Goal: Information Seeking & Learning: Check status

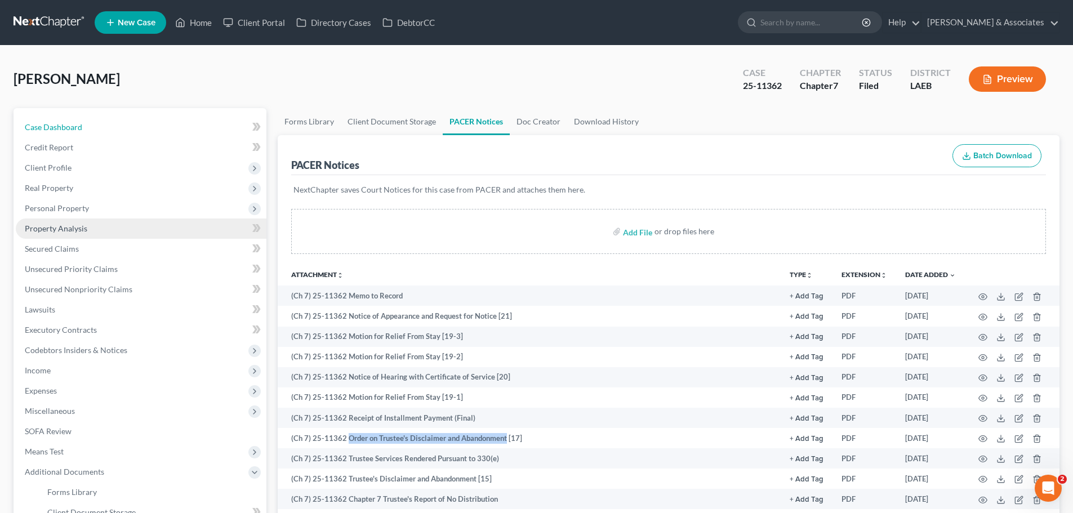
drag, startPoint x: 81, startPoint y: 126, endPoint x: 195, endPoint y: 222, distance: 149.0
click at [81, 126] on span "Case Dashboard" at bounding box center [53, 127] width 57 height 10
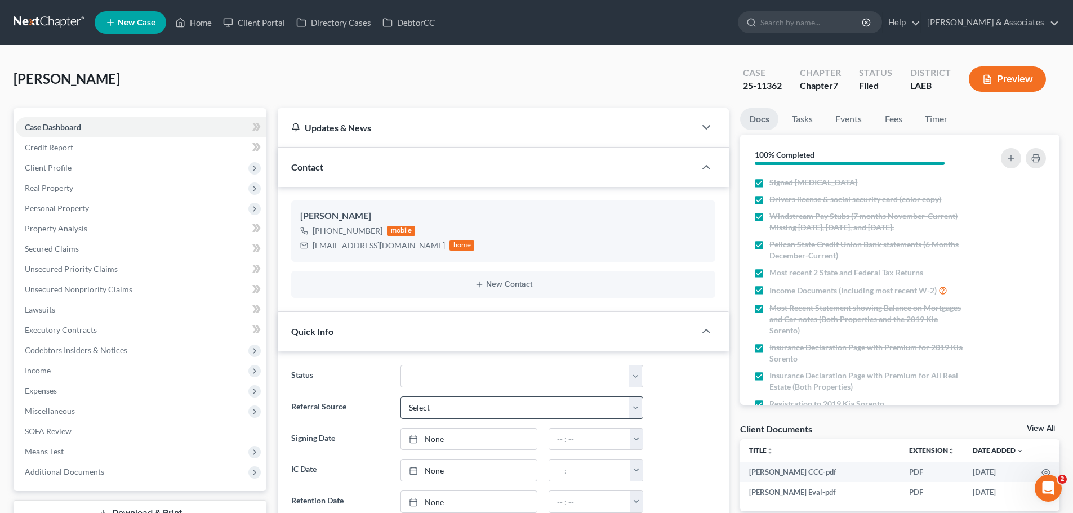
scroll to position [1629, 0]
drag, startPoint x: 529, startPoint y: 370, endPoint x: 490, endPoint y: 365, distance: 39.2
click at [529, 370] on select "Amended Plan Needed Awaiting Income Closed Confirmed Discharged Dismissed Docs …" at bounding box center [521, 376] width 243 height 23
select select "19"
click at [400, 365] on select "Amended Plan Needed Awaiting Income Closed Confirmed Discharged Dismissed Docs …" at bounding box center [521, 376] width 243 height 23
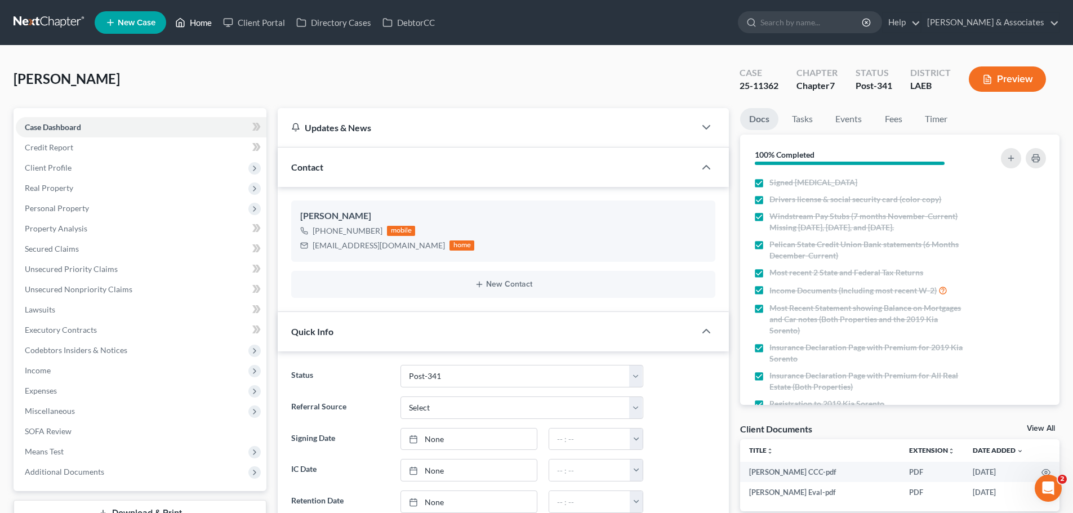
click at [194, 22] on link "Home" at bounding box center [193, 22] width 48 height 20
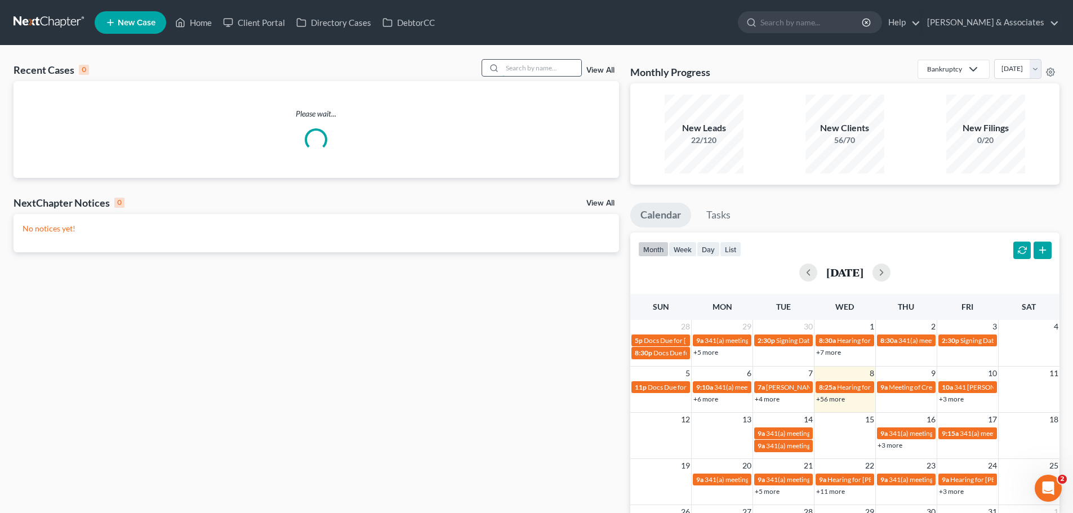
click at [547, 72] on input "search" at bounding box center [541, 68] width 79 height 16
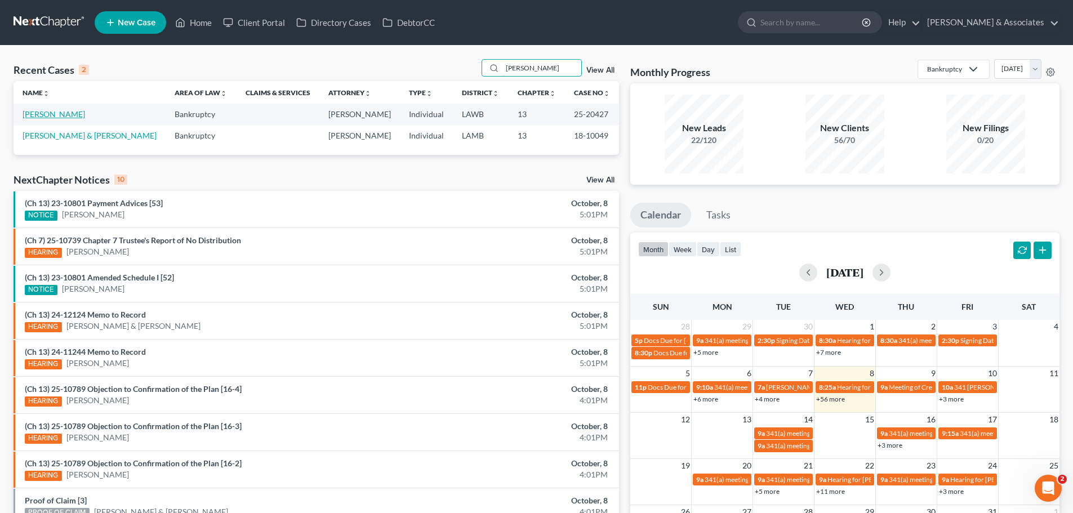
type input "Lavergne"
click at [47, 112] on link "[PERSON_NAME]" at bounding box center [54, 114] width 62 height 10
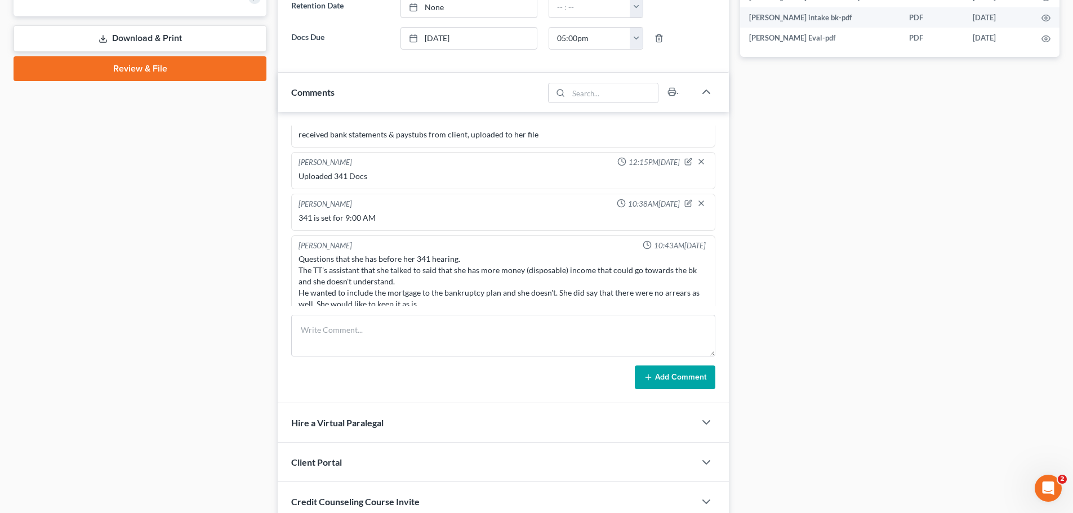
scroll to position [507, 0]
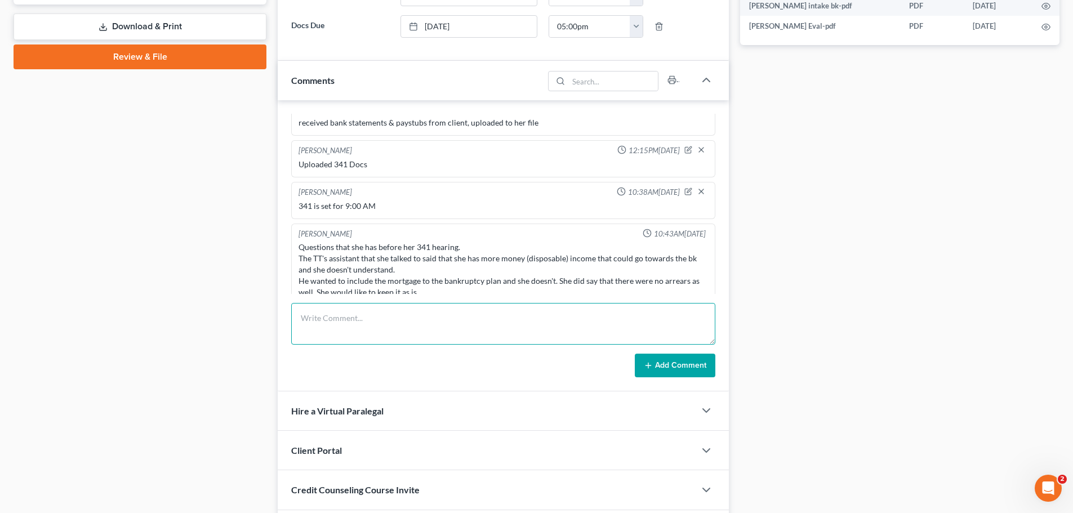
click at [468, 323] on textarea at bounding box center [503, 324] width 424 height 42
type textarea "Spoke with client. Advised her what to expect with her 341 and advised her to s…"
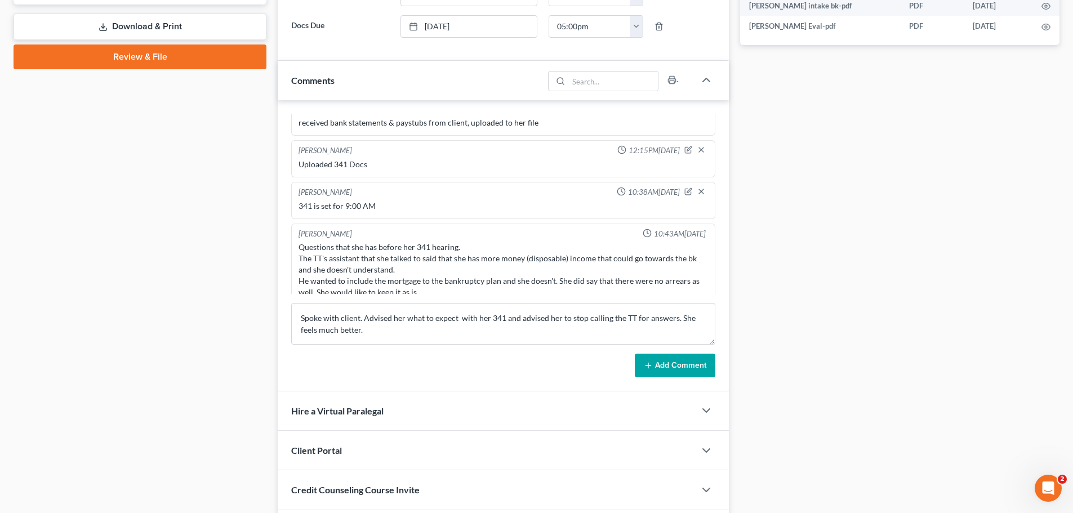
click at [675, 365] on button "Add Comment" at bounding box center [675, 366] width 81 height 24
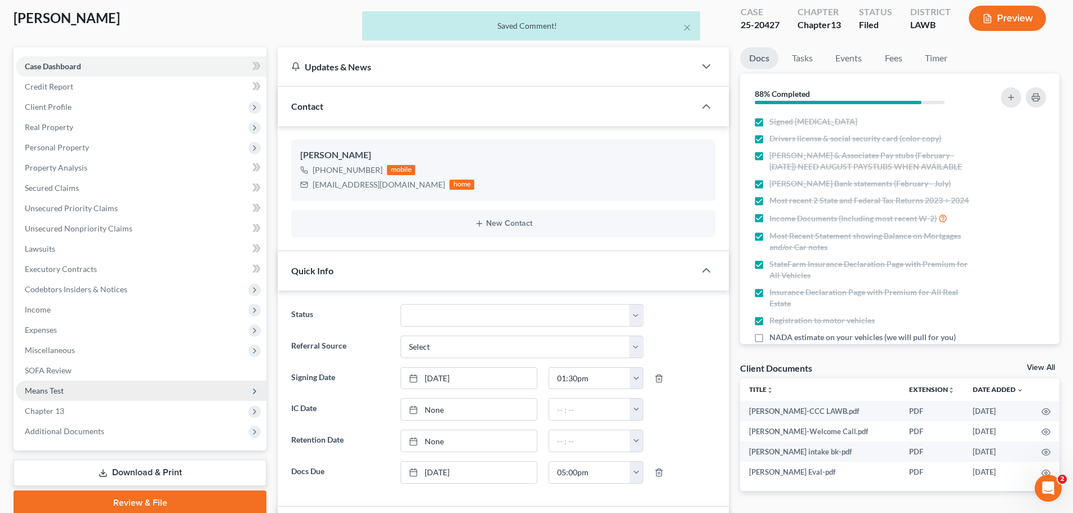
scroll to position [0, 0]
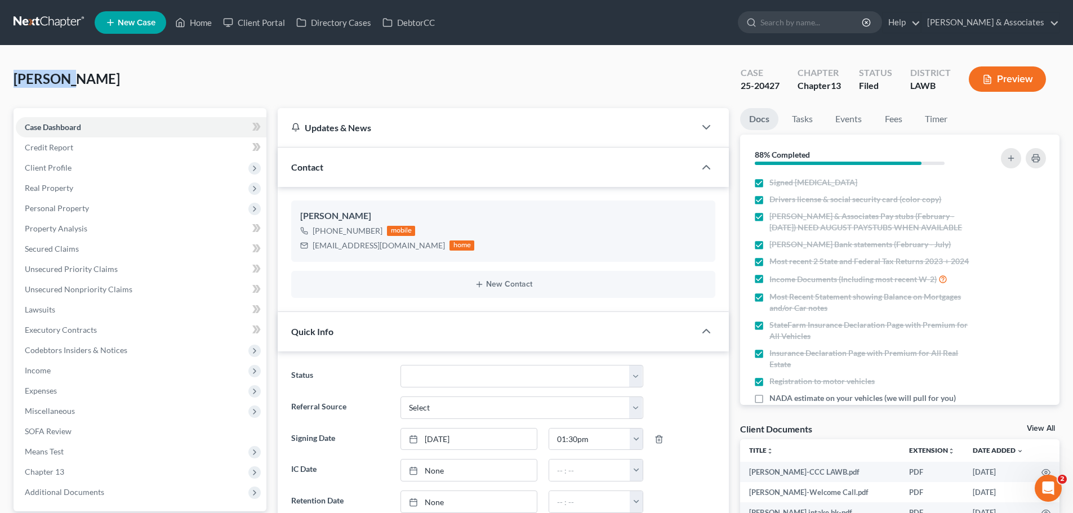
drag, startPoint x: 69, startPoint y: 79, endPoint x: 15, endPoint y: 82, distance: 53.6
click at [15, 82] on span "[PERSON_NAME]" at bounding box center [67, 78] width 106 height 16
copy span "Lavergne"
click at [197, 24] on link "Home" at bounding box center [193, 22] width 48 height 20
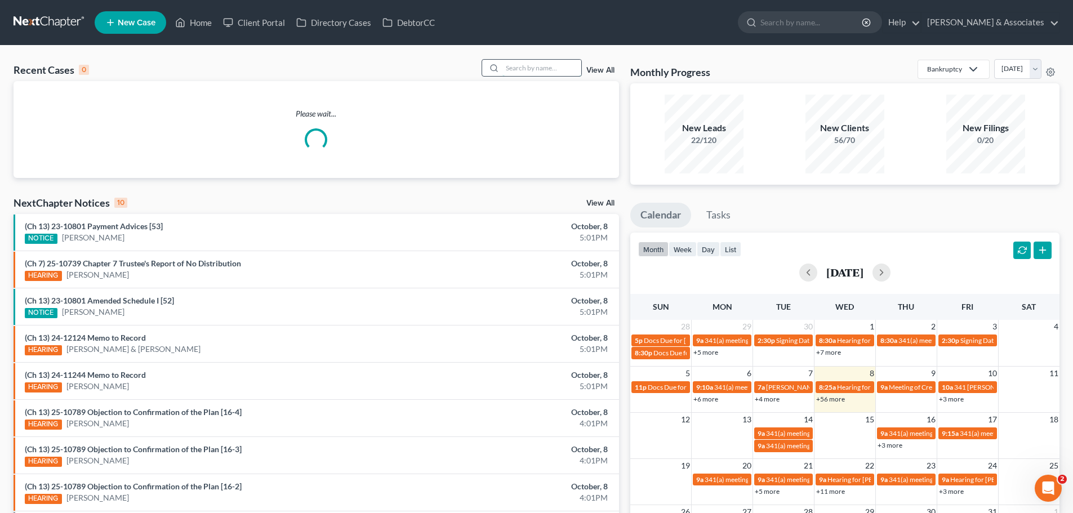
click at [520, 69] on input "search" at bounding box center [541, 68] width 79 height 16
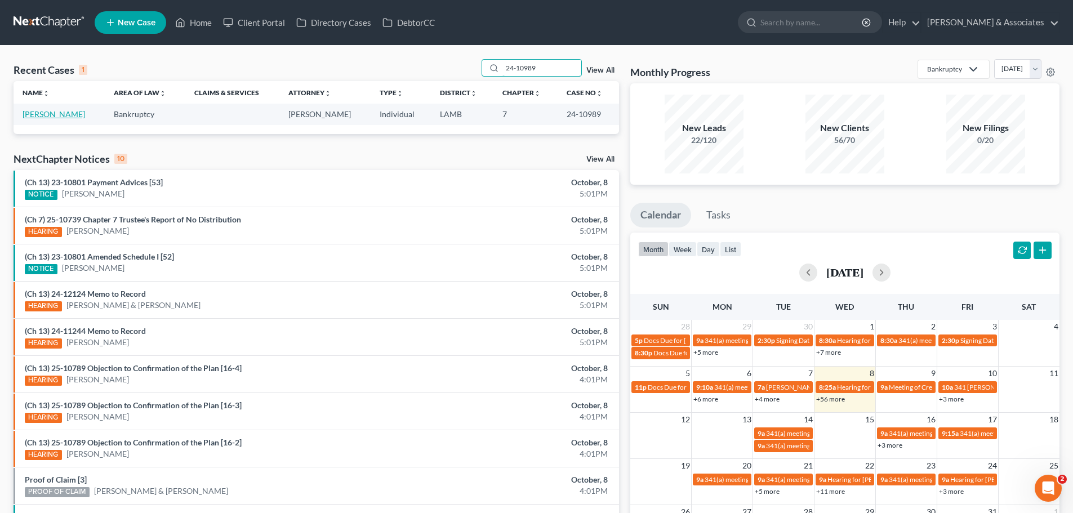
type input "24-10989"
click at [58, 117] on link "[PERSON_NAME]" at bounding box center [54, 114] width 62 height 10
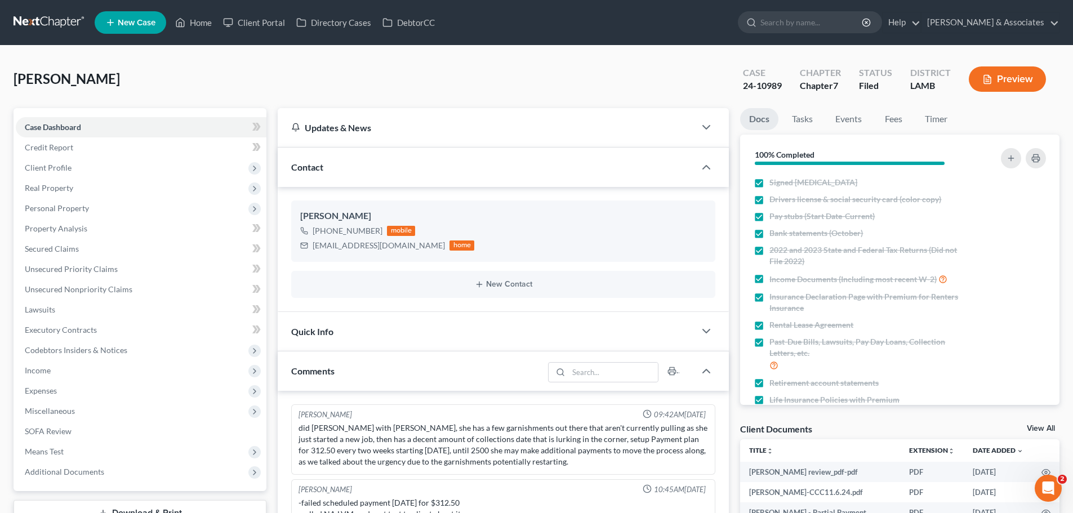
scroll to position [1074, 0]
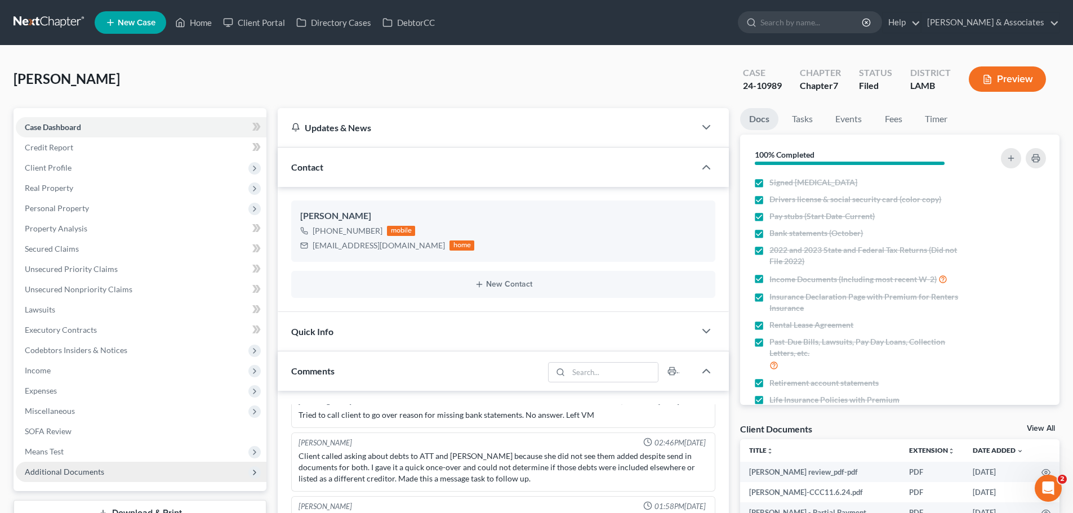
click at [38, 471] on span "Additional Documents" at bounding box center [64, 472] width 79 height 10
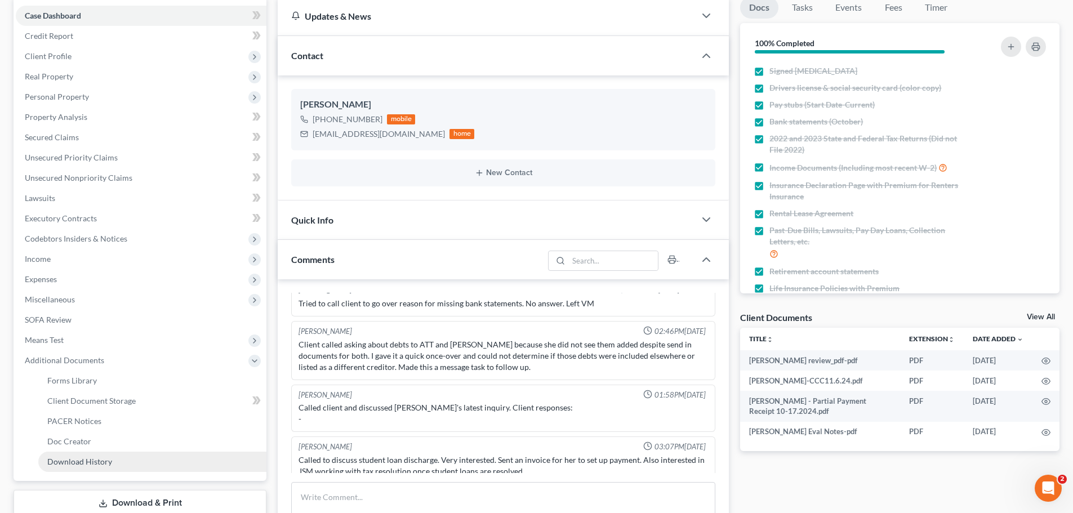
scroll to position [113, 0]
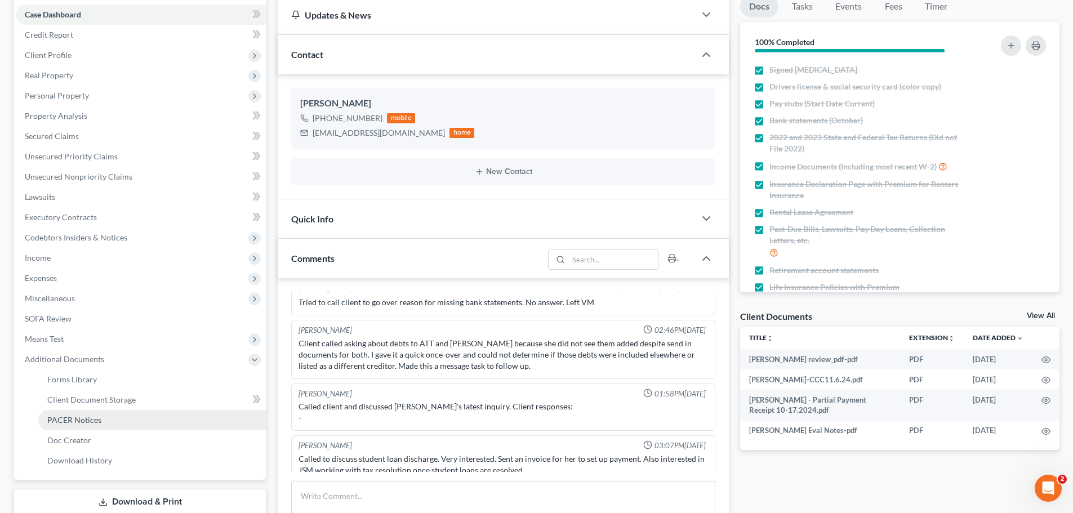
click at [83, 418] on span "PACER Notices" at bounding box center [74, 420] width 54 height 10
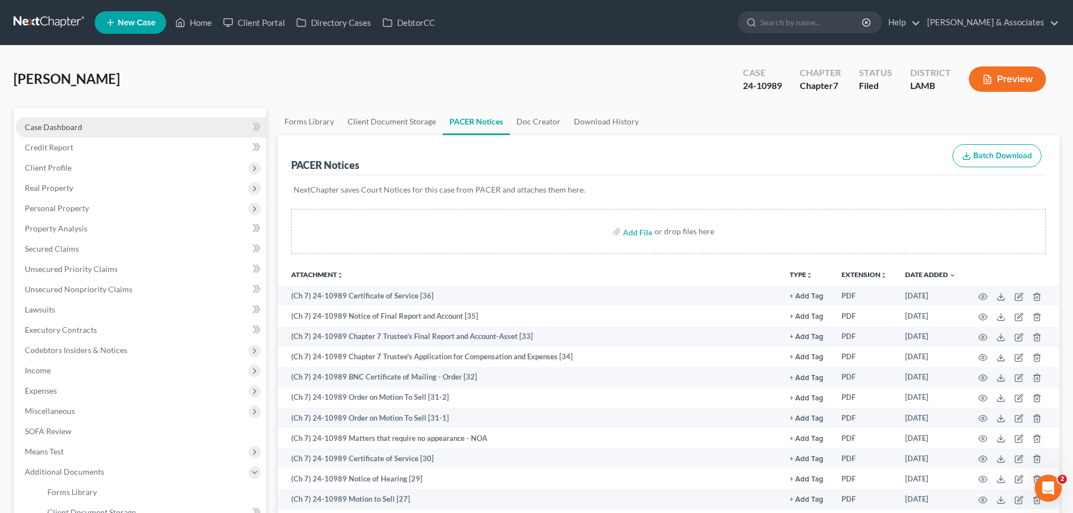
click at [55, 122] on span "Case Dashboard" at bounding box center [53, 127] width 57 height 10
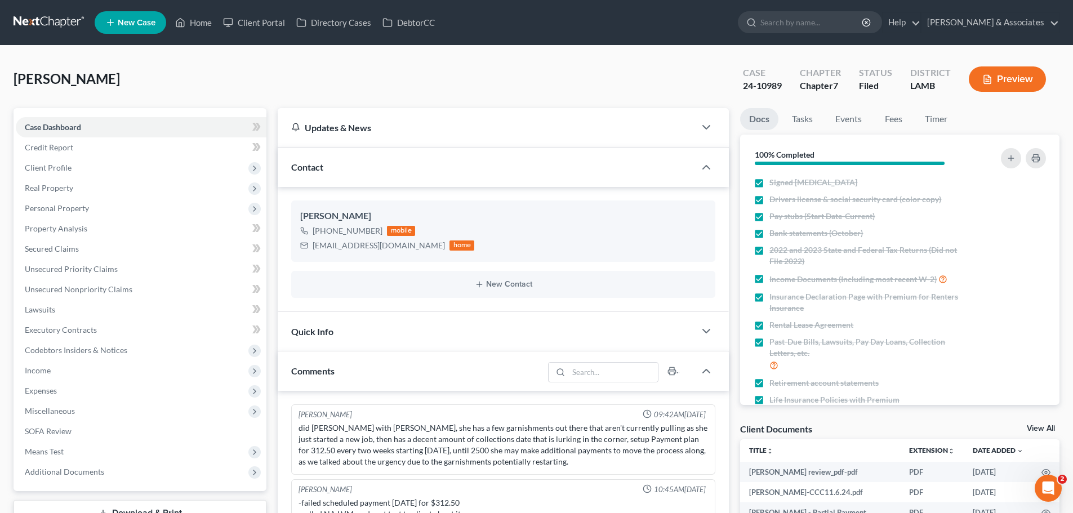
scroll to position [1074, 0]
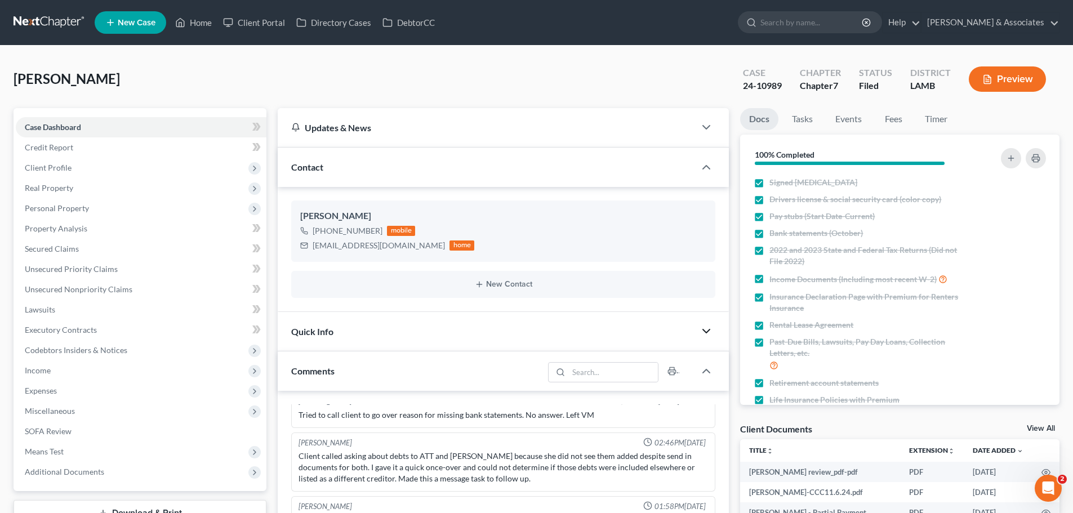
click at [707, 333] on polyline "button" at bounding box center [706, 330] width 7 height 3
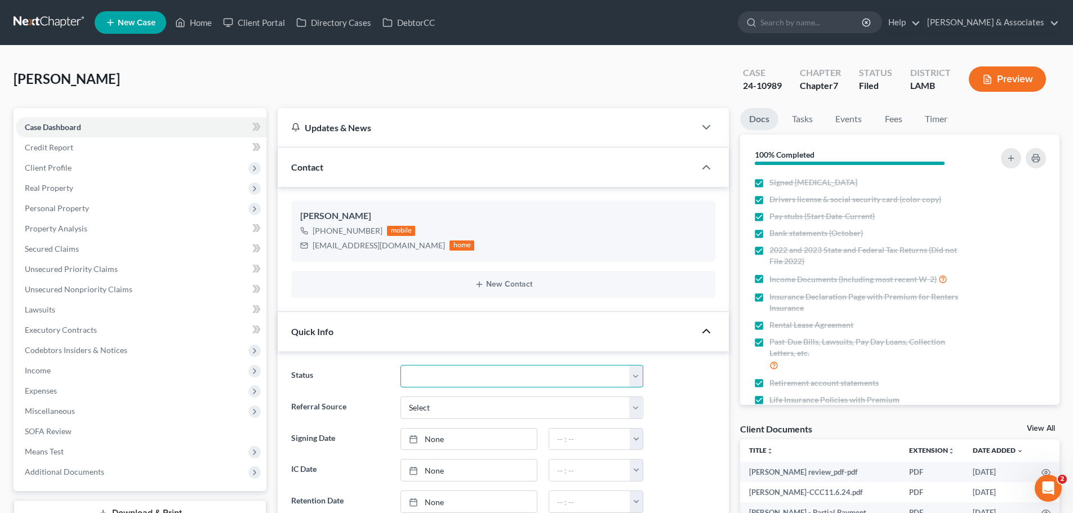
drag, startPoint x: 445, startPoint y: 377, endPoint x: 448, endPoint y: 365, distance: 12.3
click at [445, 377] on select "Amended Plan Needed Awaiting Income Closed Confirmed Discharged Dismissed Docs …" at bounding box center [521, 376] width 243 height 23
select select "4"
click at [400, 365] on select "Amended Plan Needed Awaiting Income Closed Confirmed Discharged Dismissed Docs …" at bounding box center [521, 376] width 243 height 23
click at [200, 23] on link "Home" at bounding box center [193, 22] width 48 height 20
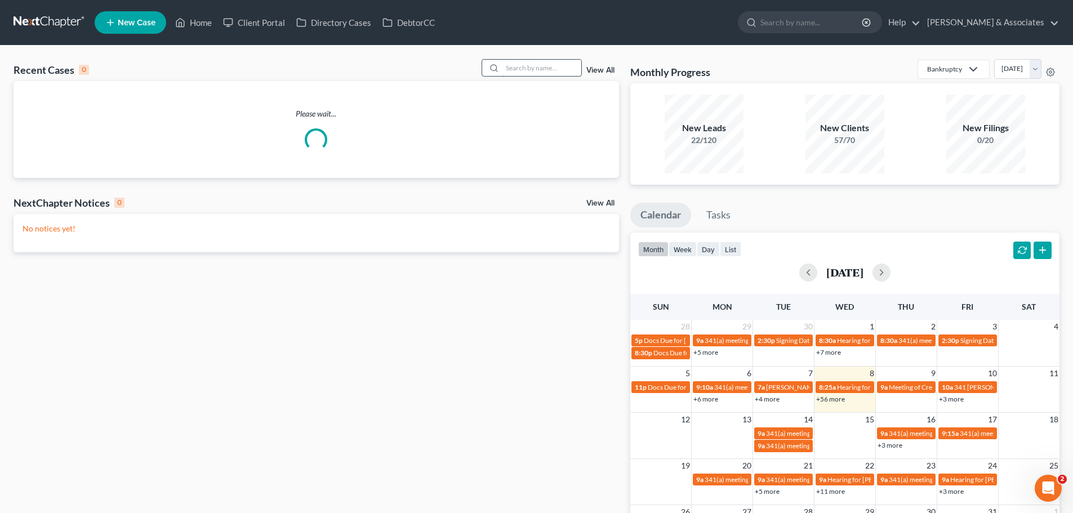
click at [531, 67] on input "search" at bounding box center [541, 68] width 79 height 16
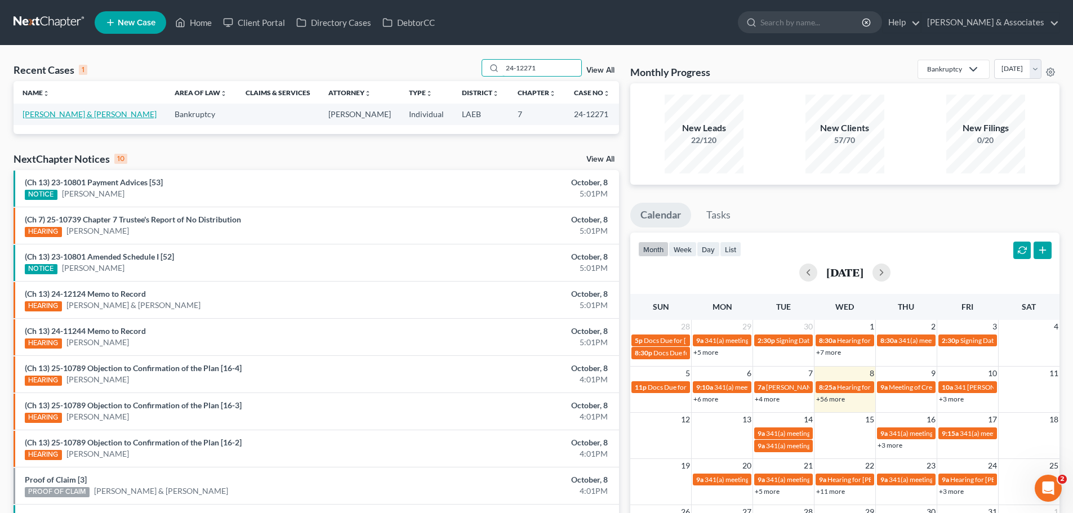
type input "24-12271"
click at [102, 117] on link "[PERSON_NAME] & [PERSON_NAME]" at bounding box center [90, 114] width 134 height 10
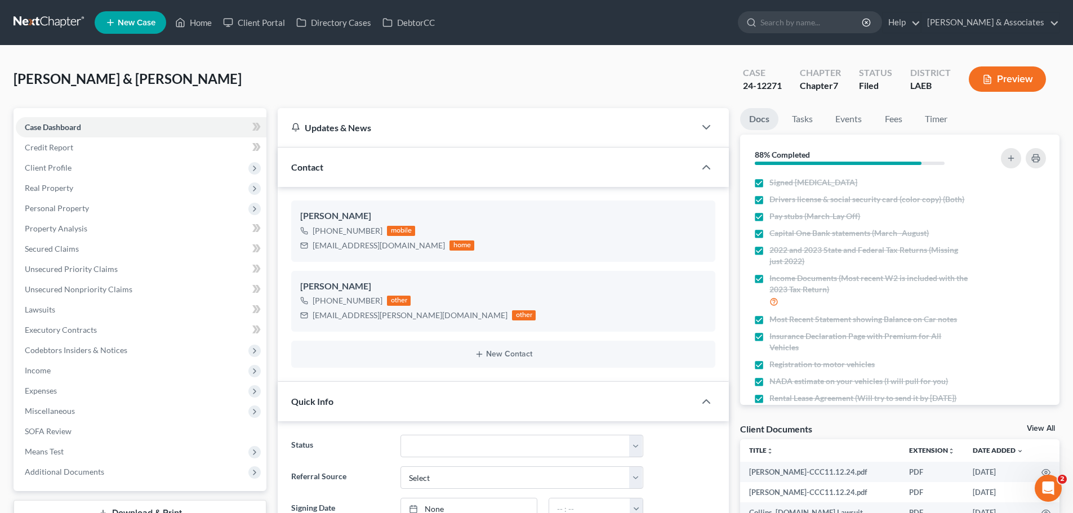
scroll to position [2516, 0]
click at [70, 473] on span "Additional Documents" at bounding box center [64, 472] width 79 height 10
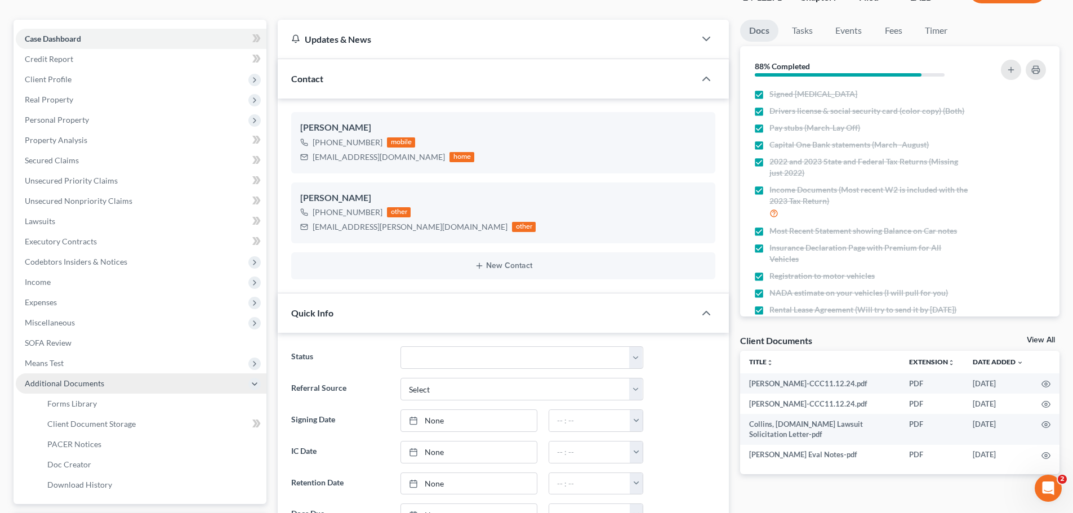
scroll to position [113, 0]
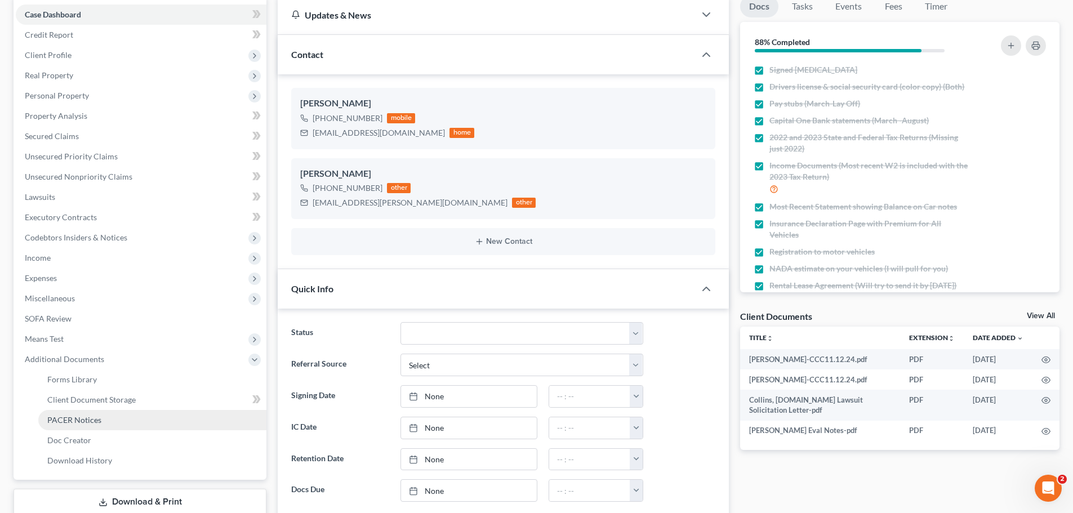
click at [79, 423] on span "PACER Notices" at bounding box center [74, 420] width 54 height 10
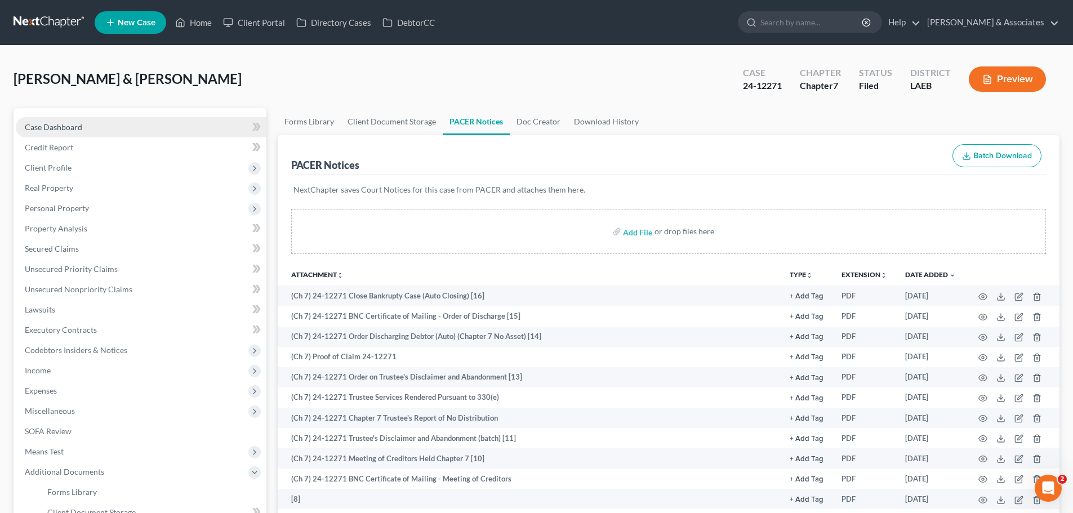
click at [59, 124] on span "Case Dashboard" at bounding box center [53, 127] width 57 height 10
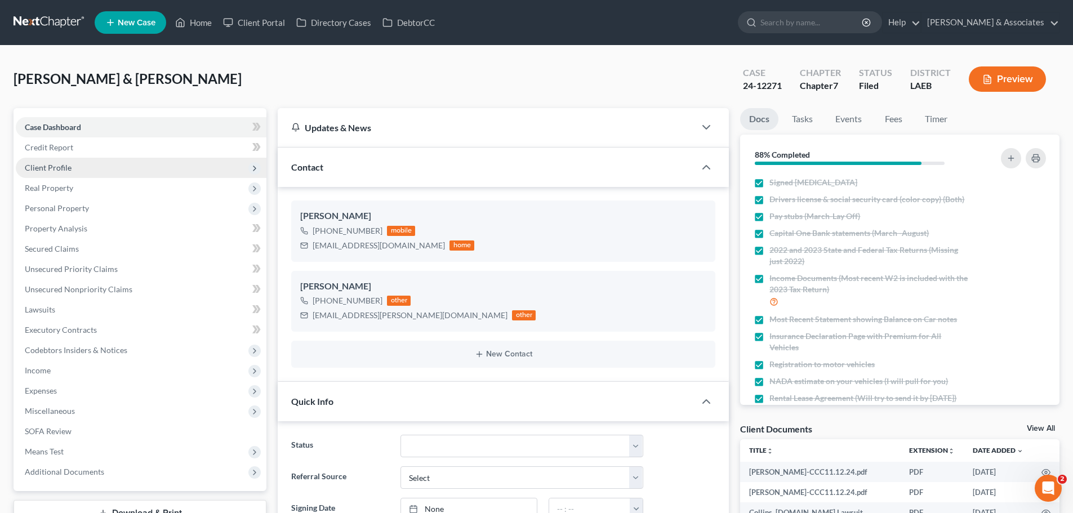
scroll to position [2516, 0]
drag, startPoint x: 510, startPoint y: 446, endPoint x: 501, endPoint y: 435, distance: 14.0
click at [510, 446] on select "Amended Plan Needed Awaiting Income Closed Confirmed Discharged Dismissed Docs …" at bounding box center [521, 446] width 243 height 23
select select "2"
click at [400, 435] on select "Amended Plan Needed Awaiting Income Closed Confirmed Discharged Dismissed Docs …" at bounding box center [521, 446] width 243 height 23
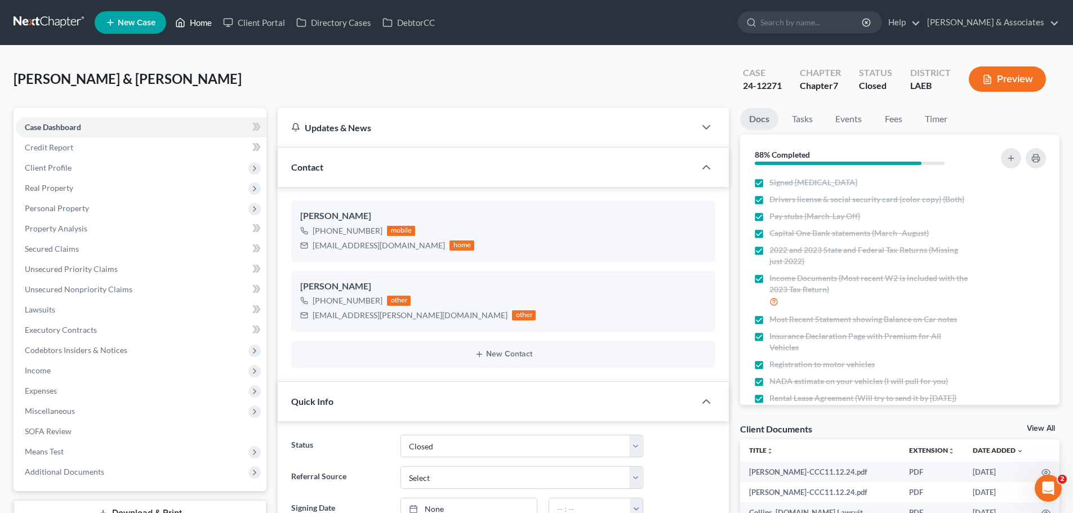
click at [200, 25] on link "Home" at bounding box center [193, 22] width 48 height 20
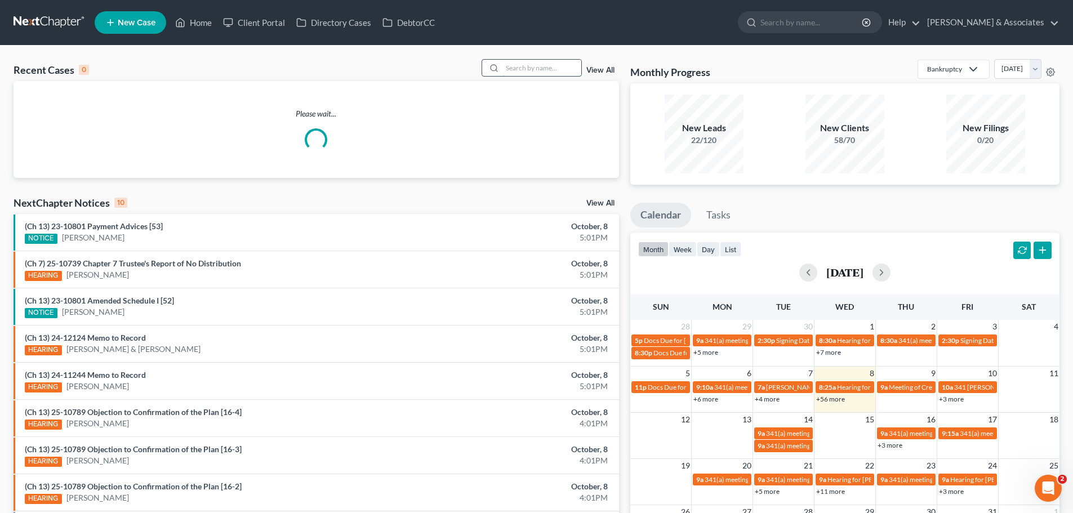
click at [537, 68] on input "search" at bounding box center [541, 68] width 79 height 16
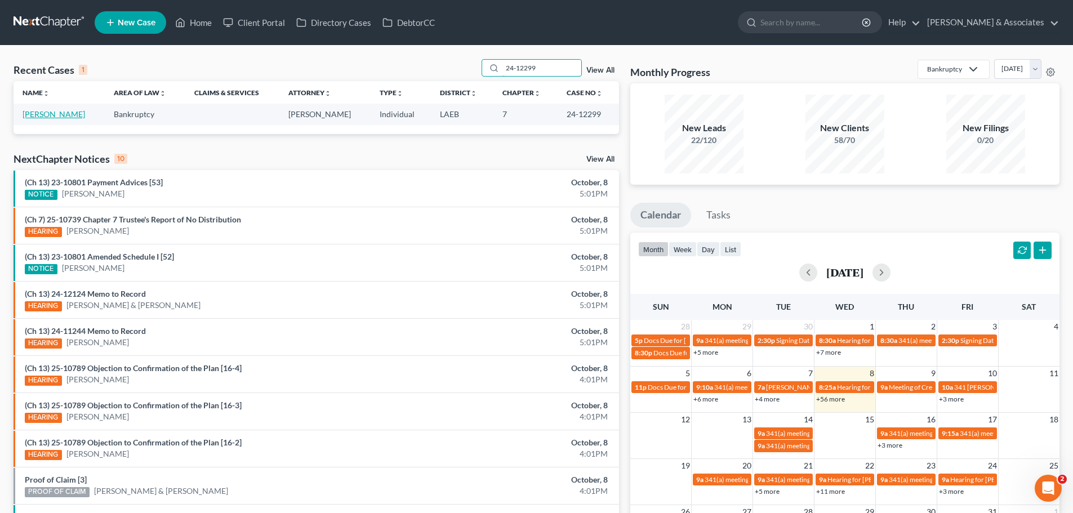
type input "24-12299"
click at [75, 113] on link "[PERSON_NAME]" at bounding box center [54, 114] width 62 height 10
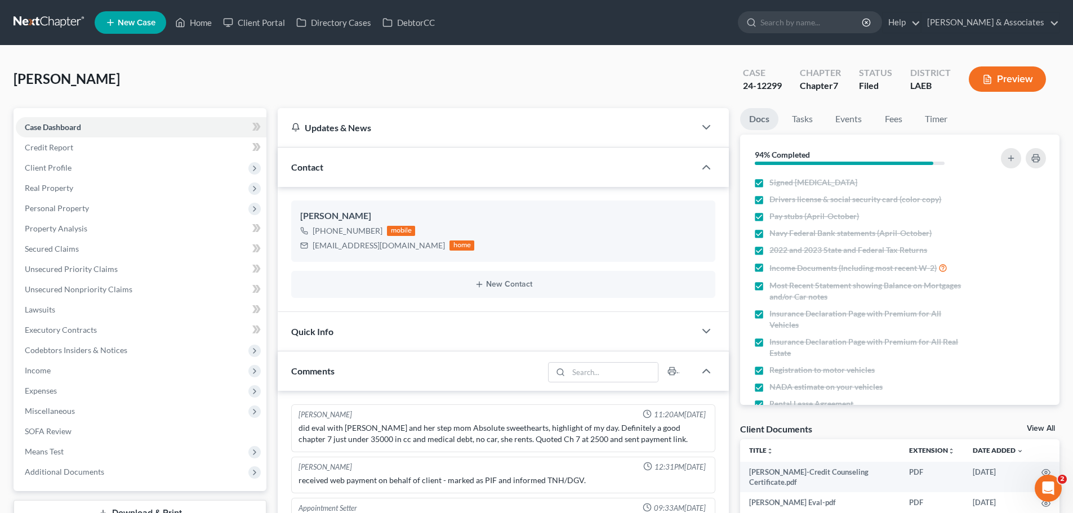
scroll to position [811, 0]
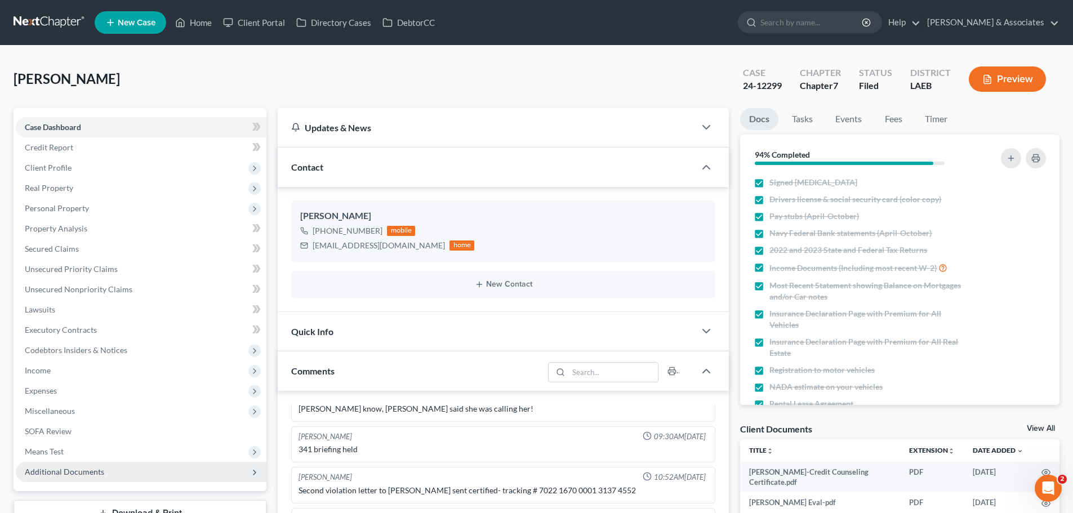
click at [70, 471] on span "Additional Documents" at bounding box center [64, 472] width 79 height 10
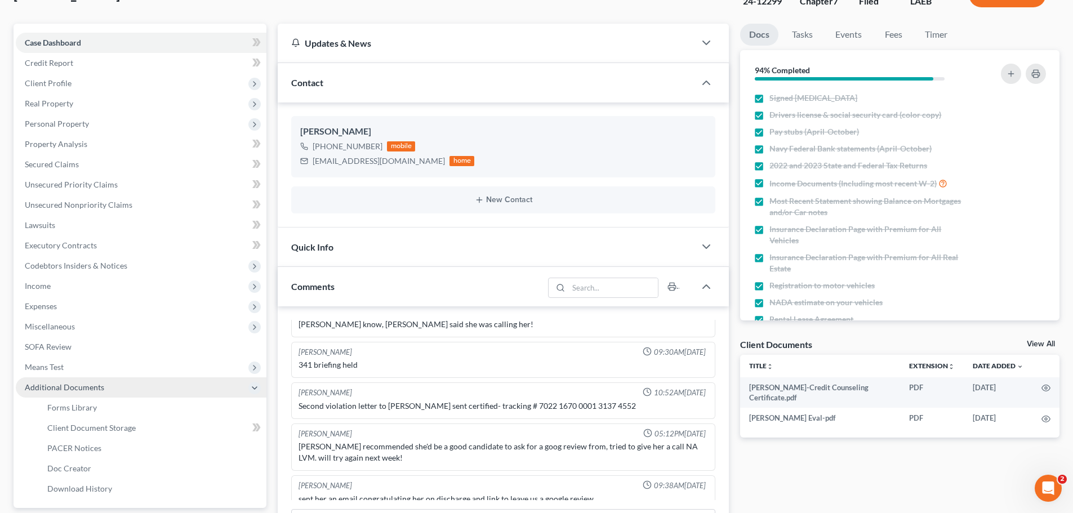
scroll to position [113, 0]
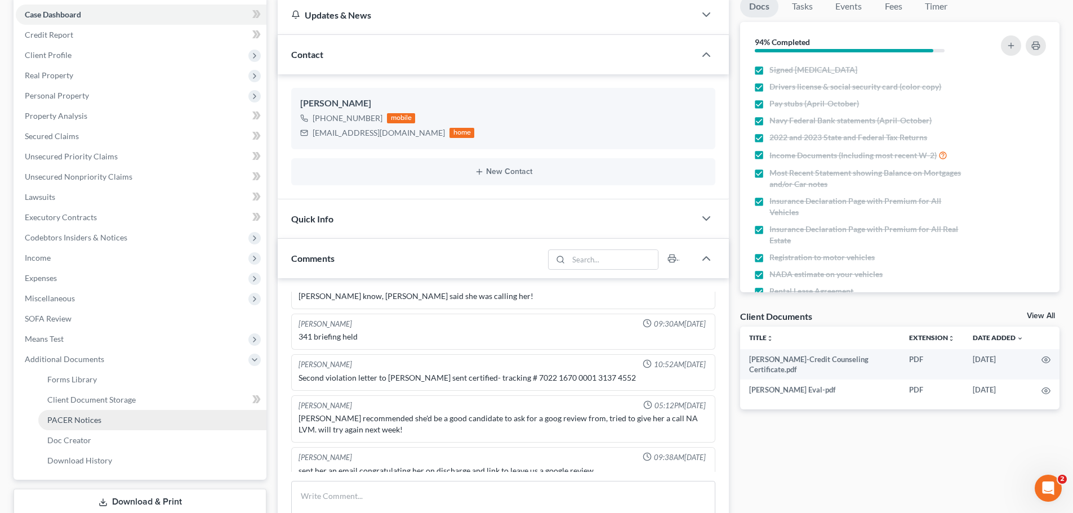
click at [76, 419] on span "PACER Notices" at bounding box center [74, 420] width 54 height 10
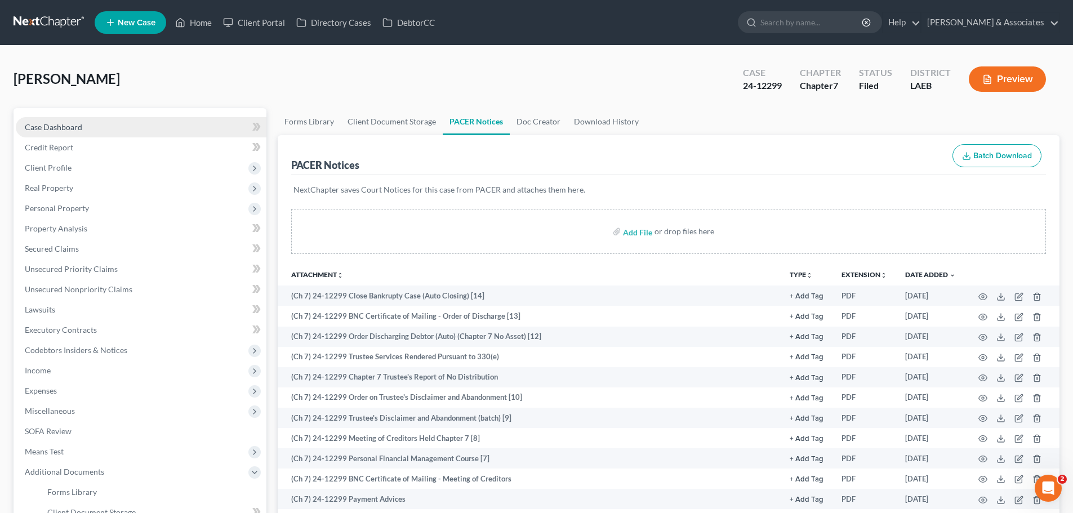
click at [74, 125] on span "Case Dashboard" at bounding box center [53, 127] width 57 height 10
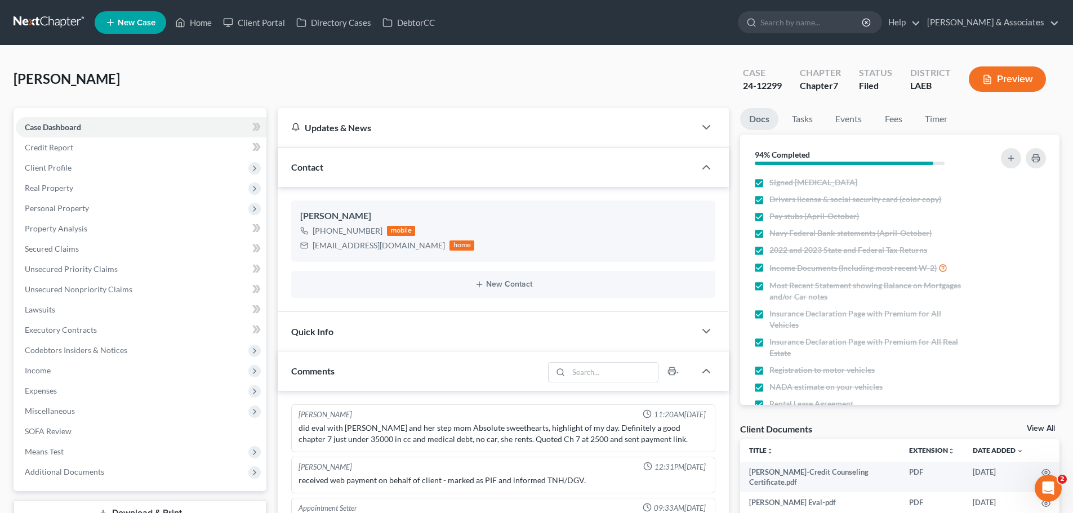
scroll to position [811, 0]
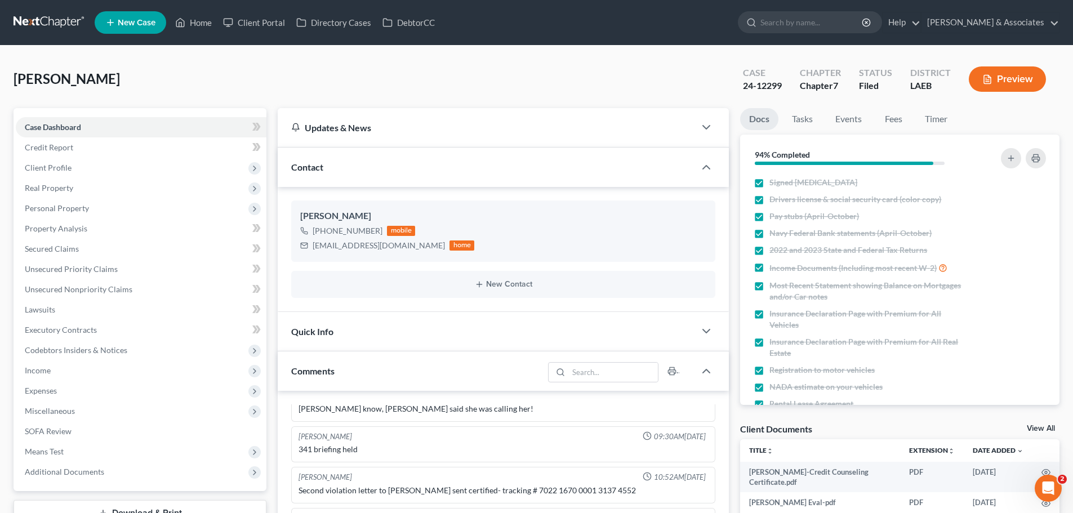
click at [386, 334] on div "Quick Info" at bounding box center [486, 331] width 417 height 39
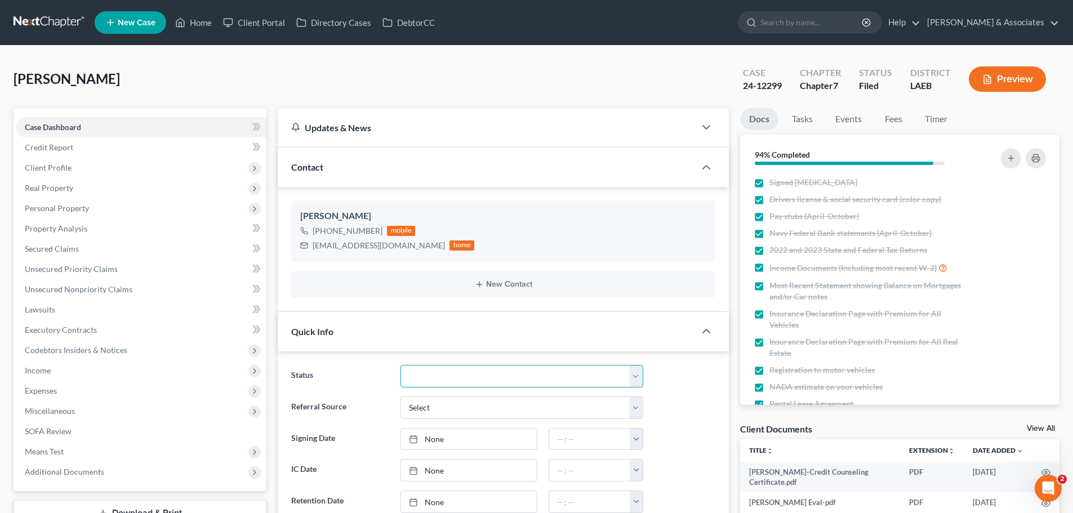
drag, startPoint x: 465, startPoint y: 383, endPoint x: 461, endPoint y: 366, distance: 17.8
click at [465, 383] on select "Amended Plan Needed Awaiting Income Closed Confirmed Discharged Dismissed Docs …" at bounding box center [521, 376] width 243 height 23
select select "2"
click at [400, 365] on select "Amended Plan Needed Awaiting Income Closed Confirmed Discharged Dismissed Docs …" at bounding box center [521, 376] width 243 height 23
click at [202, 21] on link "Home" at bounding box center [193, 22] width 48 height 20
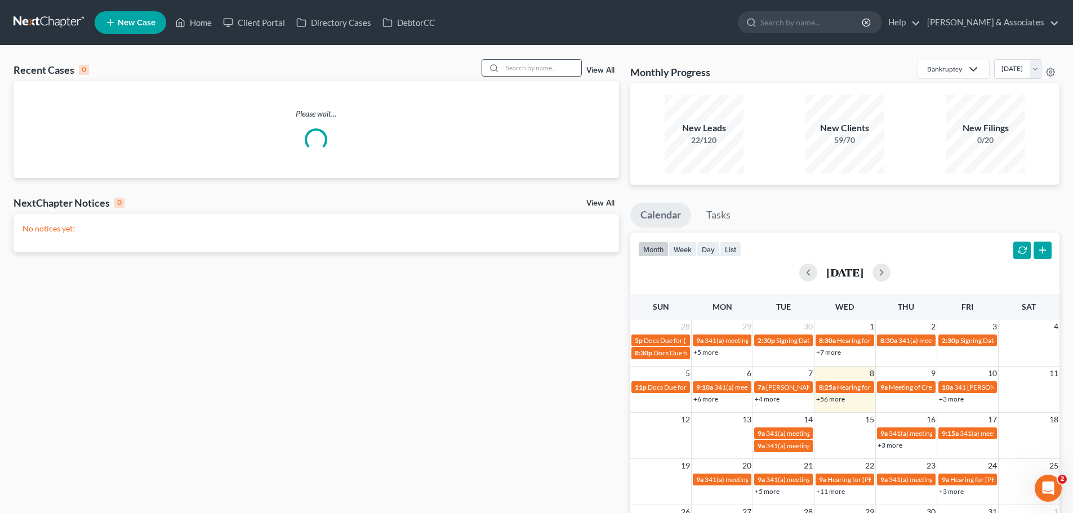
click at [546, 66] on input "search" at bounding box center [541, 68] width 79 height 16
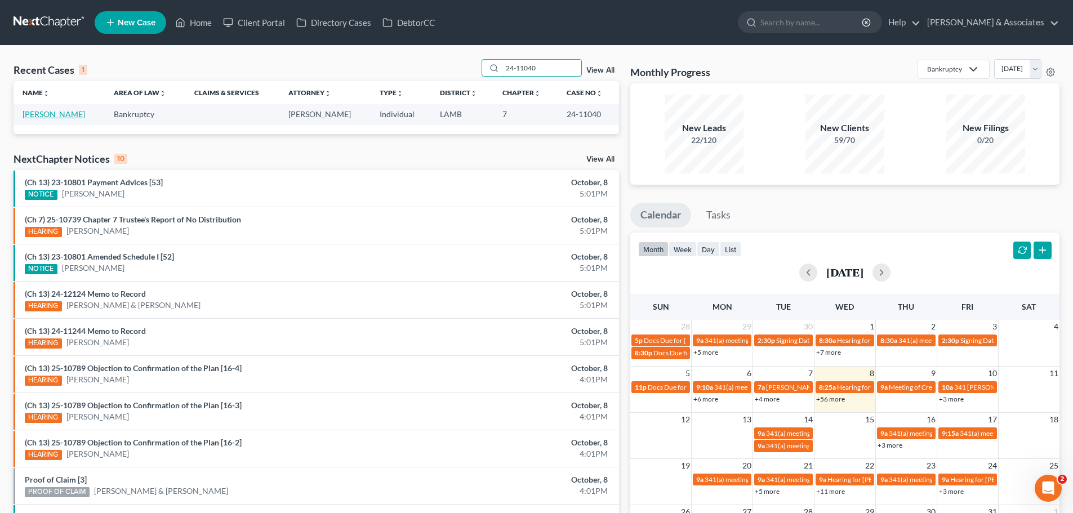
type input "24-11040"
click at [55, 112] on link "[PERSON_NAME]" at bounding box center [54, 114] width 62 height 10
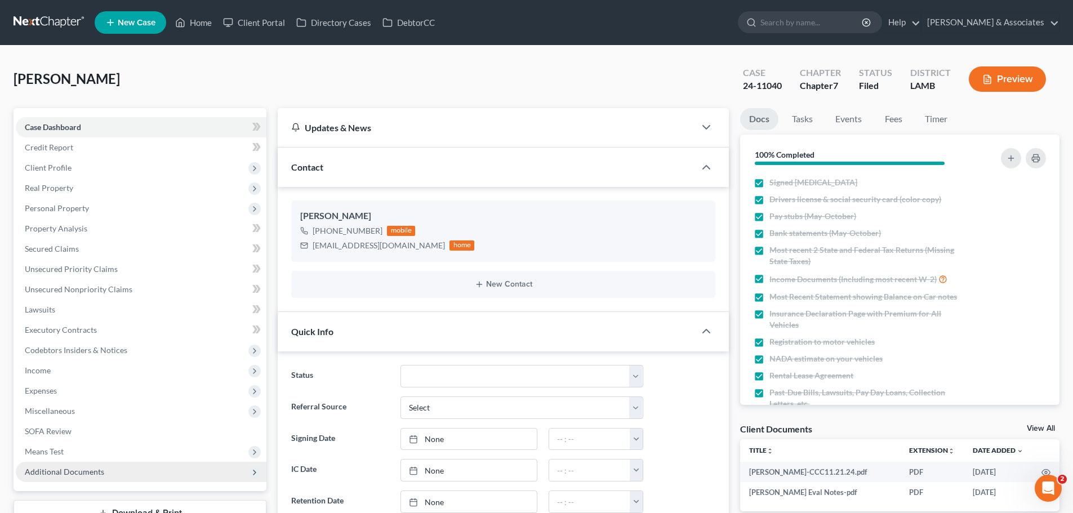
click at [49, 467] on span "Additional Documents" at bounding box center [64, 472] width 79 height 10
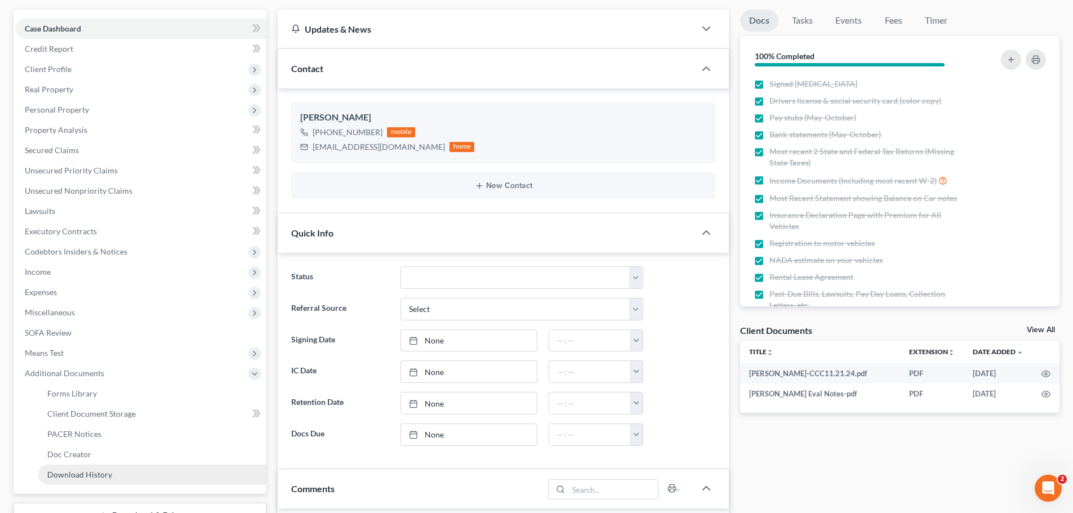
scroll to position [113, 0]
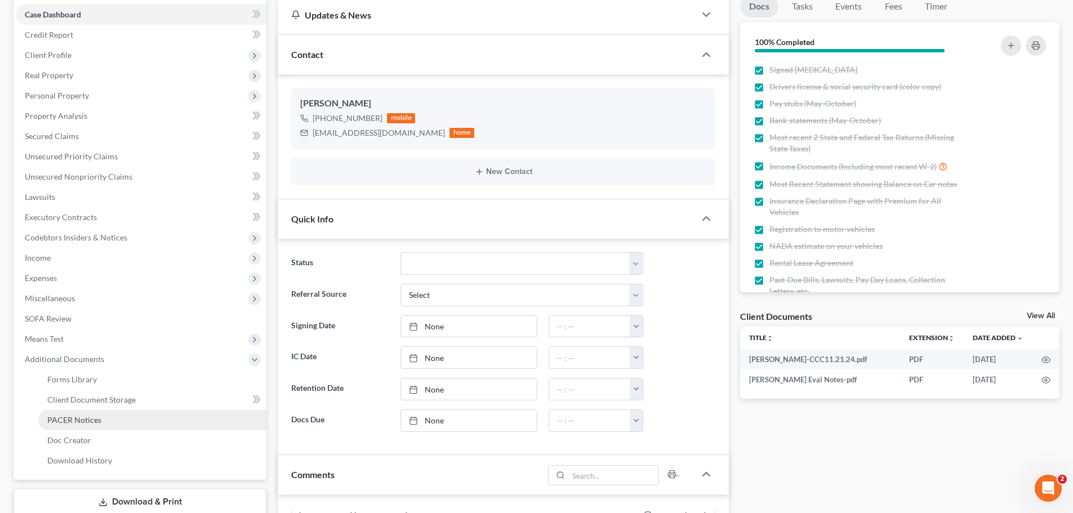
click at [74, 416] on span "PACER Notices" at bounding box center [74, 420] width 54 height 10
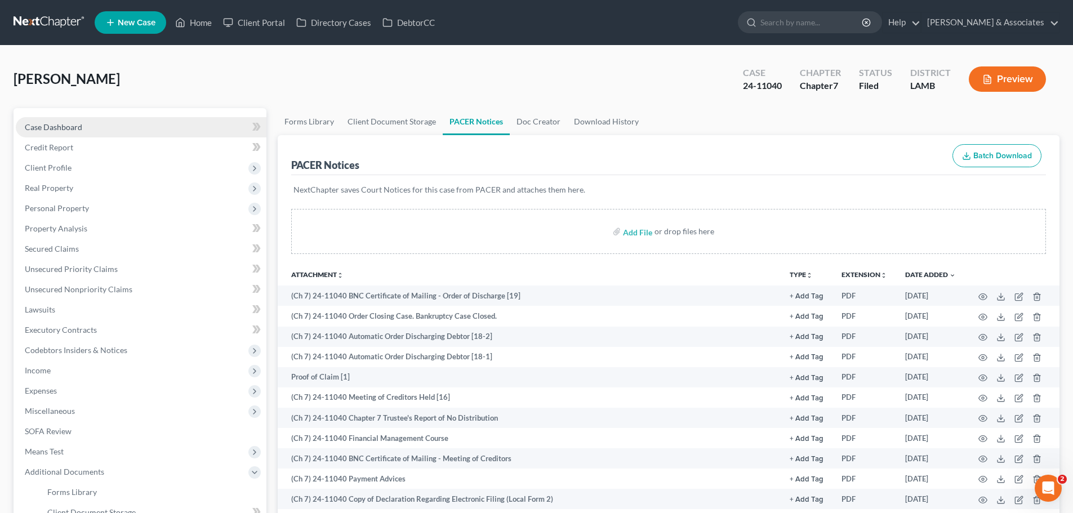
click at [70, 127] on span "Case Dashboard" at bounding box center [53, 127] width 57 height 10
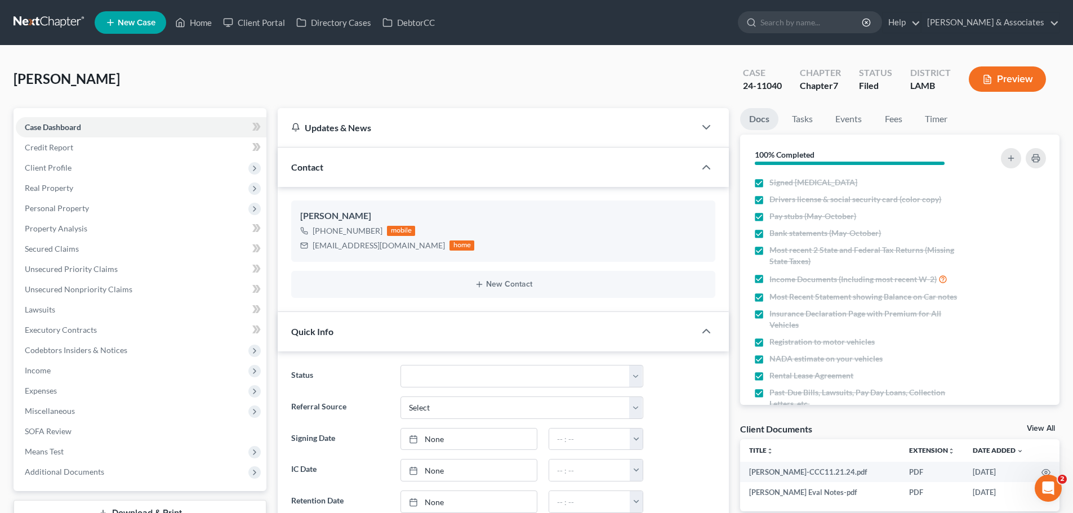
scroll to position [408, 0]
drag, startPoint x: 519, startPoint y: 384, endPoint x: 519, endPoint y: 368, distance: 16.3
click at [519, 384] on select "Amended Plan Needed Awaiting Income Closed Confirmed Discharged Dismissed Docs …" at bounding box center [521, 376] width 243 height 23
select select "2"
click at [400, 365] on select "Amended Plan Needed Awaiting Income Closed Confirmed Discharged Dismissed Docs …" at bounding box center [521, 376] width 243 height 23
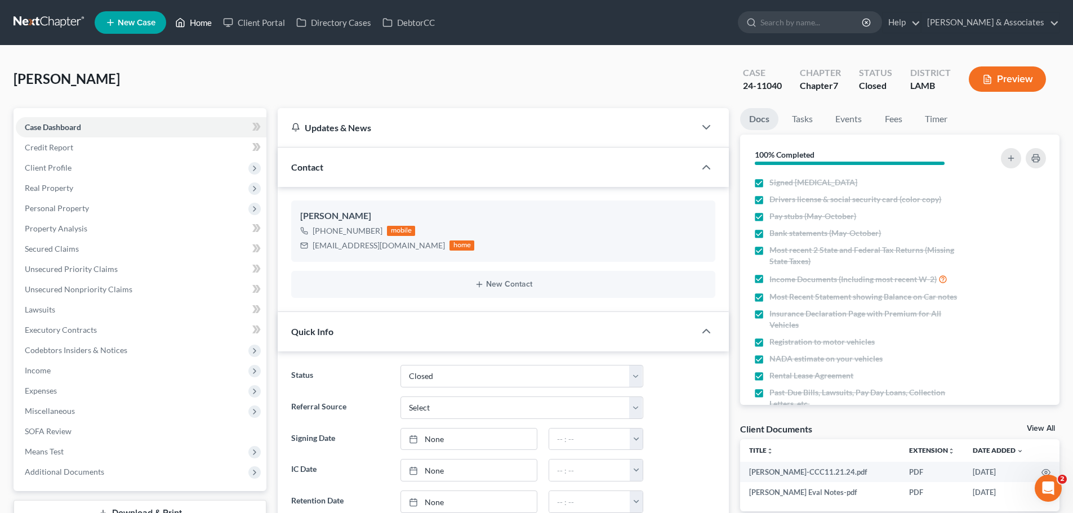
click at [201, 22] on link "Home" at bounding box center [193, 22] width 48 height 20
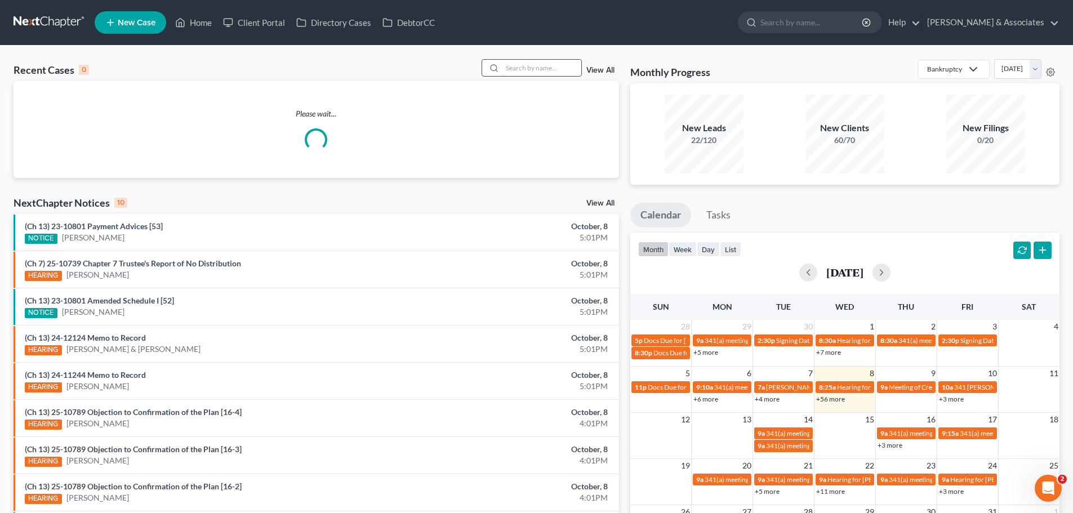
click at [535, 66] on input "search" at bounding box center [541, 68] width 79 height 16
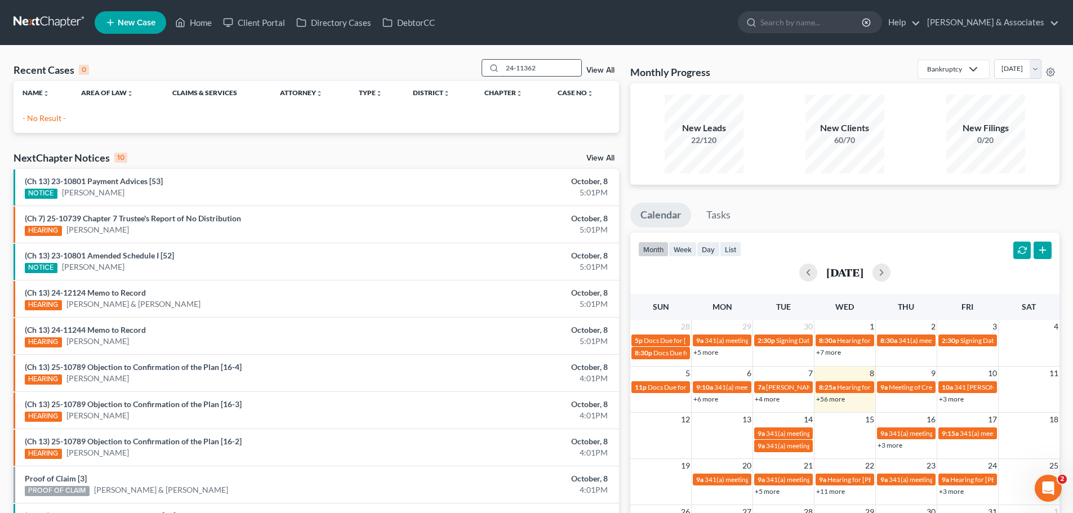
drag, startPoint x: 542, startPoint y: 66, endPoint x: 484, endPoint y: 65, distance: 58.6
click at [484, 65] on div "24-11362" at bounding box center [531, 67] width 100 height 17
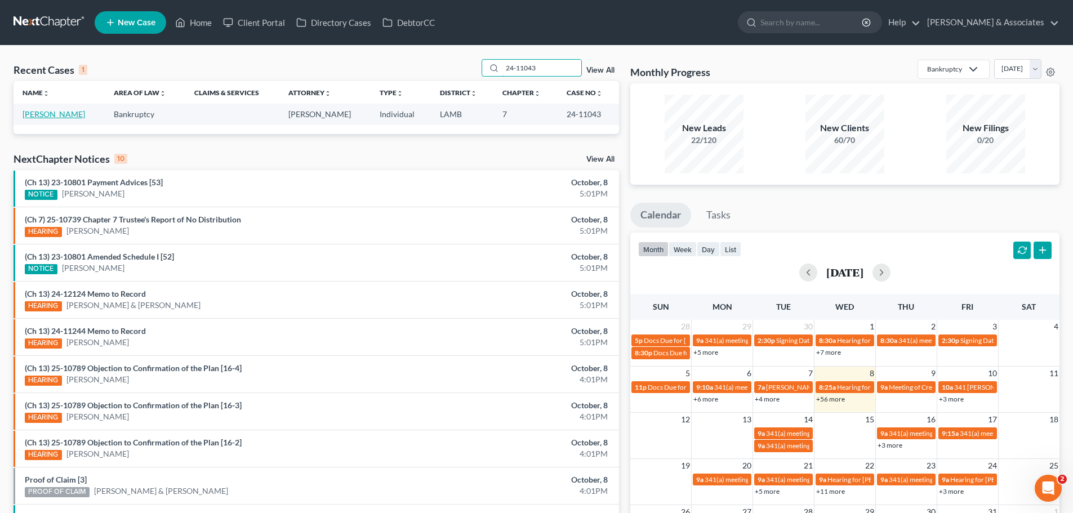
type input "24-11043"
click at [42, 111] on link "[PERSON_NAME]" at bounding box center [54, 114] width 62 height 10
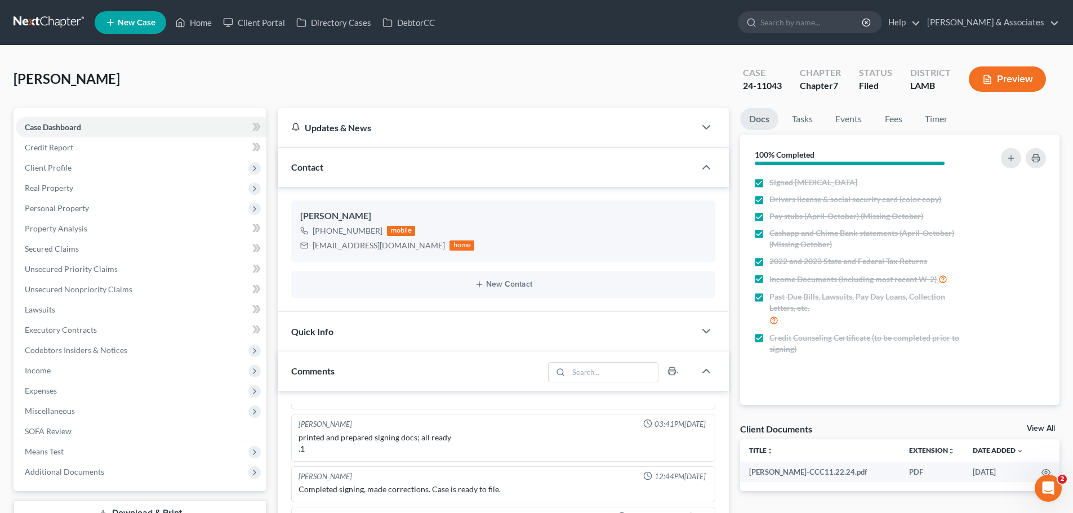
scroll to position [213, 0]
click at [80, 474] on span "Additional Documents" at bounding box center [64, 472] width 79 height 10
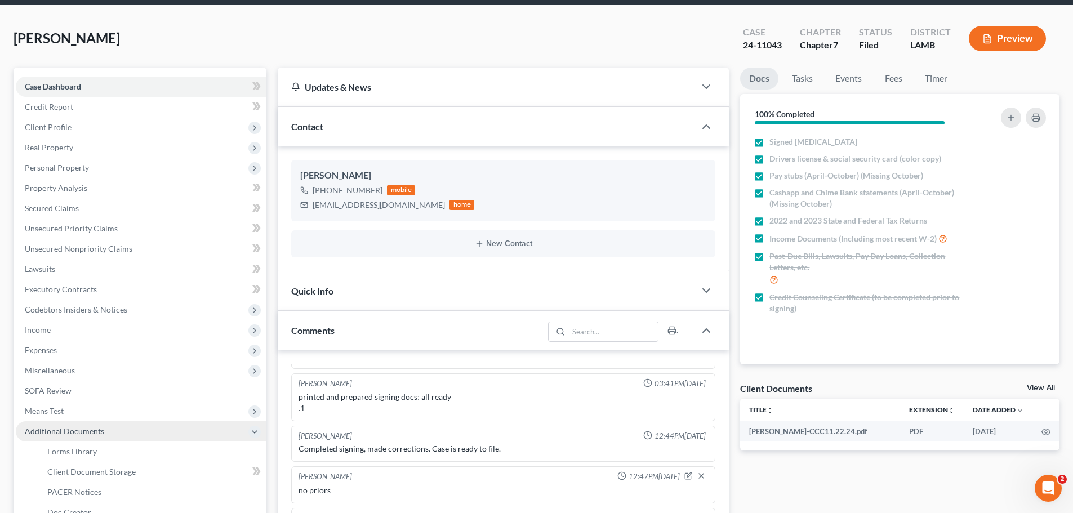
scroll to position [56, 0]
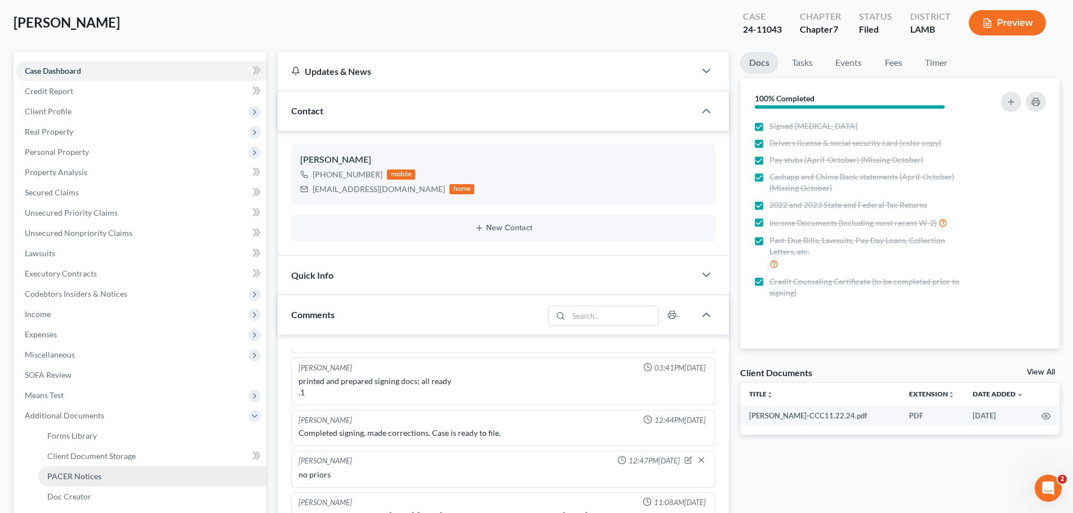
click at [76, 472] on span "PACER Notices" at bounding box center [74, 476] width 54 height 10
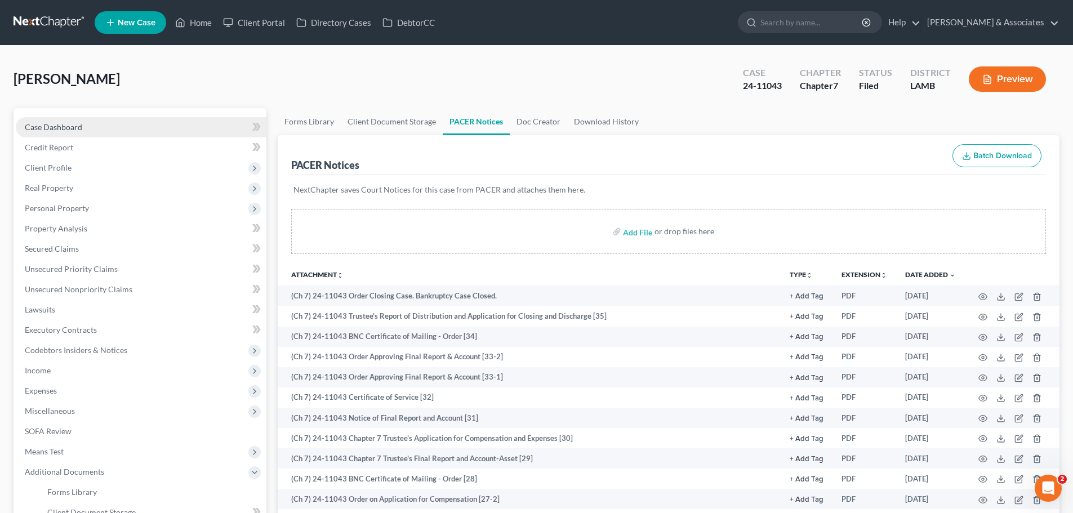
click at [59, 127] on span "Case Dashboard" at bounding box center [53, 127] width 57 height 10
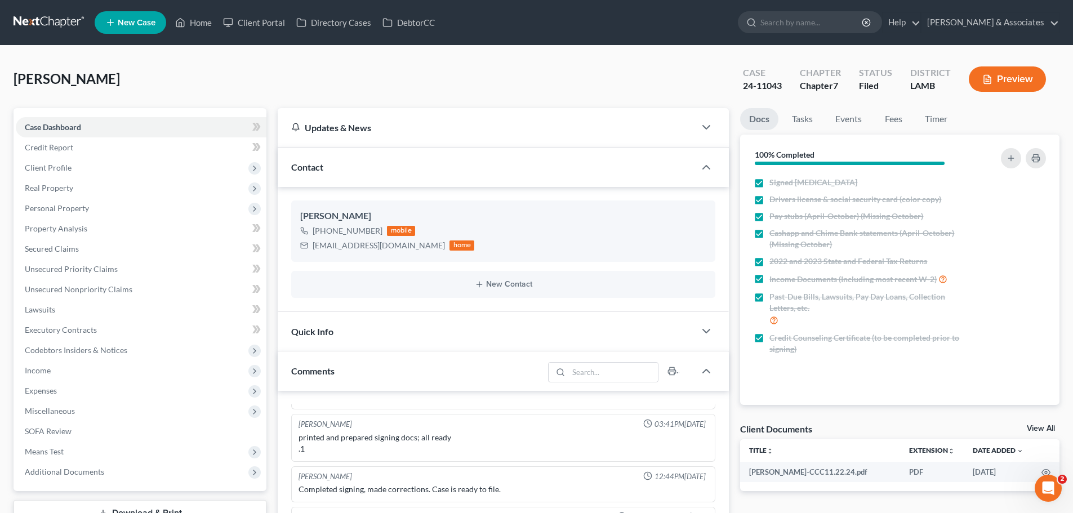
scroll to position [213, 0]
click at [372, 333] on div "Quick Info" at bounding box center [486, 331] width 417 height 39
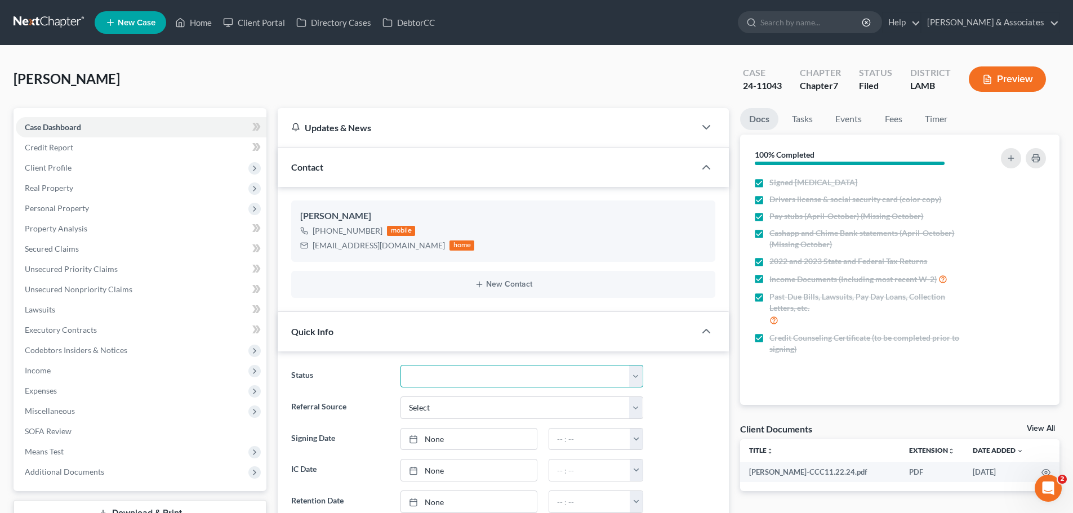
drag, startPoint x: 472, startPoint y: 381, endPoint x: 472, endPoint y: 365, distance: 15.2
click at [472, 381] on select "Amended Plan Needed Awaiting Income Closed Confirmed Discharged Dismissed Docs …" at bounding box center [521, 376] width 243 height 23
select select "2"
click at [400, 365] on select "Amended Plan Needed Awaiting Income Closed Confirmed Discharged Dismissed Docs …" at bounding box center [521, 376] width 243 height 23
click at [197, 20] on link "Home" at bounding box center [193, 22] width 48 height 20
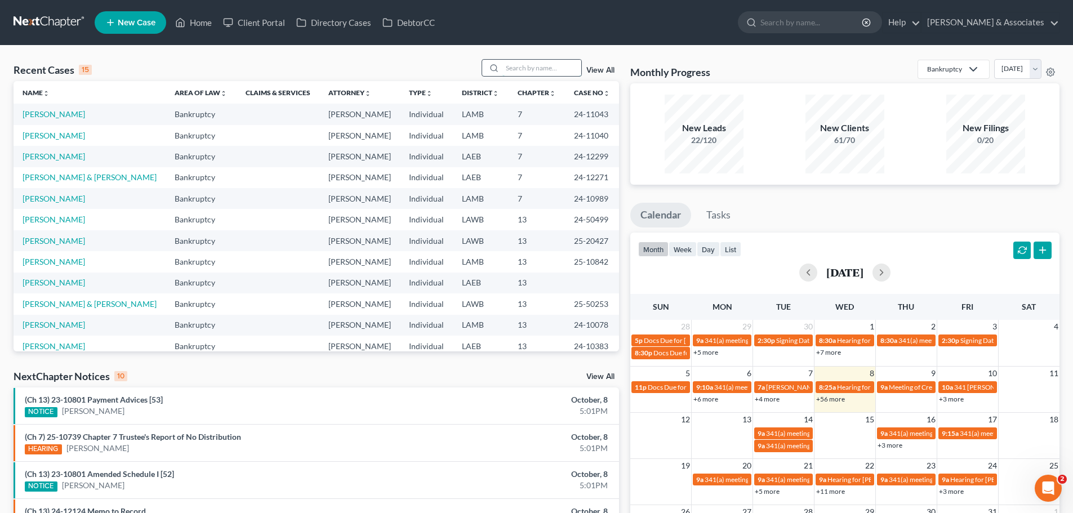
click at [555, 69] on input "search" at bounding box center [541, 68] width 79 height 16
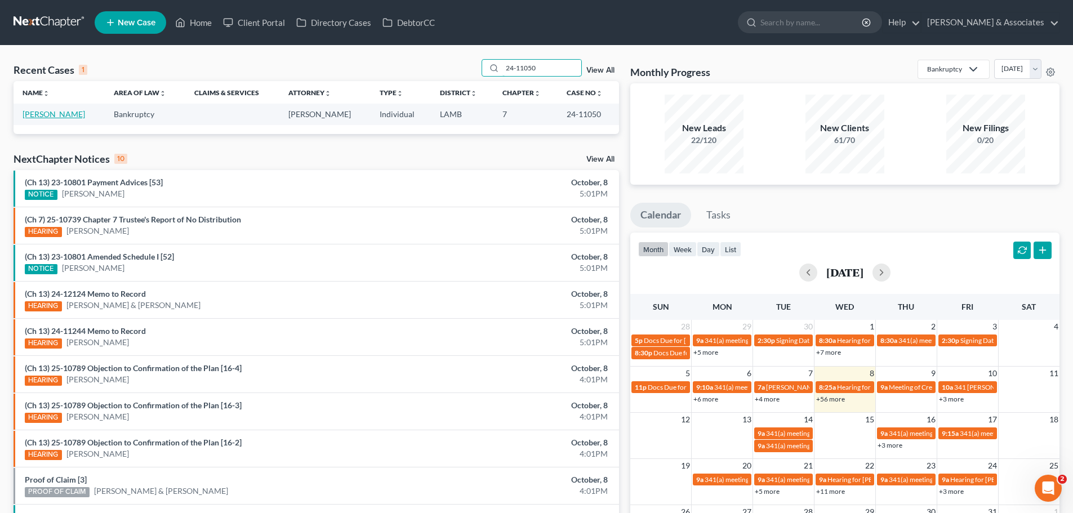
type input "24-11050"
click at [44, 114] on link "[PERSON_NAME]" at bounding box center [54, 114] width 62 height 10
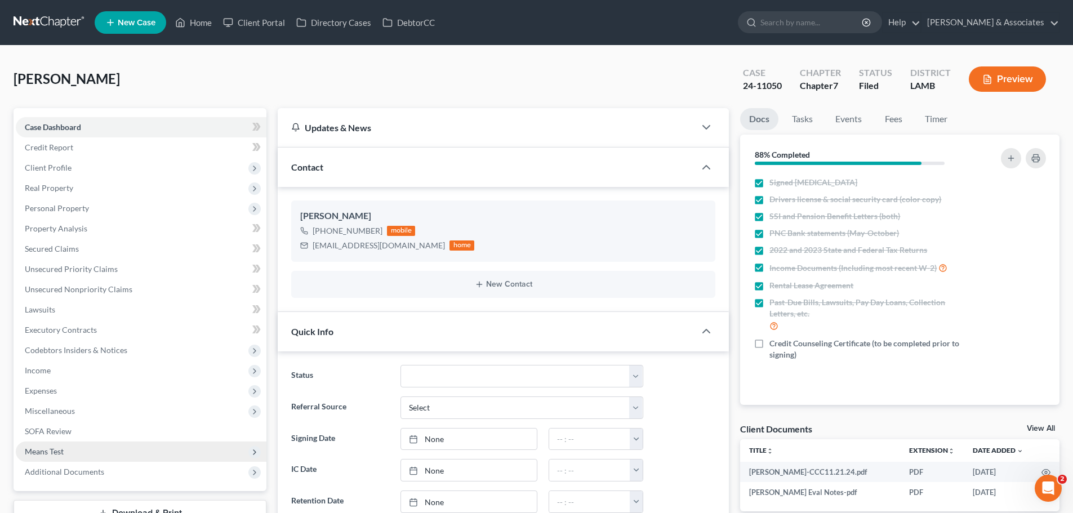
scroll to position [142, 0]
click at [49, 471] on span "Additional Documents" at bounding box center [64, 472] width 79 height 10
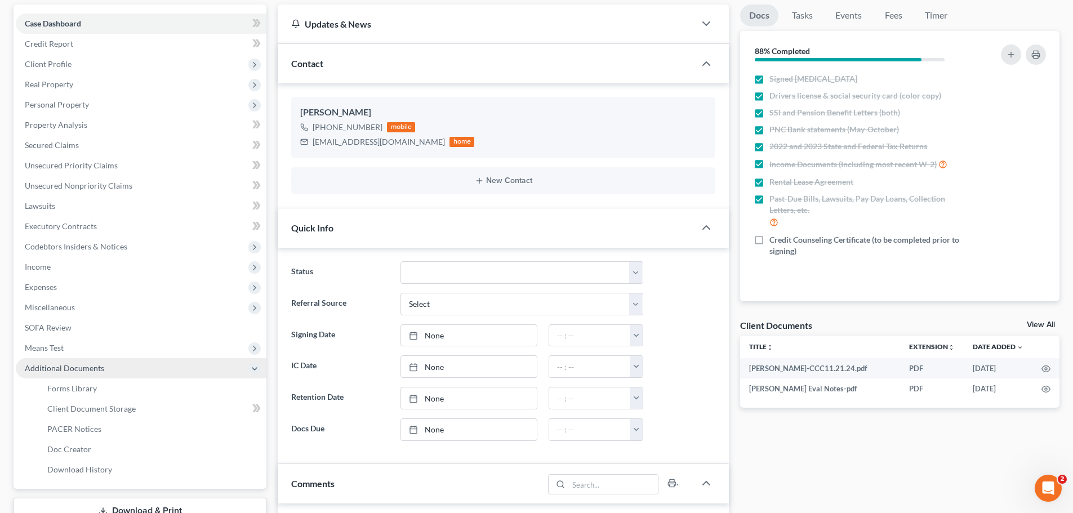
scroll to position [113, 0]
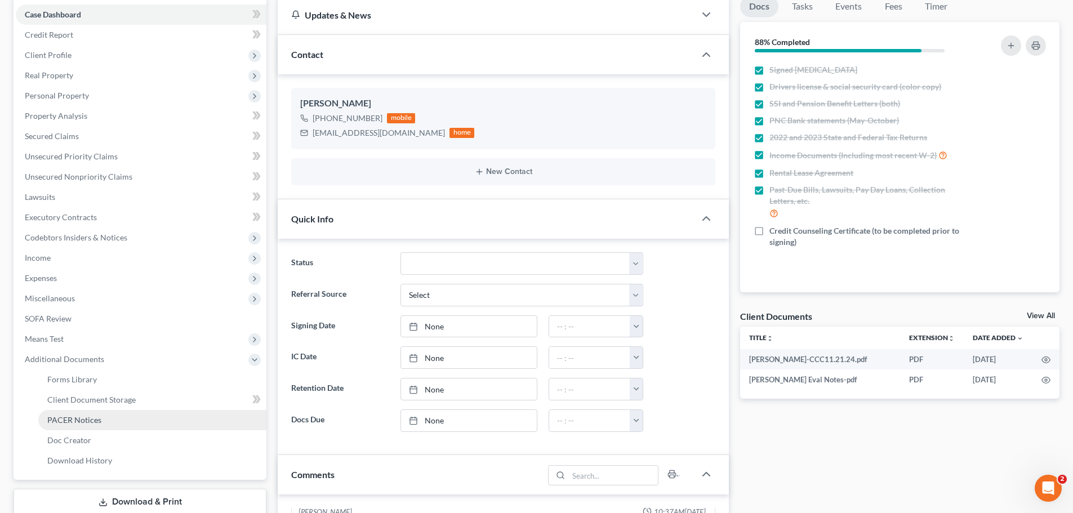
click at [86, 423] on span "PACER Notices" at bounding box center [74, 420] width 54 height 10
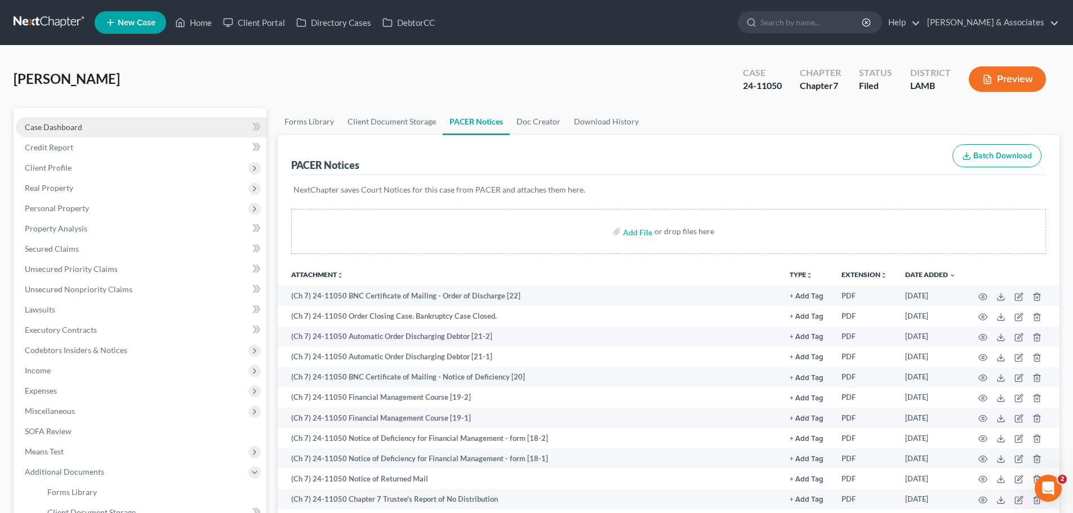
click at [72, 128] on span "Case Dashboard" at bounding box center [53, 127] width 57 height 10
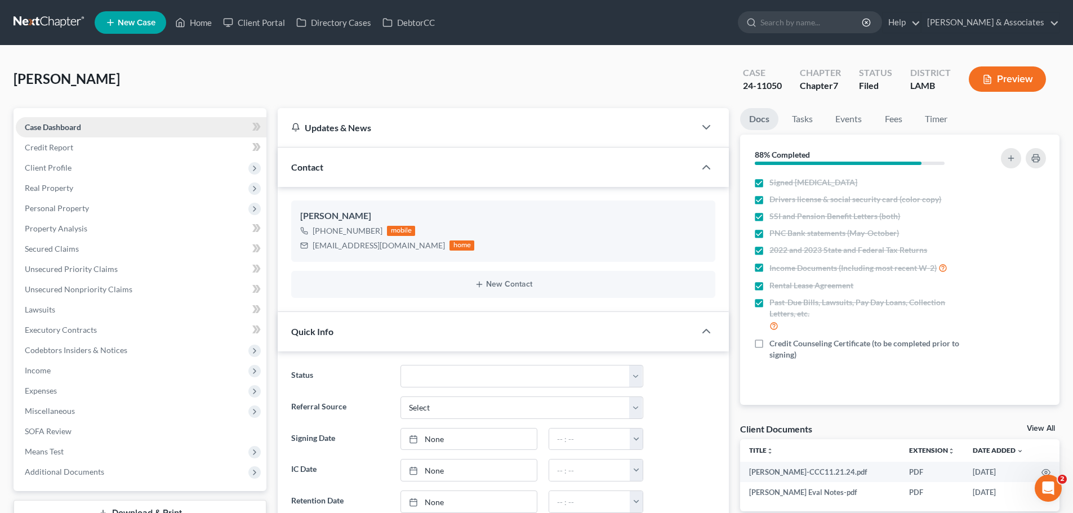
scroll to position [954, 0]
drag, startPoint x: 499, startPoint y: 377, endPoint x: 494, endPoint y: 365, distance: 12.3
click at [499, 377] on select "Amended Plan Needed Awaiting Income Closed Confirmed Discharged Dismissed Docs …" at bounding box center [521, 376] width 243 height 23
select select "2"
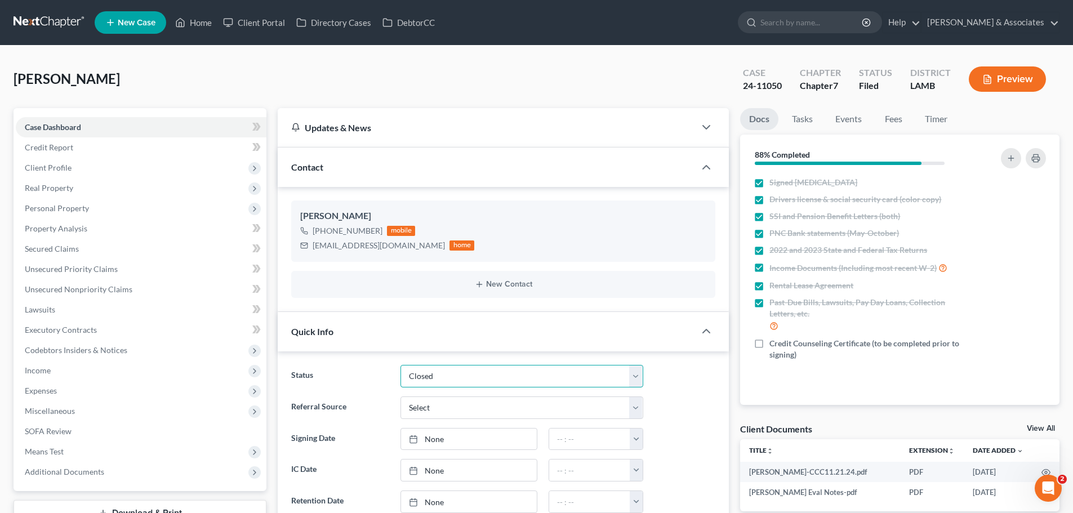
click at [400, 365] on select "Amended Plan Needed Awaiting Income Closed Confirmed Discharged Dismissed Docs …" at bounding box center [521, 376] width 243 height 23
drag, startPoint x: 425, startPoint y: 377, endPoint x: 429, endPoint y: 366, distance: 11.9
click at [425, 377] on select "Amended Plan Needed Awaiting Income Closed Confirmed Discharged Dismissed Docs …" at bounding box center [521, 376] width 243 height 23
click at [400, 365] on select "Amended Plan Needed Awaiting Income Closed Confirmed Discharged Dismissed Docs …" at bounding box center [521, 376] width 243 height 23
click at [300, 72] on div "Kosick, Sandra Upgraded Case 24-11050 Chapter Chapter 7 Status Closed District …" at bounding box center [537, 83] width 1046 height 49
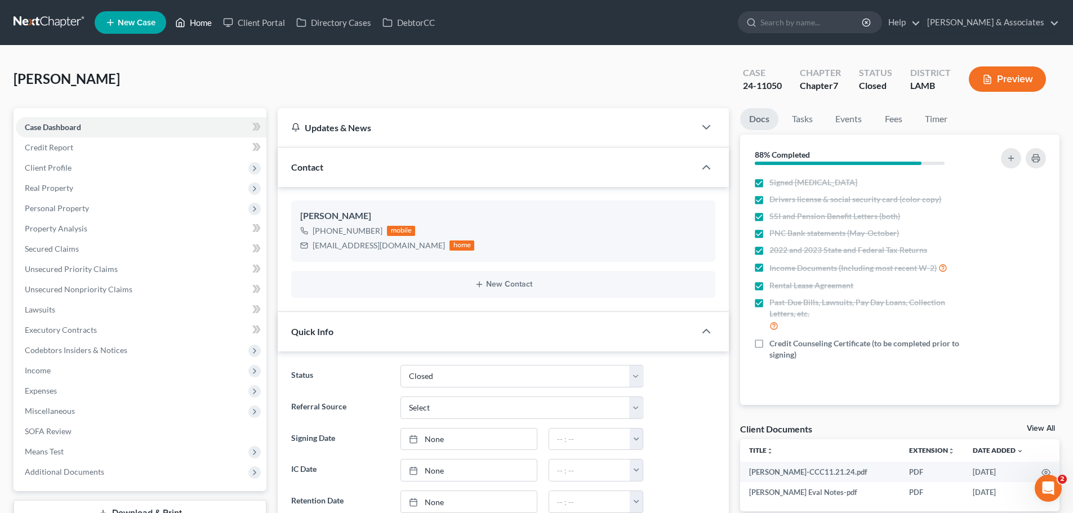
click at [200, 17] on link "Home" at bounding box center [193, 22] width 48 height 20
click at [193, 23] on link "Home" at bounding box center [193, 22] width 48 height 20
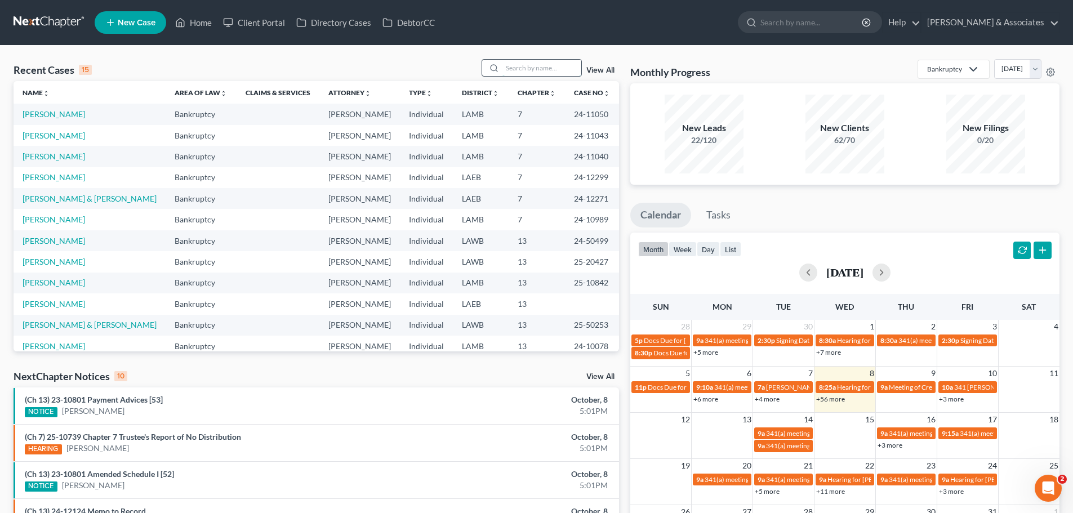
click at [510, 69] on input "search" at bounding box center [541, 68] width 79 height 16
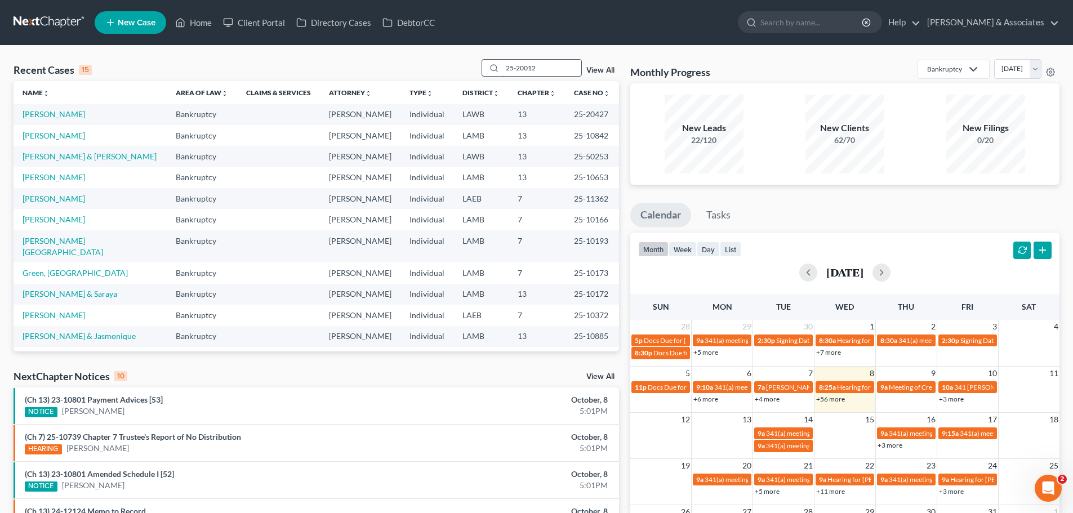
type input "25-20012"
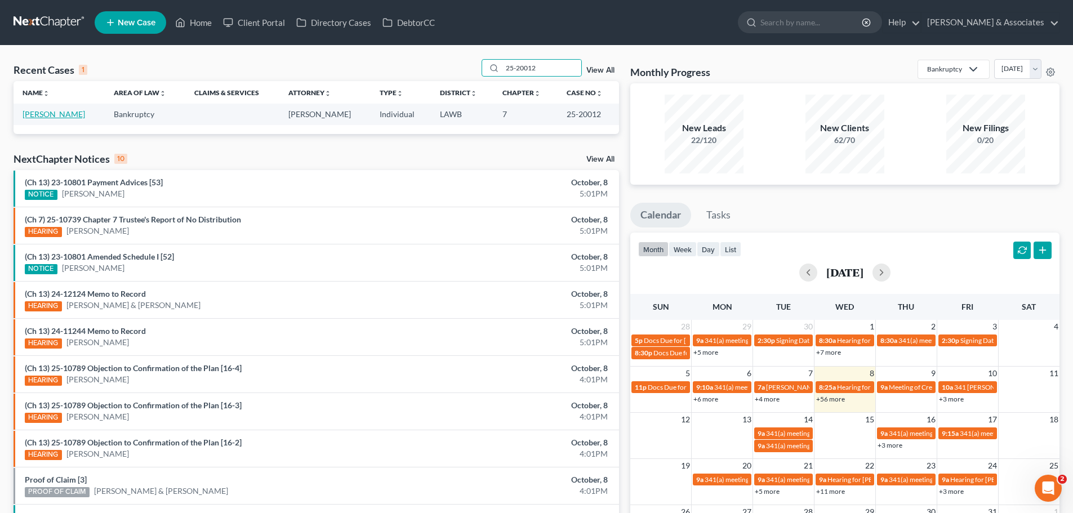
click at [35, 114] on link "[PERSON_NAME]" at bounding box center [54, 114] width 62 height 10
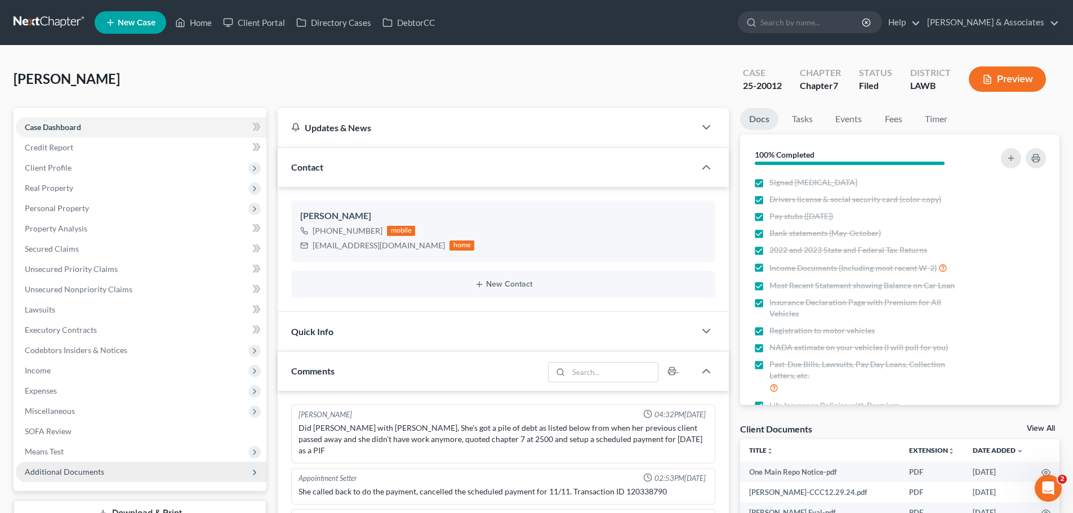
click at [77, 473] on span "Additional Documents" at bounding box center [64, 472] width 79 height 10
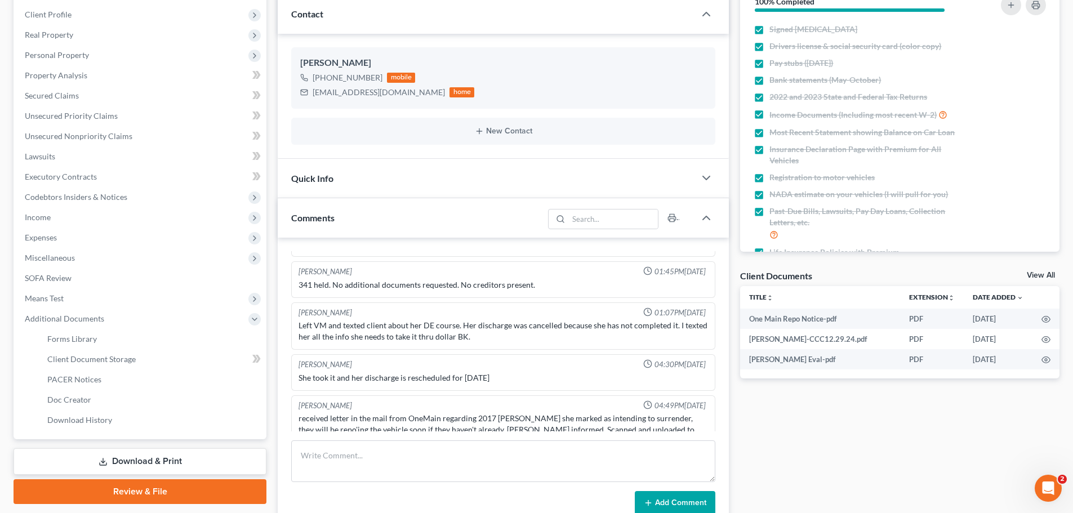
scroll to position [169, 0]
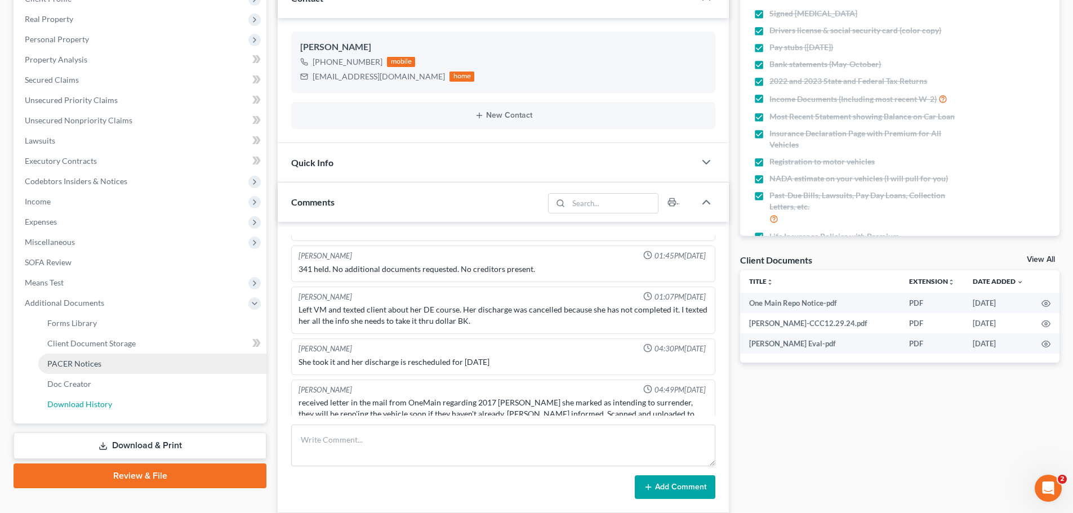
click at [88, 405] on span "Download History" at bounding box center [79, 404] width 65 height 10
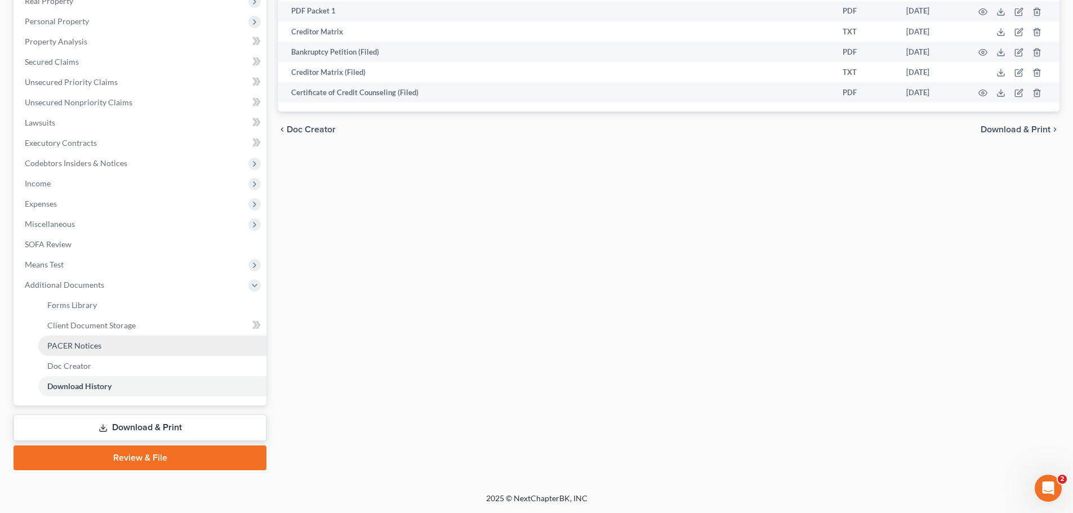
click at [87, 346] on span "PACER Notices" at bounding box center [74, 346] width 54 height 10
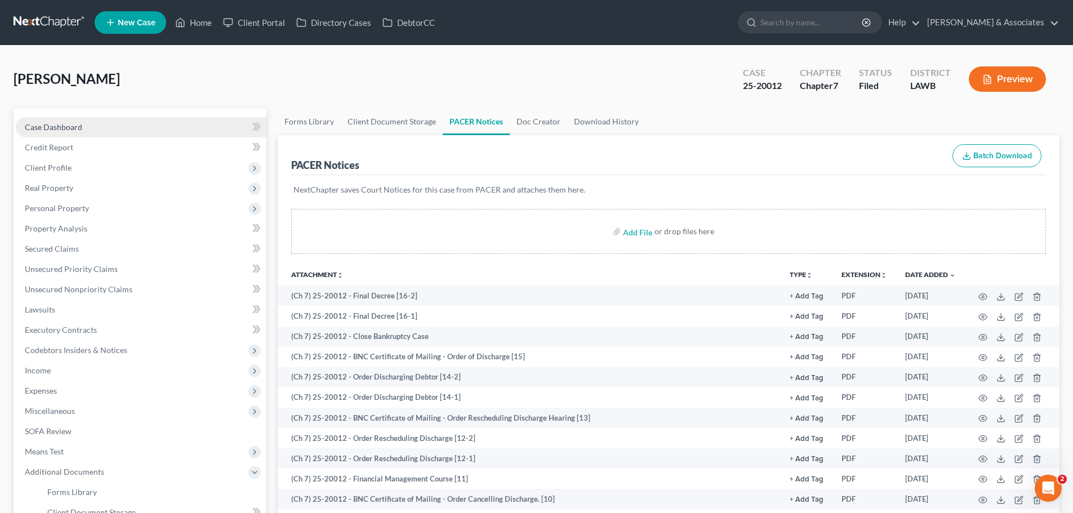
click at [55, 127] on span "Case Dashboard" at bounding box center [53, 127] width 57 height 10
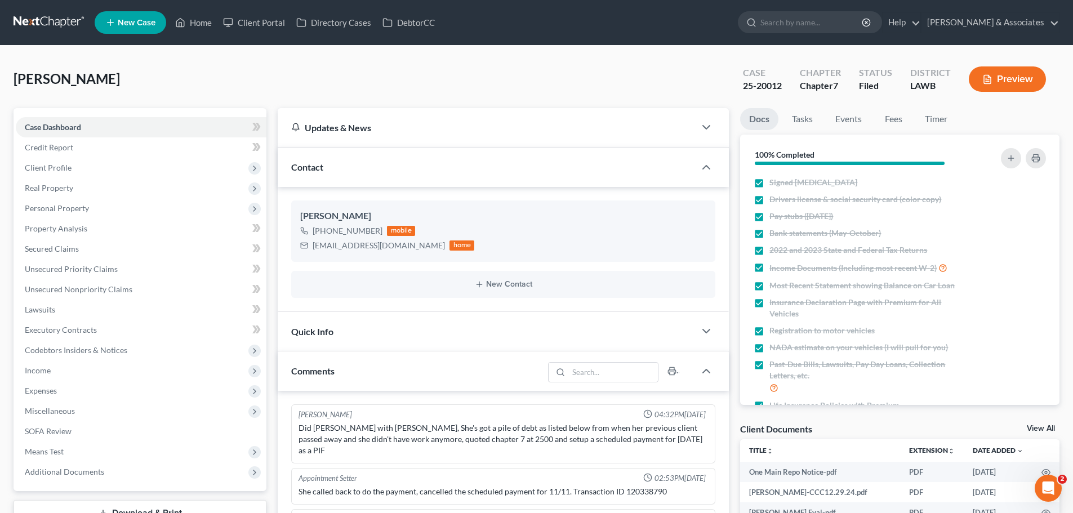
scroll to position [2729, 0]
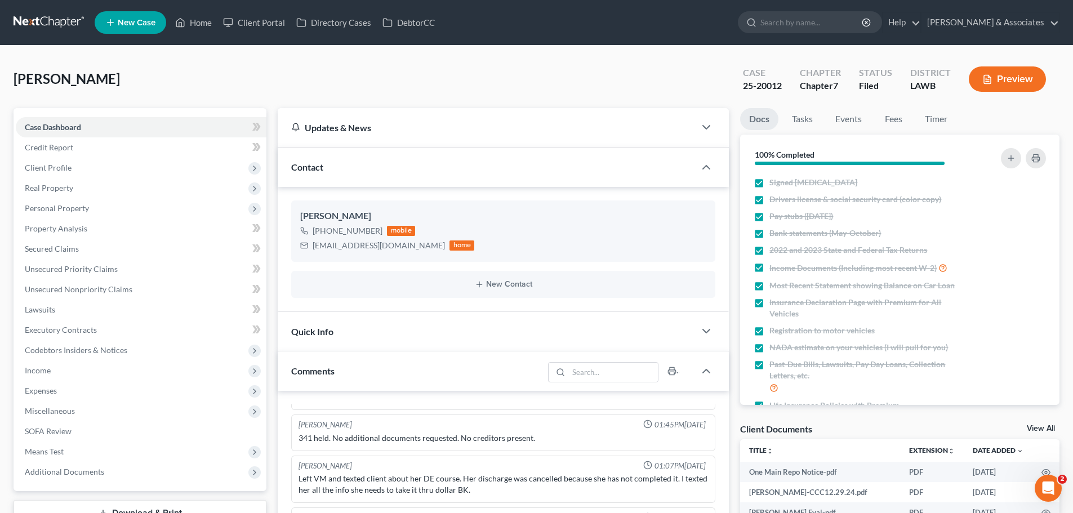
click at [698, 333] on div at bounding box center [712, 331] width 34 height 23
click at [709, 332] on icon "button" at bounding box center [706, 331] width 14 height 14
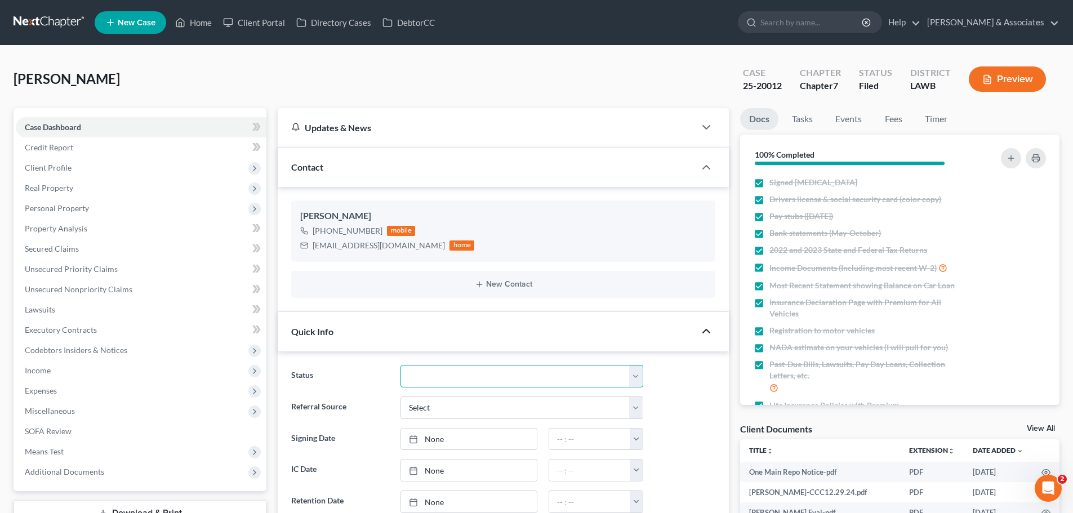
drag, startPoint x: 414, startPoint y: 382, endPoint x: 418, endPoint y: 367, distance: 15.7
click at [414, 382] on select "Amended Plan Needed Awaiting Income Closed Confirmed Discharged Dismissed Docs …" at bounding box center [521, 376] width 243 height 23
select select "2"
click at [400, 365] on select "Amended Plan Needed Awaiting Income Closed Confirmed Discharged Dismissed Docs …" at bounding box center [521, 376] width 243 height 23
click at [198, 21] on link "Home" at bounding box center [193, 22] width 48 height 20
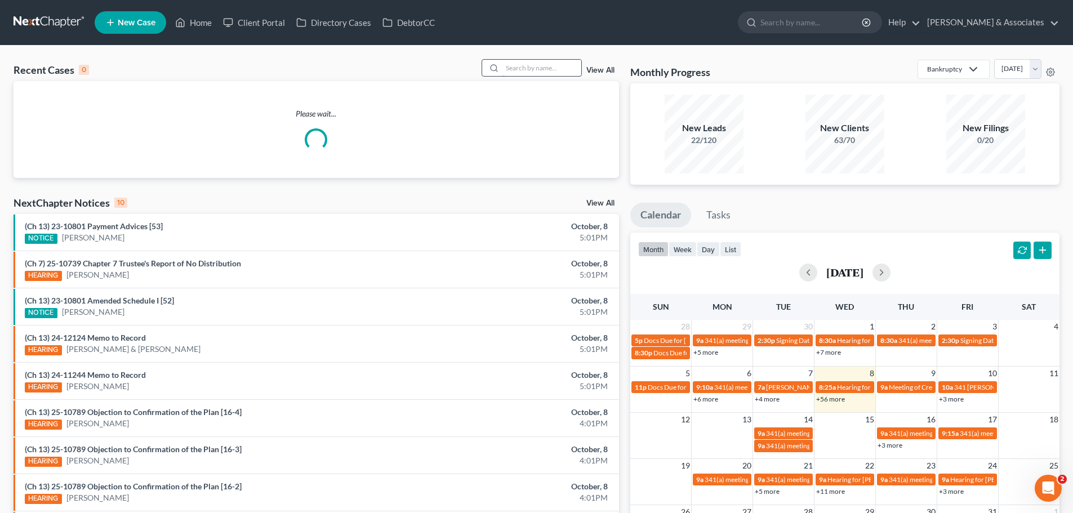
click at [512, 66] on input "search" at bounding box center [541, 68] width 79 height 16
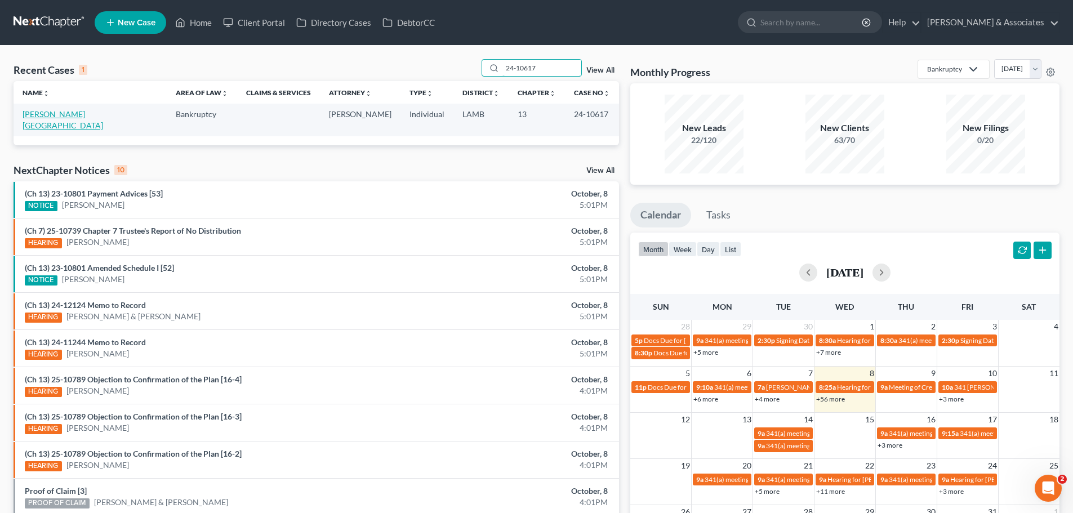
type input "24-10617"
click at [66, 117] on link "[PERSON_NAME][GEOGRAPHIC_DATA]" at bounding box center [63, 119] width 81 height 21
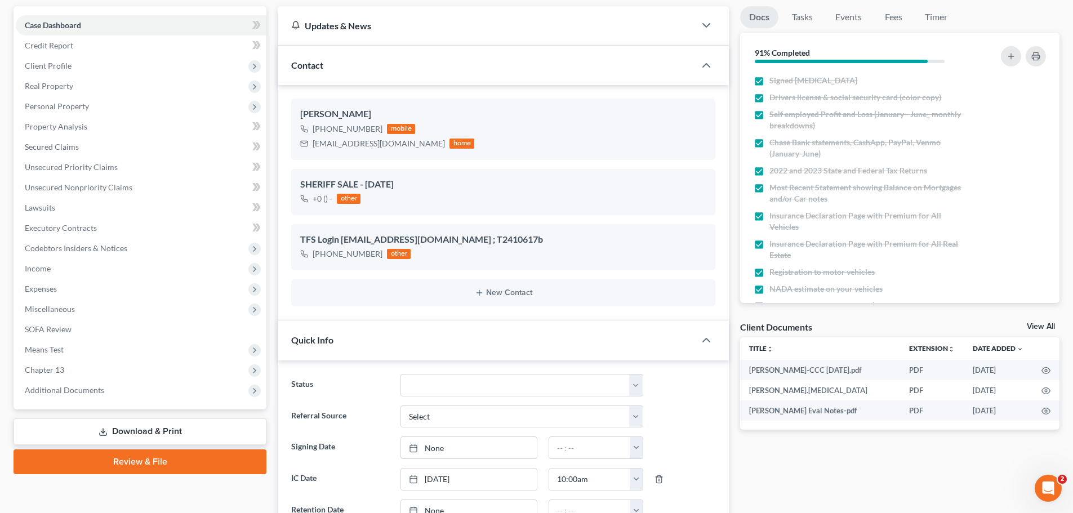
scroll to position [113, 0]
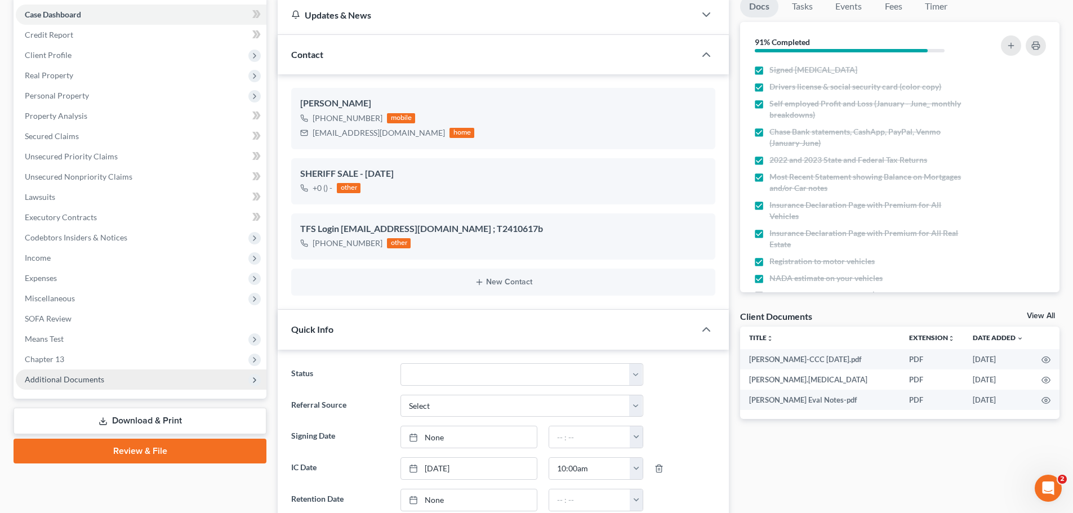
click at [69, 381] on span "Additional Documents" at bounding box center [64, 379] width 79 height 10
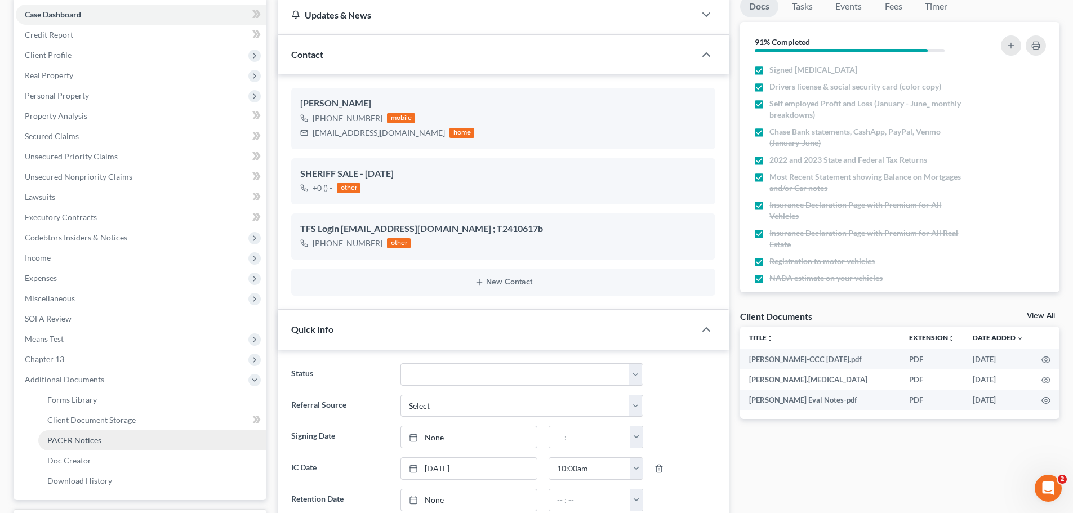
click at [79, 442] on span "PACER Notices" at bounding box center [74, 440] width 54 height 10
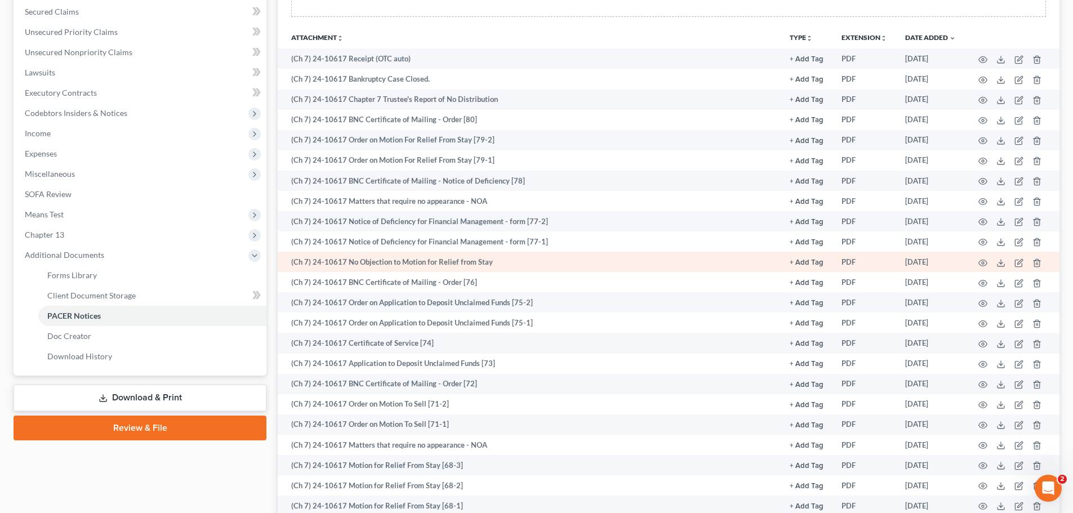
scroll to position [169, 0]
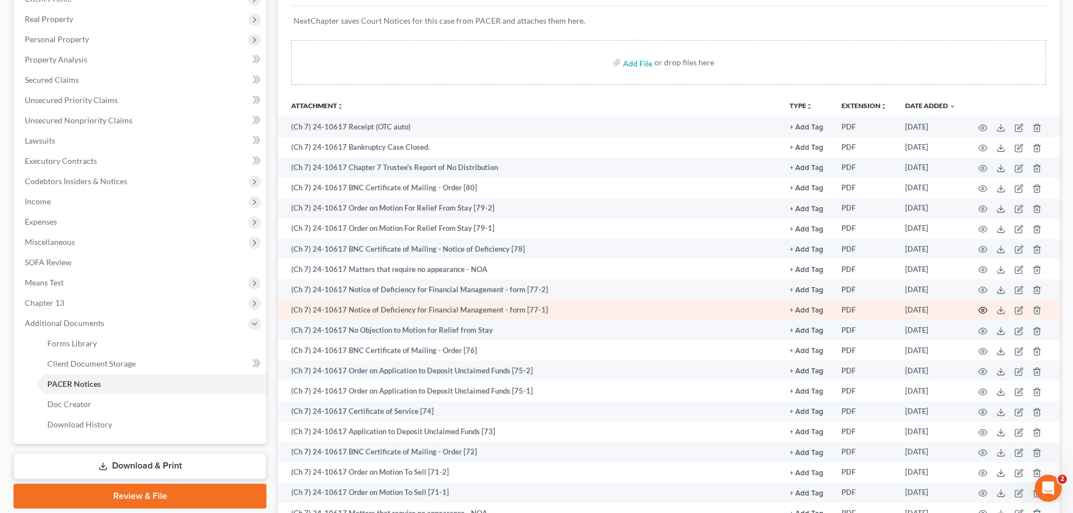
click at [982, 308] on icon "button" at bounding box center [982, 310] width 9 height 9
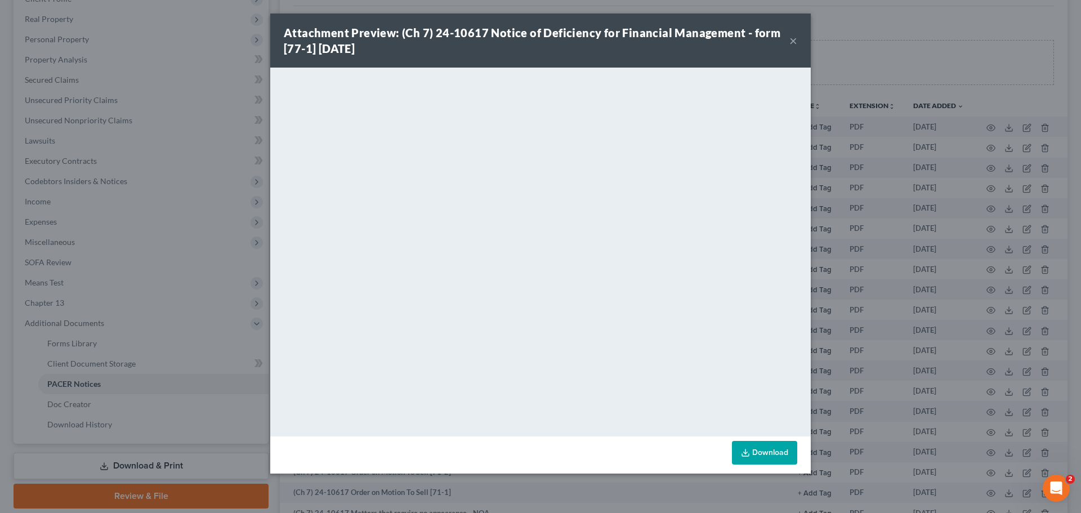
click at [793, 38] on button "×" at bounding box center [793, 41] width 8 height 14
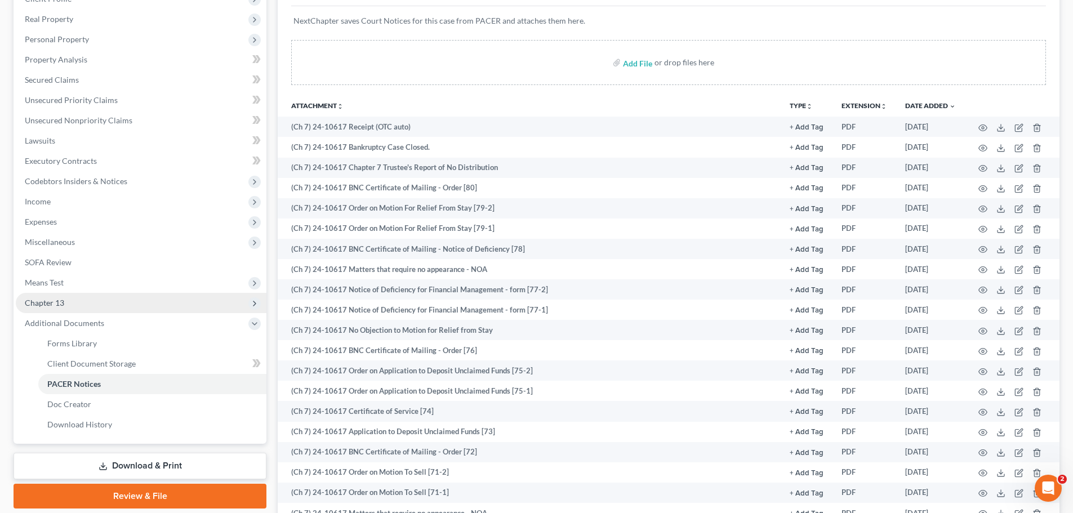
scroll to position [0, 0]
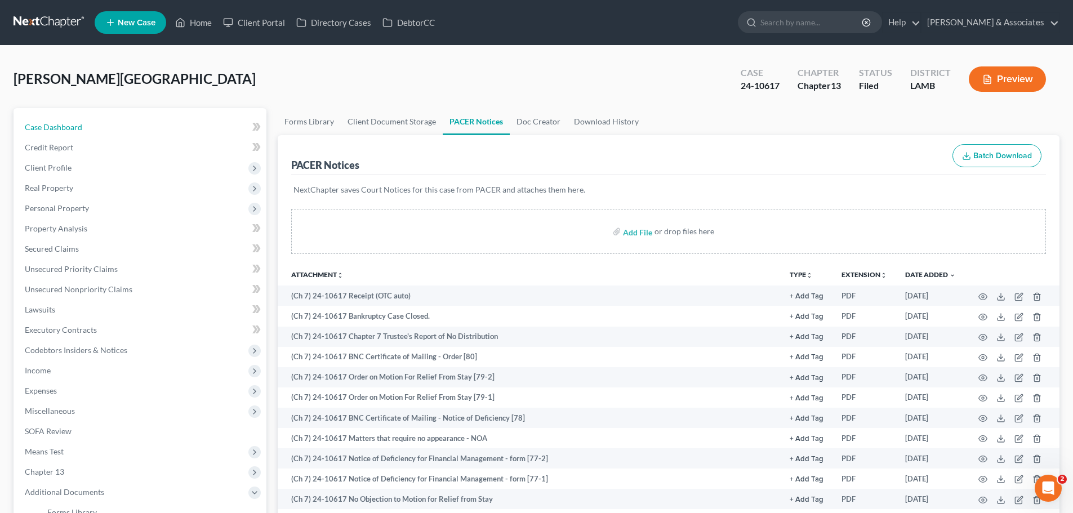
drag, startPoint x: 61, startPoint y: 126, endPoint x: 531, endPoint y: 206, distance: 476.9
click at [61, 126] on span "Case Dashboard" at bounding box center [53, 127] width 57 height 10
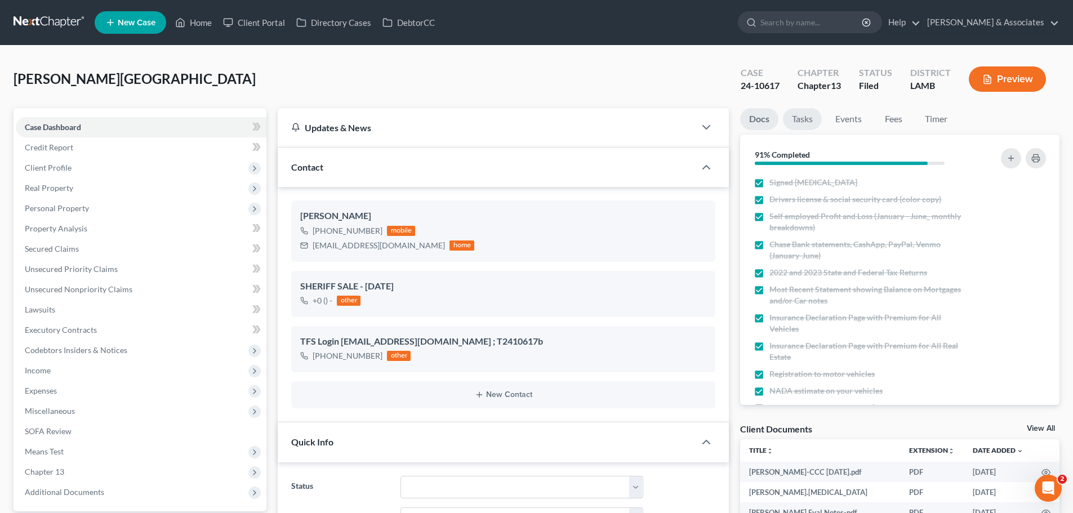
scroll to position [806, 0]
click at [56, 163] on span "Client Profile" at bounding box center [48, 168] width 47 height 10
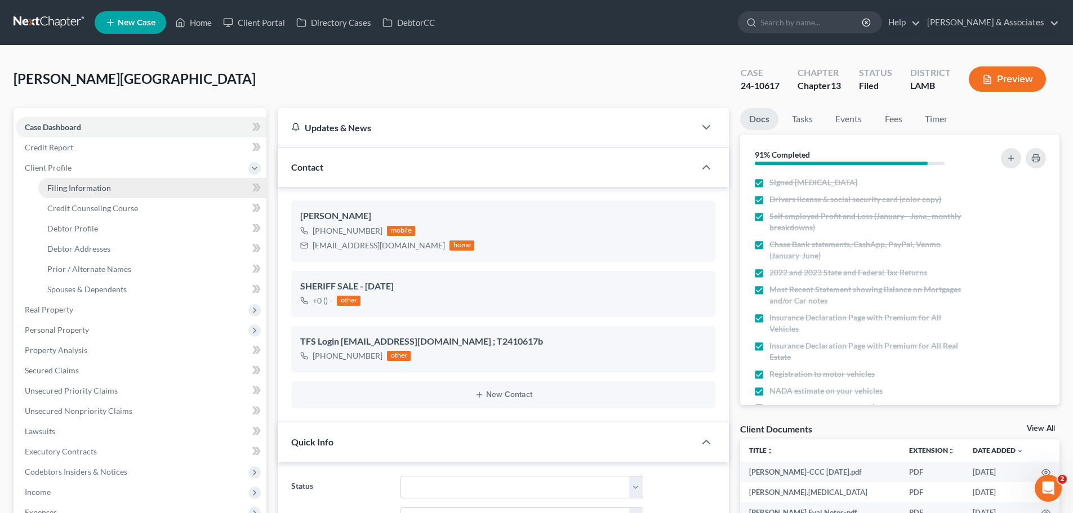
click at [86, 189] on span "Filing Information" at bounding box center [79, 188] width 64 height 10
select select "1"
select select "0"
select select "3"
select select "35"
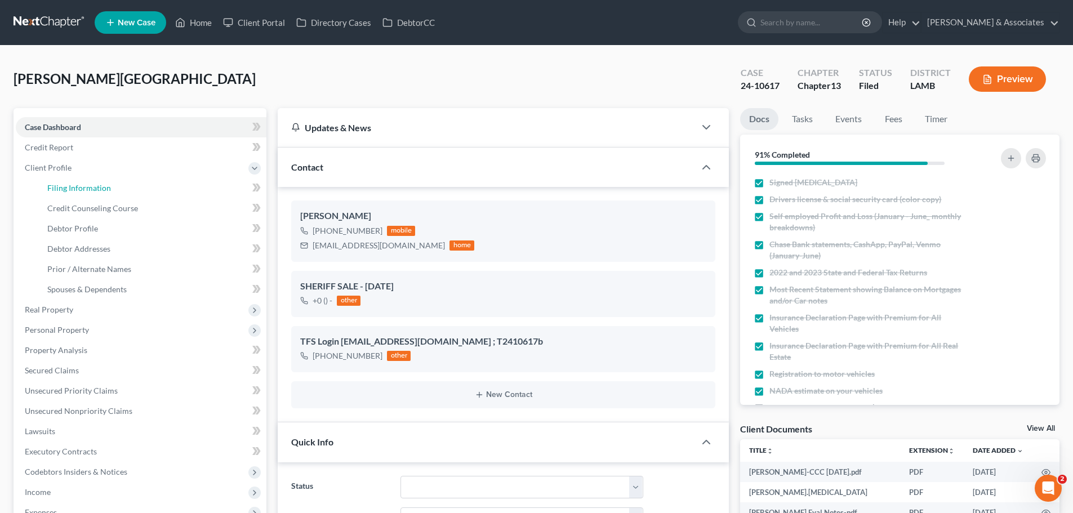
select select "0"
select select "19"
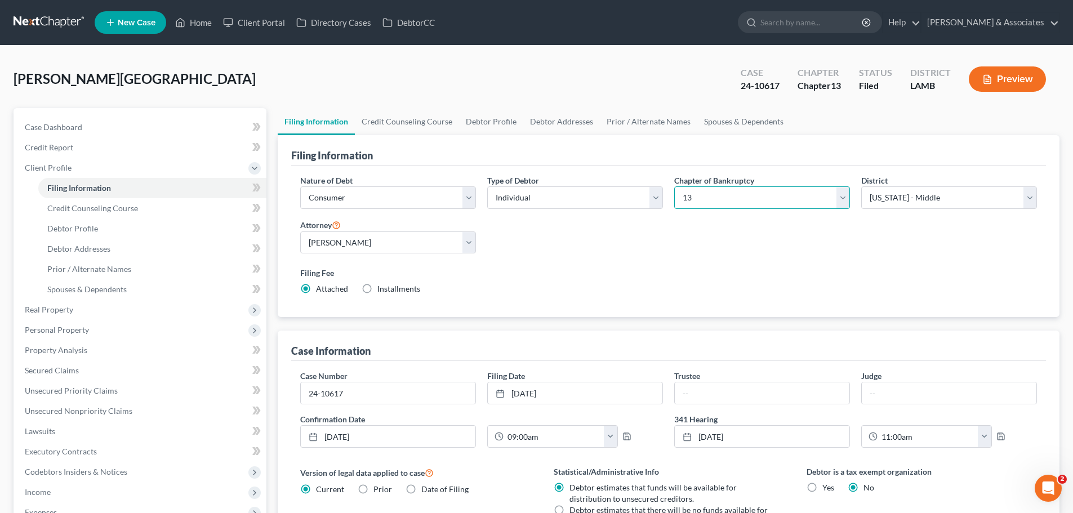
drag, startPoint x: 841, startPoint y: 199, endPoint x: 776, endPoint y: 207, distance: 65.2
click at [841, 199] on select "Select 7 11 12 13" at bounding box center [762, 197] width 176 height 23
select select "0"
click at [674, 186] on select "Select 7 11 12 13" at bounding box center [762, 197] width 176 height 23
click at [201, 19] on link "Home" at bounding box center [193, 22] width 48 height 20
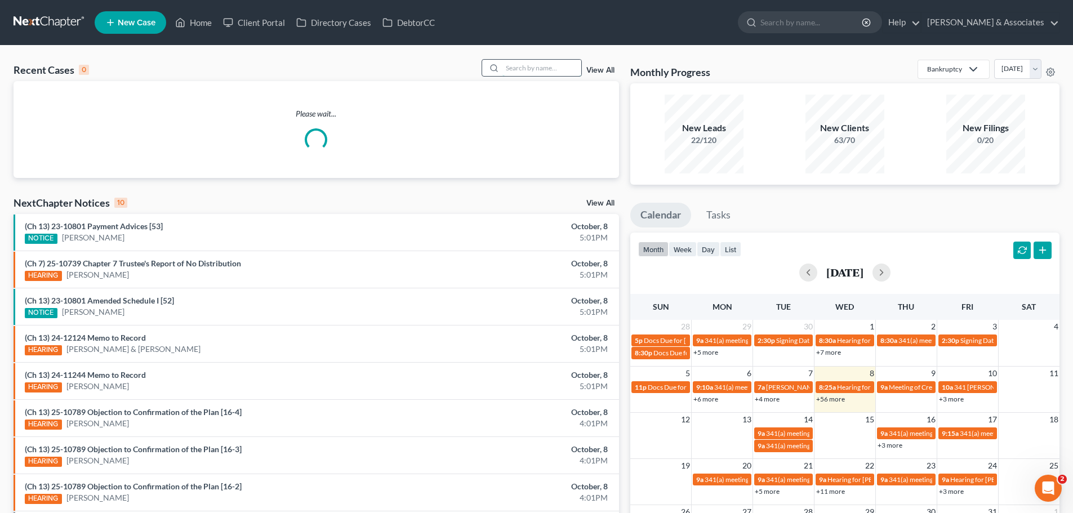
click at [517, 70] on input "search" at bounding box center [541, 68] width 79 height 16
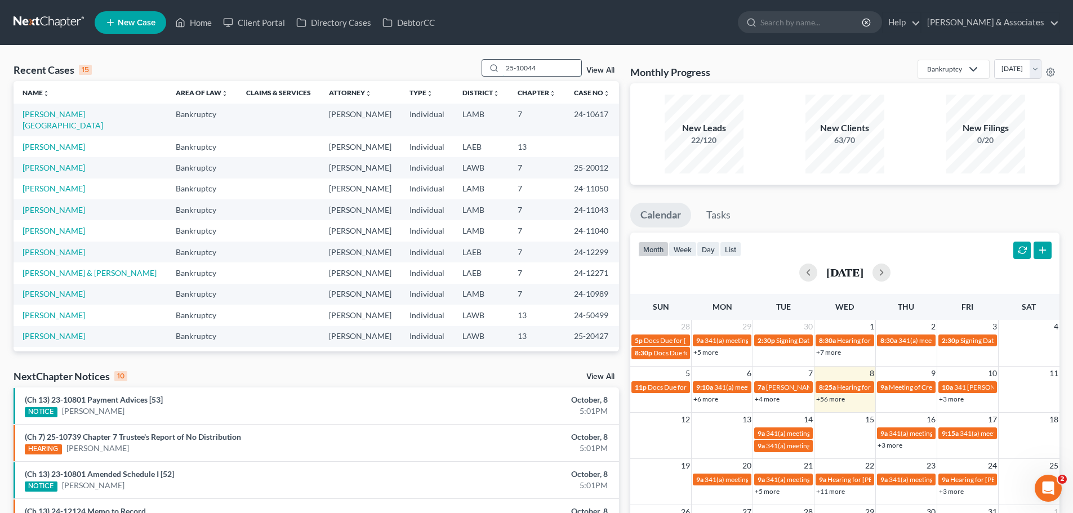
type input "25-10044"
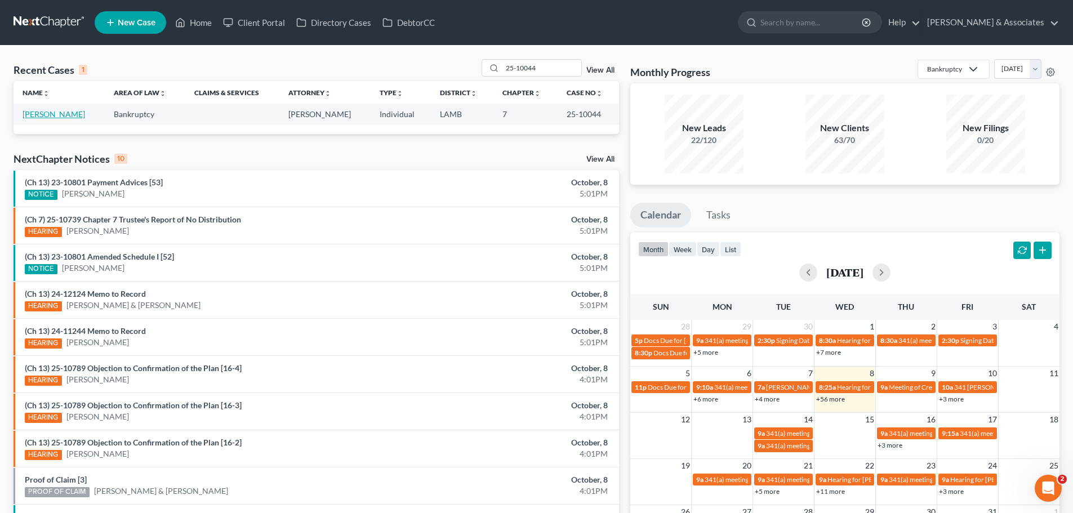
click at [59, 114] on link "[PERSON_NAME]" at bounding box center [54, 114] width 62 height 10
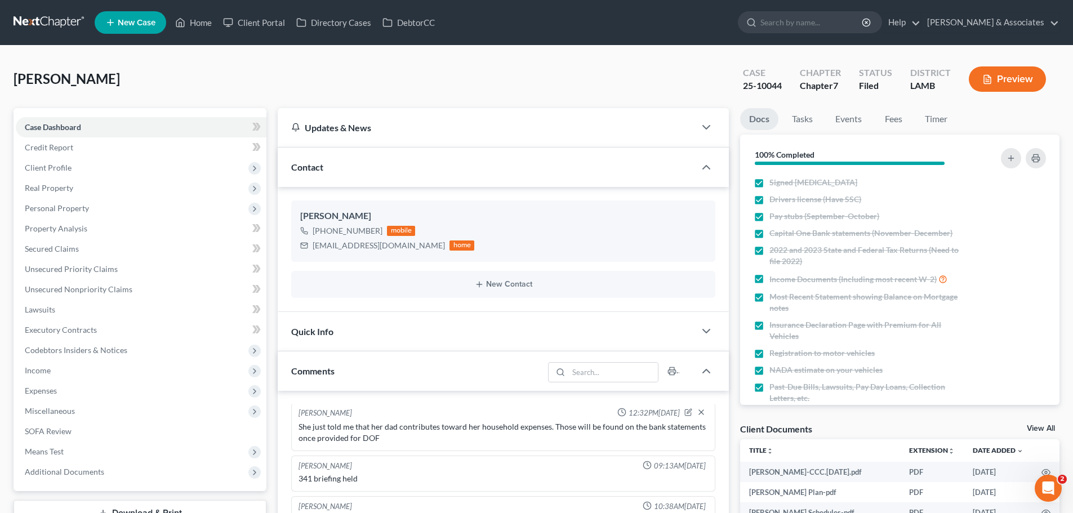
scroll to position [224, 0]
click at [71, 470] on span "Additional Documents" at bounding box center [64, 472] width 79 height 10
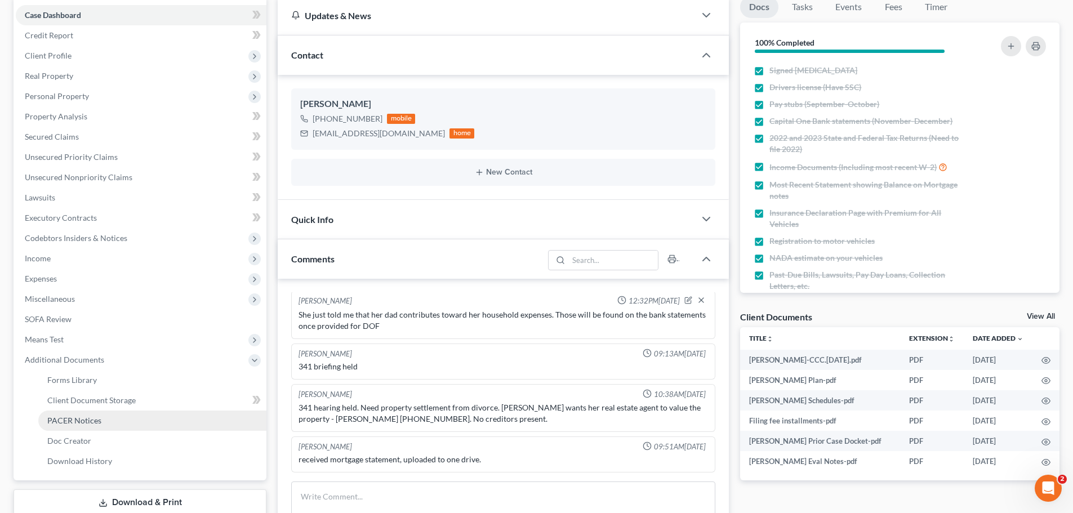
scroll to position [113, 0]
click at [80, 420] on span "PACER Notices" at bounding box center [74, 420] width 54 height 10
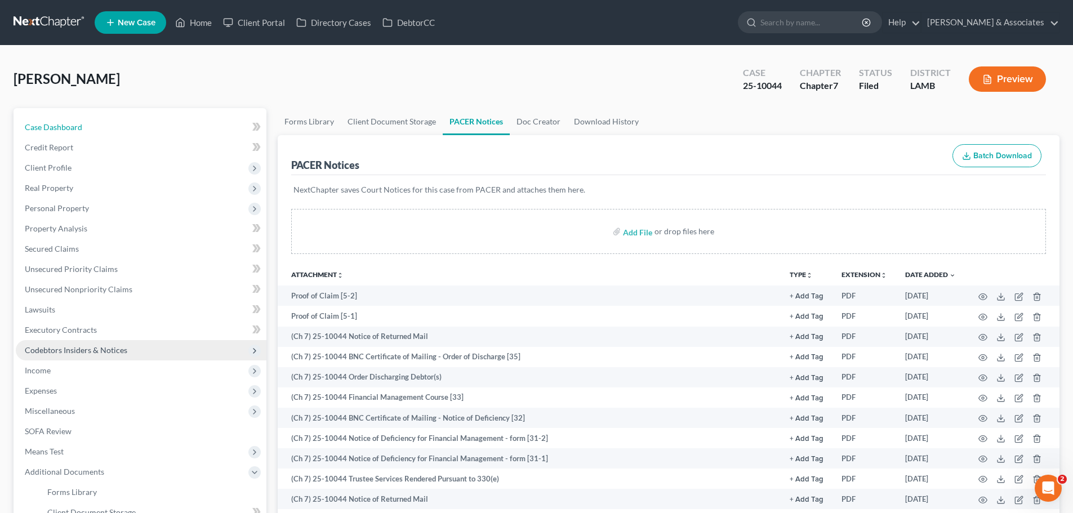
drag, startPoint x: 65, startPoint y: 122, endPoint x: 47, endPoint y: 345, distance: 223.2
click at [65, 122] on span "Case Dashboard" at bounding box center [53, 127] width 57 height 10
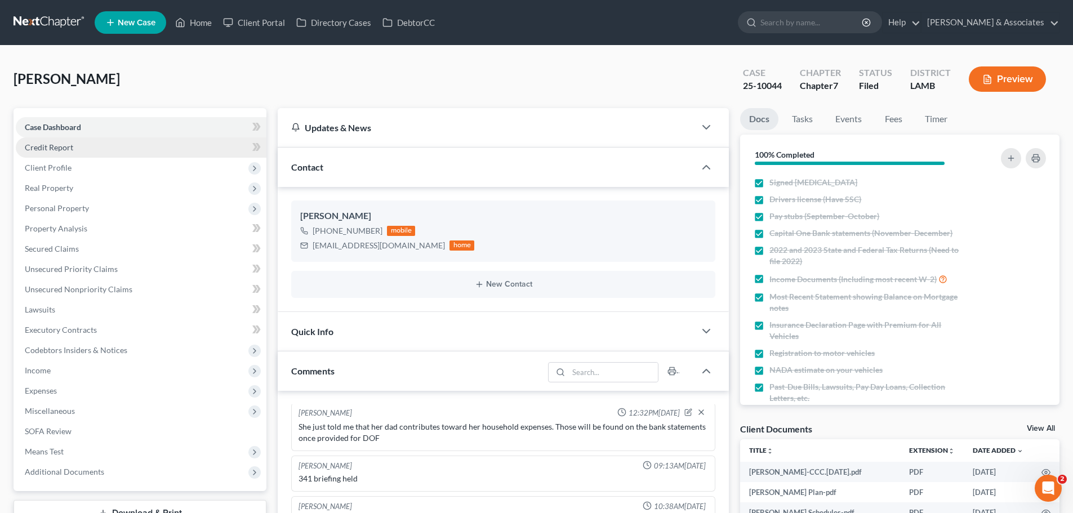
scroll to position [224, 0]
click at [686, 332] on div "Quick Info" at bounding box center [486, 331] width 417 height 39
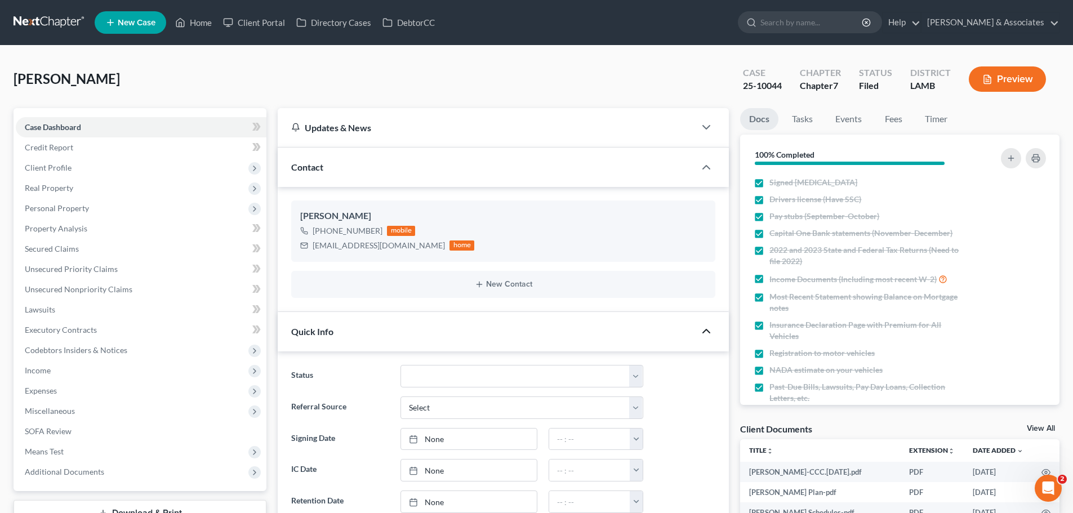
click at [705, 328] on icon "button" at bounding box center [706, 331] width 14 height 14
click at [442, 373] on select "Amended Plan Needed Awaiting Income Closed Confirmed Discharged Dismissed Docs …" at bounding box center [521, 376] width 243 height 23
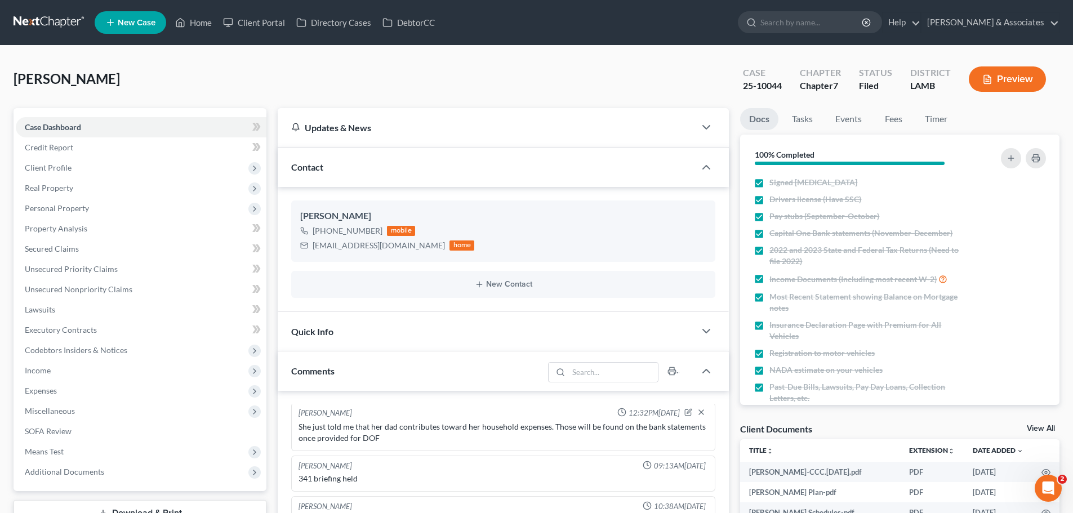
click at [381, 337] on div "Quick Info" at bounding box center [486, 331] width 417 height 39
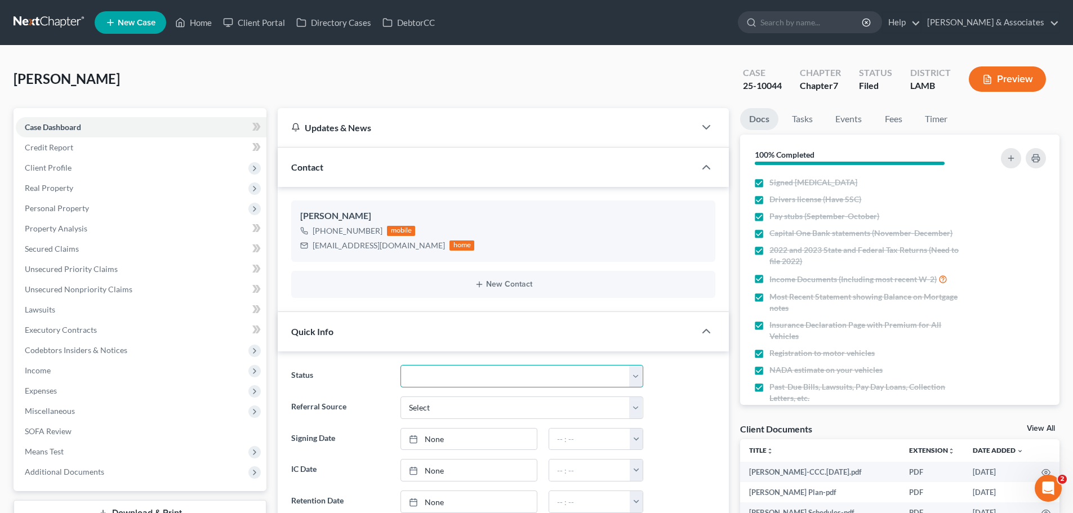
drag, startPoint x: 444, startPoint y: 374, endPoint x: 443, endPoint y: 365, distance: 8.5
click at [444, 374] on select "Amended Plan Needed Awaiting Income Closed Confirmed Discharged Dismissed Docs …" at bounding box center [521, 376] width 243 height 23
select select "4"
click at [400, 365] on select "Amended Plan Needed Awaiting Income Closed Confirmed Discharged Dismissed Docs …" at bounding box center [521, 376] width 243 height 23
click at [198, 21] on link "Home" at bounding box center [193, 22] width 48 height 20
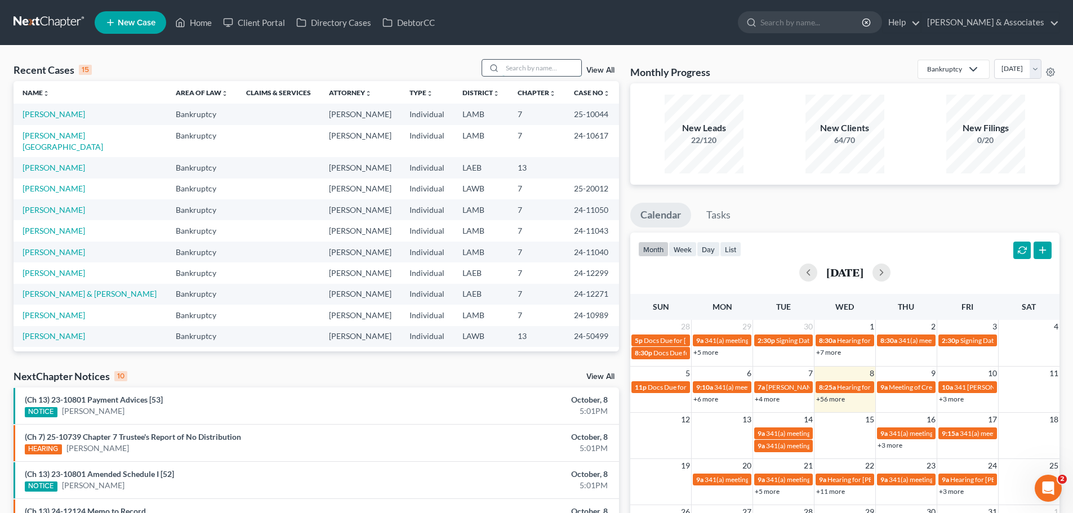
click at [546, 62] on input "search" at bounding box center [541, 68] width 79 height 16
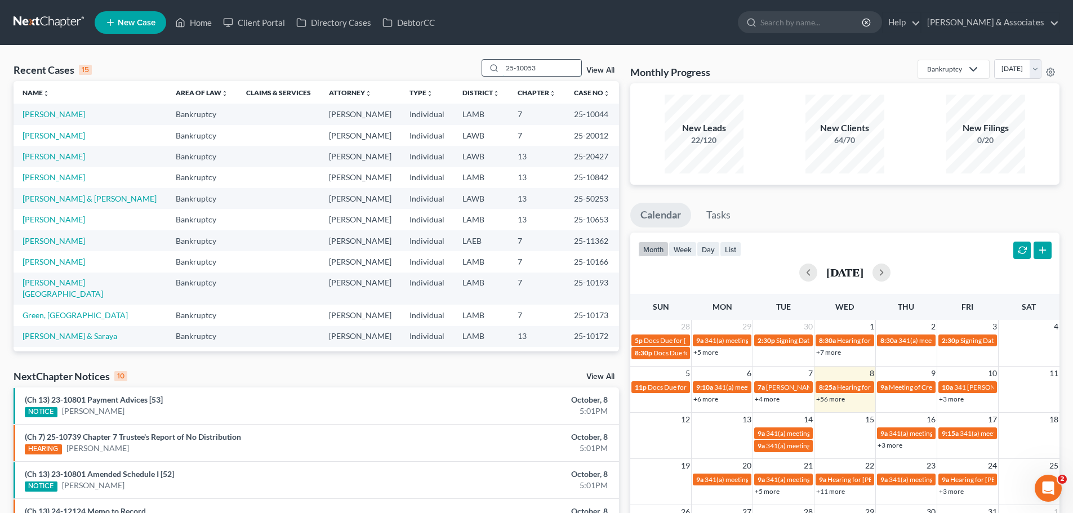
type input "25-10053"
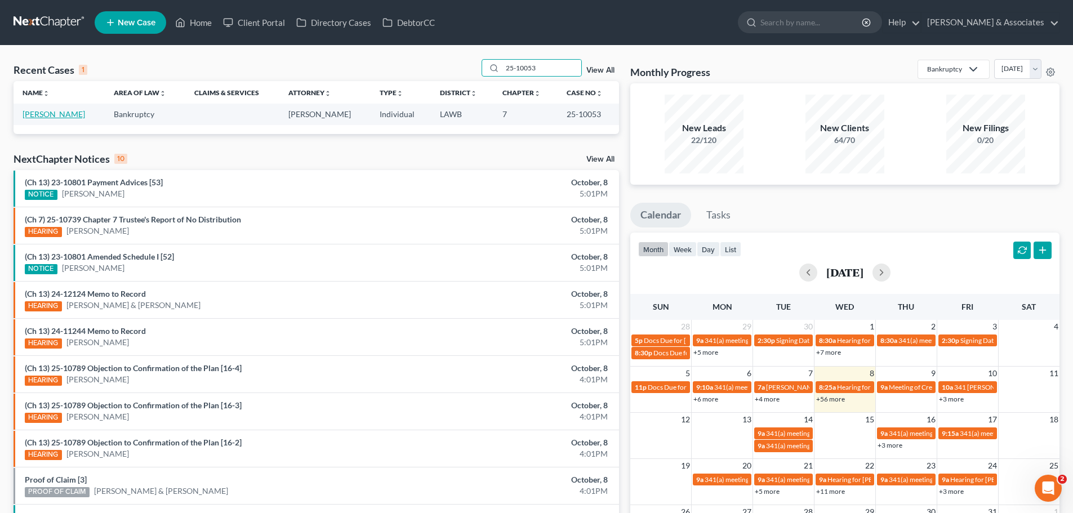
click at [66, 114] on link "[PERSON_NAME]" at bounding box center [54, 114] width 62 height 10
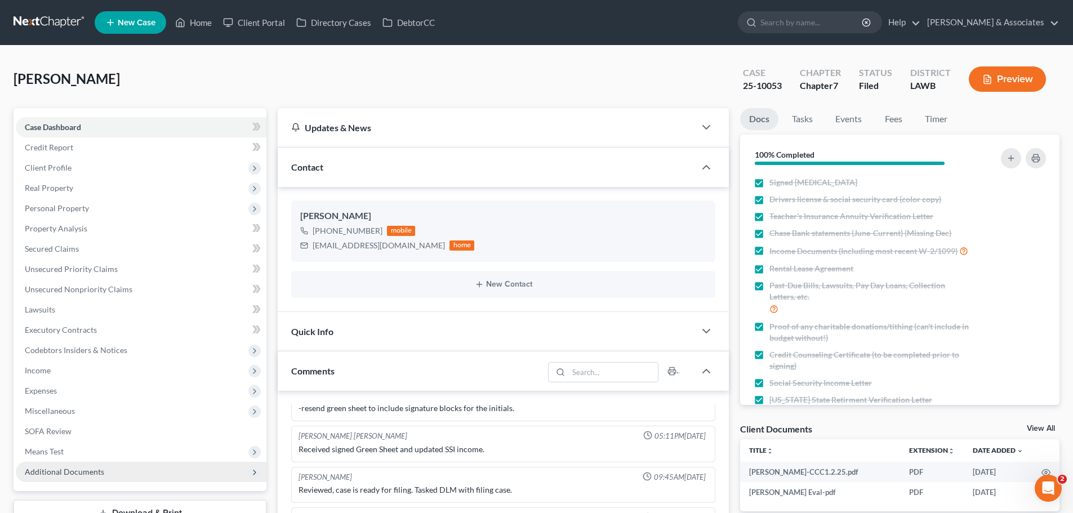
scroll to position [142, 0]
click at [69, 465] on span "Additional Documents" at bounding box center [141, 472] width 251 height 20
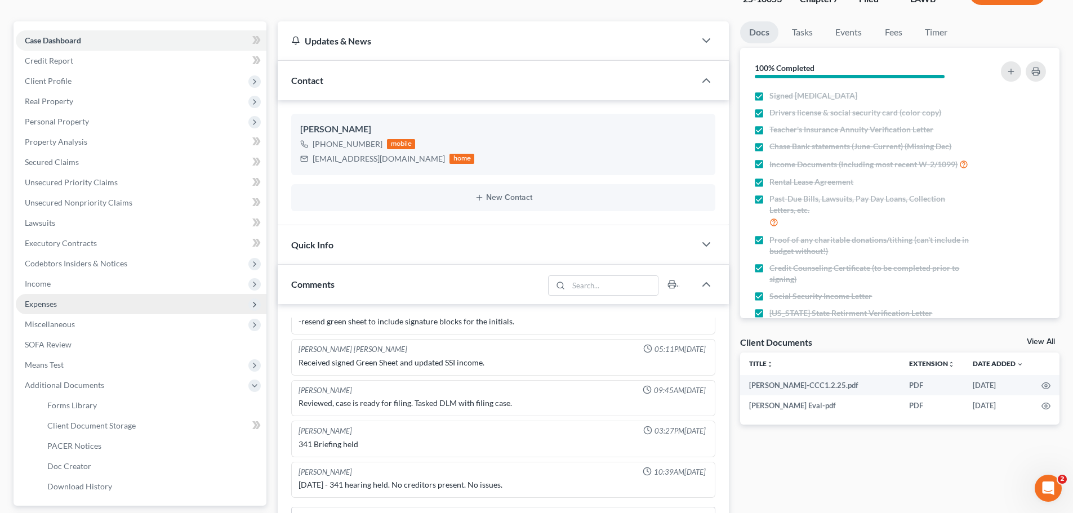
scroll to position [113, 0]
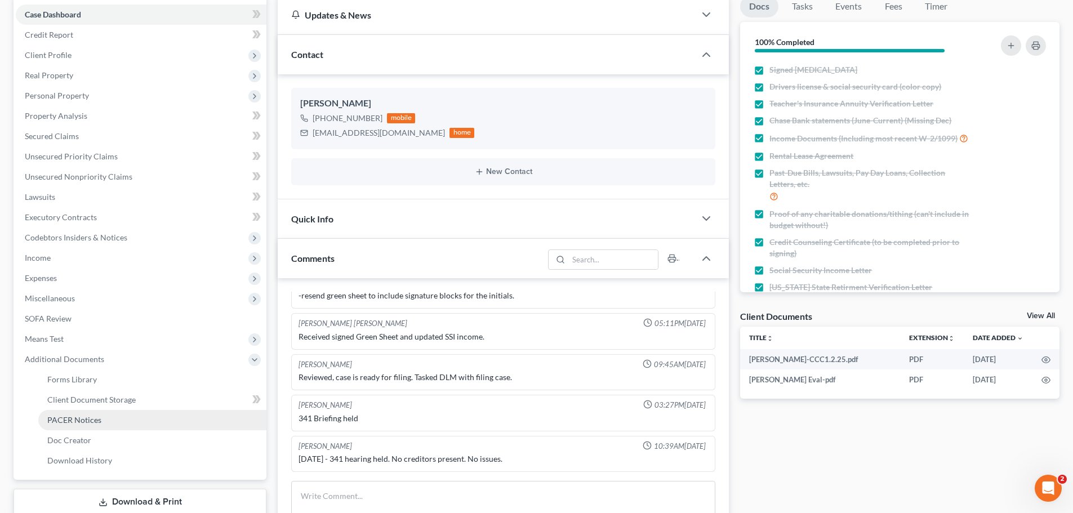
click at [82, 417] on span "PACER Notices" at bounding box center [74, 420] width 54 height 10
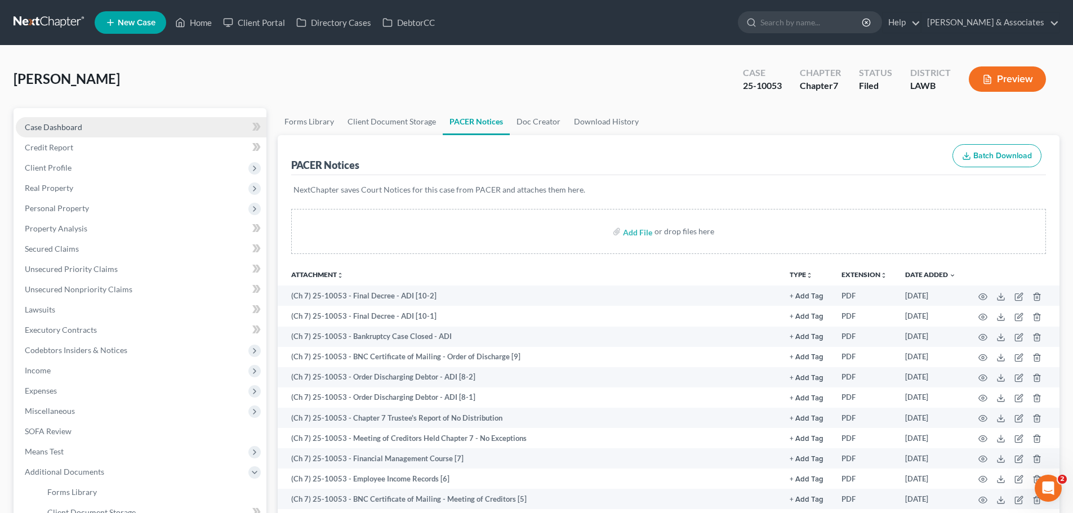
click at [50, 128] on span "Case Dashboard" at bounding box center [53, 127] width 57 height 10
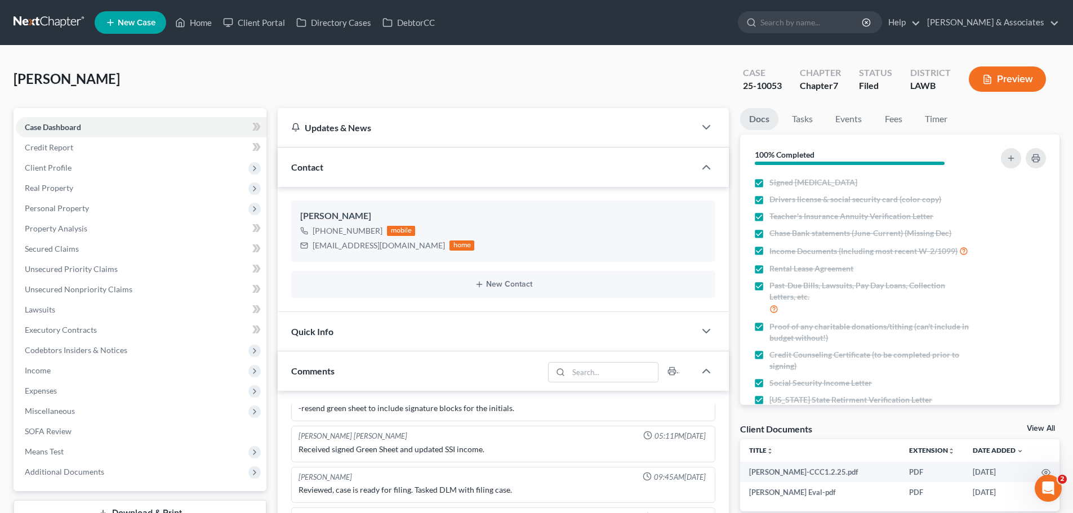
scroll to position [142, 0]
click at [706, 330] on icon "button" at bounding box center [706, 331] width 14 height 14
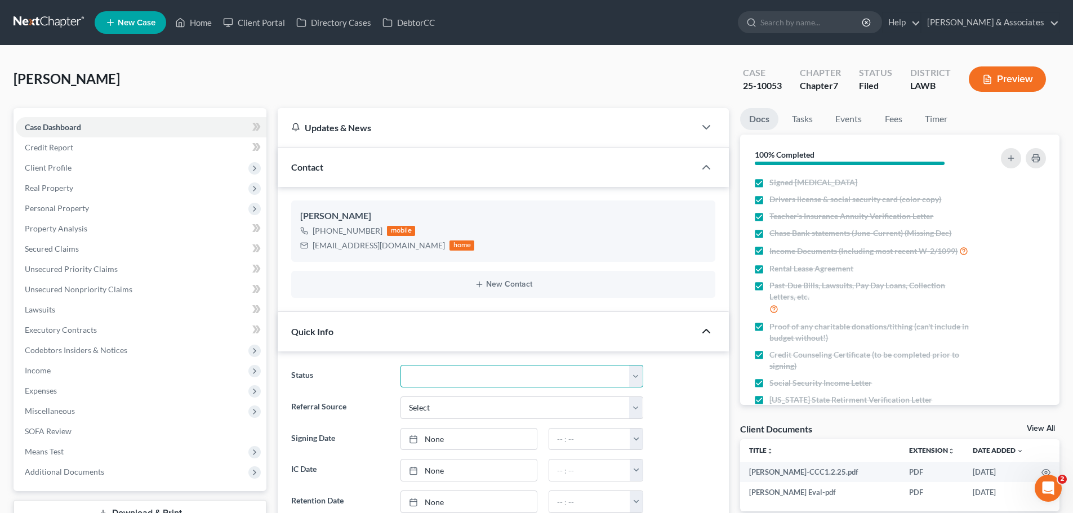
click at [499, 376] on select "Amended Plan Needed Awaiting Income Closed Confirmed Discharged Dismissed Docs …" at bounding box center [521, 376] width 243 height 23
select select "2"
click at [400, 365] on select "Amended Plan Needed Awaiting Income Closed Confirmed Discharged Dismissed Docs …" at bounding box center [521, 376] width 243 height 23
drag, startPoint x: 198, startPoint y: 21, endPoint x: 20, endPoint y: 164, distance: 227.8
click at [198, 21] on link "Home" at bounding box center [193, 22] width 48 height 20
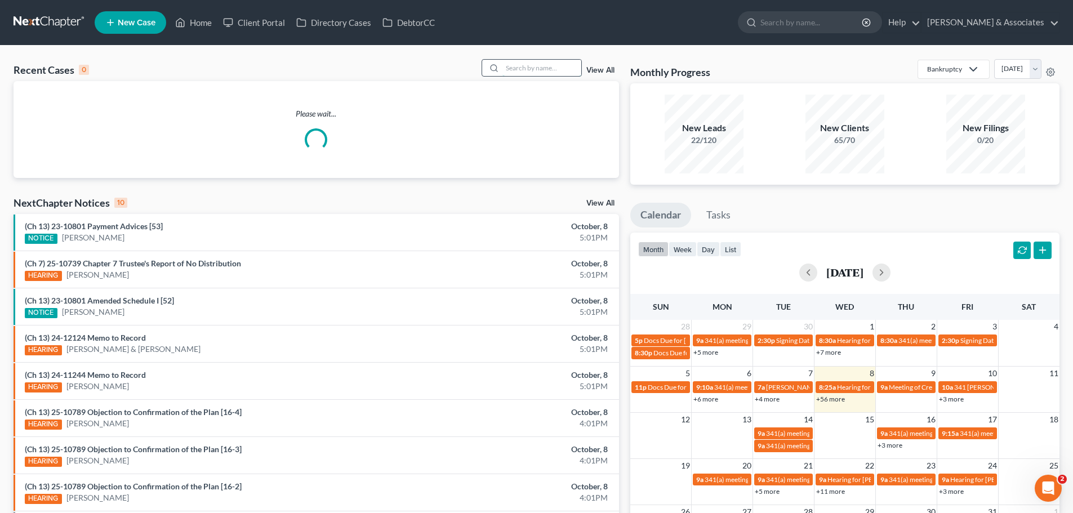
click at [539, 66] on input "search" at bounding box center [541, 68] width 79 height 16
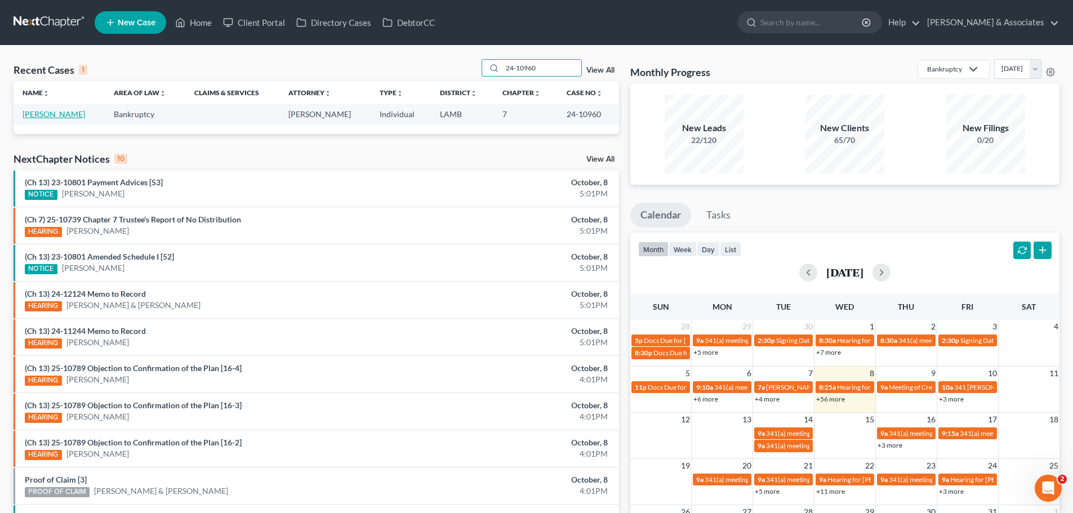
type input "24-10960"
click at [59, 113] on link "[PERSON_NAME]" at bounding box center [54, 114] width 62 height 10
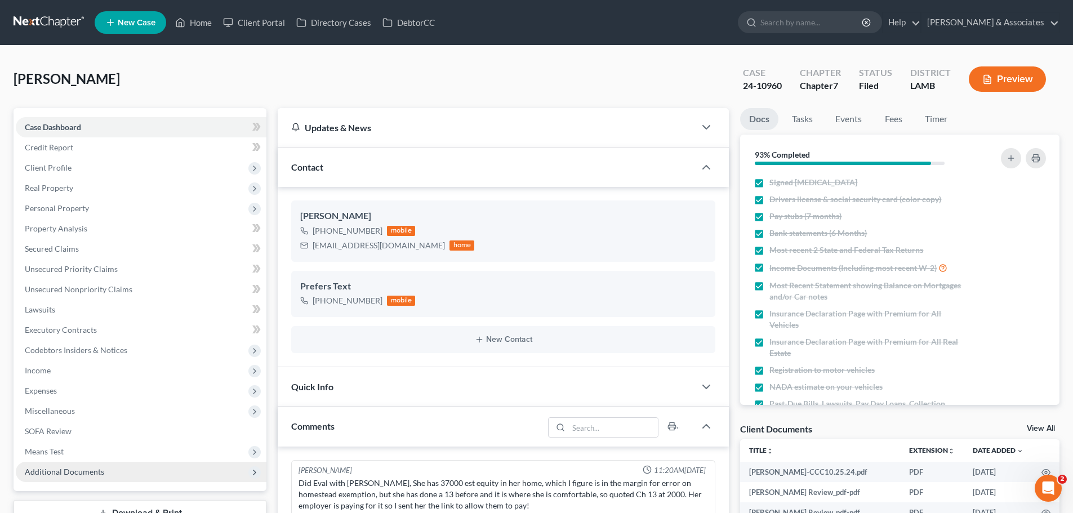
scroll to position [2266, 0]
click at [69, 468] on span "Additional Documents" at bounding box center [64, 472] width 79 height 10
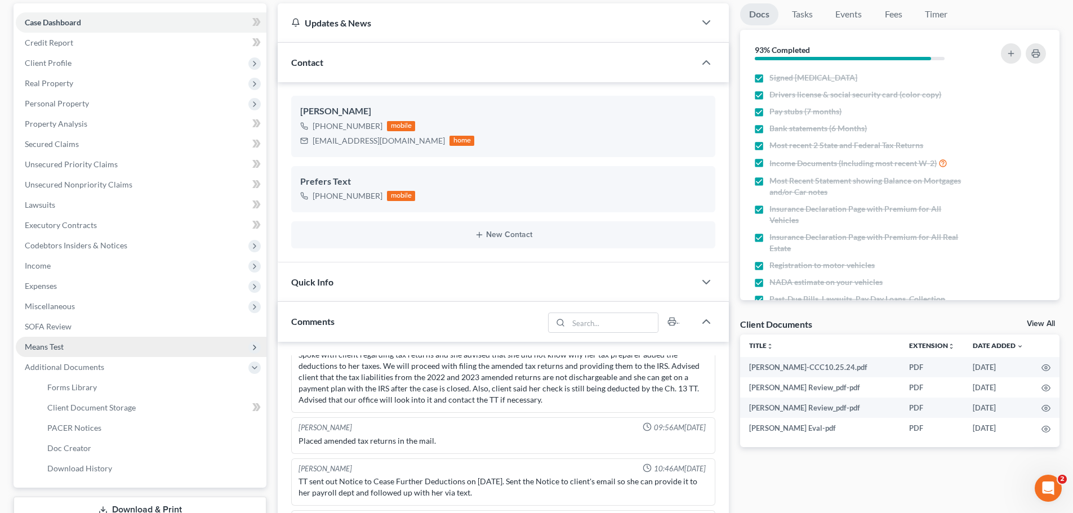
scroll to position [113, 0]
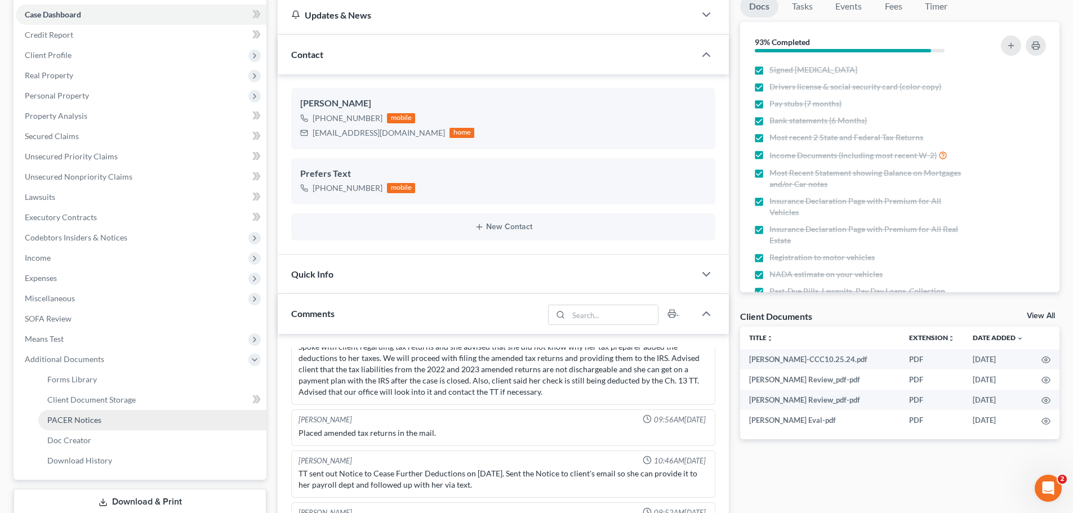
click at [65, 417] on span "PACER Notices" at bounding box center [74, 420] width 54 height 10
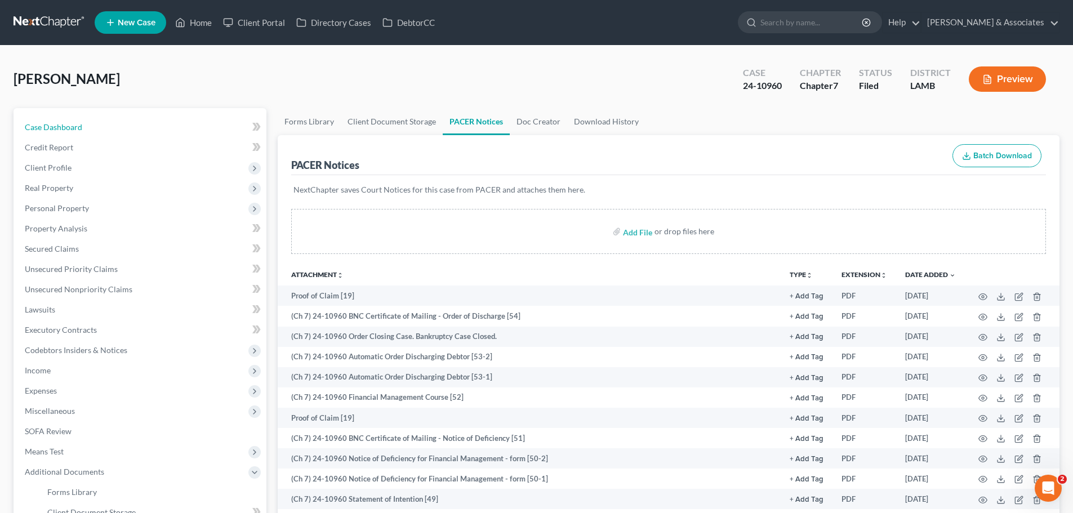
drag, startPoint x: 61, startPoint y: 130, endPoint x: 706, endPoint y: 158, distance: 645.3
click at [61, 130] on span "Case Dashboard" at bounding box center [53, 127] width 57 height 10
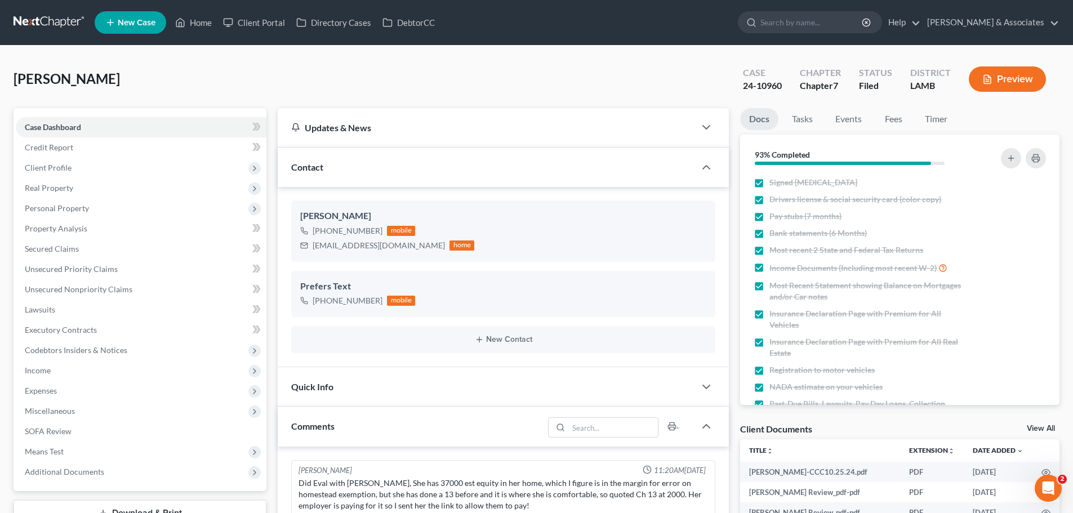
scroll to position [2266, 0]
drag, startPoint x: 706, startPoint y: 385, endPoint x: 404, endPoint y: 399, distance: 301.5
click at [706, 385] on icon "button" at bounding box center [706, 387] width 14 height 14
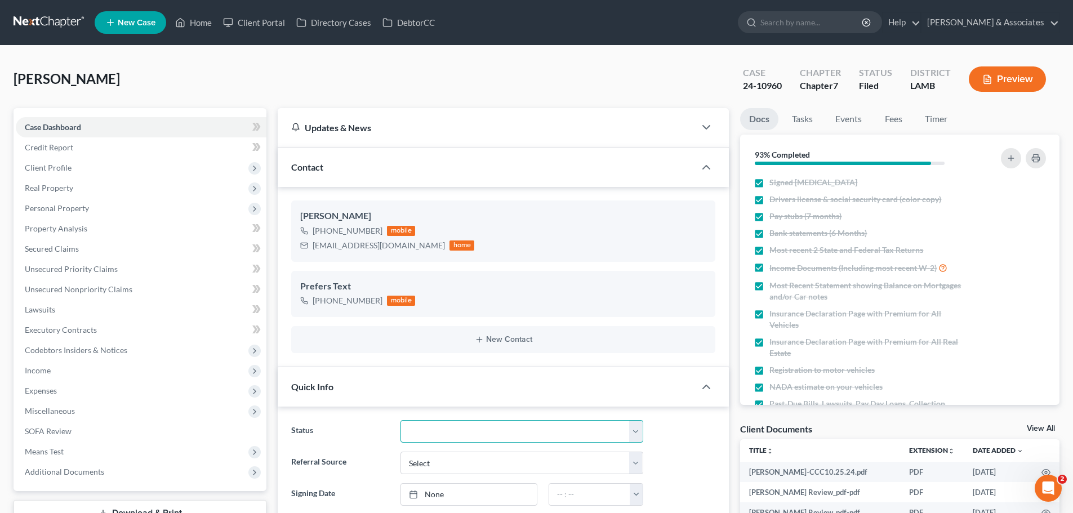
drag, startPoint x: 428, startPoint y: 431, endPoint x: 431, endPoint y: 422, distance: 9.8
click at [428, 431] on select "Amended Plan Needed Awaiting Income Closed Confirmed Discharged Dismissed Docs …" at bounding box center [521, 431] width 243 height 23
select select "2"
click at [400, 420] on select "Amended Plan Needed Awaiting Income Closed Confirmed Discharged Dismissed Docs …" at bounding box center [521, 431] width 243 height 23
click at [203, 21] on link "Home" at bounding box center [193, 22] width 48 height 20
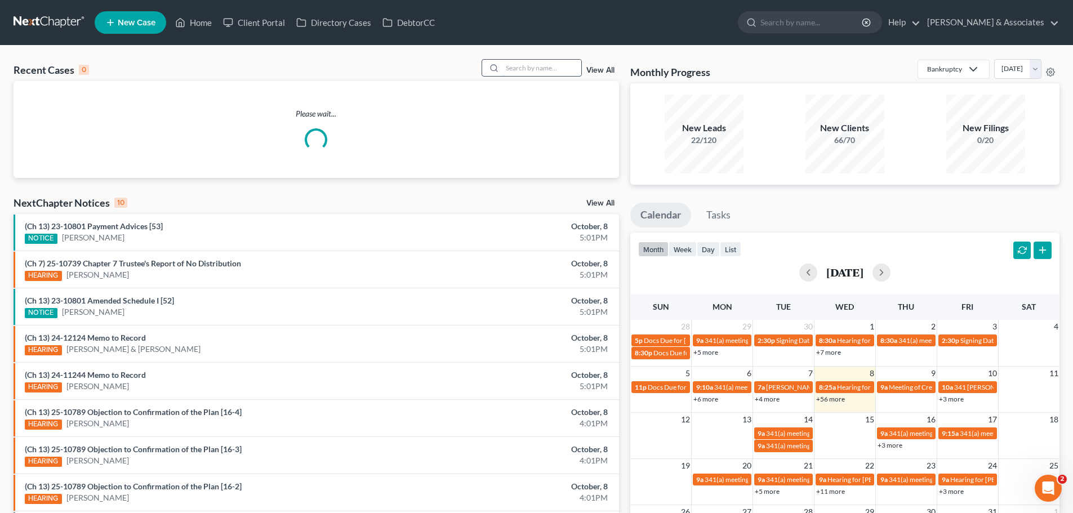
click at [562, 65] on input "search" at bounding box center [541, 68] width 79 height 16
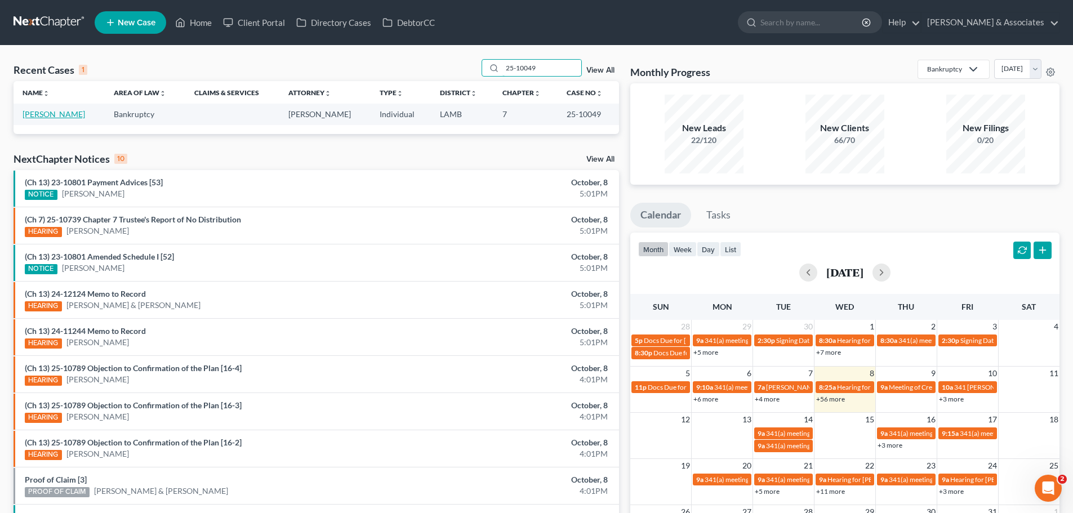
type input "25-10049"
click at [59, 113] on link "[PERSON_NAME]" at bounding box center [54, 114] width 62 height 10
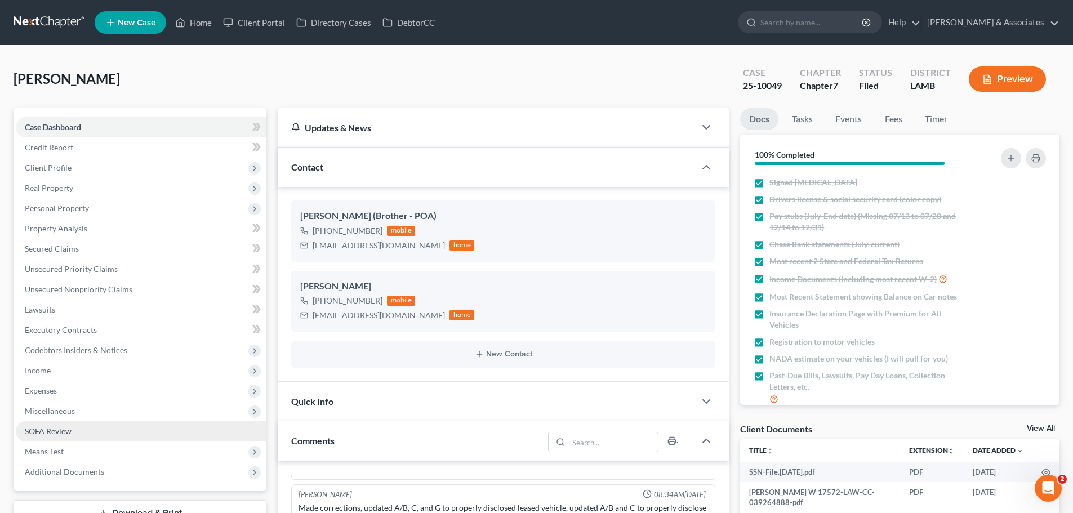
scroll to position [56, 0]
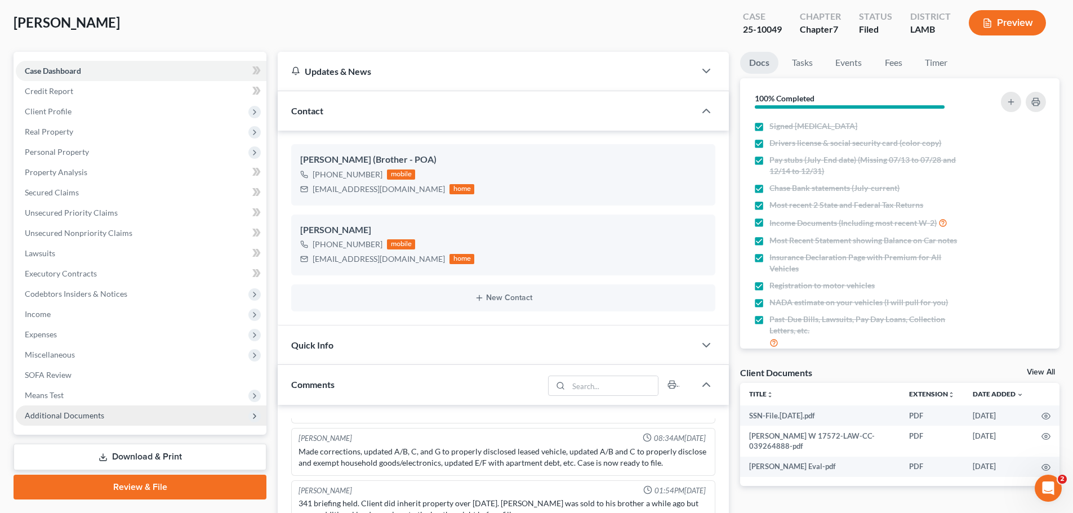
click at [80, 417] on span "Additional Documents" at bounding box center [64, 415] width 79 height 10
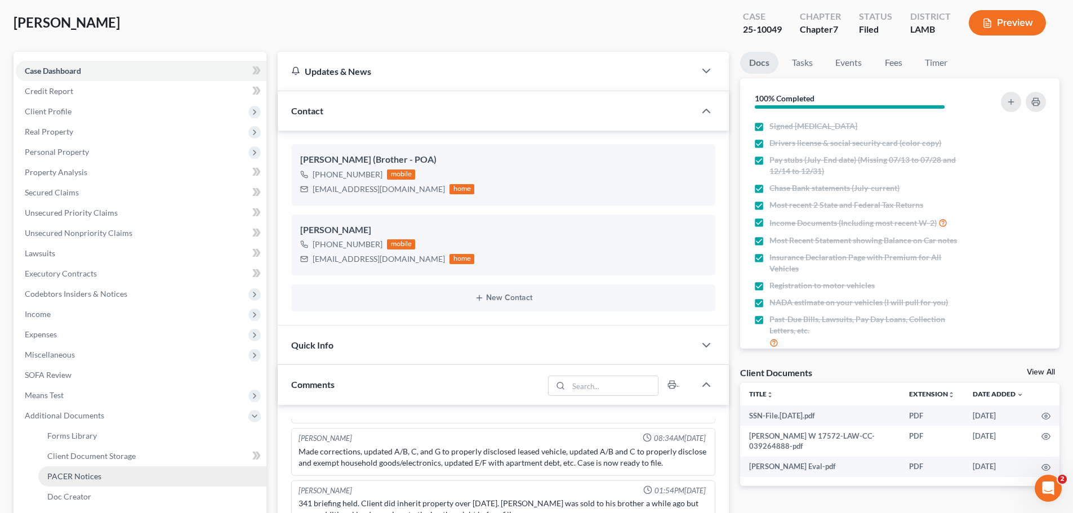
click at [70, 474] on span "PACER Notices" at bounding box center [74, 476] width 54 height 10
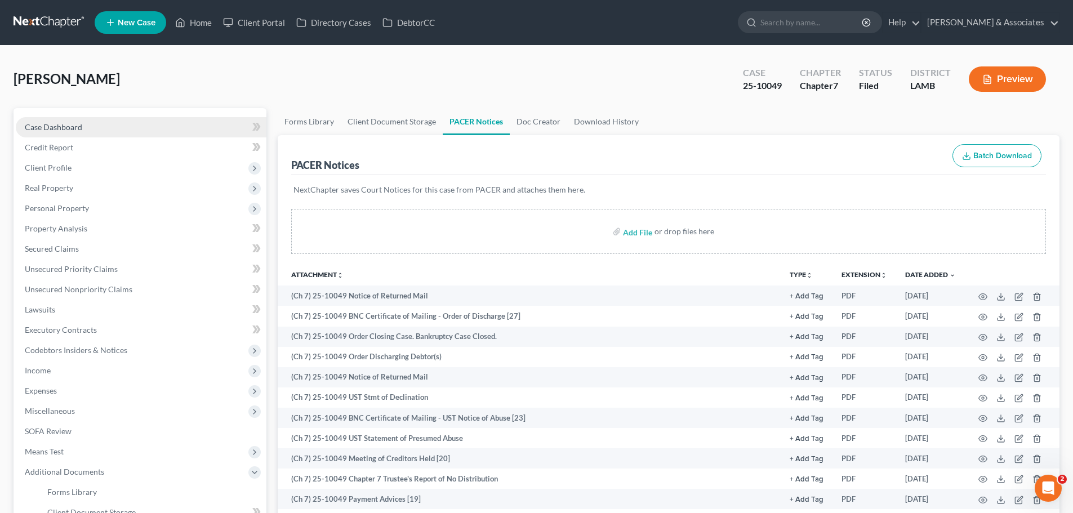
click at [54, 125] on span "Case Dashboard" at bounding box center [53, 127] width 57 height 10
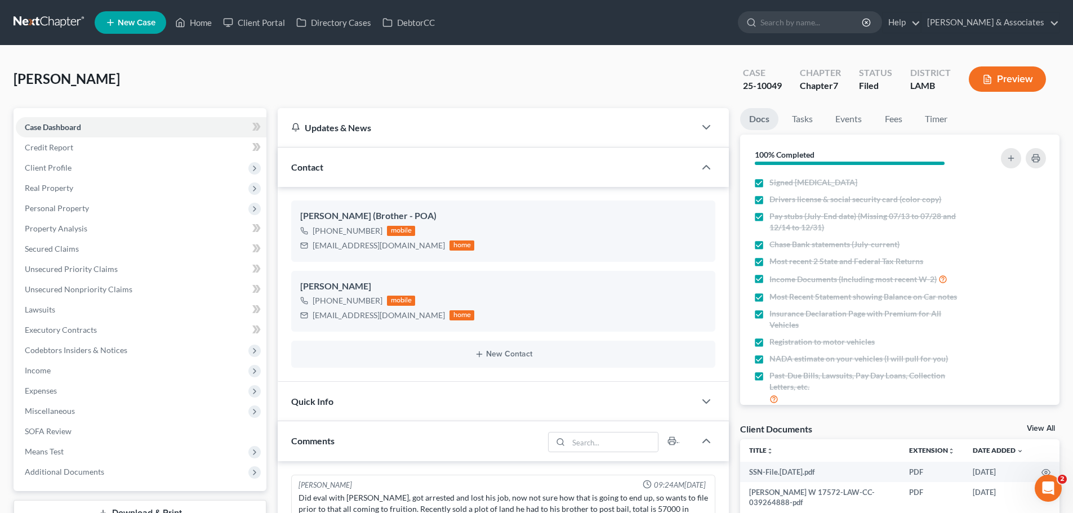
scroll to position [1372, 0]
click at [364, 403] on div "Quick Info" at bounding box center [486, 401] width 417 height 39
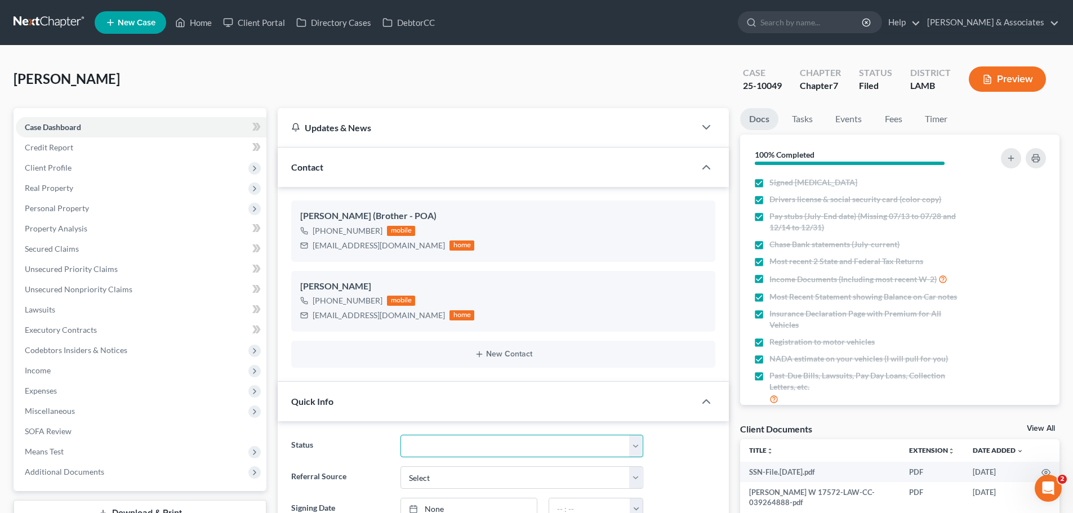
drag, startPoint x: 563, startPoint y: 447, endPoint x: 555, endPoint y: 438, distance: 11.9
click at [563, 447] on select "Amended Plan Needed Awaiting Income Closed Confirmed Discharged Dismissed Docs …" at bounding box center [521, 446] width 243 height 23
select select "2"
click at [400, 435] on select "Amended Plan Needed Awaiting Income Closed Confirmed Discharged Dismissed Docs …" at bounding box center [521, 446] width 243 height 23
click at [204, 23] on link "Home" at bounding box center [193, 22] width 48 height 20
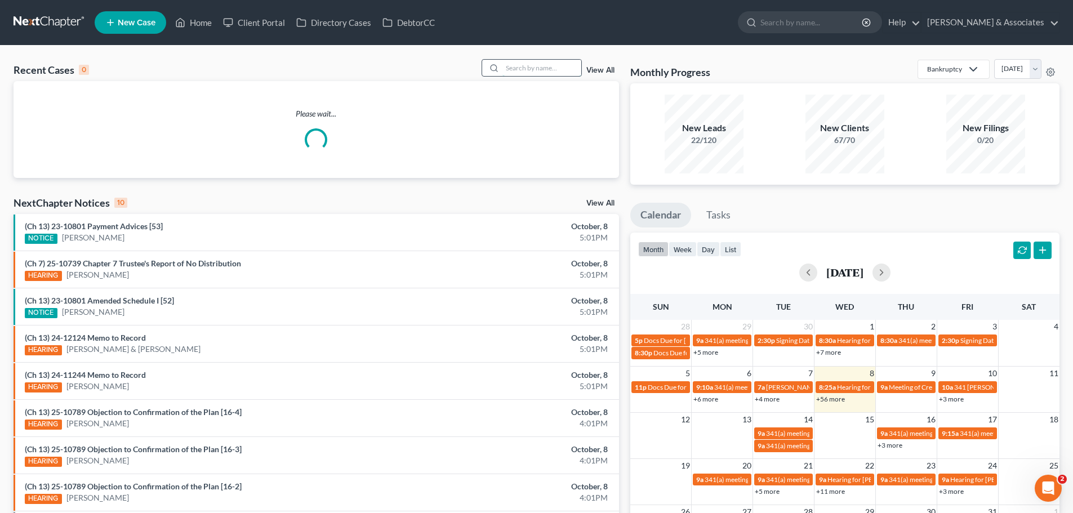
click at [526, 69] on input "search" at bounding box center [541, 68] width 79 height 16
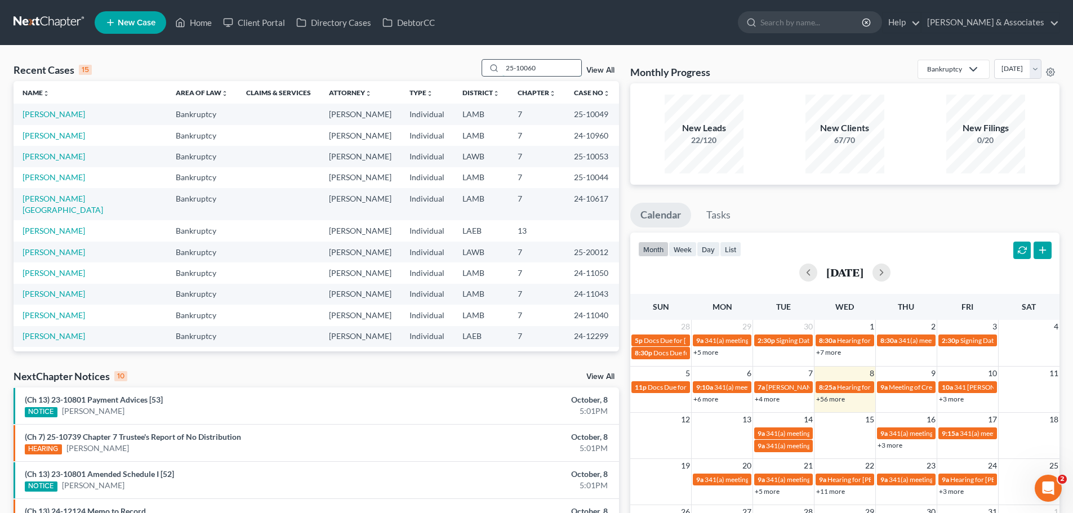
type input "25-10060"
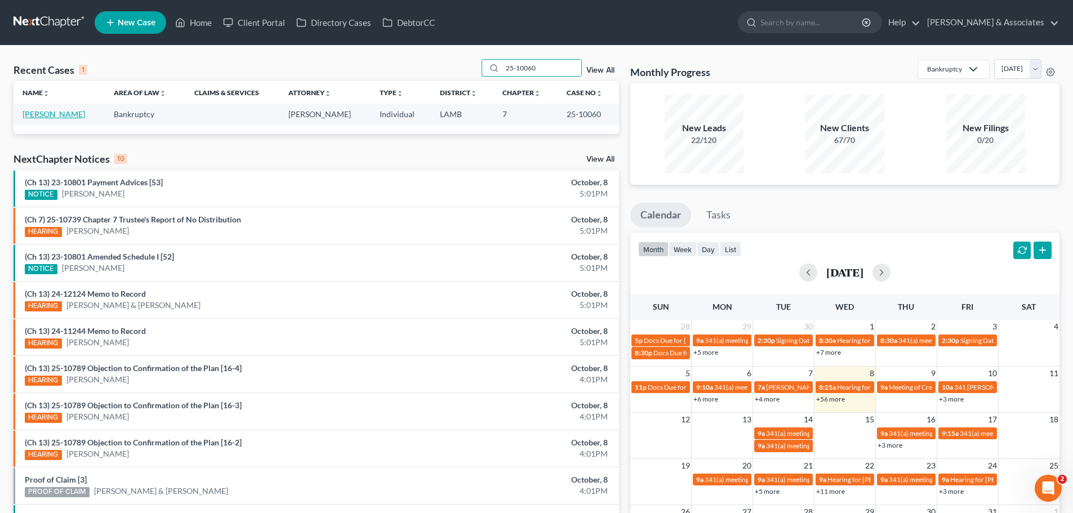
click at [50, 114] on link "[PERSON_NAME]" at bounding box center [54, 114] width 62 height 10
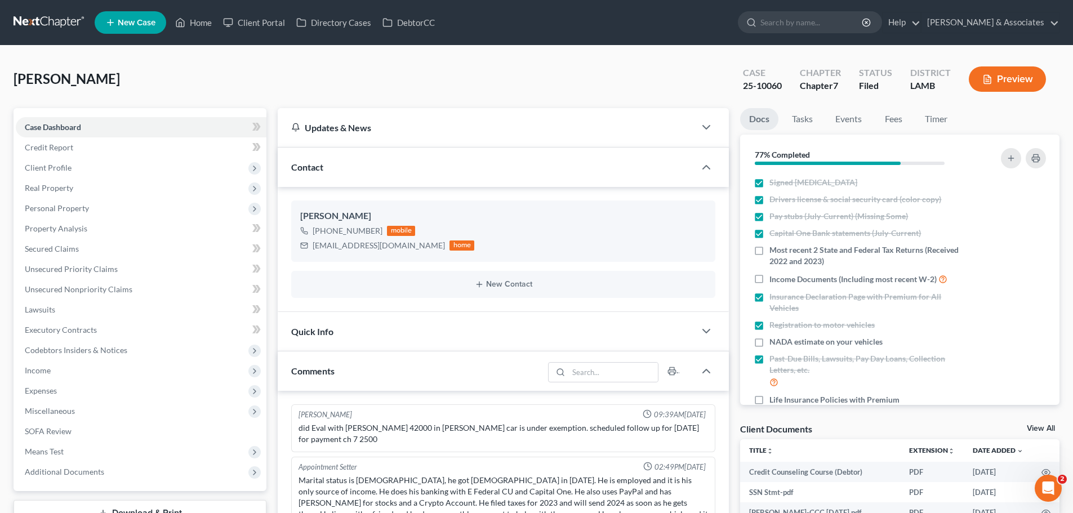
scroll to position [1399, 0]
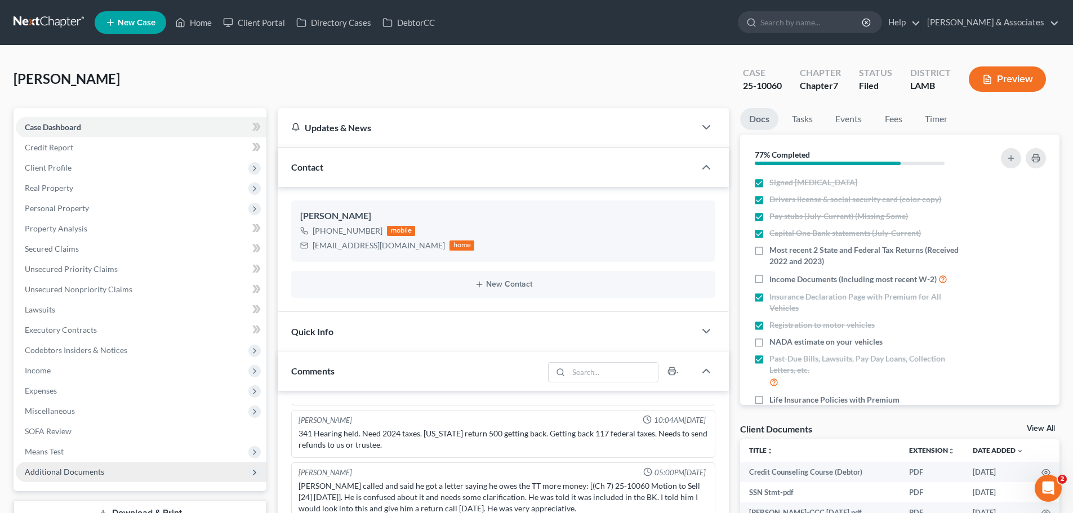
click at [64, 470] on span "Additional Documents" at bounding box center [64, 472] width 79 height 10
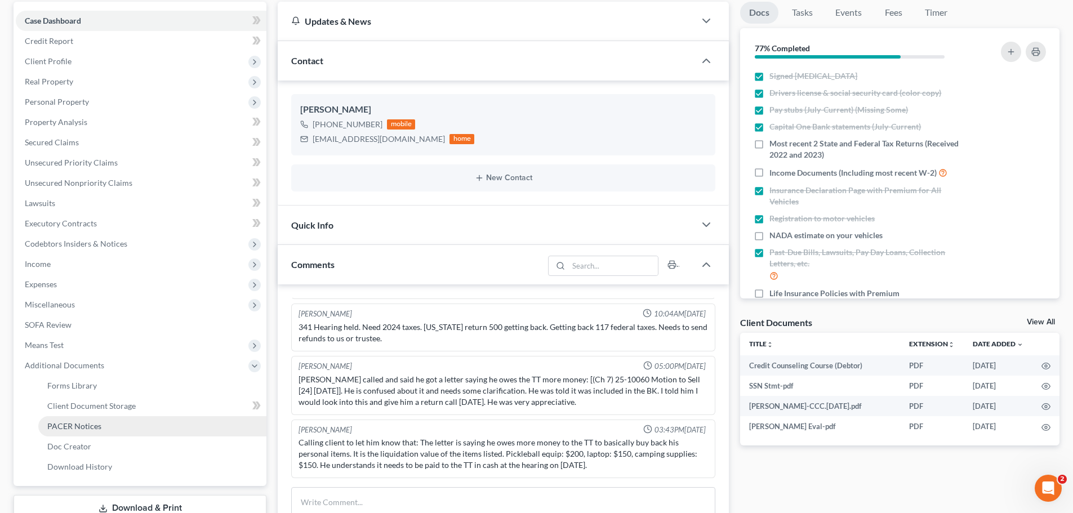
scroll to position [113, 0]
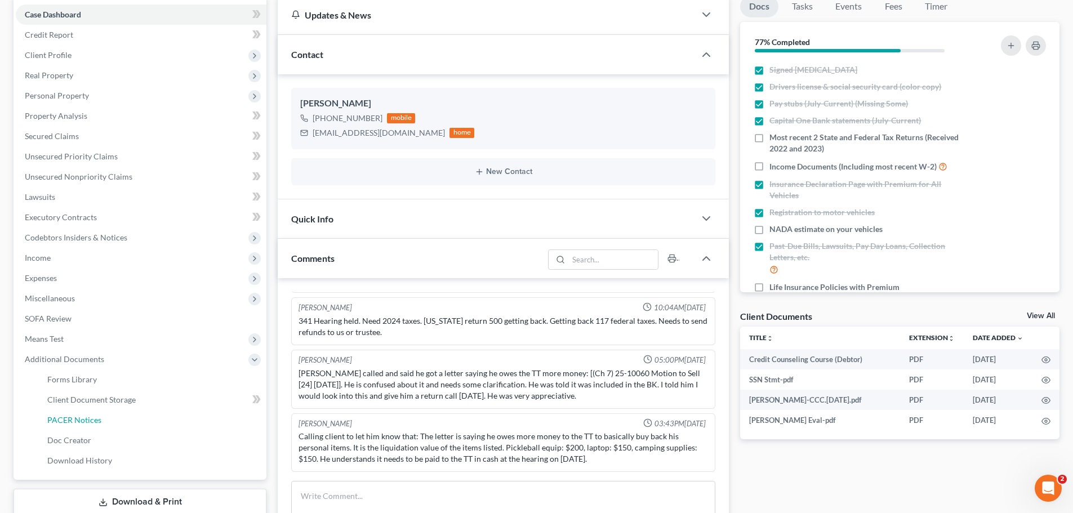
click at [93, 419] on span "PACER Notices" at bounding box center [74, 420] width 54 height 10
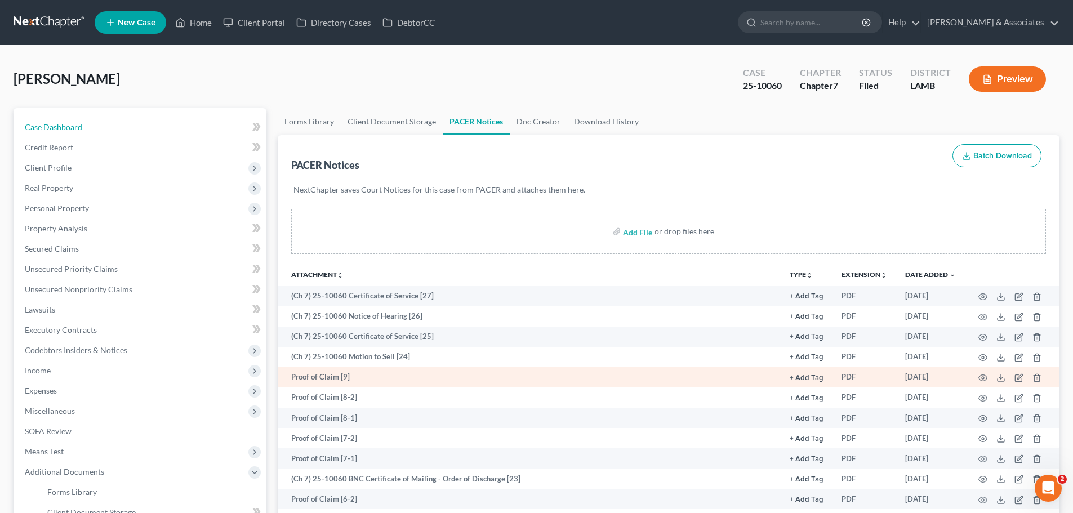
click at [74, 127] on span "Case Dashboard" at bounding box center [53, 127] width 57 height 10
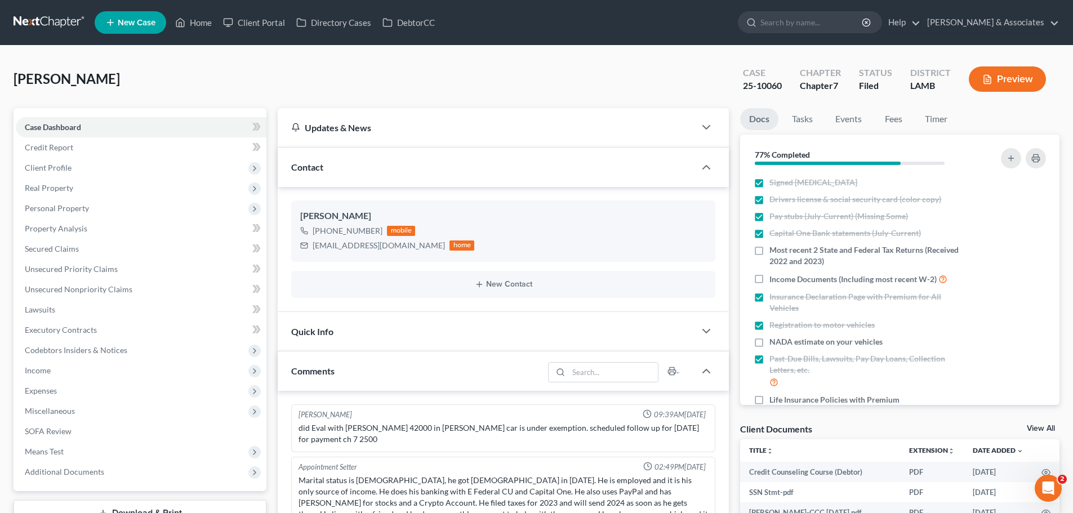
scroll to position [1399, 0]
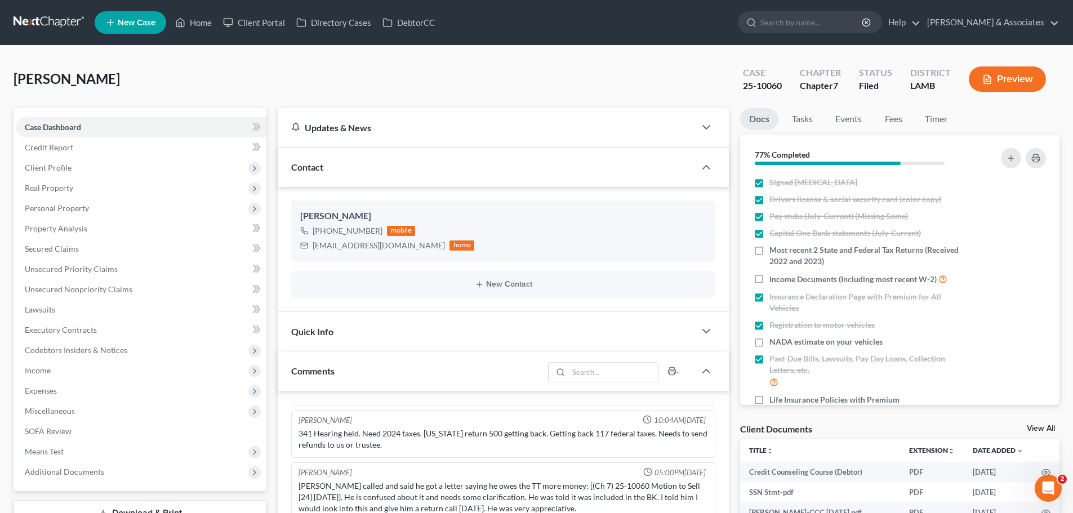
click at [426, 333] on div "Quick Info" at bounding box center [486, 331] width 417 height 39
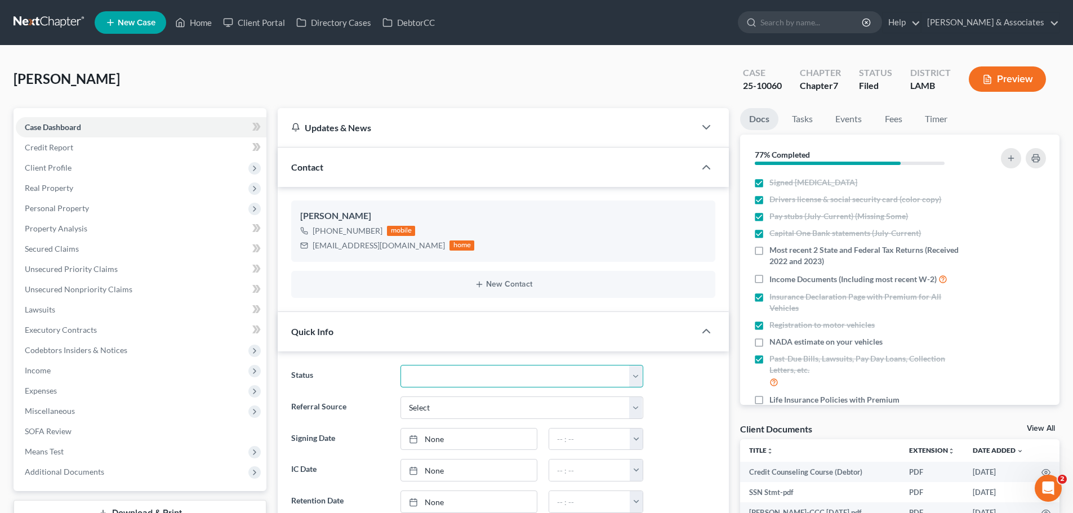
drag, startPoint x: 453, startPoint y: 376, endPoint x: 452, endPoint y: 368, distance: 8.5
click at [453, 376] on select "Amended Plan Needed Awaiting Income Closed Confirmed Discharged Dismissed Docs …" at bounding box center [521, 376] width 243 height 23
select select "4"
click at [400, 365] on select "Amended Plan Needed Awaiting Income Closed Confirmed Discharged Dismissed Docs …" at bounding box center [521, 376] width 243 height 23
click at [193, 24] on link "Home" at bounding box center [193, 22] width 48 height 20
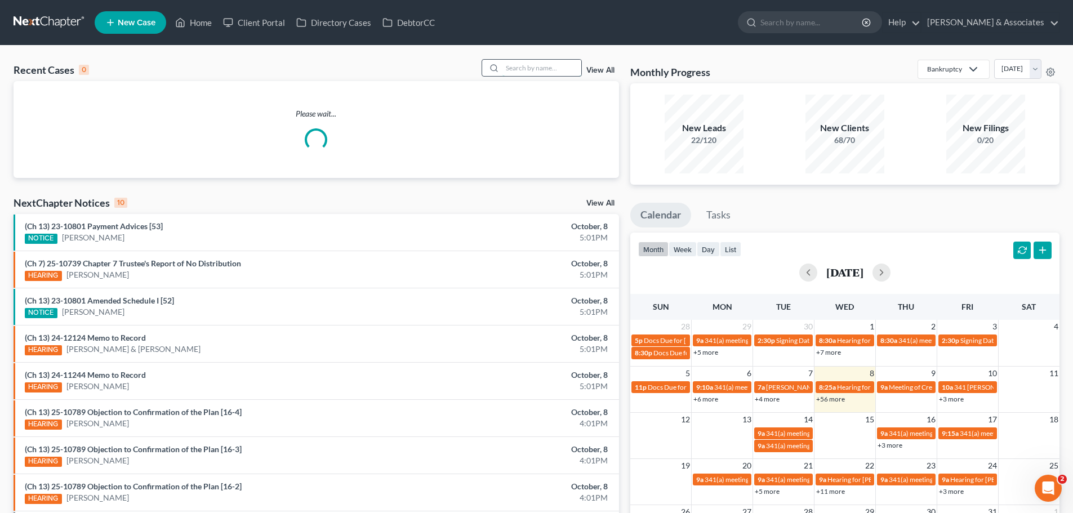
click at [516, 71] on input "search" at bounding box center [541, 68] width 79 height 16
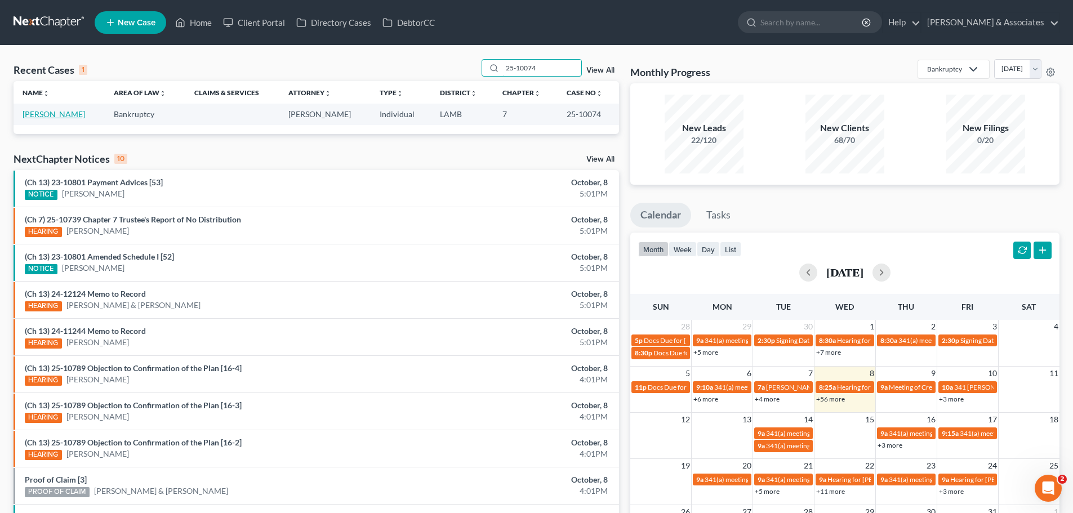
type input "25-10074"
click at [48, 113] on link "[PERSON_NAME]" at bounding box center [54, 114] width 62 height 10
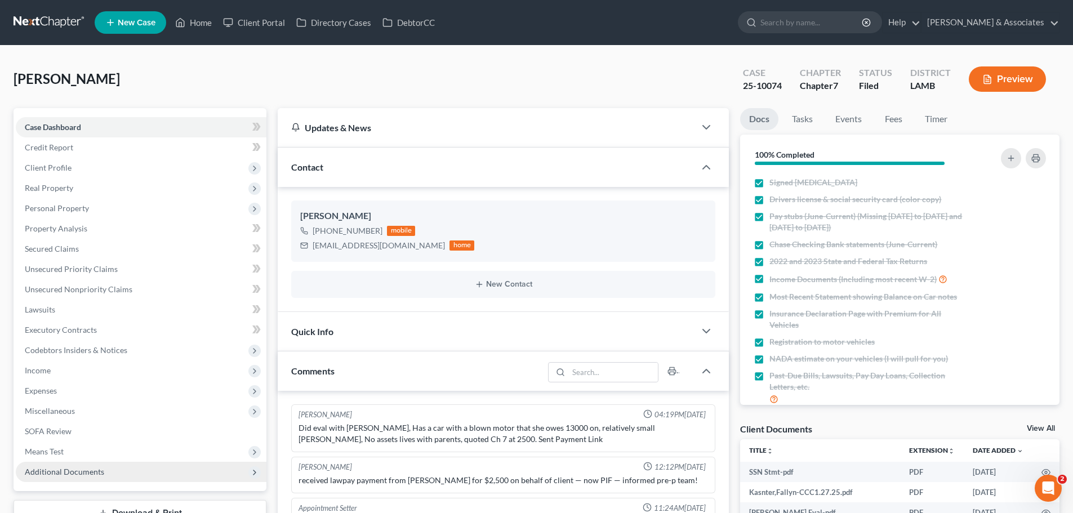
click at [72, 472] on span "Additional Documents" at bounding box center [64, 472] width 79 height 10
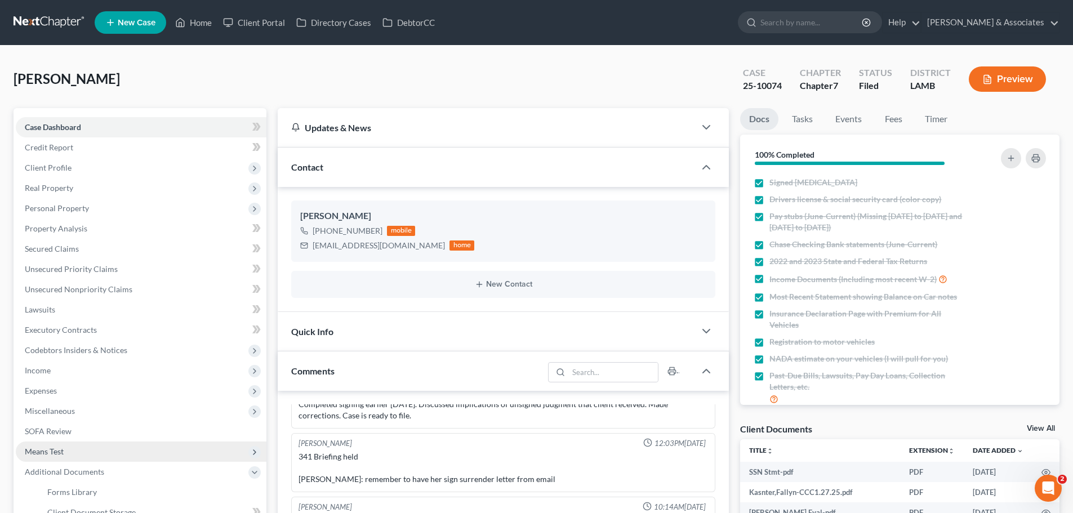
scroll to position [113, 0]
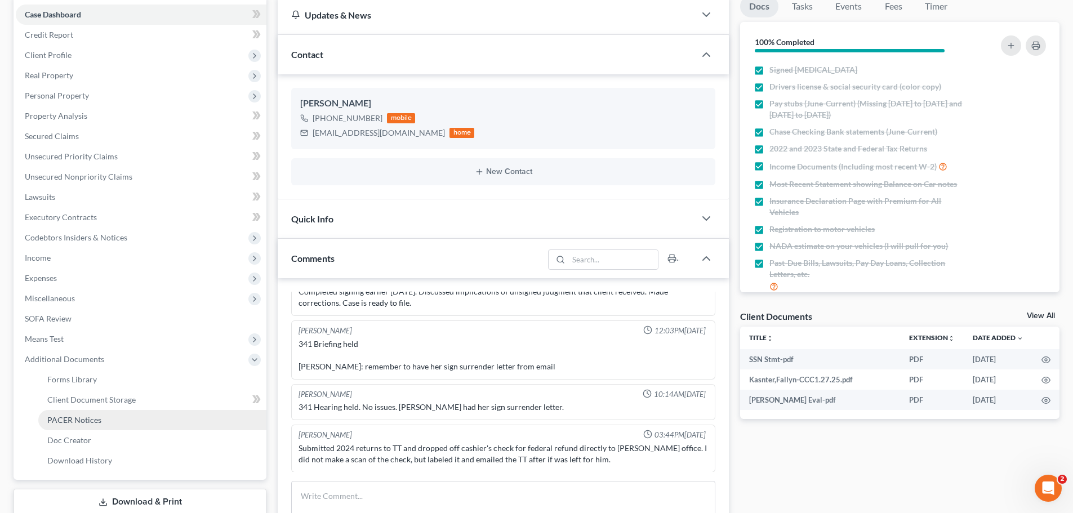
click at [76, 421] on span "PACER Notices" at bounding box center [74, 420] width 54 height 10
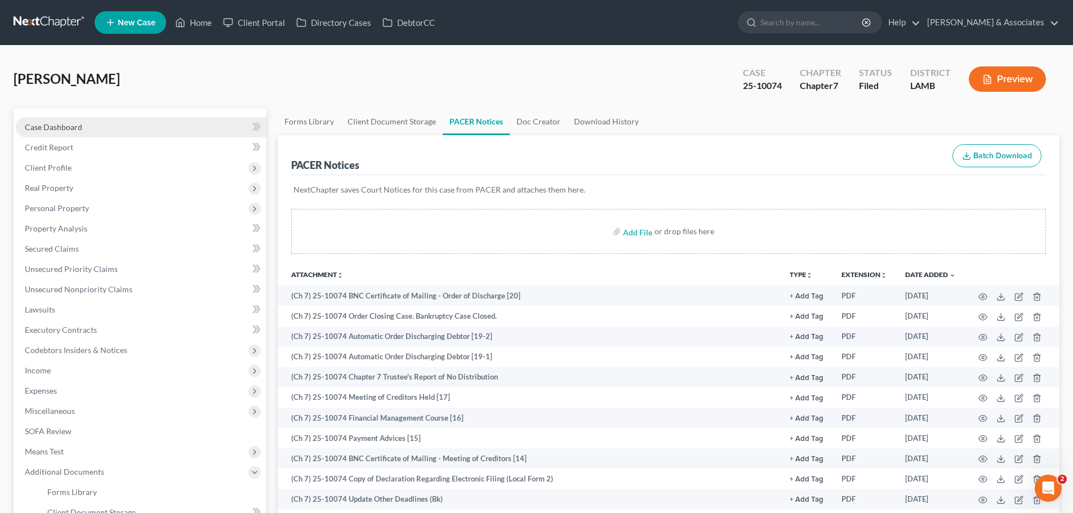
click at [66, 122] on span "Case Dashboard" at bounding box center [53, 127] width 57 height 10
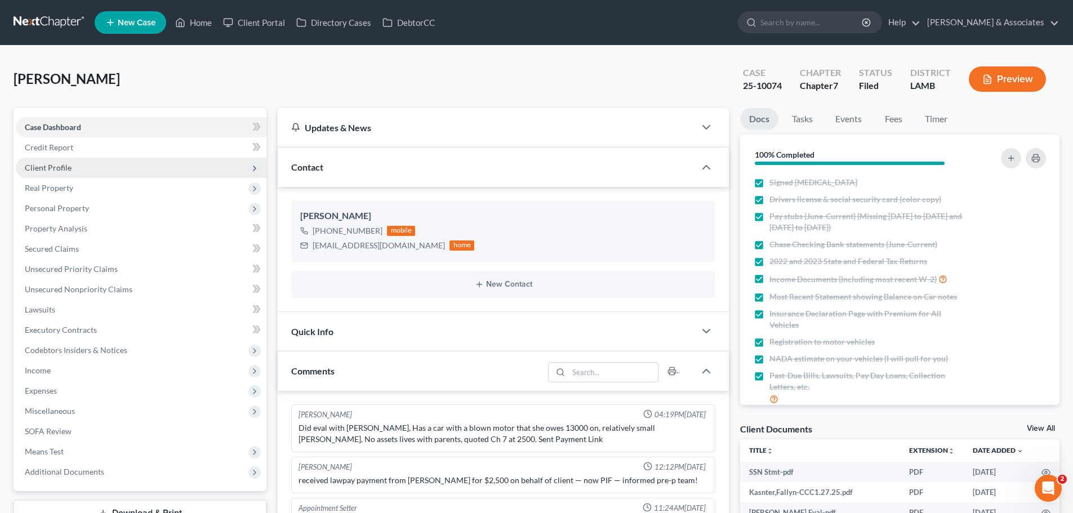
scroll to position [1038, 0]
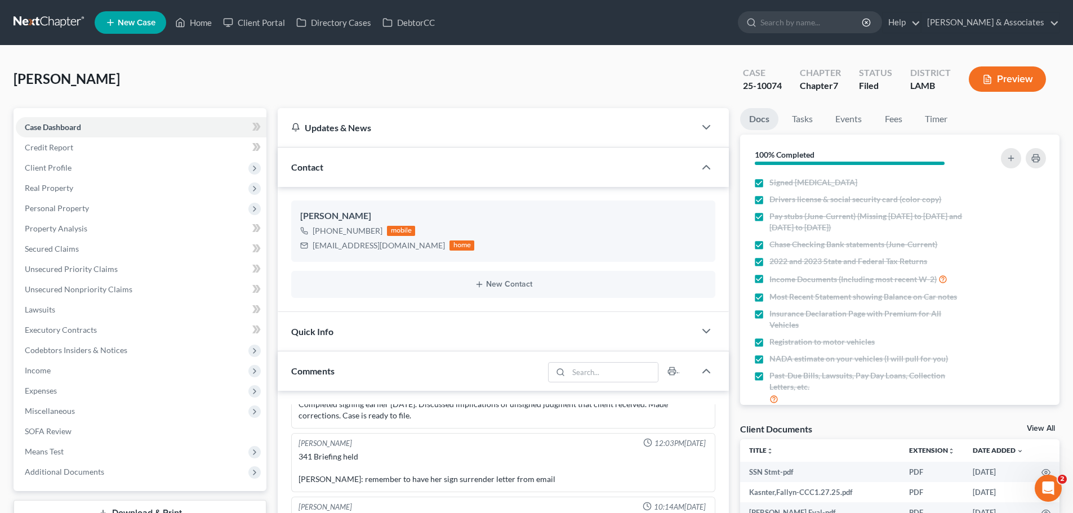
click at [442, 323] on div "Quick Info" at bounding box center [486, 331] width 417 height 39
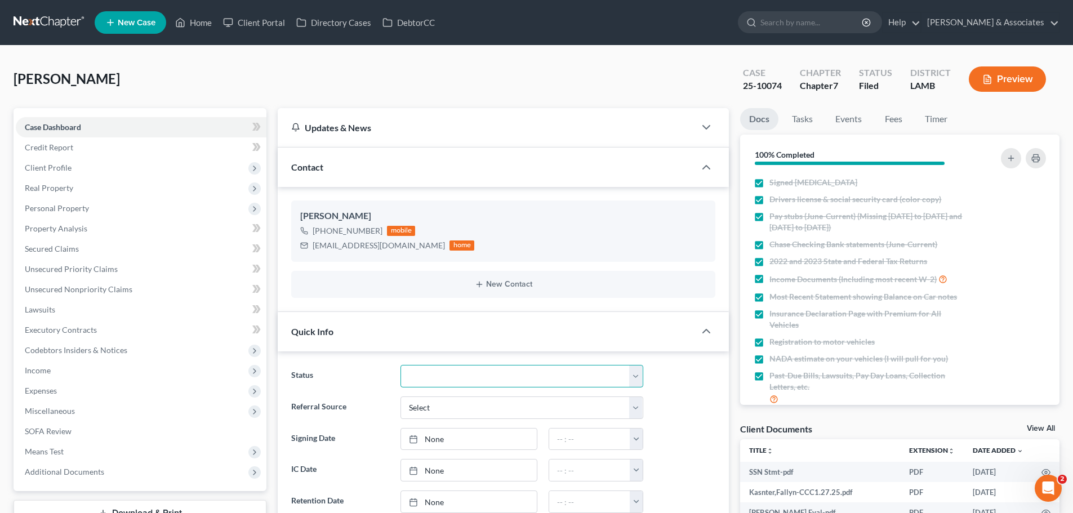
click at [493, 378] on select "Amended Plan Needed Awaiting Income Closed Confirmed Discharged Dismissed Docs …" at bounding box center [521, 376] width 243 height 23
select select "2"
click at [400, 365] on select "Amended Plan Needed Awaiting Income Closed Confirmed Discharged Dismissed Docs …" at bounding box center [521, 376] width 243 height 23
click at [193, 21] on link "Home" at bounding box center [193, 22] width 48 height 20
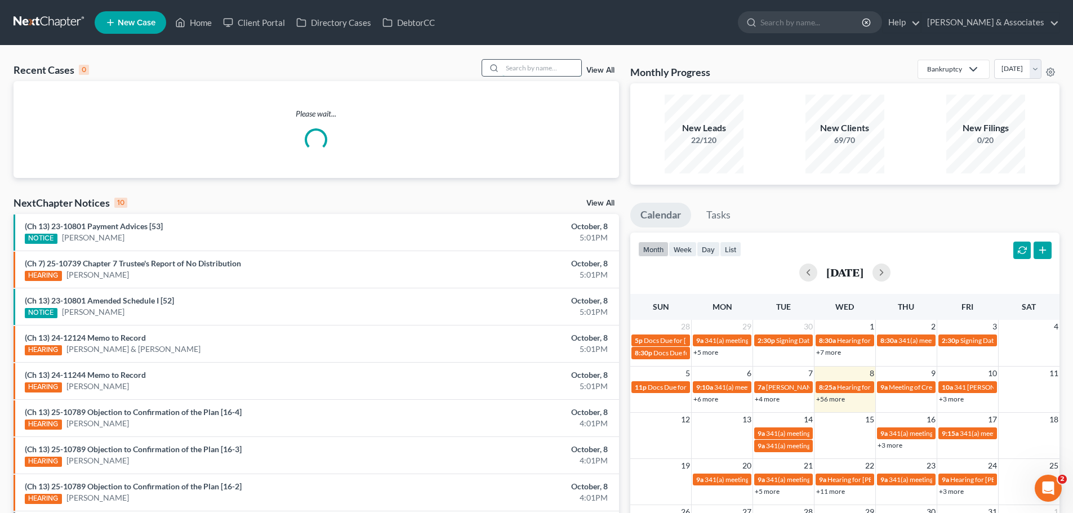
click at [520, 66] on input "search" at bounding box center [541, 68] width 79 height 16
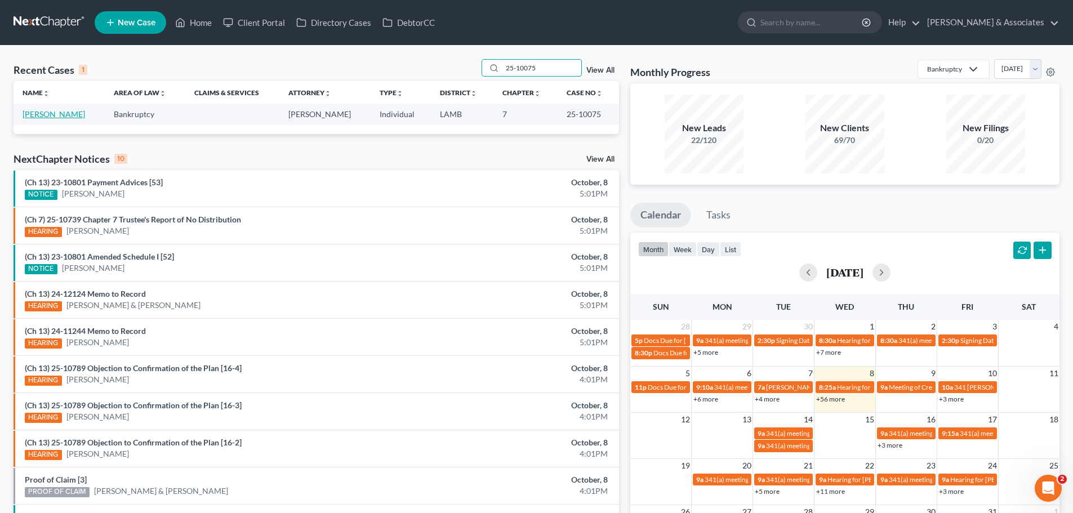
type input "25-10075"
click at [49, 113] on link "[PERSON_NAME]" at bounding box center [54, 114] width 62 height 10
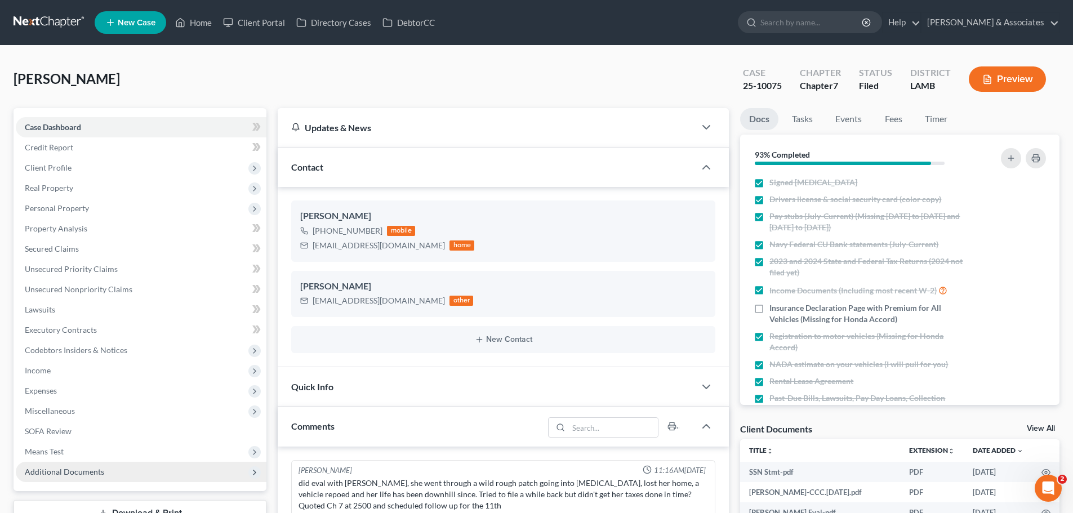
click at [75, 470] on span "Additional Documents" at bounding box center [64, 472] width 79 height 10
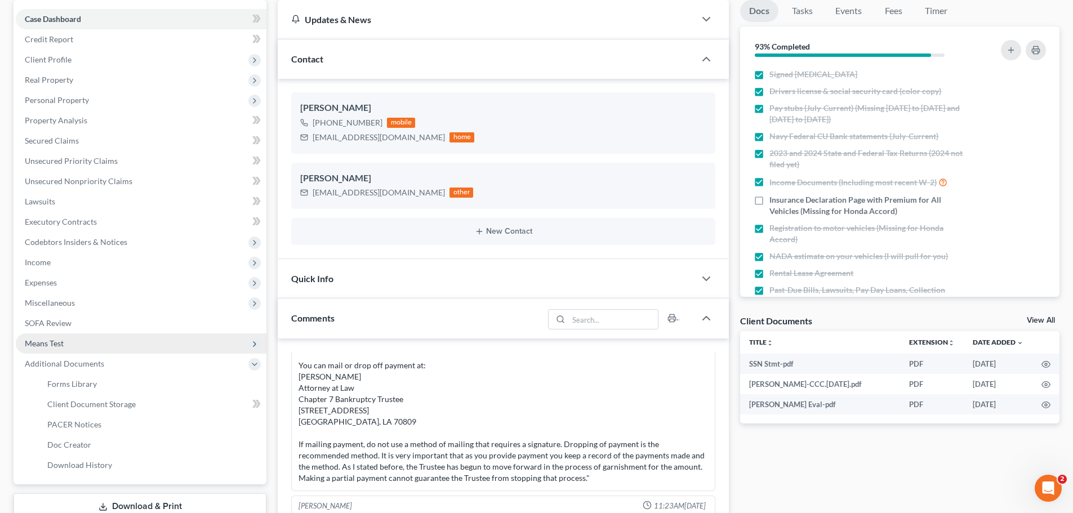
scroll to position [169, 0]
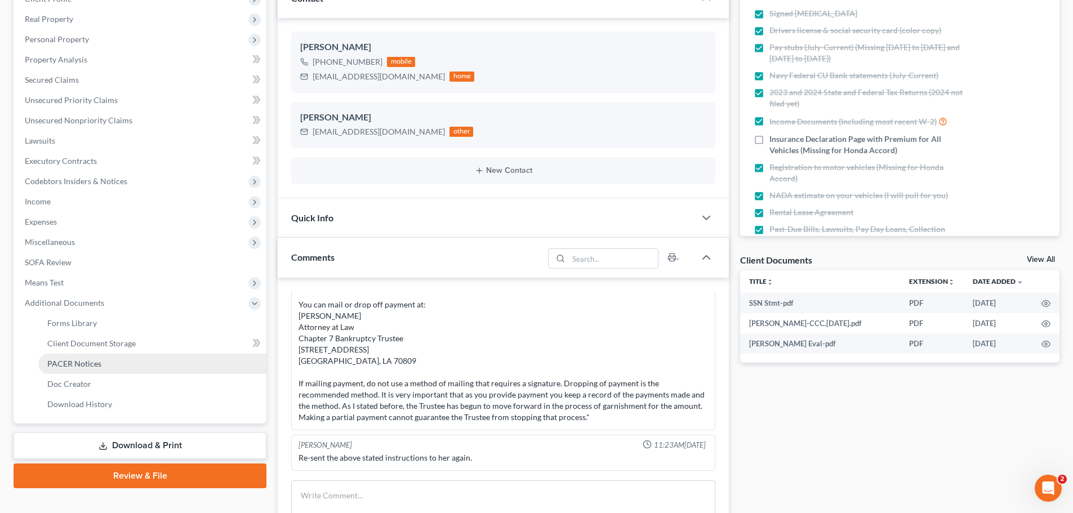
click at [76, 361] on span "PACER Notices" at bounding box center [74, 364] width 54 height 10
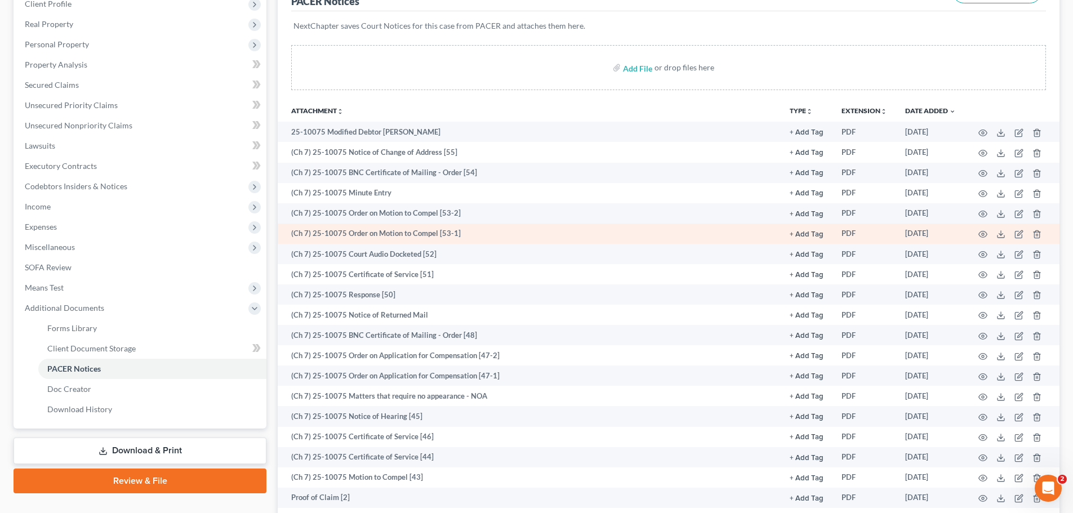
scroll to position [169, 0]
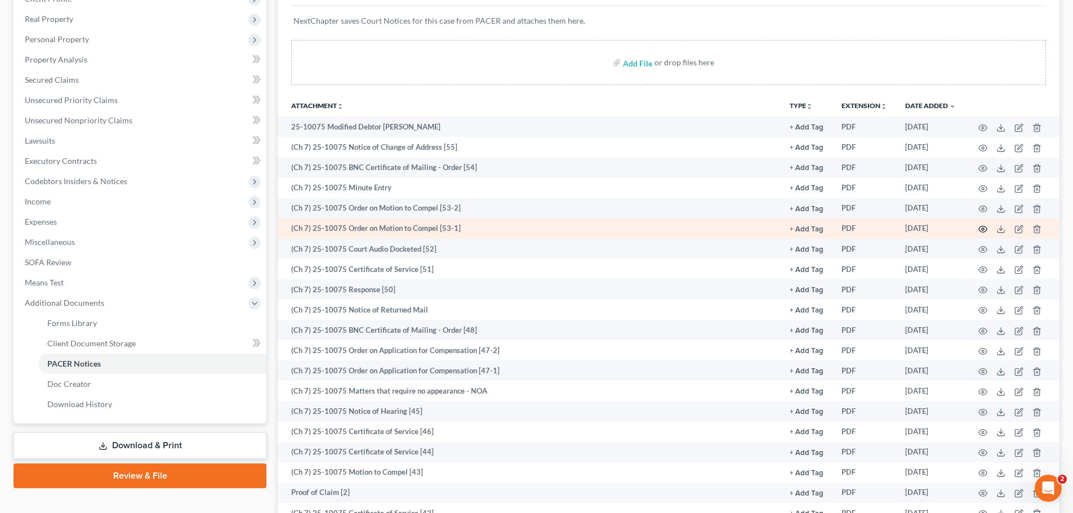
click at [981, 227] on icon "button" at bounding box center [982, 229] width 9 height 9
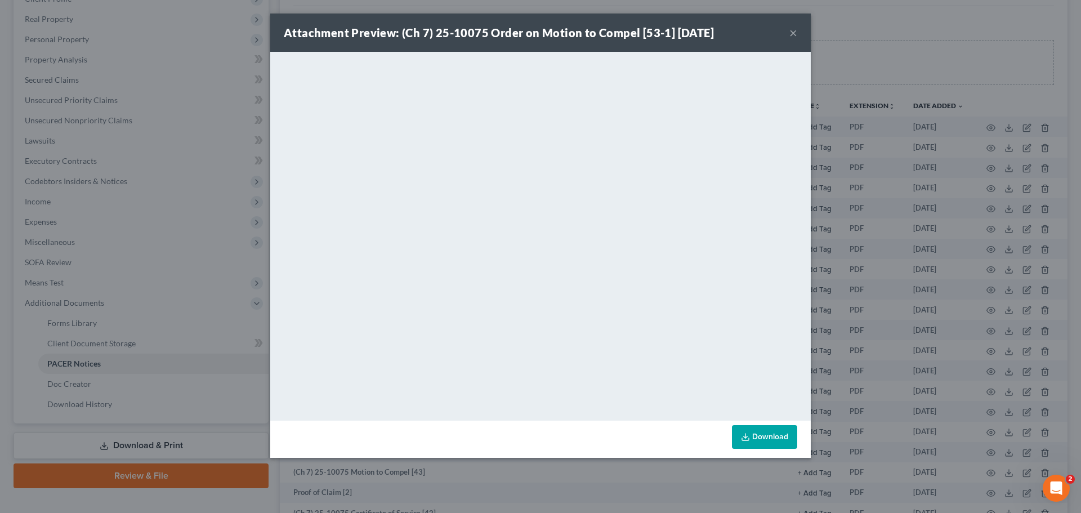
click at [793, 31] on button "×" at bounding box center [793, 33] width 8 height 14
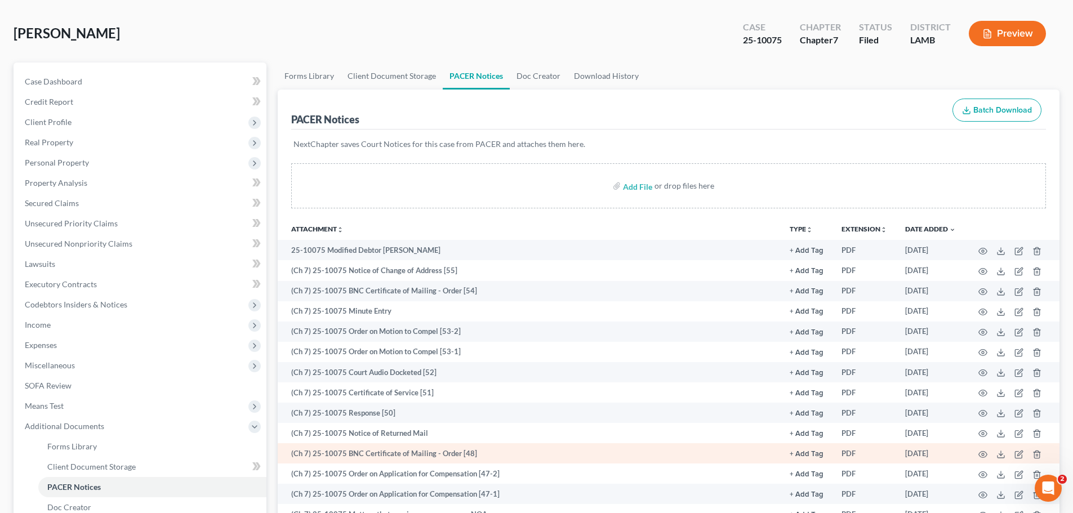
scroll to position [0, 0]
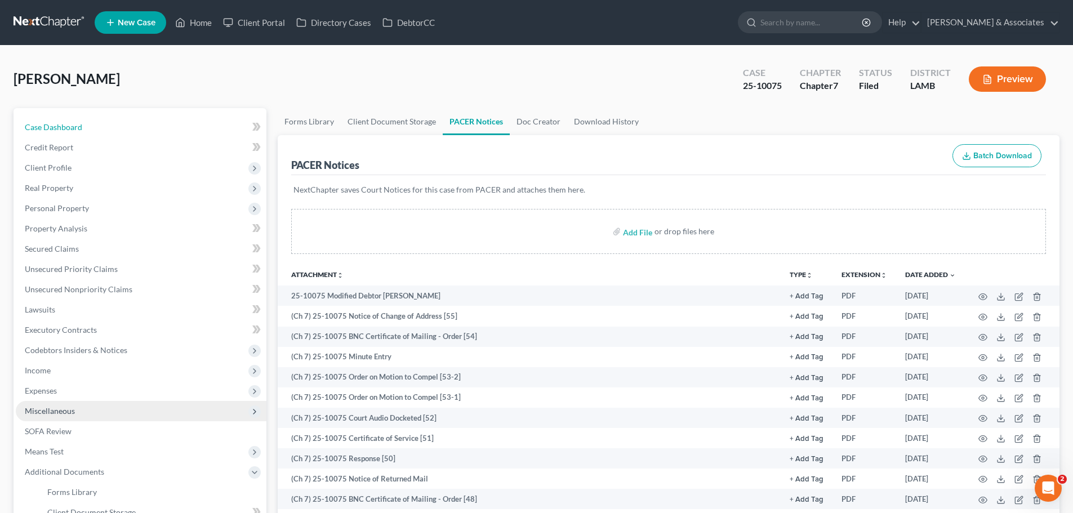
drag, startPoint x: 66, startPoint y: 129, endPoint x: 118, endPoint y: 408, distance: 283.5
click at [66, 129] on span "Case Dashboard" at bounding box center [53, 127] width 57 height 10
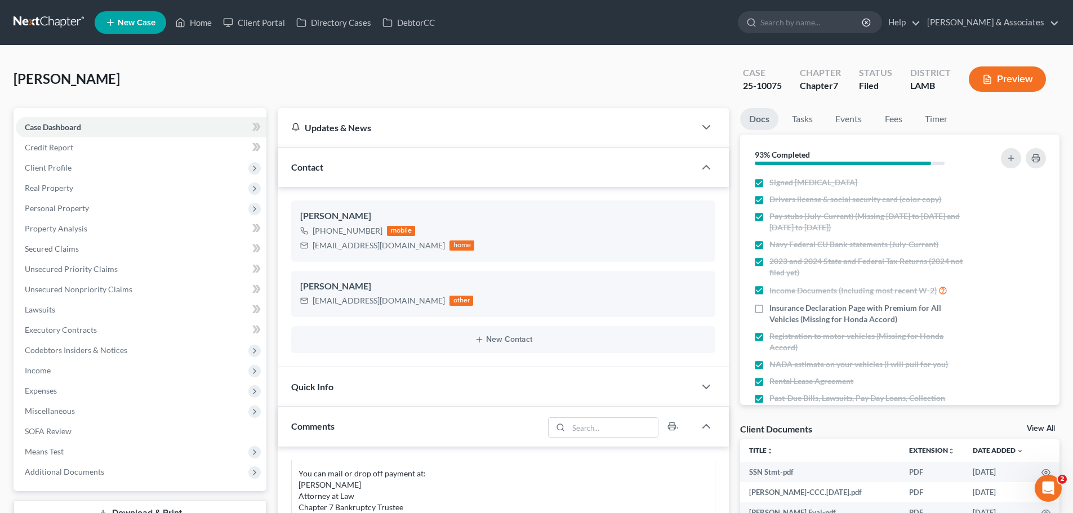
scroll to position [142, 0]
click at [664, 394] on div "Quick Info" at bounding box center [486, 386] width 417 height 39
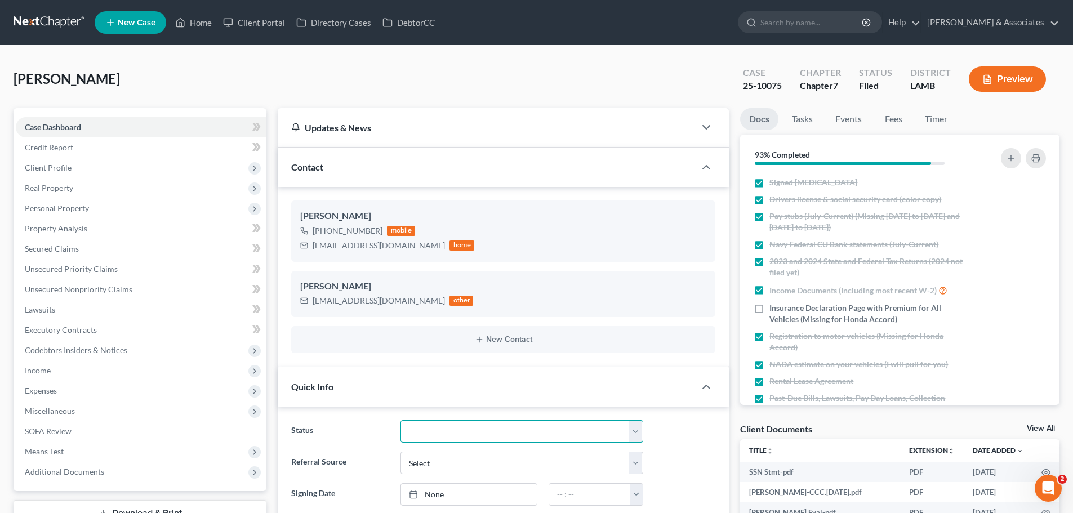
drag, startPoint x: 504, startPoint y: 435, endPoint x: 502, endPoint y: 423, distance: 11.9
click at [504, 435] on select "Amended Plan Needed Awaiting Income Closed Confirmed Discharged Dismissed Docs …" at bounding box center [521, 431] width 243 height 23
select select "4"
click at [400, 420] on select "Amended Plan Needed Awaiting Income Closed Confirmed Discharged Dismissed Docs …" at bounding box center [521, 431] width 243 height 23
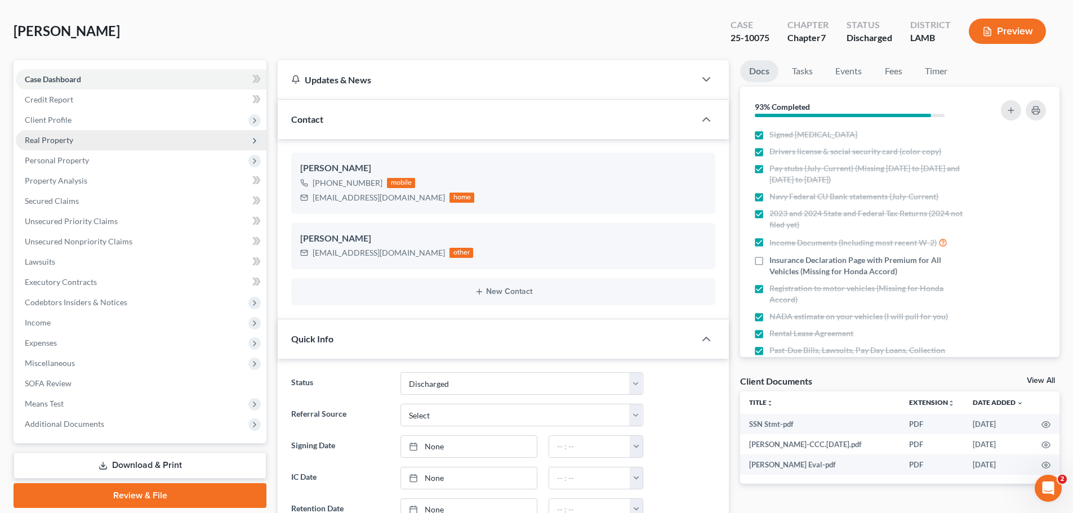
scroll to position [0, 0]
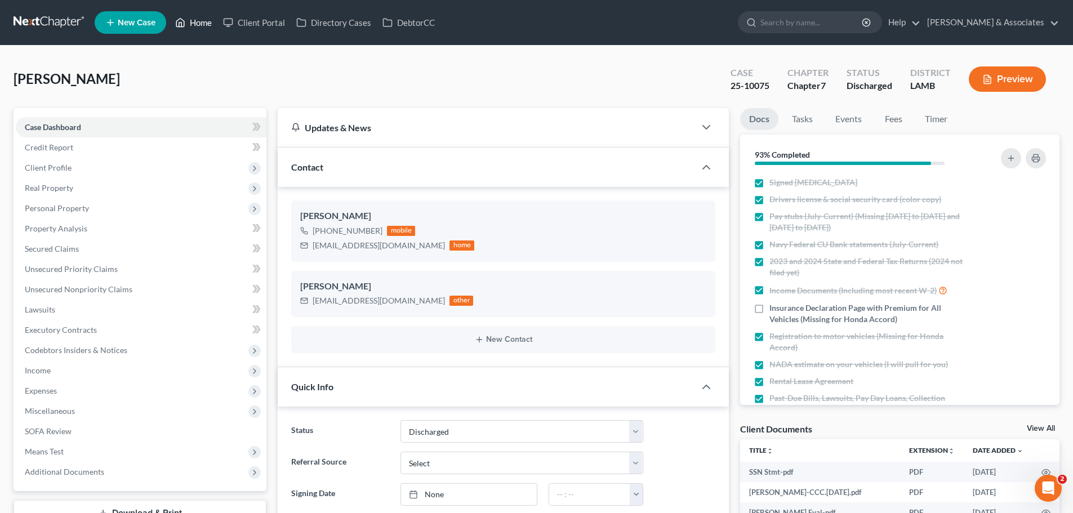
drag, startPoint x: 200, startPoint y: 24, endPoint x: 402, endPoint y: 63, distance: 205.9
click at [200, 24] on link "Home" at bounding box center [193, 22] width 48 height 20
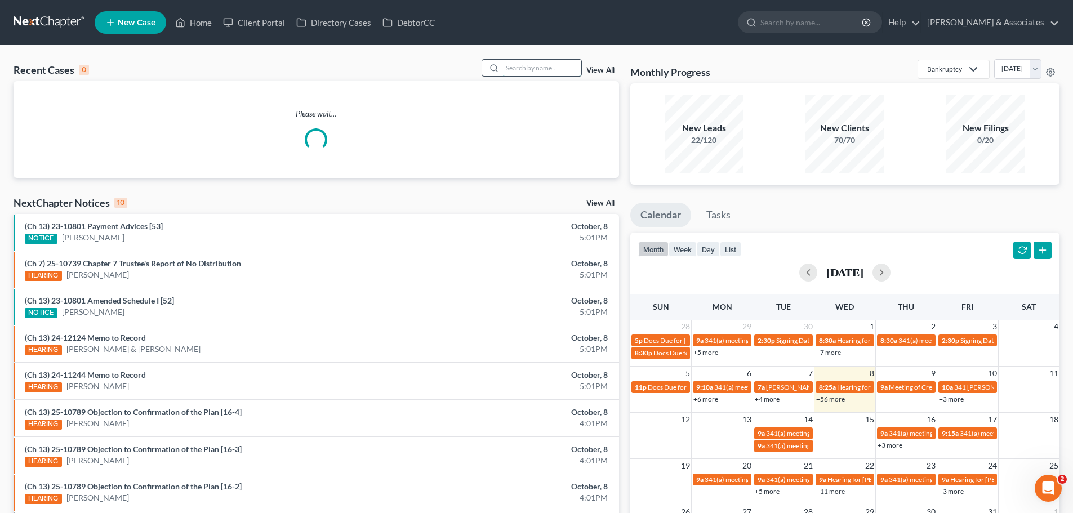
click at [519, 70] on input "search" at bounding box center [541, 68] width 79 height 16
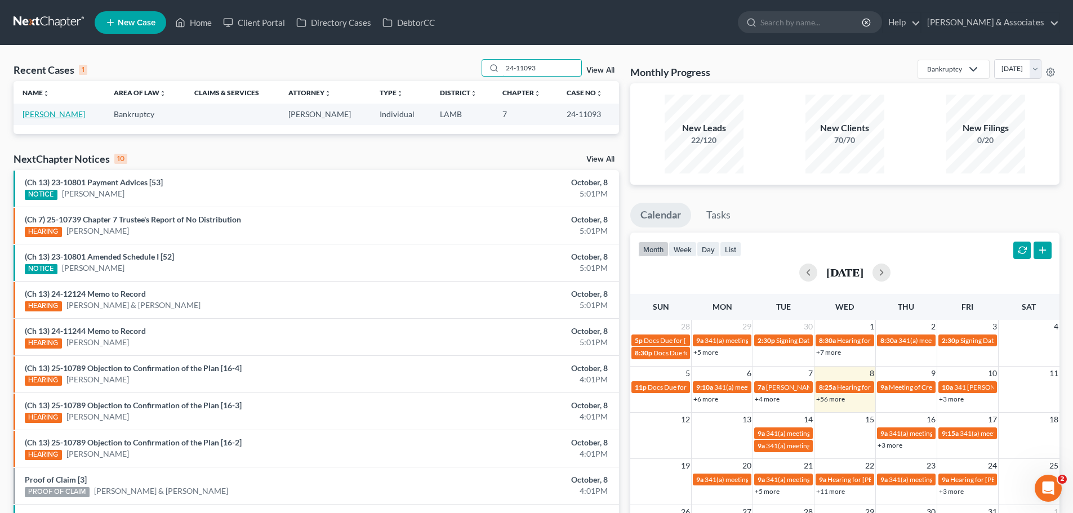
type input "24-11093"
click at [59, 113] on link "[PERSON_NAME]" at bounding box center [54, 114] width 62 height 10
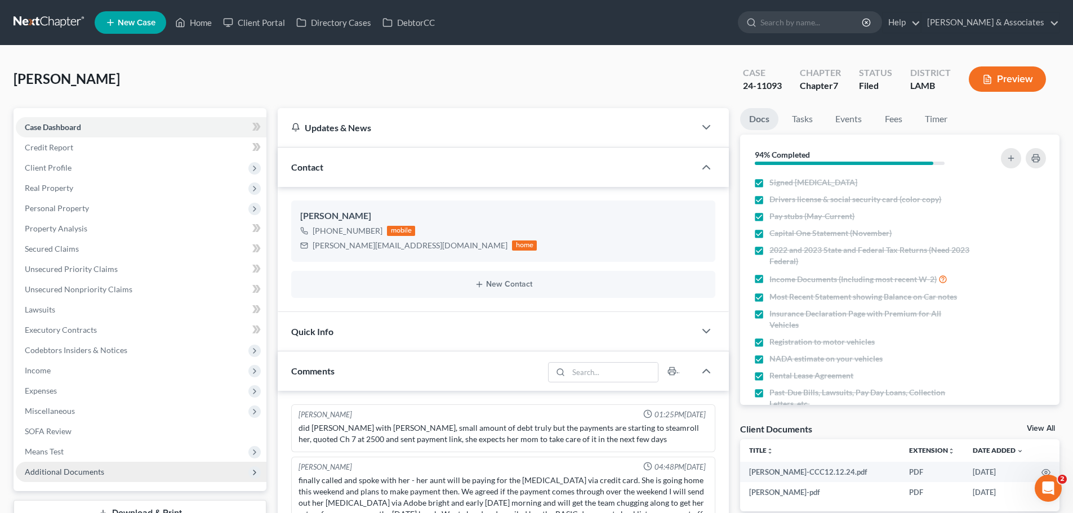
click at [68, 469] on span "Additional Documents" at bounding box center [64, 472] width 79 height 10
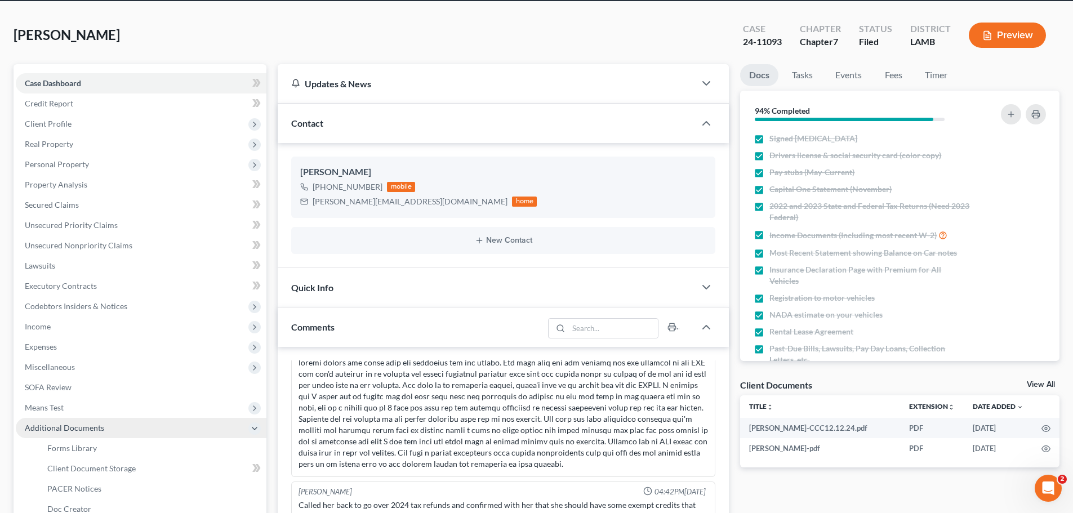
scroll to position [169, 0]
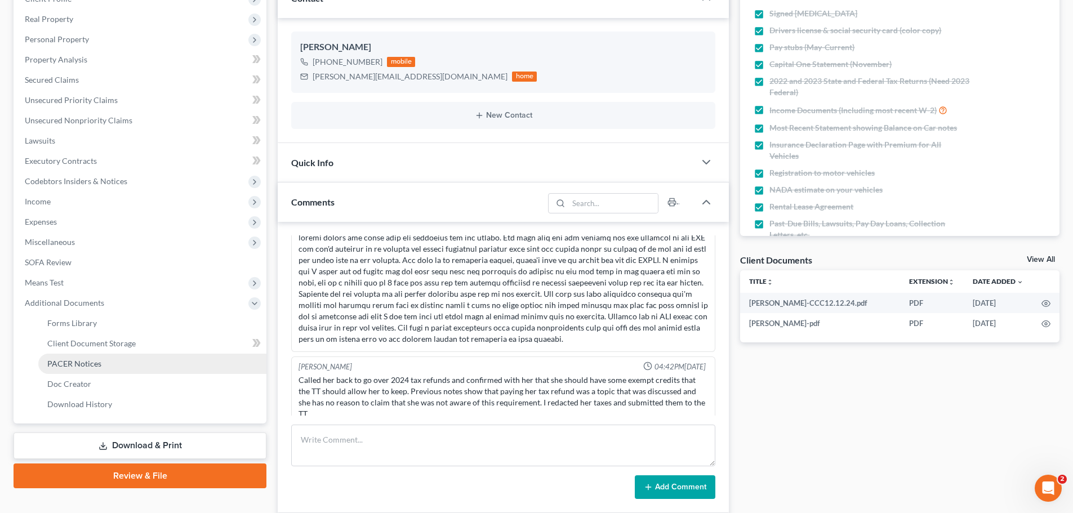
click at [77, 363] on span "PACER Notices" at bounding box center [74, 364] width 54 height 10
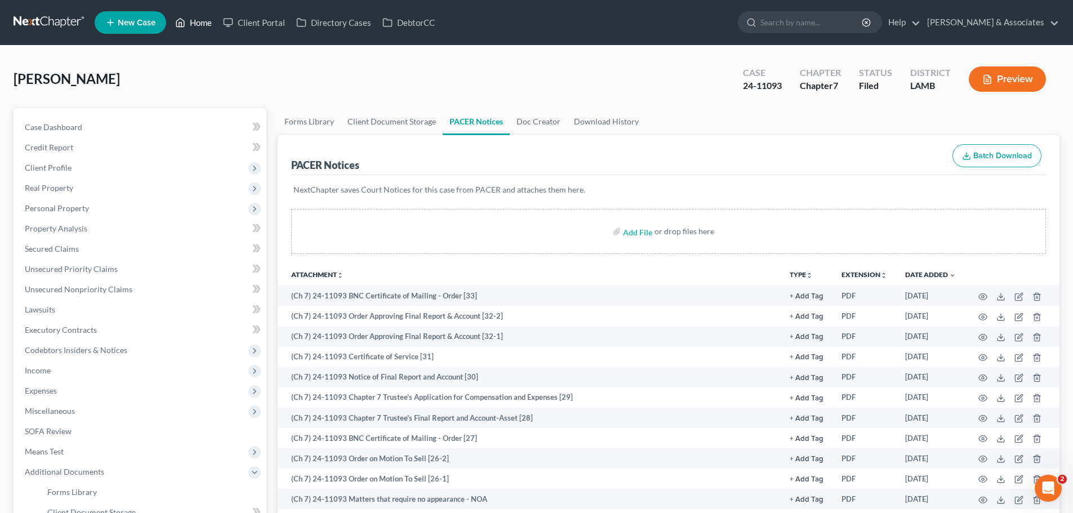
click at [197, 17] on link "Home" at bounding box center [193, 22] width 48 height 20
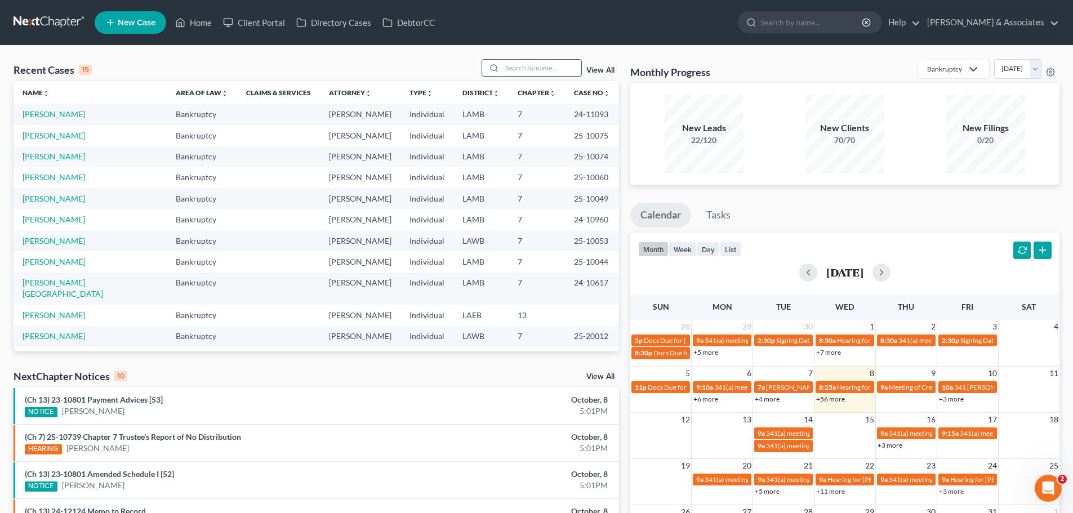
click at [537, 66] on input "search" at bounding box center [541, 68] width 79 height 16
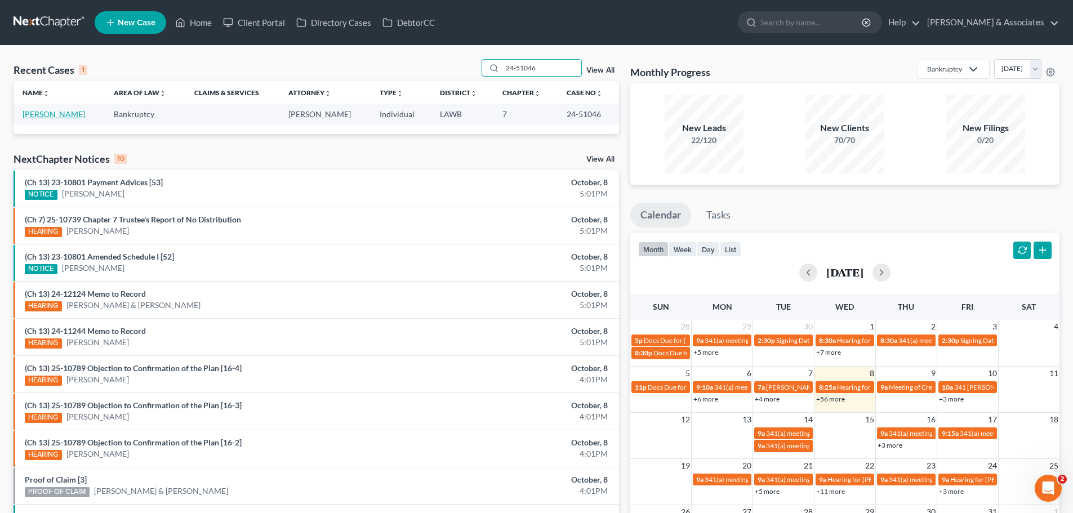
type input "24-51046"
click at [59, 109] on link "[PERSON_NAME]" at bounding box center [54, 114] width 62 height 10
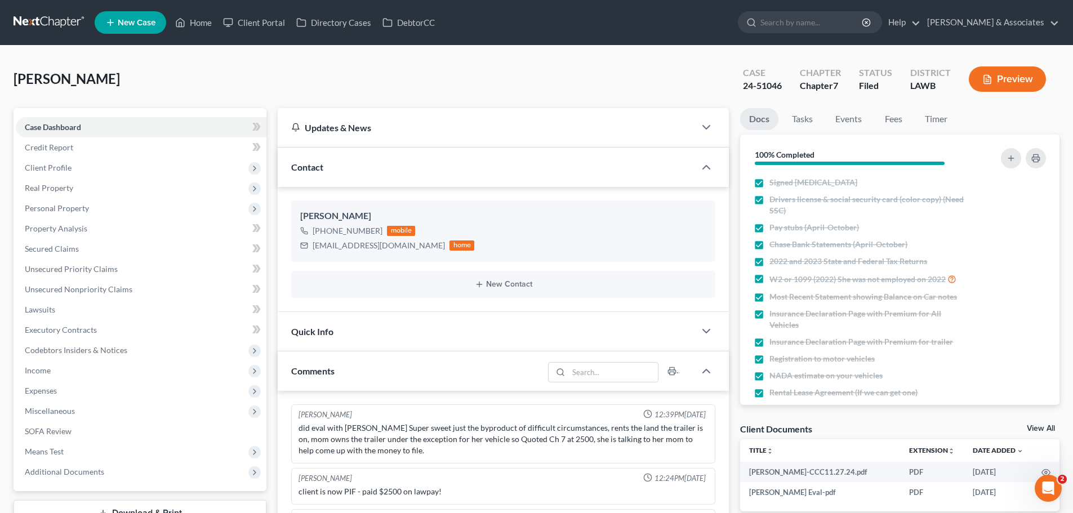
scroll to position [2358, 0]
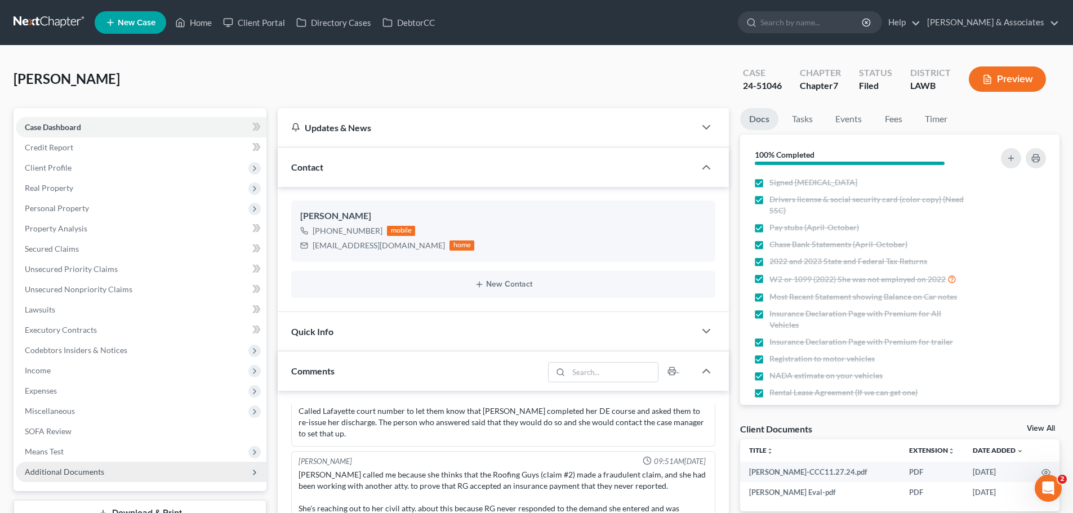
click at [74, 470] on span "Additional Documents" at bounding box center [64, 472] width 79 height 10
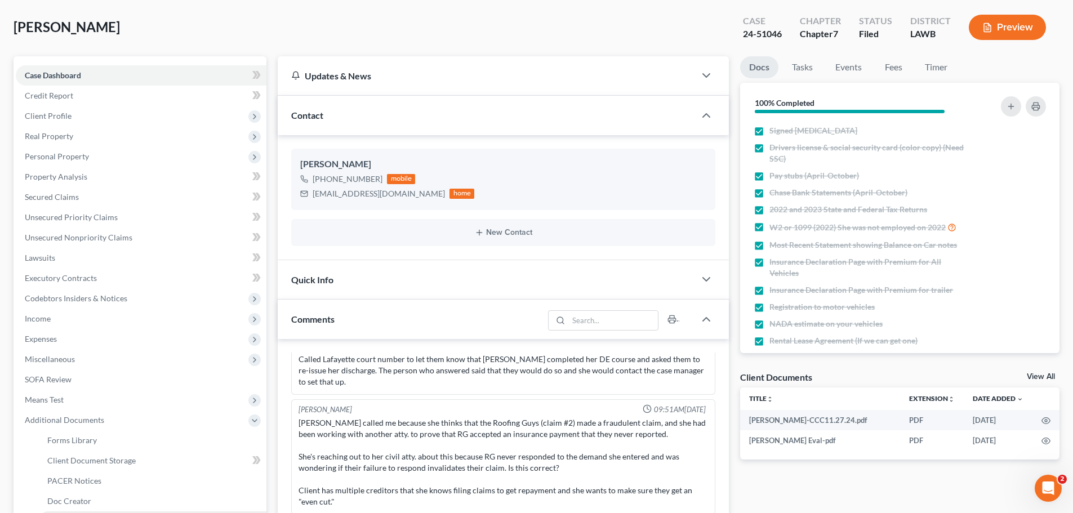
scroll to position [113, 0]
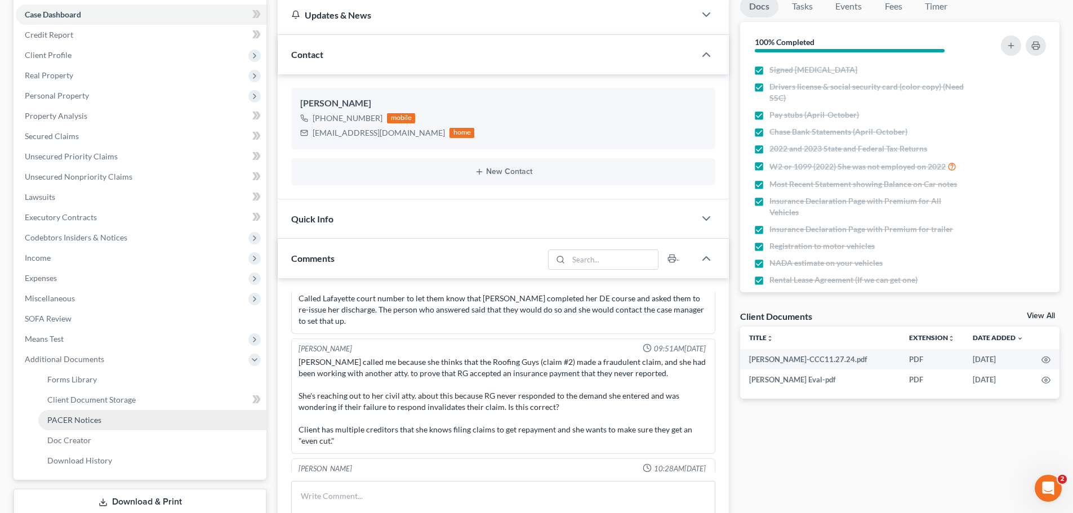
click at [77, 417] on span "PACER Notices" at bounding box center [74, 420] width 54 height 10
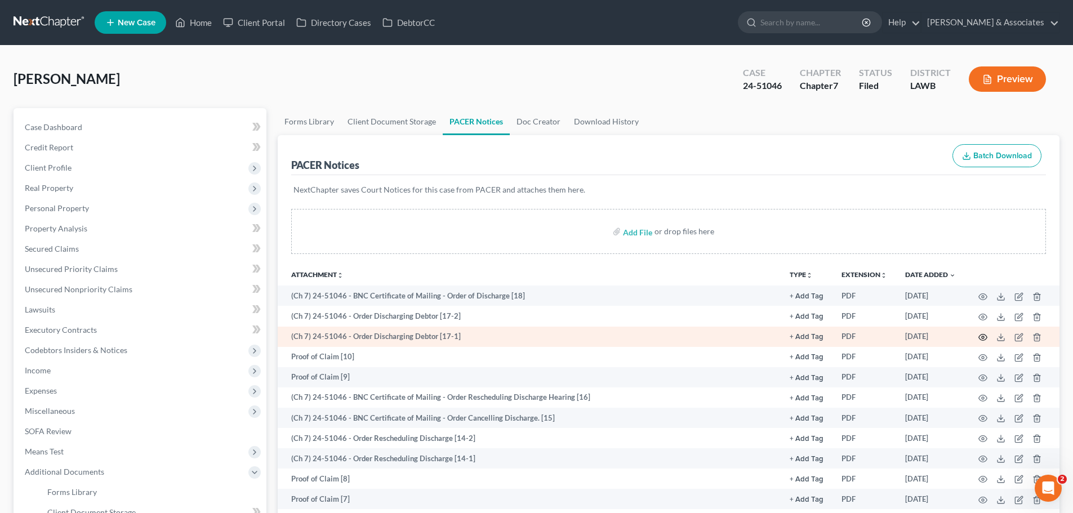
click at [981, 334] on icon "button" at bounding box center [982, 337] width 9 height 9
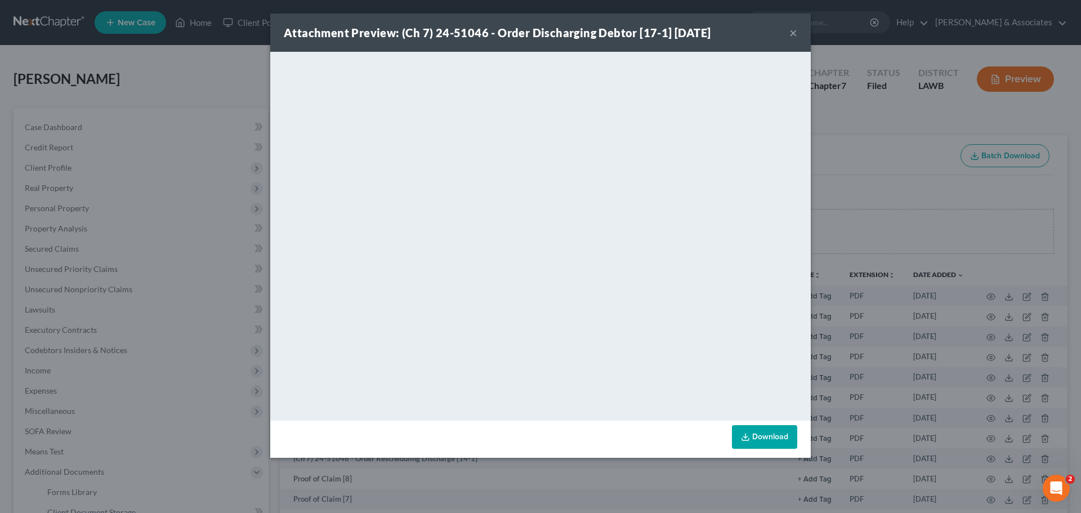
click at [796, 28] on button "×" at bounding box center [793, 33] width 8 height 14
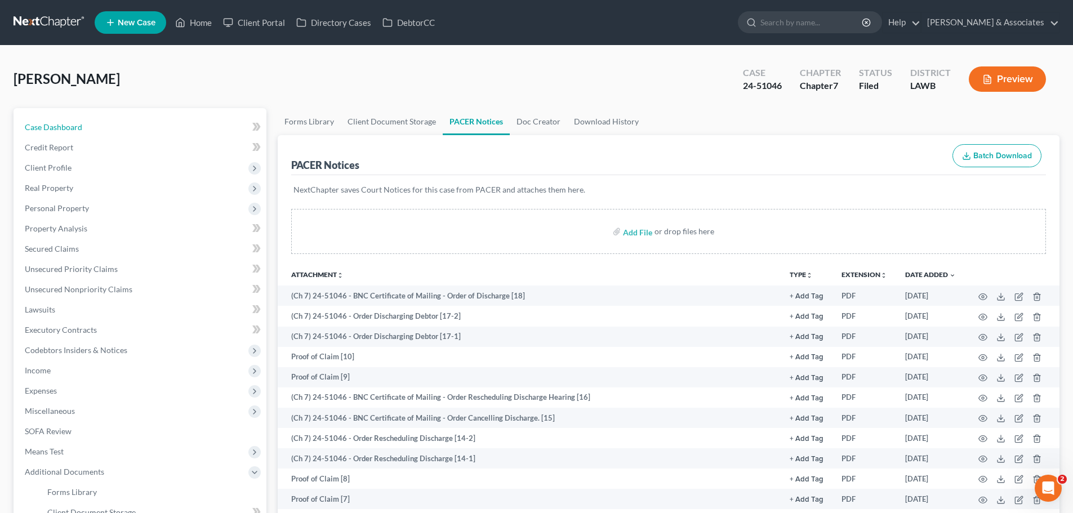
drag, startPoint x: 118, startPoint y: 127, endPoint x: 547, endPoint y: 245, distance: 444.5
click at [118, 127] on link "Case Dashboard" at bounding box center [141, 127] width 251 height 20
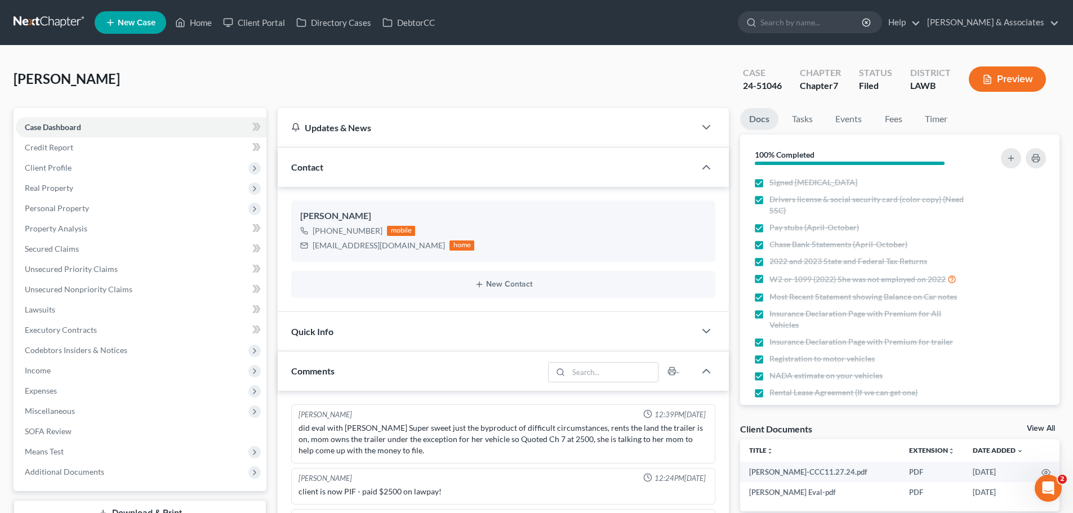
scroll to position [2358, 0]
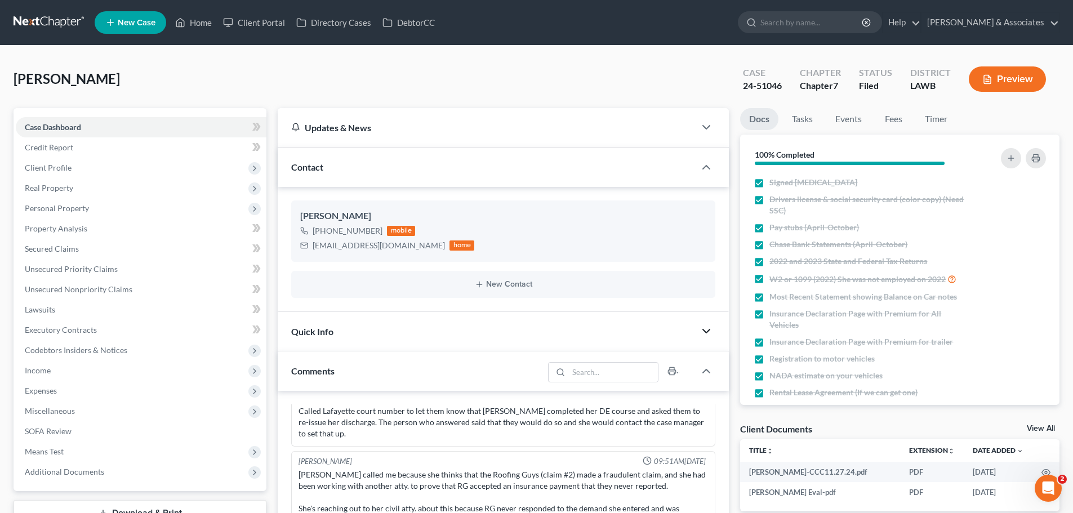
click at [705, 329] on icon "button" at bounding box center [706, 331] width 14 height 14
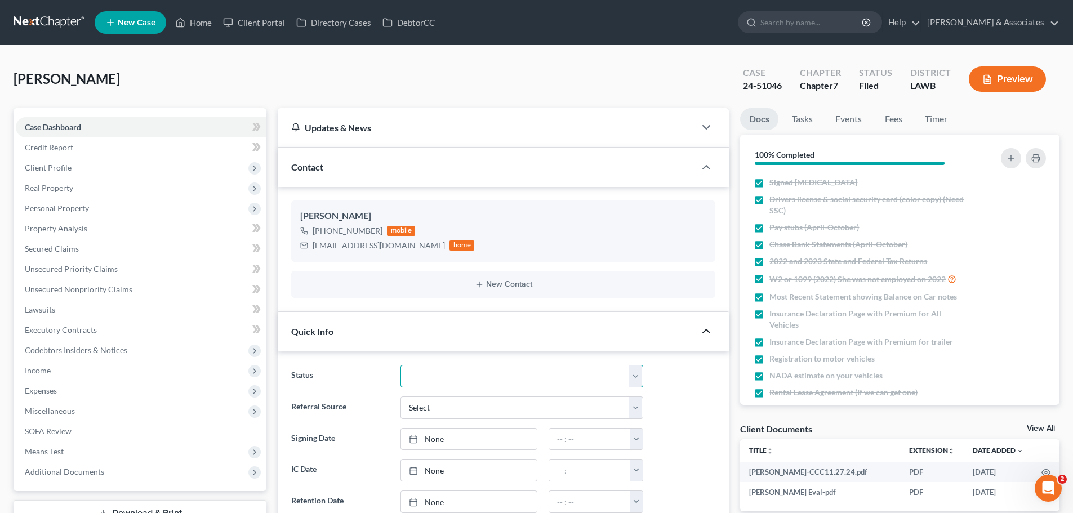
drag, startPoint x: 476, startPoint y: 377, endPoint x: 476, endPoint y: 365, distance: 12.4
click at [476, 377] on select "Amended Plan Needed Awaiting Income Closed Confirmed Discharged Dismissed Docs …" at bounding box center [521, 376] width 243 height 23
select select "4"
click at [400, 365] on select "Amended Plan Needed Awaiting Income Closed Confirmed Discharged Dismissed Docs …" at bounding box center [521, 376] width 243 height 23
click at [198, 19] on link "Home" at bounding box center [193, 22] width 48 height 20
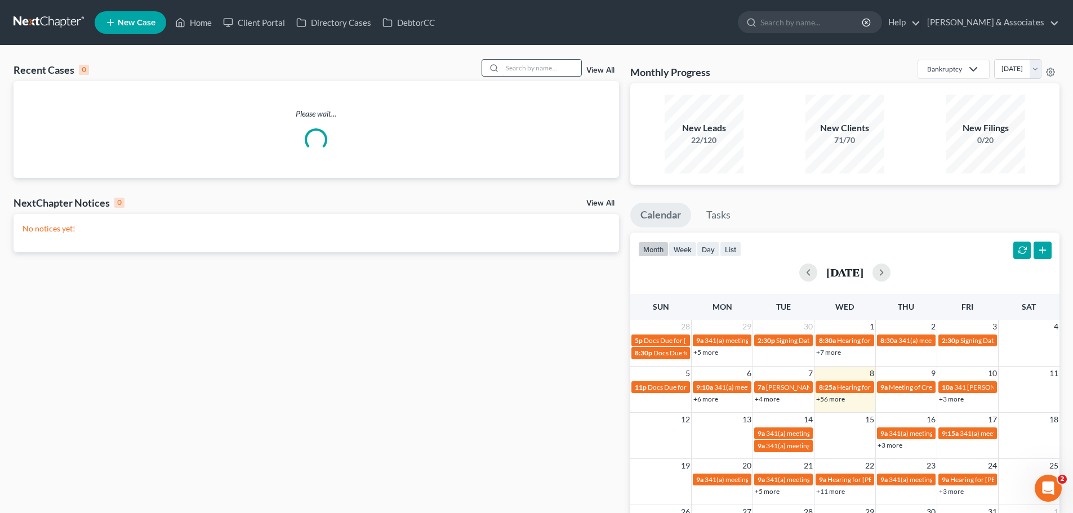
click at [528, 71] on input "search" at bounding box center [541, 68] width 79 height 16
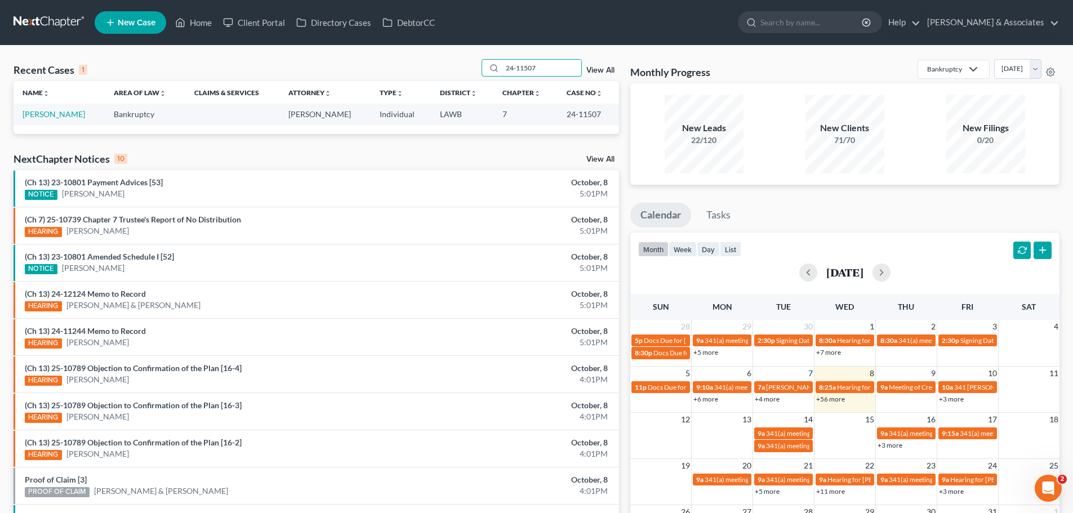
type input "24-11507"
click at [52, 115] on link "[PERSON_NAME]" at bounding box center [54, 114] width 62 height 10
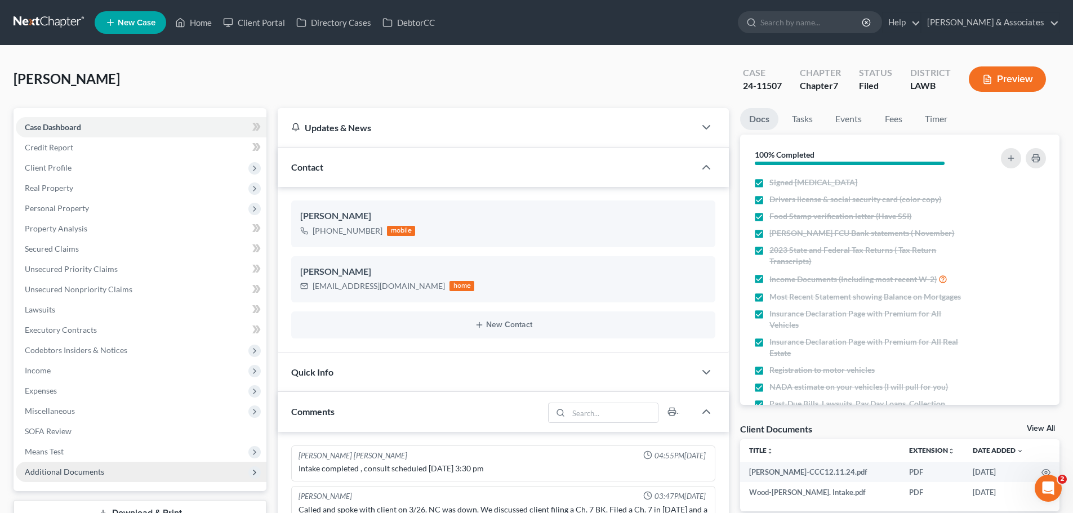
click at [52, 471] on span "Additional Documents" at bounding box center [64, 472] width 79 height 10
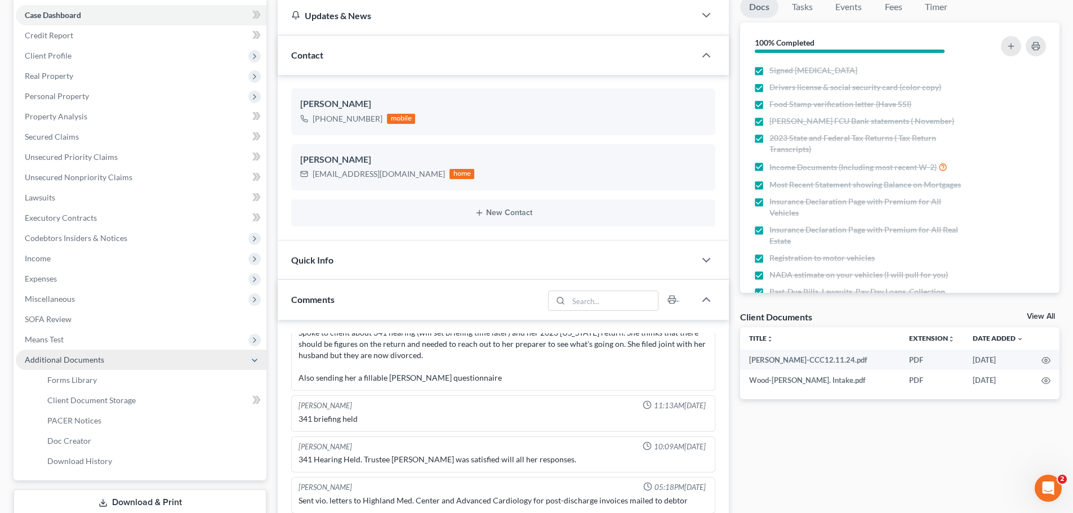
scroll to position [113, 0]
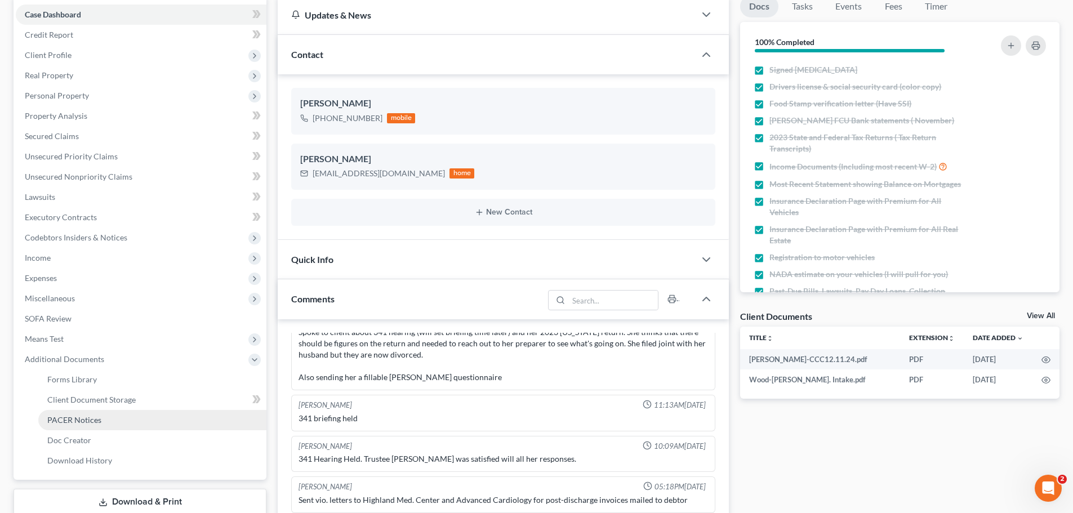
click at [78, 423] on span "PACER Notices" at bounding box center [74, 420] width 54 height 10
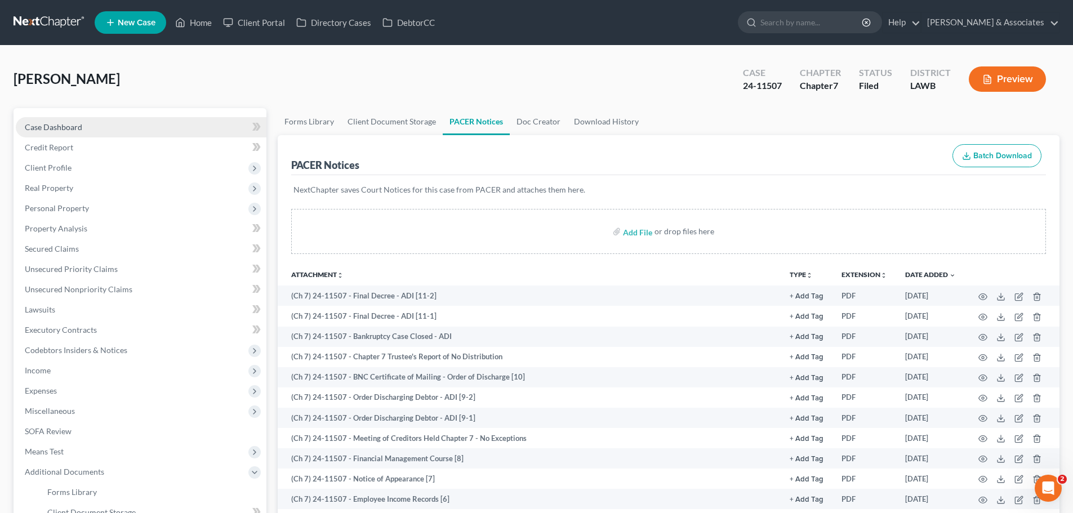
click at [63, 124] on span "Case Dashboard" at bounding box center [53, 127] width 57 height 10
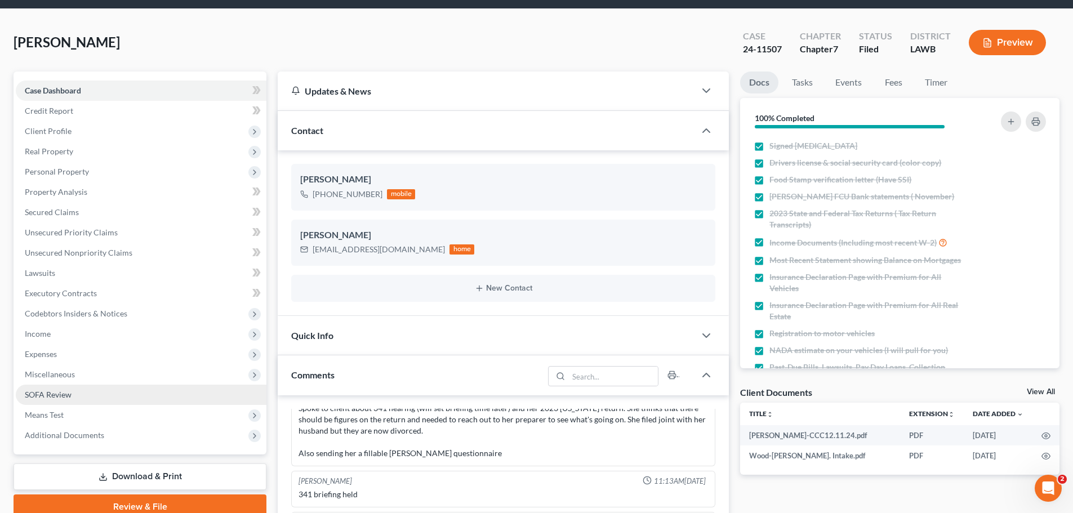
scroll to position [56, 0]
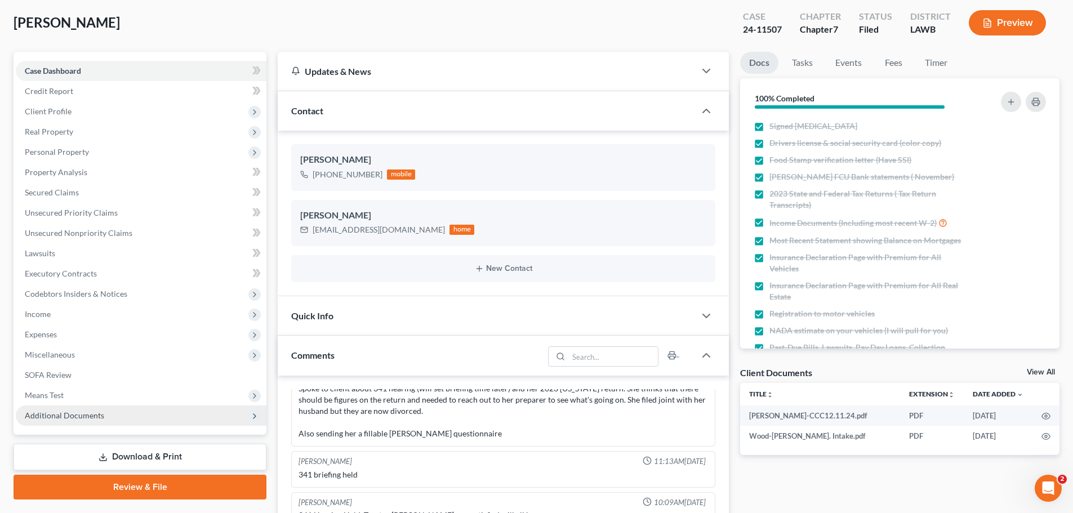
click at [83, 418] on span "Additional Documents" at bounding box center [64, 415] width 79 height 10
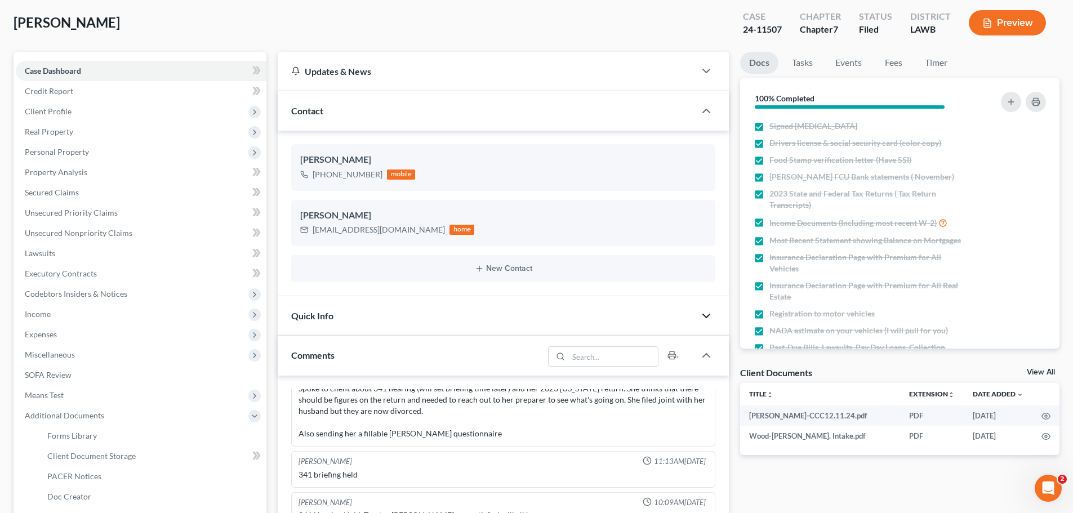
click at [709, 315] on polyline "button" at bounding box center [706, 315] width 7 height 3
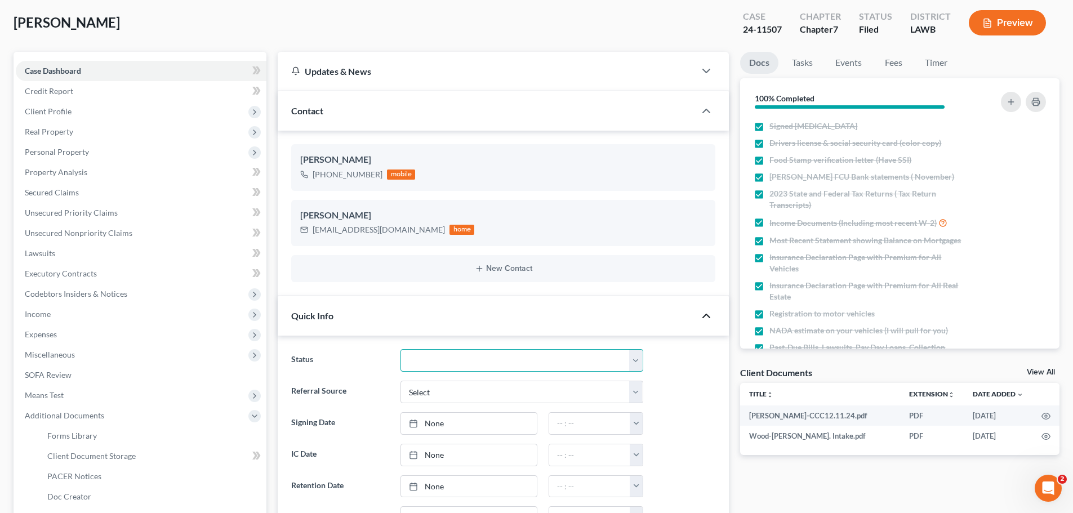
drag, startPoint x: 432, startPoint y: 362, endPoint x: 434, endPoint y: 350, distance: 11.9
click at [432, 362] on select "Amended Plan Needed Awaiting Income Closed Confirmed Discharged Dismissed Docs …" at bounding box center [521, 360] width 243 height 23
select select "2"
click at [400, 349] on select "Amended Plan Needed Awaiting Income Closed Confirmed Discharged Dismissed Docs …" at bounding box center [521, 360] width 243 height 23
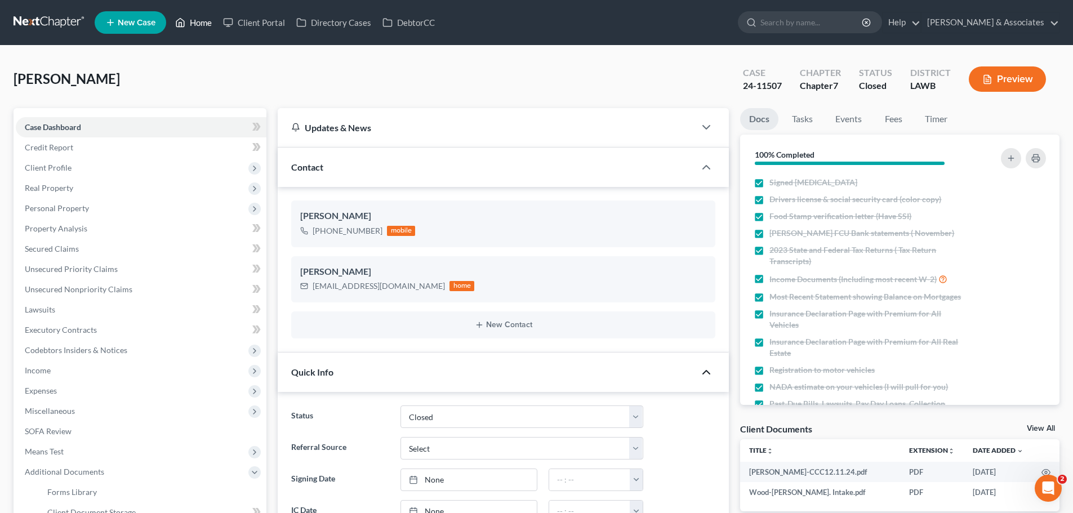
click at [199, 22] on link "Home" at bounding box center [193, 22] width 48 height 20
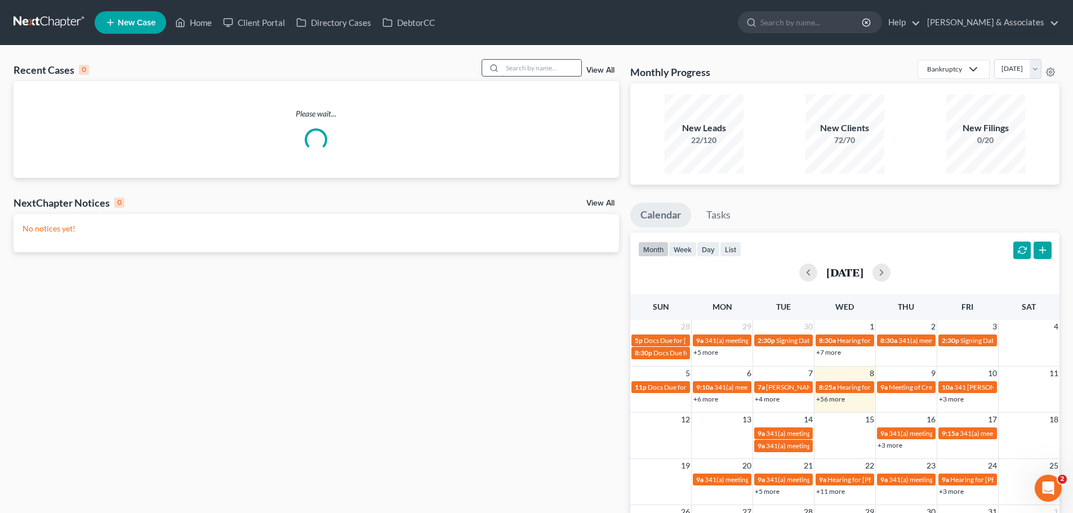
click at [525, 61] on input "search" at bounding box center [541, 68] width 79 height 16
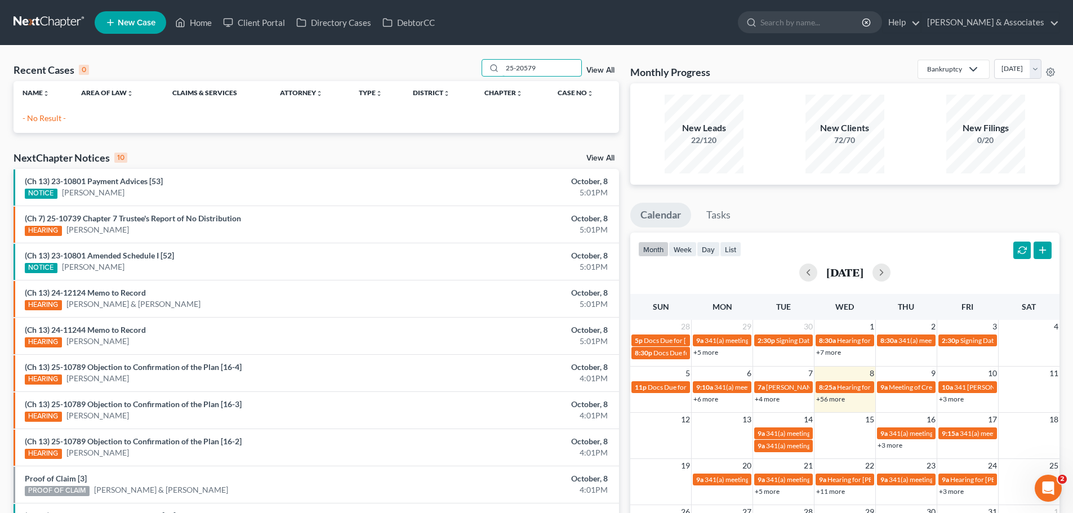
drag, startPoint x: 515, startPoint y: 65, endPoint x: 482, endPoint y: 65, distance: 33.2
click at [482, 65] on div "Recent Cases 0 25-20579 View All" at bounding box center [316, 70] width 605 height 22
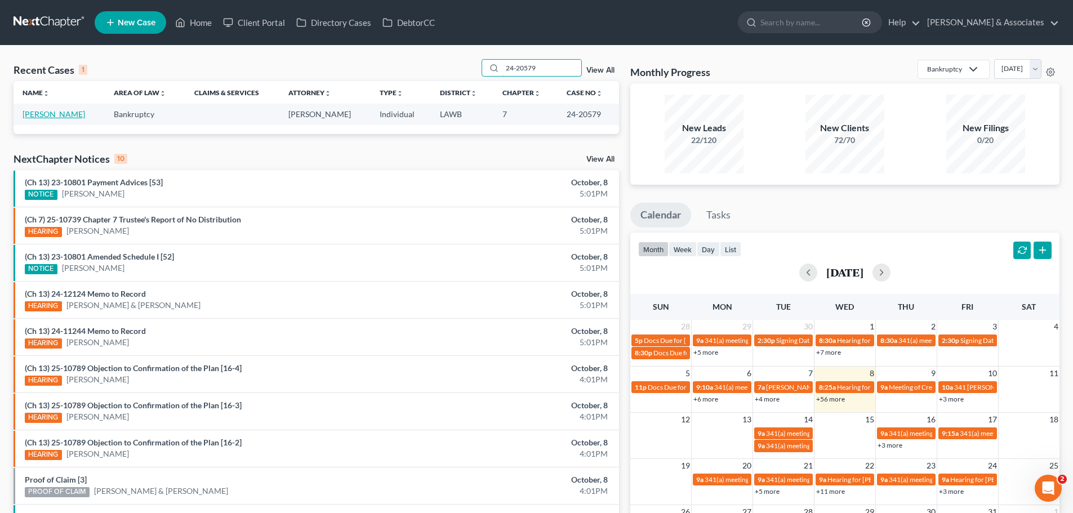
type input "24-20579"
click at [53, 114] on link "[PERSON_NAME]" at bounding box center [54, 114] width 62 height 10
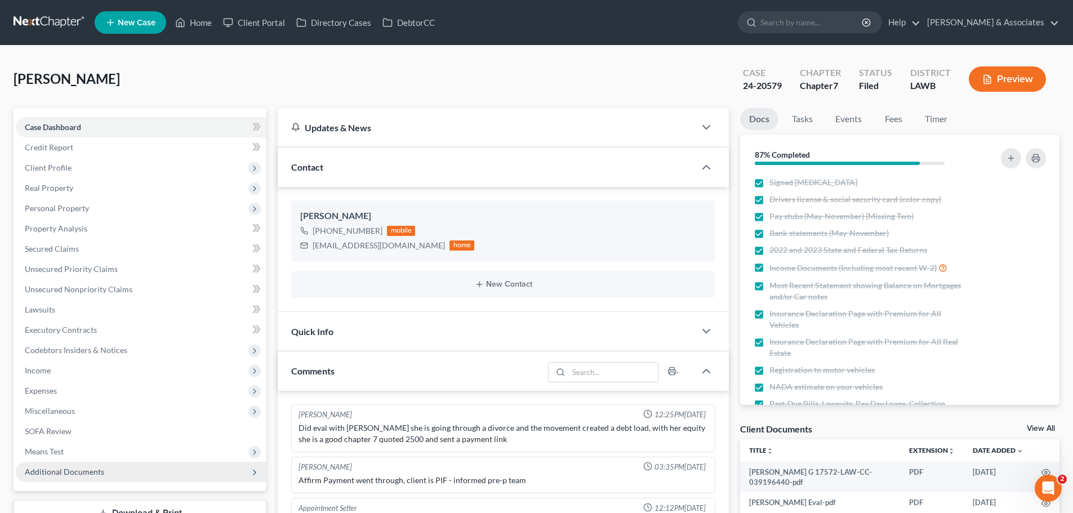
click at [64, 475] on span "Additional Documents" at bounding box center [64, 472] width 79 height 10
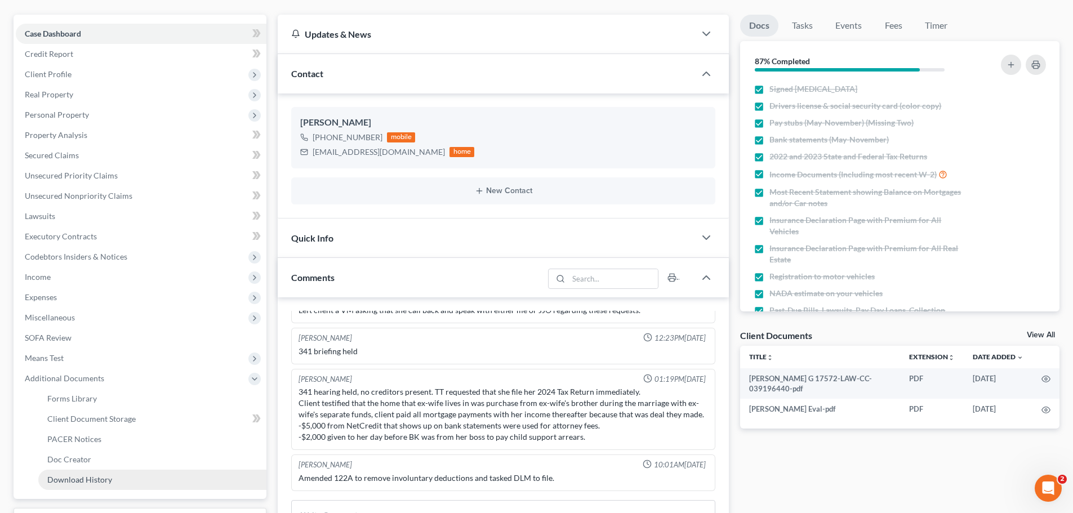
scroll to position [113, 0]
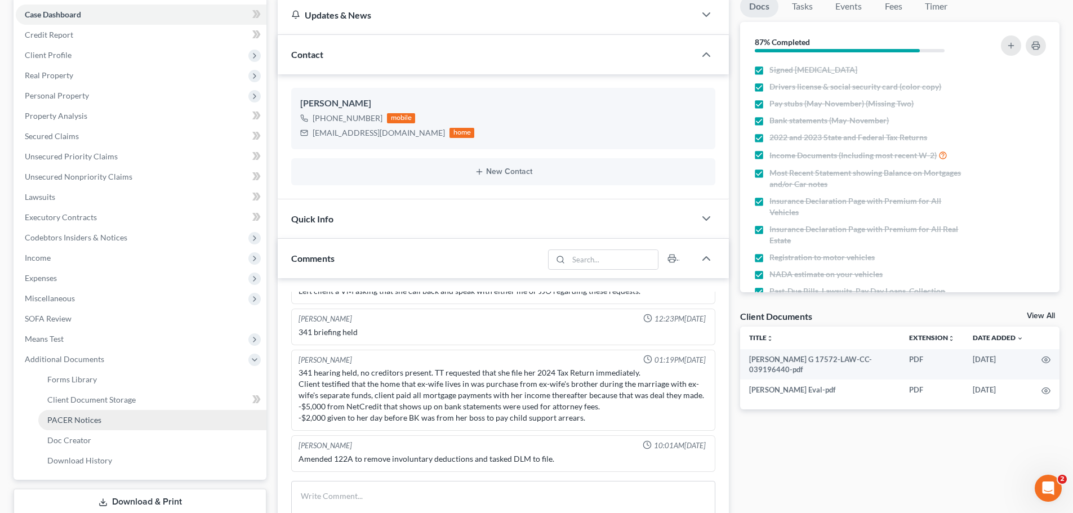
click at [91, 418] on span "PACER Notices" at bounding box center [74, 420] width 54 height 10
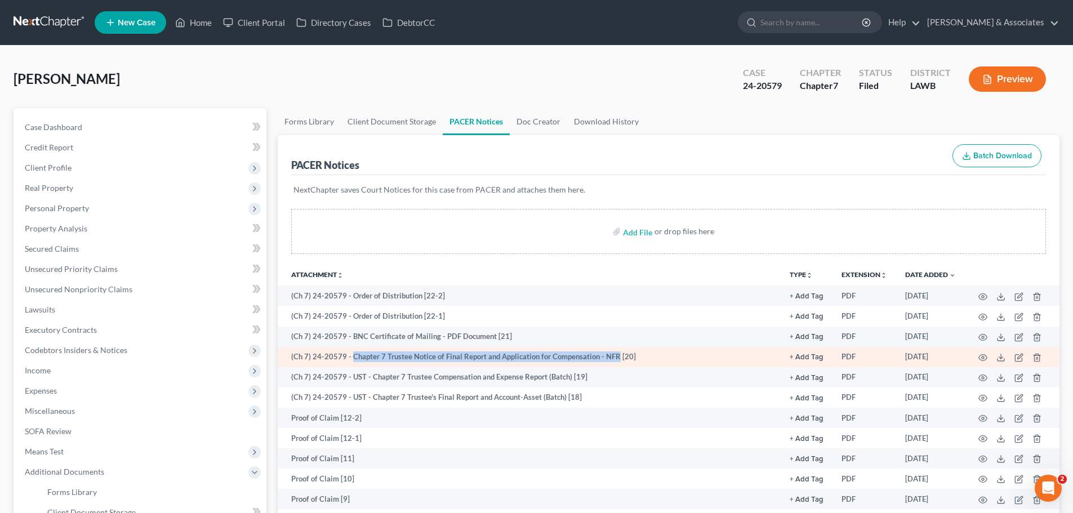
drag, startPoint x: 351, startPoint y: 355, endPoint x: 612, endPoint y: 357, distance: 261.3
click at [612, 357] on td "(Ch 7) 24-20579 - Chapter 7 Trustee Notice of Final Report and Application for …" at bounding box center [529, 357] width 503 height 20
copy td "Chapter 7 Trustee Notice of Final Report and Application for Compensation - NFR"
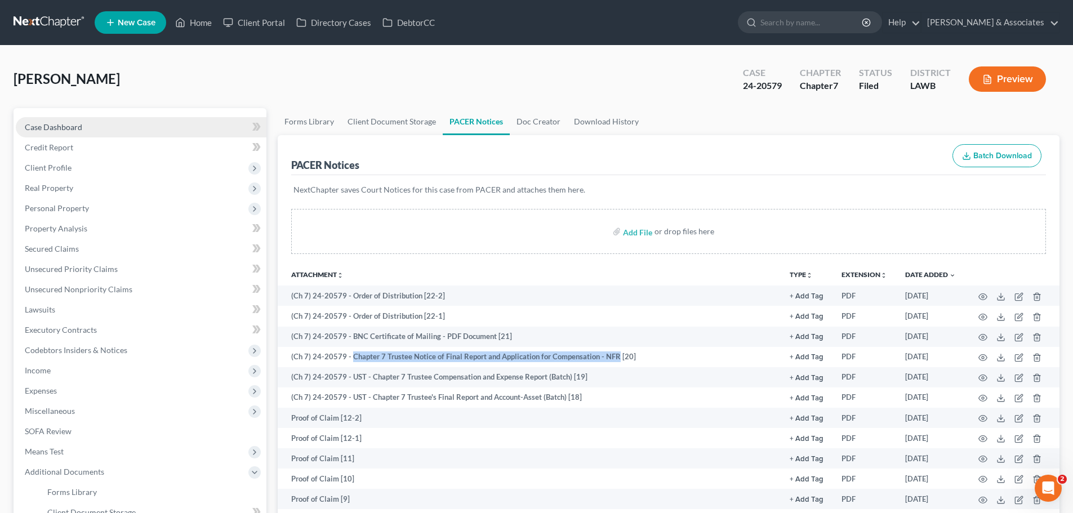
click at [65, 123] on span "Case Dashboard" at bounding box center [53, 127] width 57 height 10
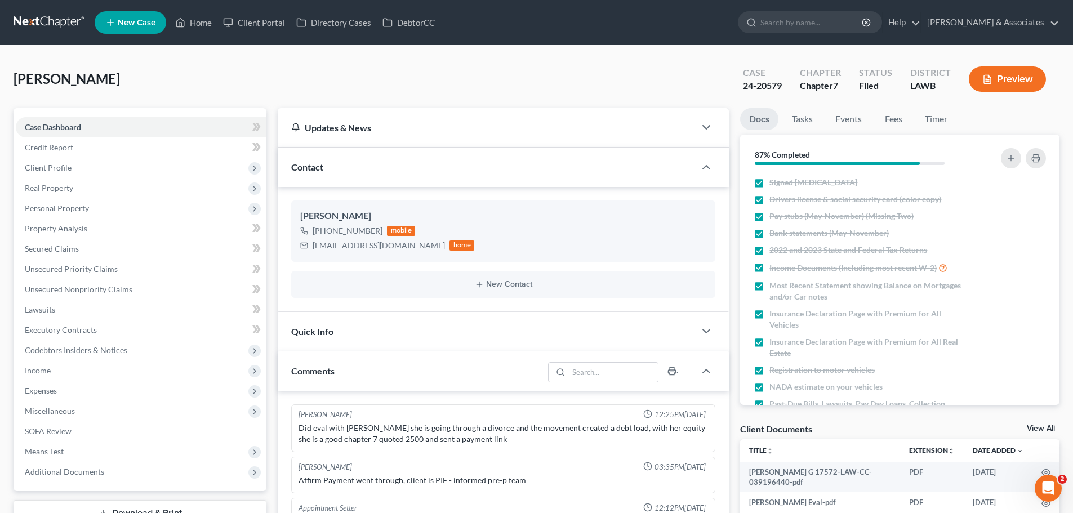
scroll to position [1634, 0]
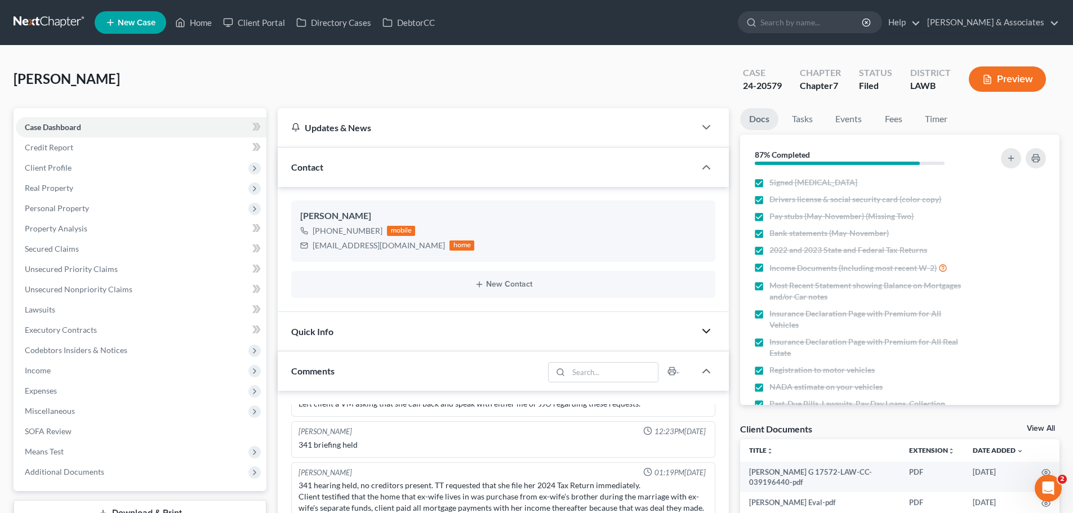
click at [705, 328] on icon "button" at bounding box center [706, 331] width 14 height 14
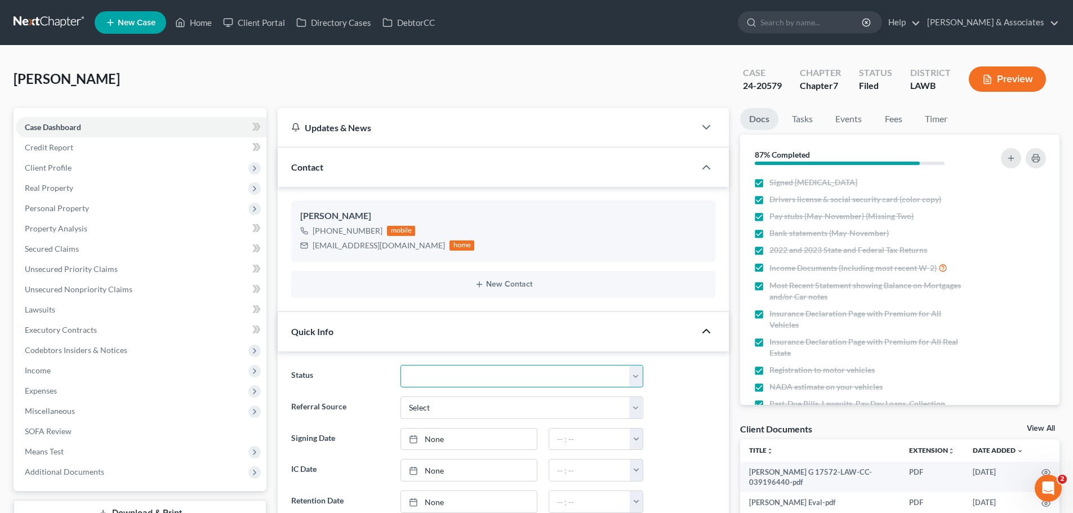
click at [449, 370] on select "Amended Plan Needed Awaiting Income Closed Confirmed Discharged Dismissed Docs …" at bounding box center [521, 376] width 243 height 23
select select "4"
click at [400, 365] on select "Amended Plan Needed Awaiting Income Closed Confirmed Discharged Dismissed Docs …" at bounding box center [521, 376] width 243 height 23
click at [196, 18] on link "Home" at bounding box center [193, 22] width 48 height 20
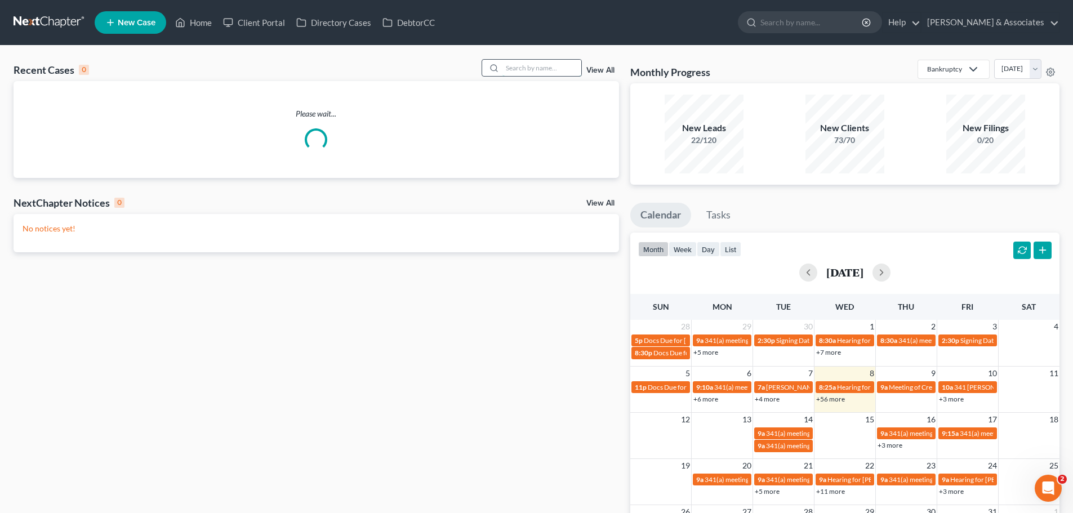
click at [513, 67] on input "search" at bounding box center [541, 68] width 79 height 16
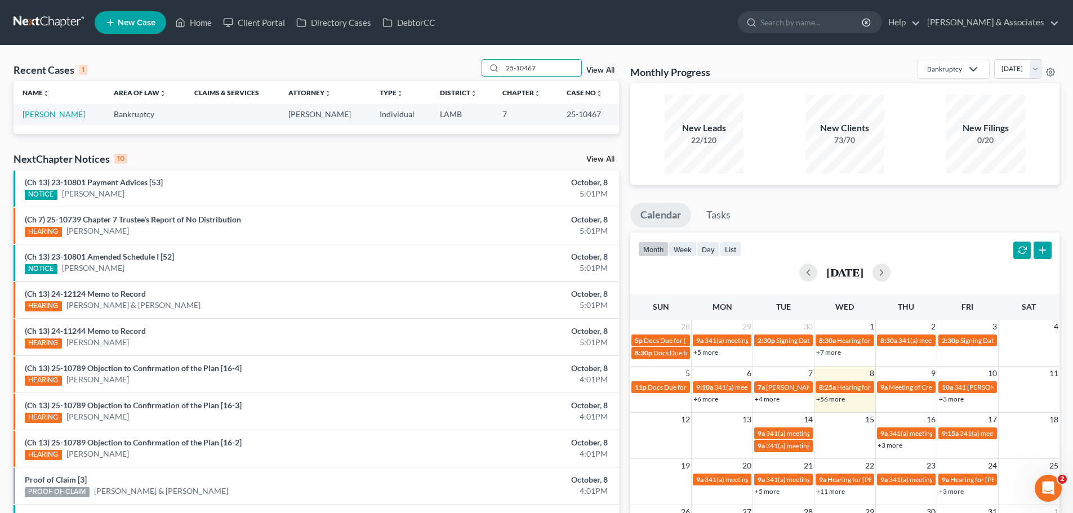
type input "25-10467"
click at [53, 113] on link "[PERSON_NAME]" at bounding box center [54, 114] width 62 height 10
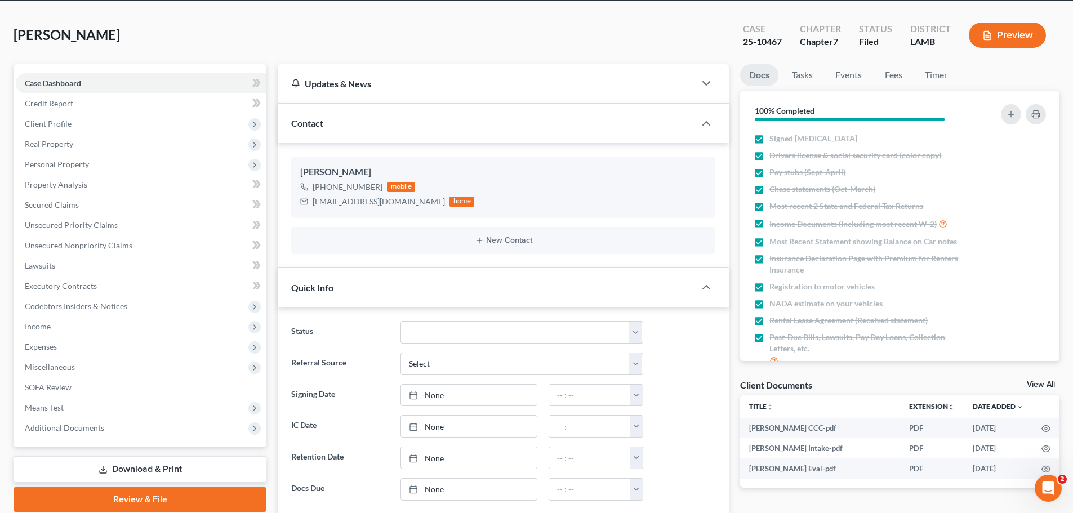
scroll to position [169, 0]
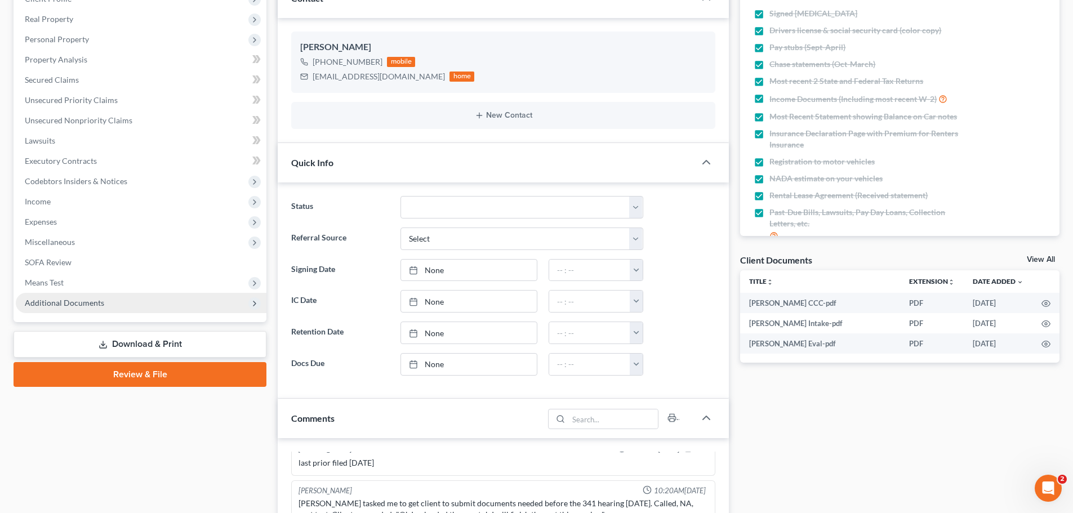
click at [78, 304] on span "Additional Documents" at bounding box center [64, 303] width 79 height 10
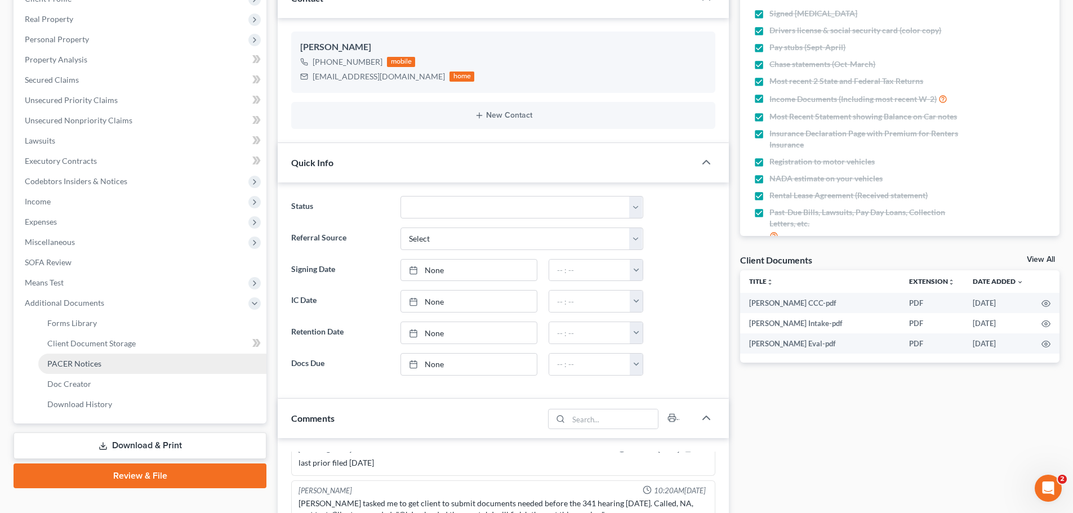
click at [82, 364] on span "PACER Notices" at bounding box center [74, 364] width 54 height 10
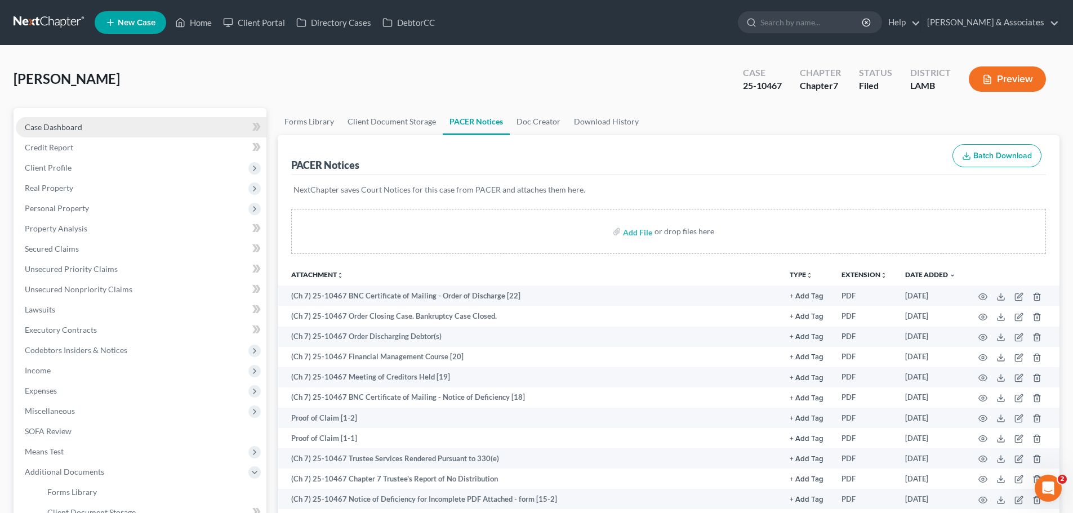
click at [66, 123] on span "Case Dashboard" at bounding box center [53, 127] width 57 height 10
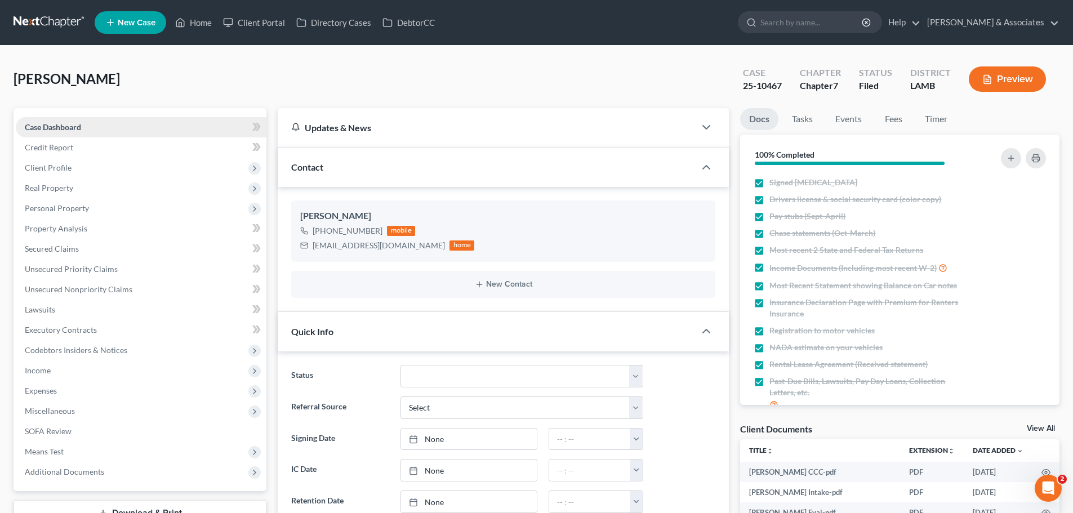
scroll to position [1630, 0]
click at [501, 372] on select "Amended Plan Needed Awaiting Income Closed Confirmed Discharged Dismissed Docs …" at bounding box center [521, 376] width 243 height 23
select select "2"
click at [400, 365] on select "Amended Plan Needed Awaiting Income Closed Confirmed Discharged Dismissed Docs …" at bounding box center [521, 376] width 243 height 23
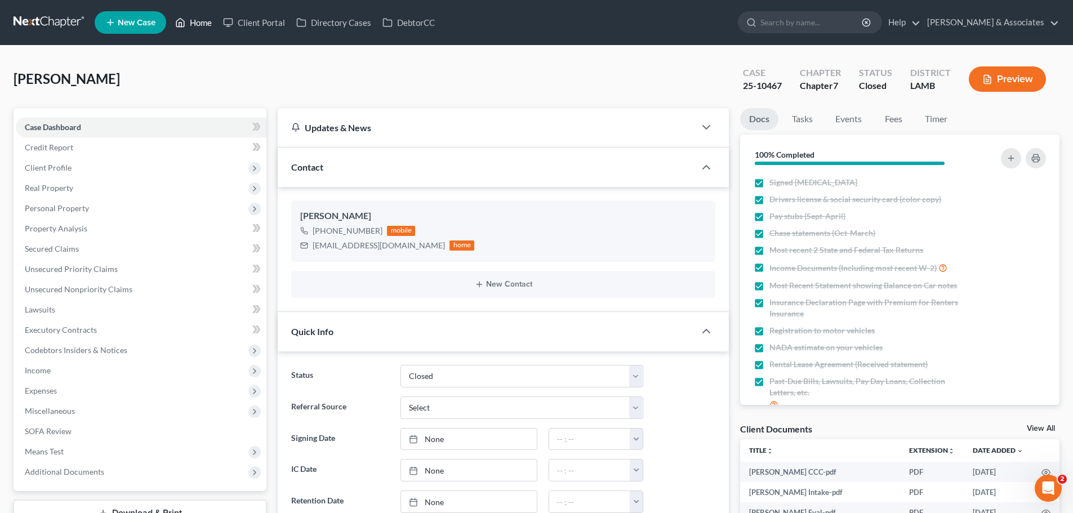
click at [199, 20] on link "Home" at bounding box center [193, 22] width 48 height 20
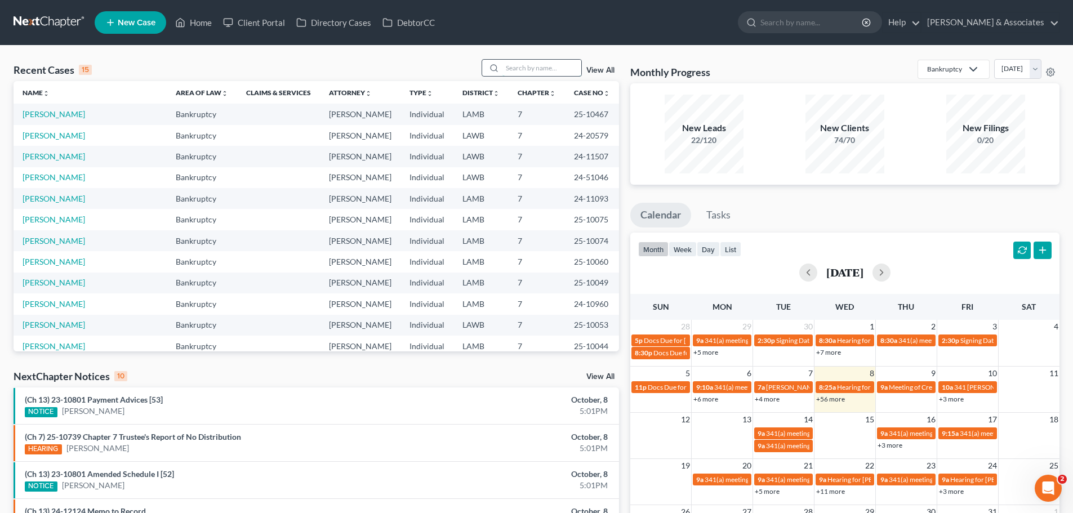
click at [548, 73] on input "search" at bounding box center [541, 68] width 79 height 16
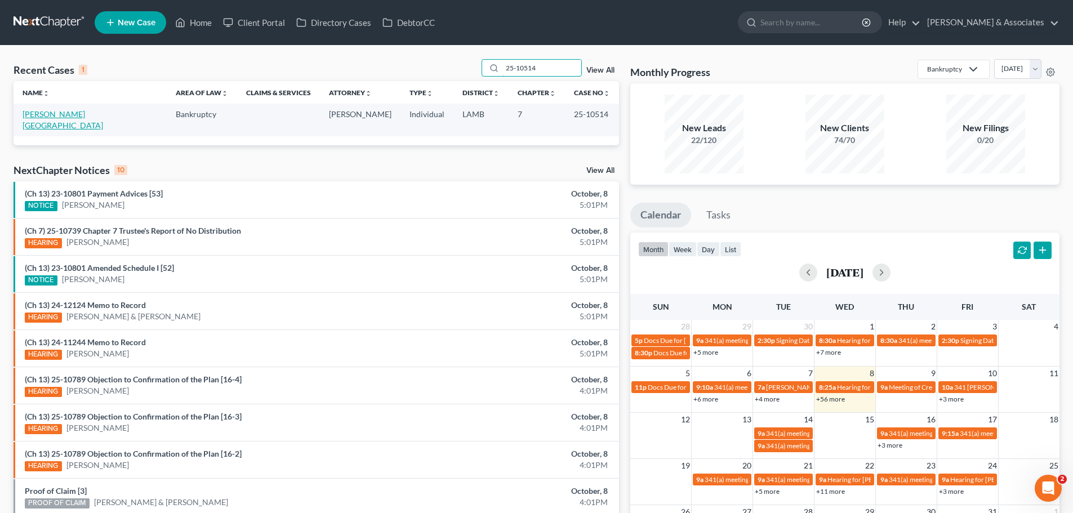
type input "25-10514"
click at [50, 112] on link "[PERSON_NAME][GEOGRAPHIC_DATA]" at bounding box center [63, 119] width 81 height 21
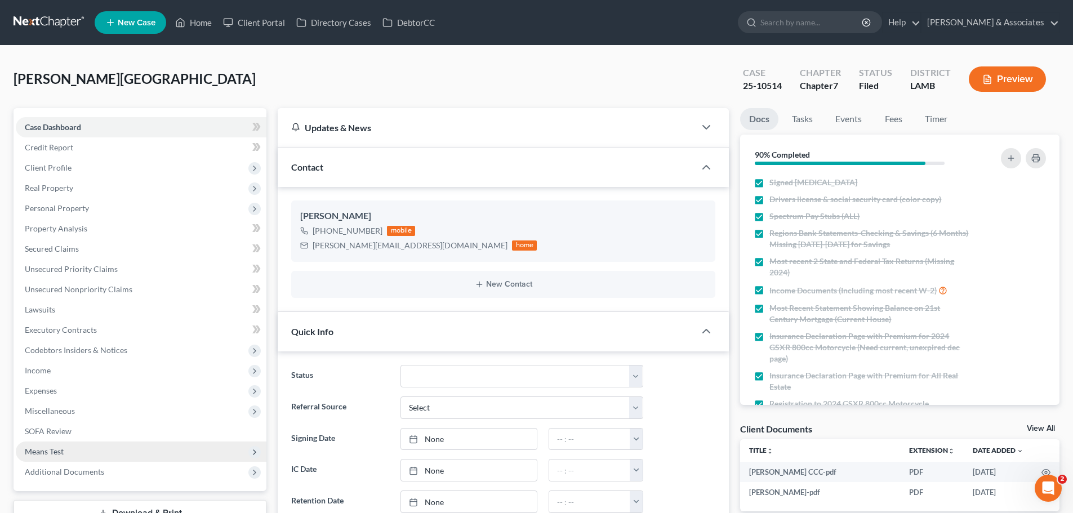
click at [62, 471] on span "Additional Documents" at bounding box center [64, 472] width 79 height 10
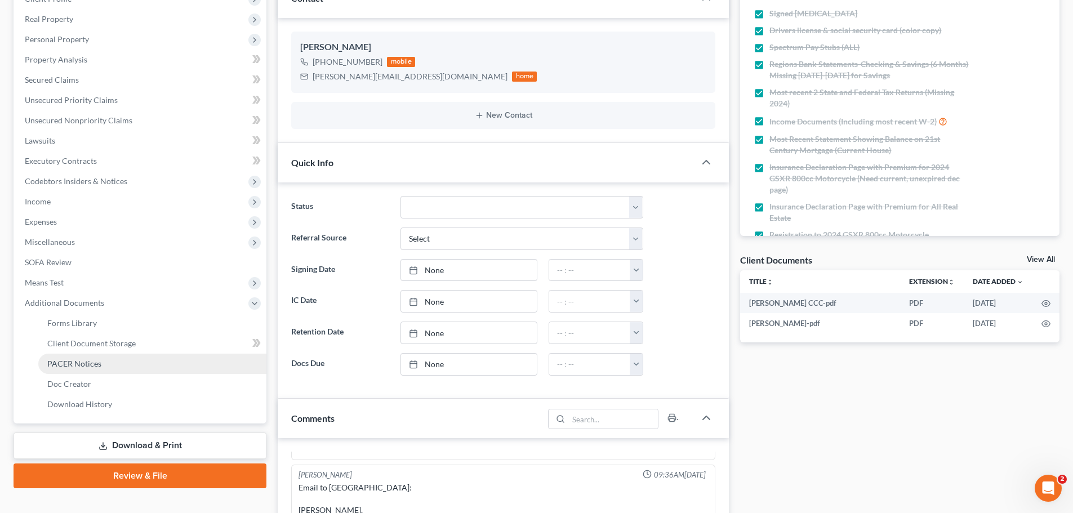
click at [85, 361] on span "PACER Notices" at bounding box center [74, 364] width 54 height 10
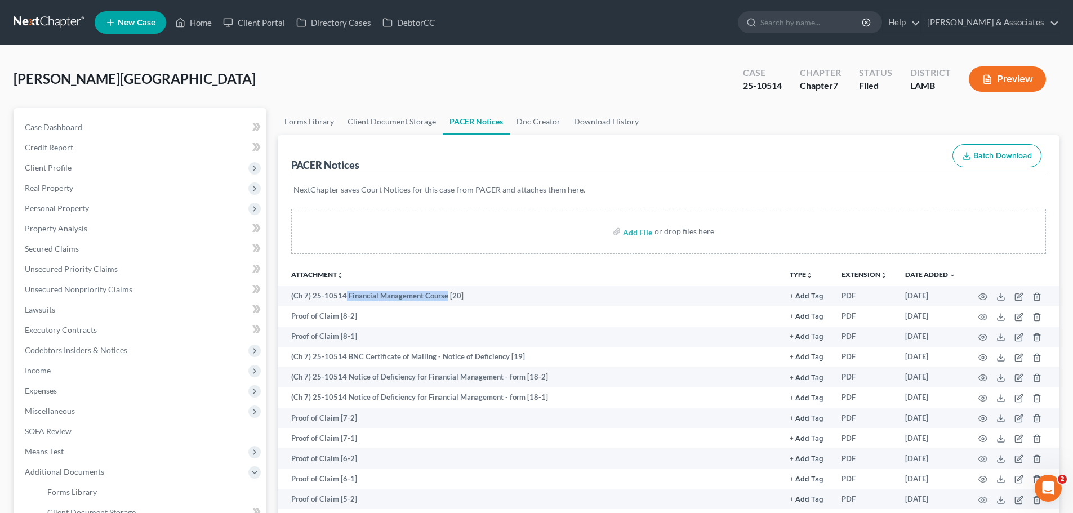
drag, startPoint x: 345, startPoint y: 294, endPoint x: 6, endPoint y: 447, distance: 371.5
click at [443, 296] on td "(Ch 7) 25-10514 Financial Management Course [20]" at bounding box center [529, 295] width 503 height 20
drag, startPoint x: 64, startPoint y: 126, endPoint x: 353, endPoint y: 294, distance: 334.3
click at [64, 126] on span "Case Dashboard" at bounding box center [53, 127] width 57 height 10
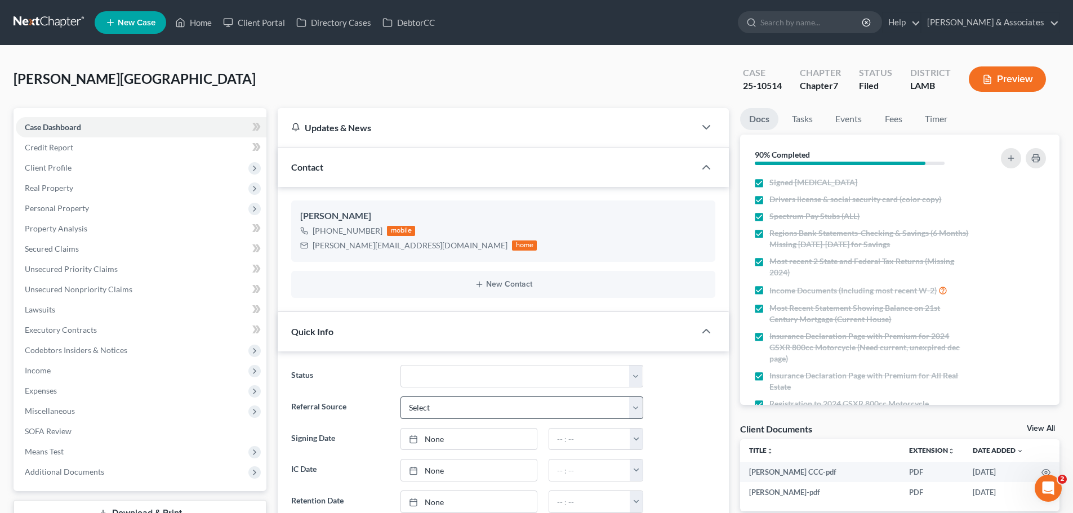
scroll to position [2503, 0]
drag, startPoint x: 477, startPoint y: 377, endPoint x: 475, endPoint y: 365, distance: 11.5
click at [477, 377] on select "Amended Plan Needed Awaiting Income Closed Confirmed Discharged Dismissed Docs …" at bounding box center [521, 376] width 243 height 23
select select "19"
click at [400, 365] on select "Amended Plan Needed Awaiting Income Closed Confirmed Discharged Dismissed Docs …" at bounding box center [521, 376] width 243 height 23
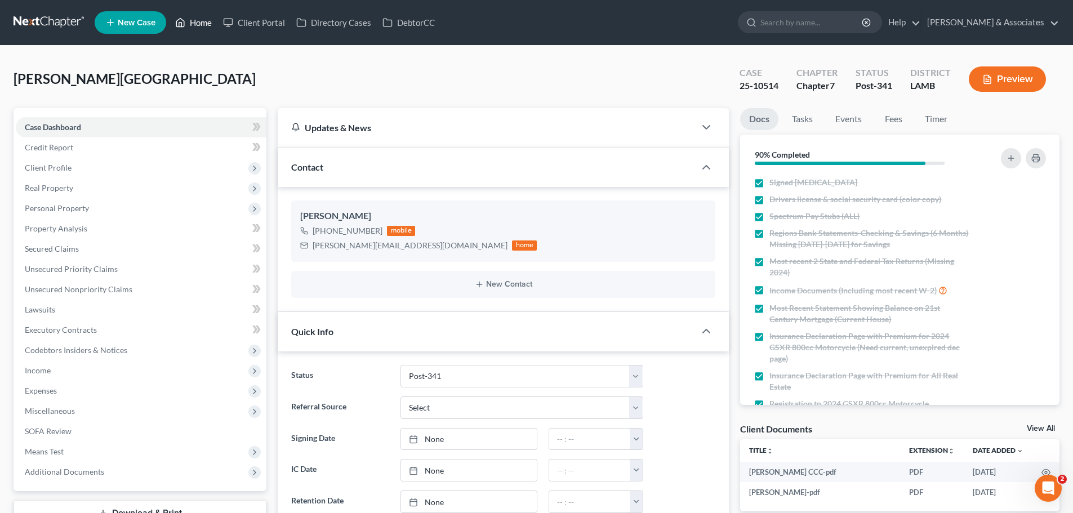
click at [208, 21] on link "Home" at bounding box center [193, 22] width 48 height 20
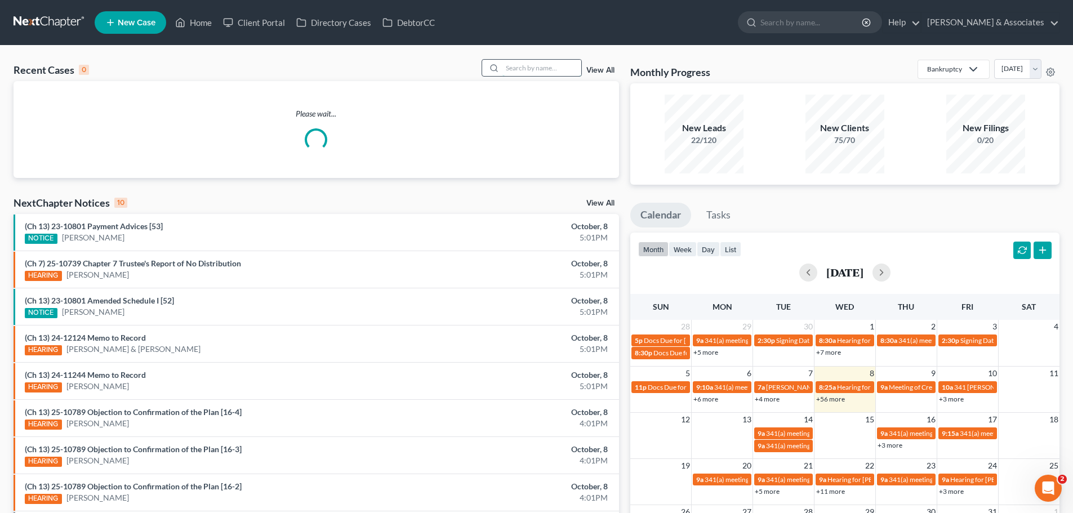
click at [520, 66] on input "search" at bounding box center [541, 68] width 79 height 16
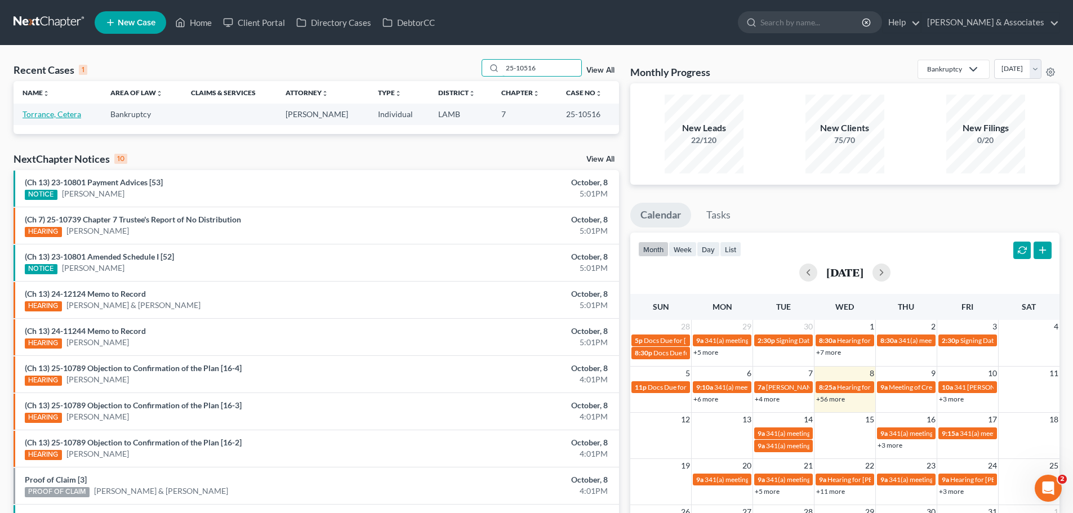
type input "25-10516"
click at [66, 112] on link "Torrance, Cetera" at bounding box center [52, 114] width 59 height 10
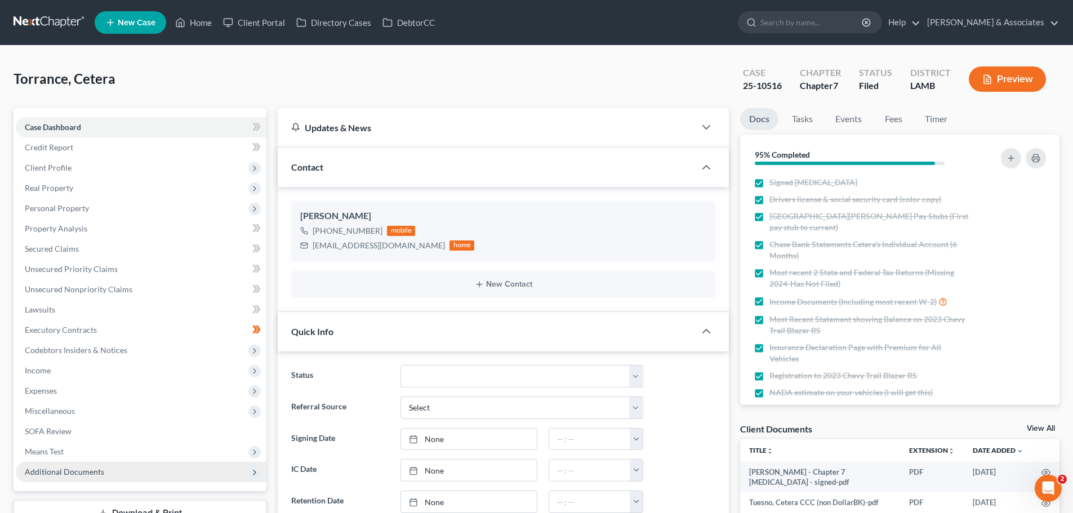
click at [88, 475] on span "Additional Documents" at bounding box center [64, 472] width 79 height 10
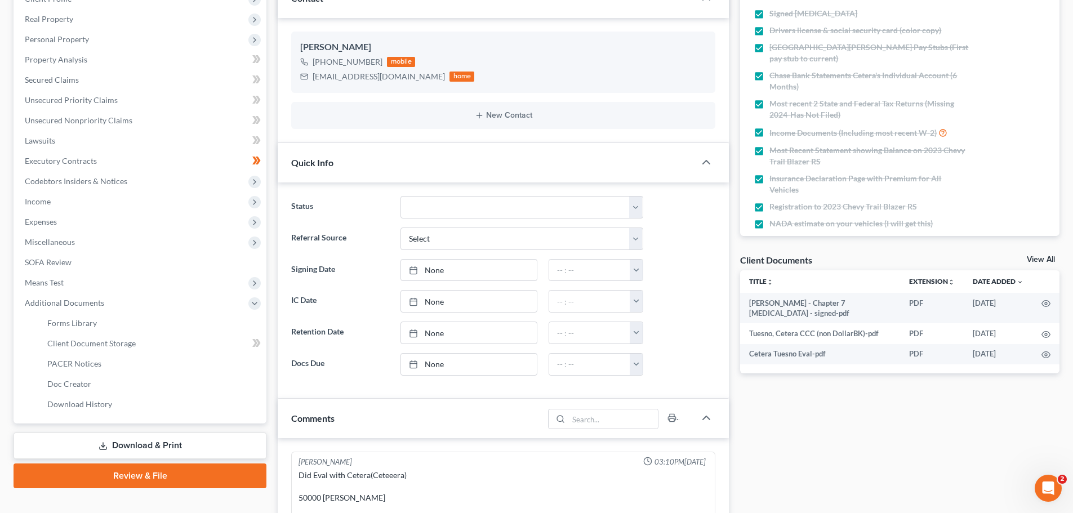
scroll to position [2492, 0]
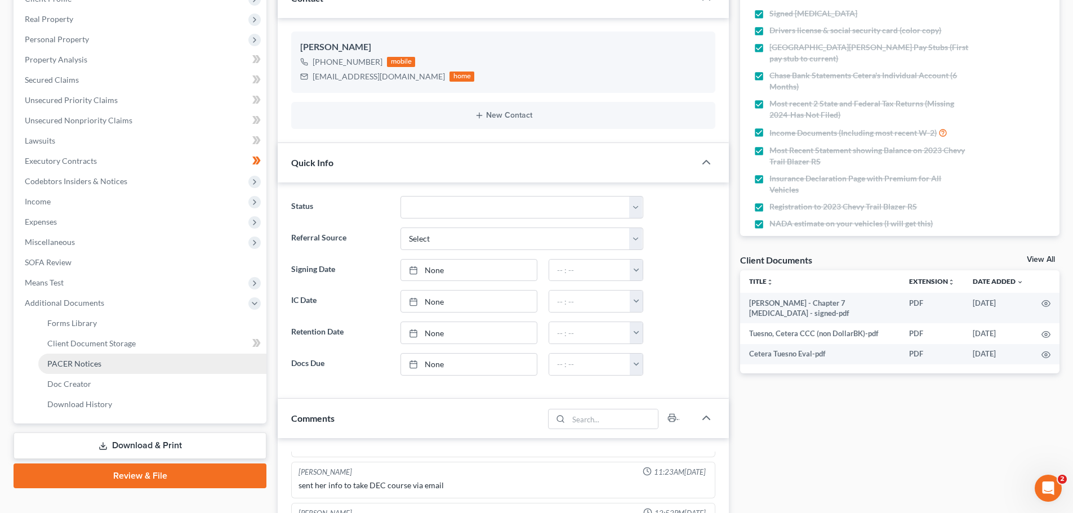
click at [90, 363] on span "PACER Notices" at bounding box center [74, 364] width 54 height 10
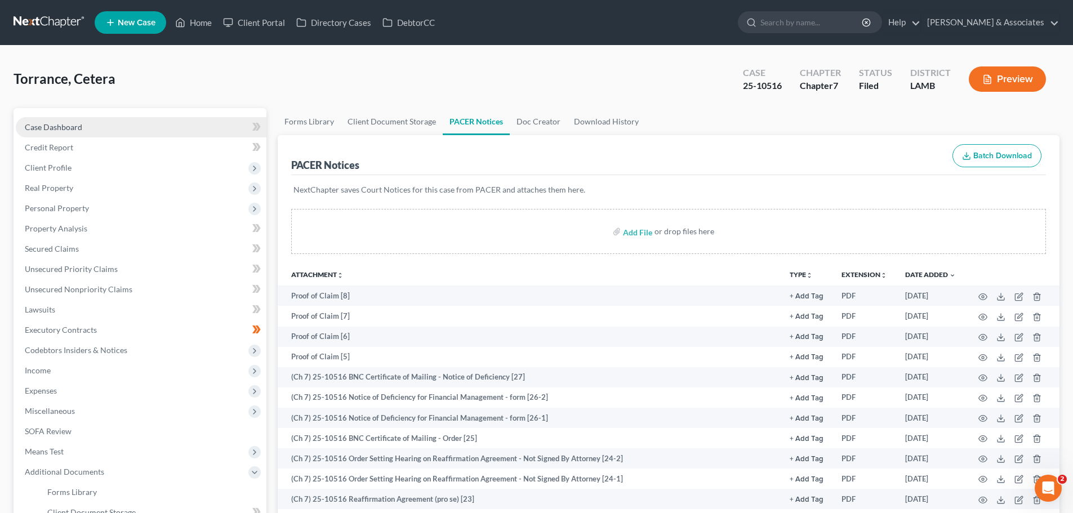
click at [60, 124] on span "Case Dashboard" at bounding box center [53, 127] width 57 height 10
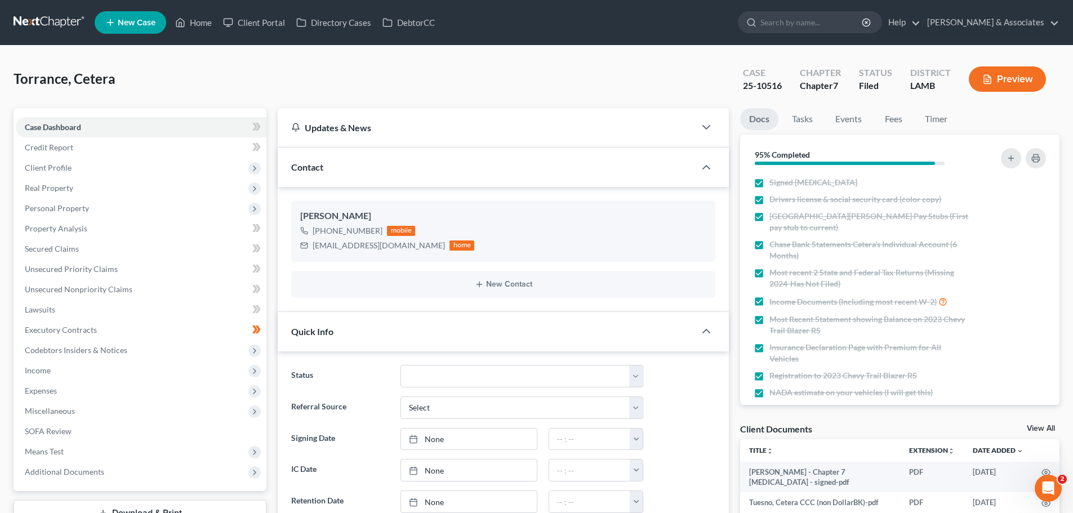
scroll to position [2492, 0]
click at [467, 382] on select "Amended Plan Needed Awaiting Income Closed Confirmed Discharged Dismissed Docs …" at bounding box center [521, 376] width 243 height 23
select select "19"
click at [400, 365] on select "Amended Plan Needed Awaiting Income Closed Confirmed Discharged Dismissed Docs …" at bounding box center [521, 376] width 243 height 23
click at [199, 21] on link "Home" at bounding box center [193, 22] width 48 height 20
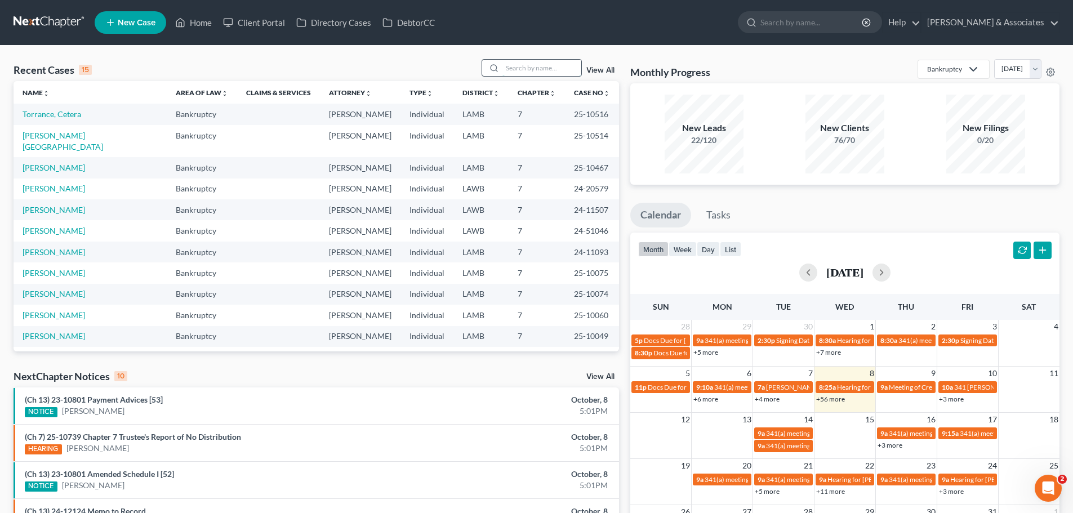
click at [530, 69] on input "search" at bounding box center [541, 68] width 79 height 16
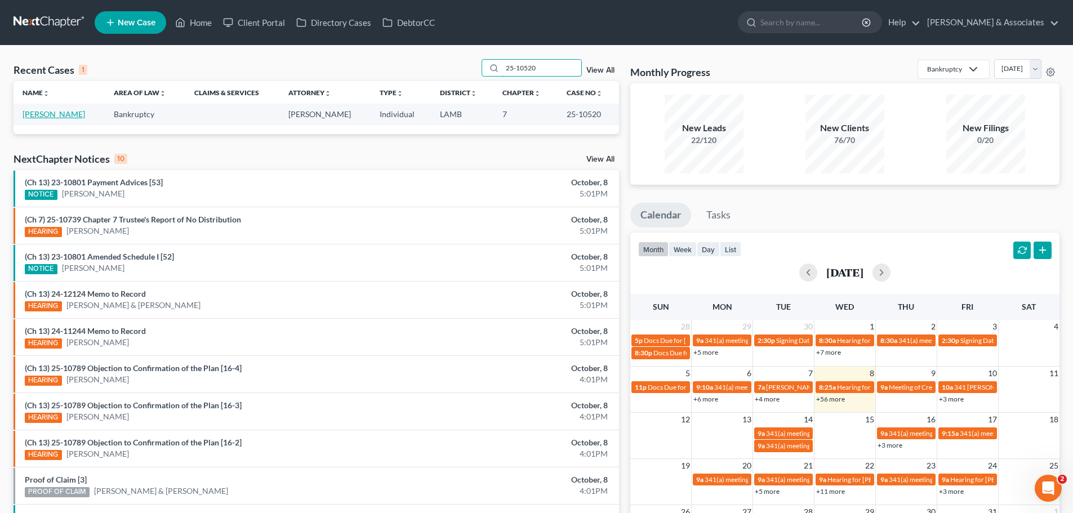
type input "25-10520"
click at [52, 113] on link "[PERSON_NAME]" at bounding box center [54, 114] width 62 height 10
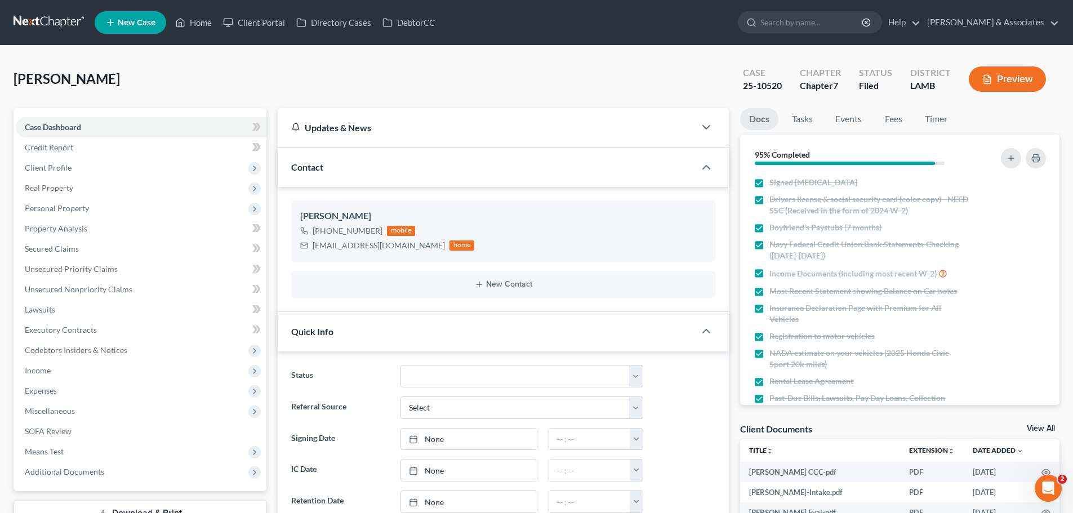
scroll to position [1700, 0]
click at [60, 475] on span "Additional Documents" at bounding box center [64, 472] width 79 height 10
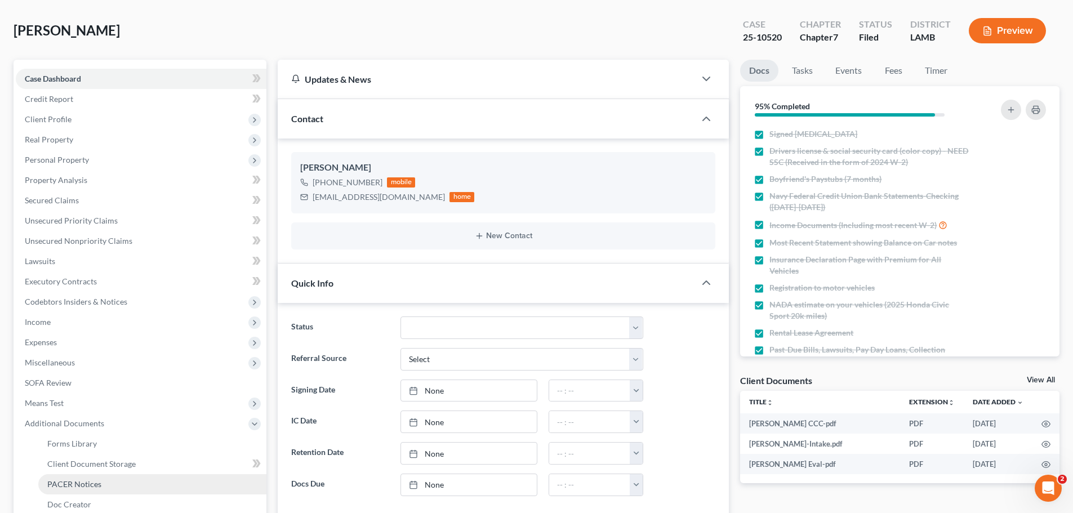
scroll to position [113, 0]
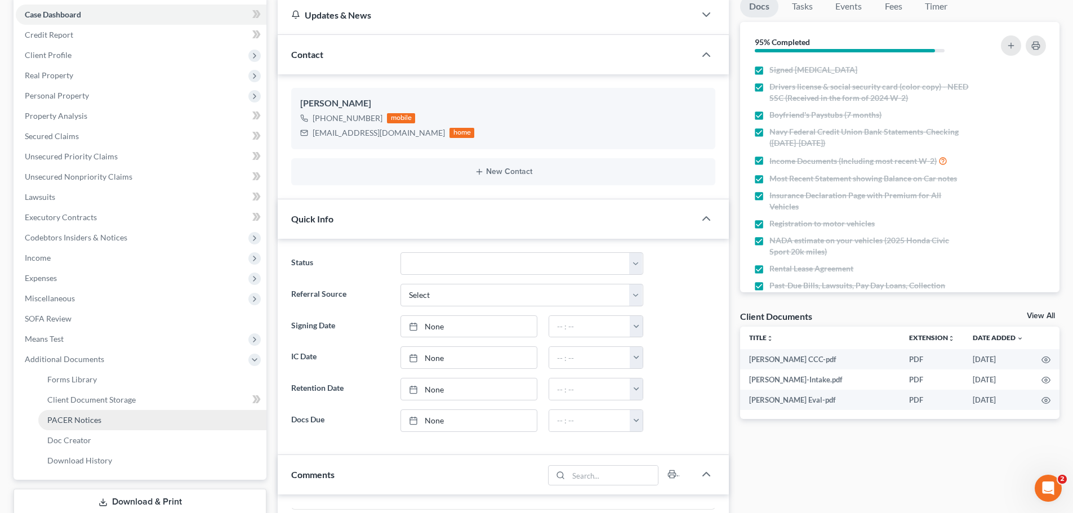
click at [74, 419] on span "PACER Notices" at bounding box center [74, 420] width 54 height 10
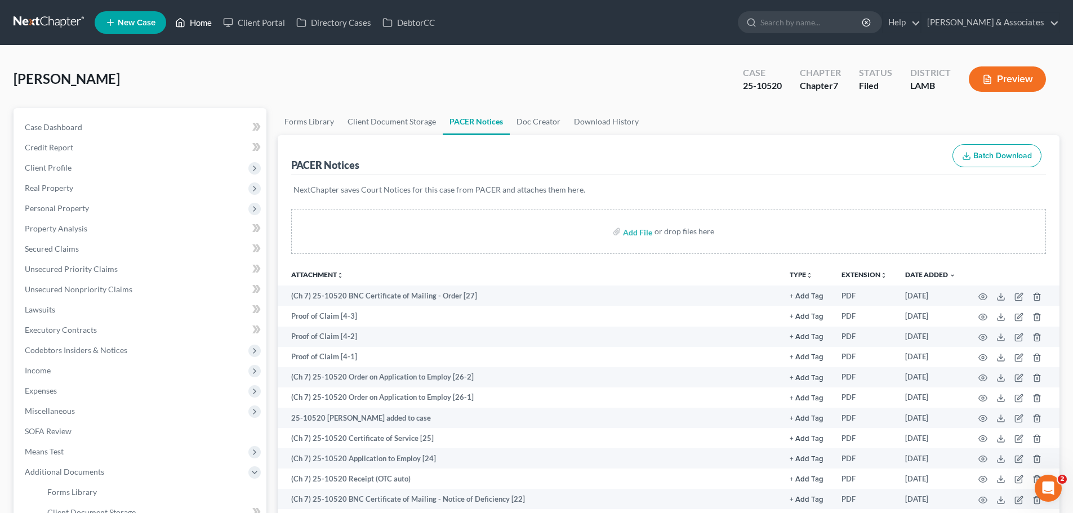
click at [202, 18] on link "Home" at bounding box center [193, 22] width 48 height 20
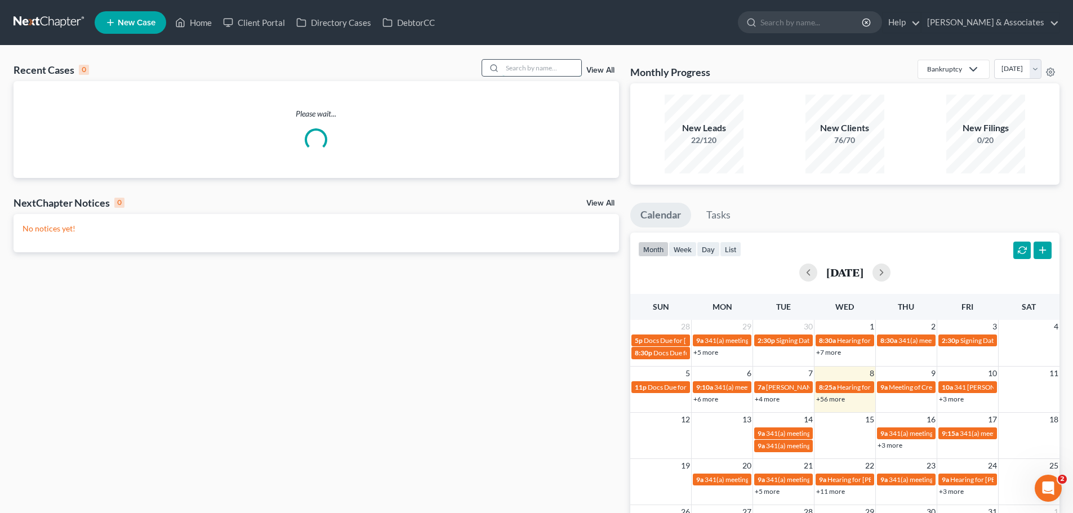
click at [525, 68] on input "search" at bounding box center [541, 68] width 79 height 16
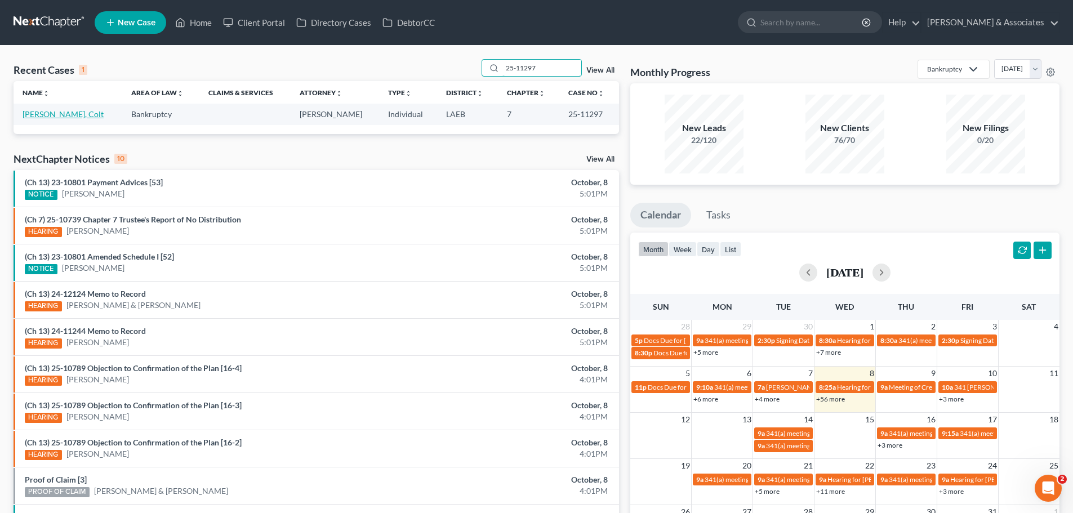
type input "25-11297"
click at [52, 113] on link "[PERSON_NAME], Colt" at bounding box center [63, 114] width 81 height 10
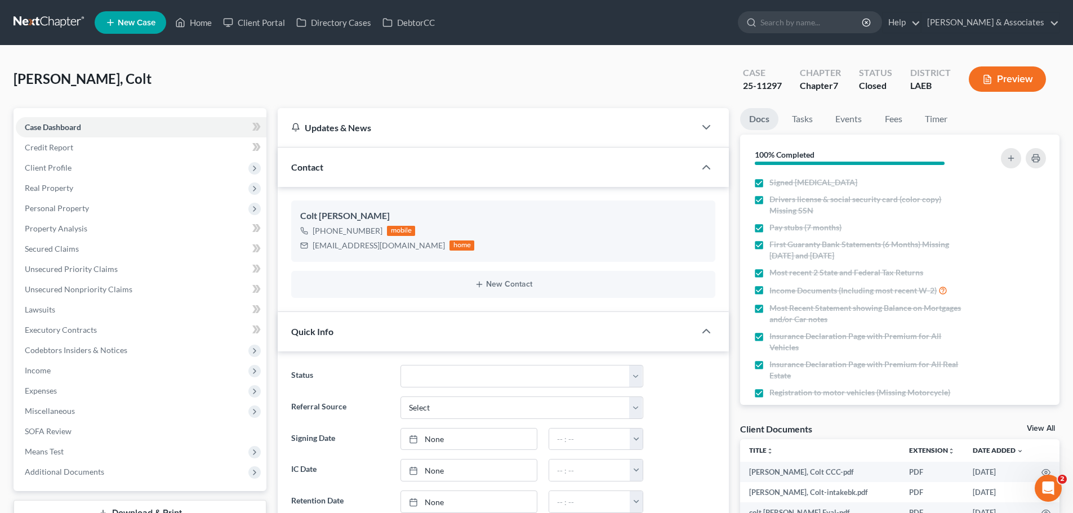
scroll to position [1612, 0]
drag, startPoint x: 81, startPoint y: 470, endPoint x: 2, endPoint y: 506, distance: 86.9
click at [81, 470] on span "Additional Documents" at bounding box center [64, 472] width 79 height 10
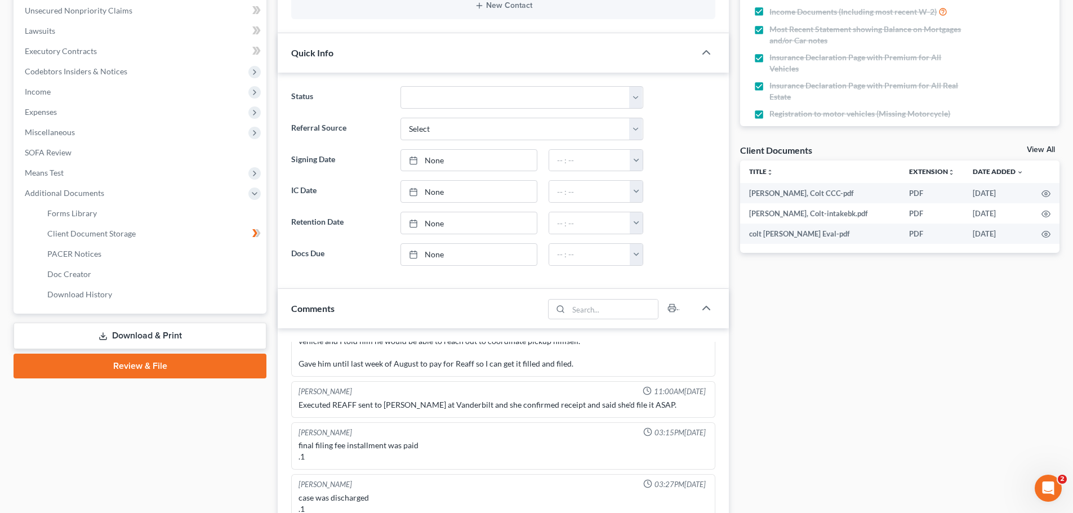
scroll to position [282, 0]
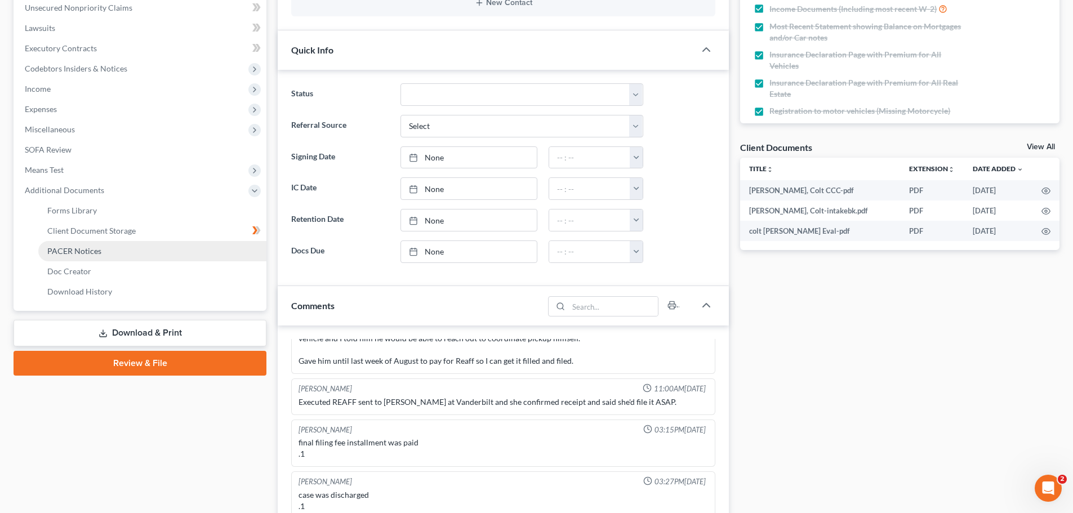
click at [74, 250] on span "PACER Notices" at bounding box center [74, 251] width 54 height 10
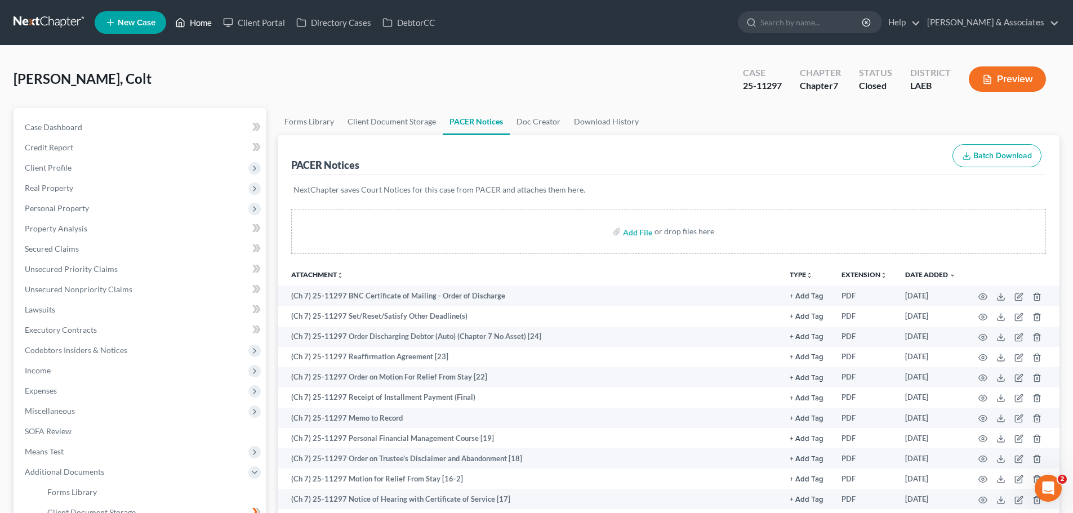
click at [201, 22] on link "Home" at bounding box center [193, 22] width 48 height 20
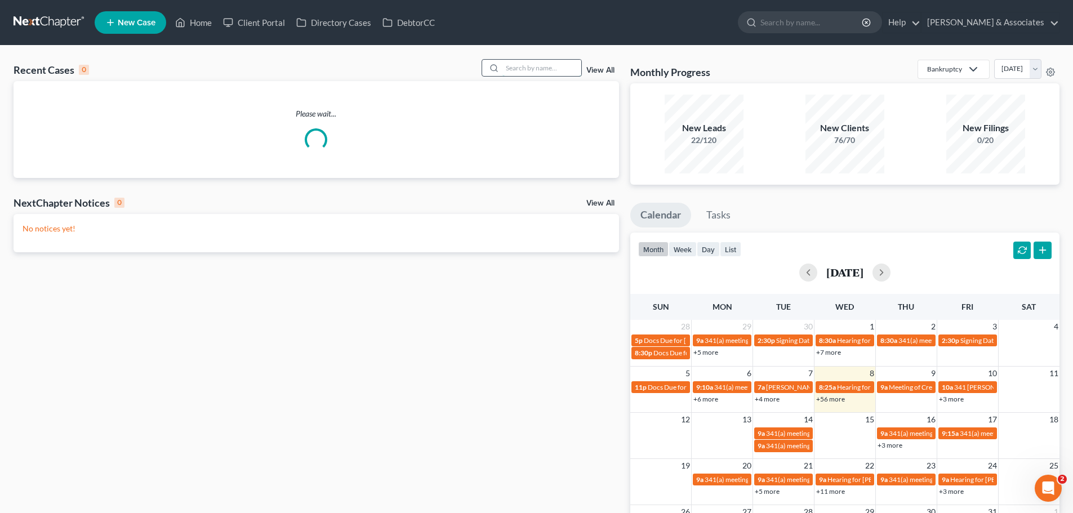
click at [515, 64] on input "search" at bounding box center [541, 68] width 79 height 16
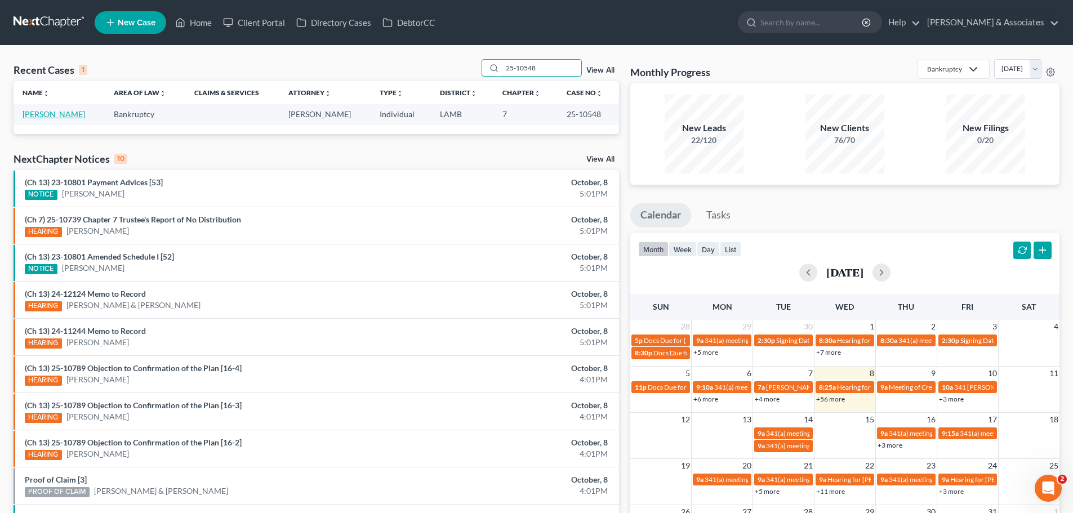
type input "25-10548"
click at [48, 113] on link "[PERSON_NAME]" at bounding box center [54, 114] width 62 height 10
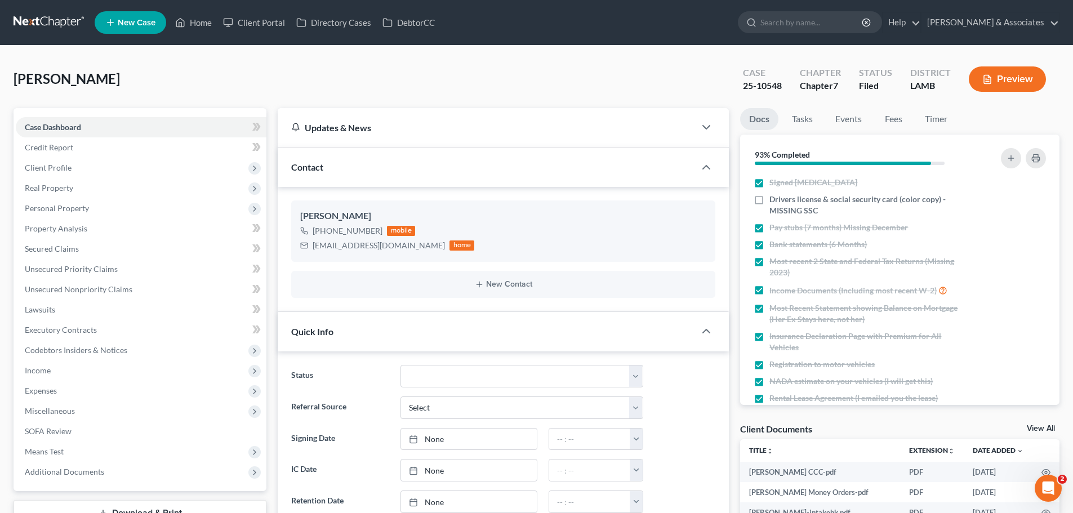
scroll to position [275, 0]
click at [59, 470] on span "Additional Documents" at bounding box center [64, 472] width 79 height 10
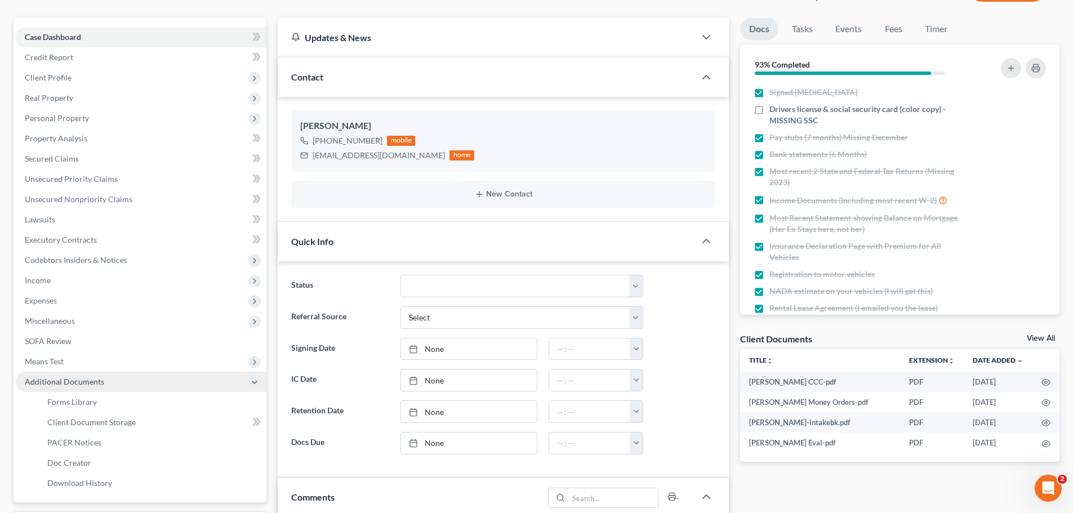
scroll to position [113, 0]
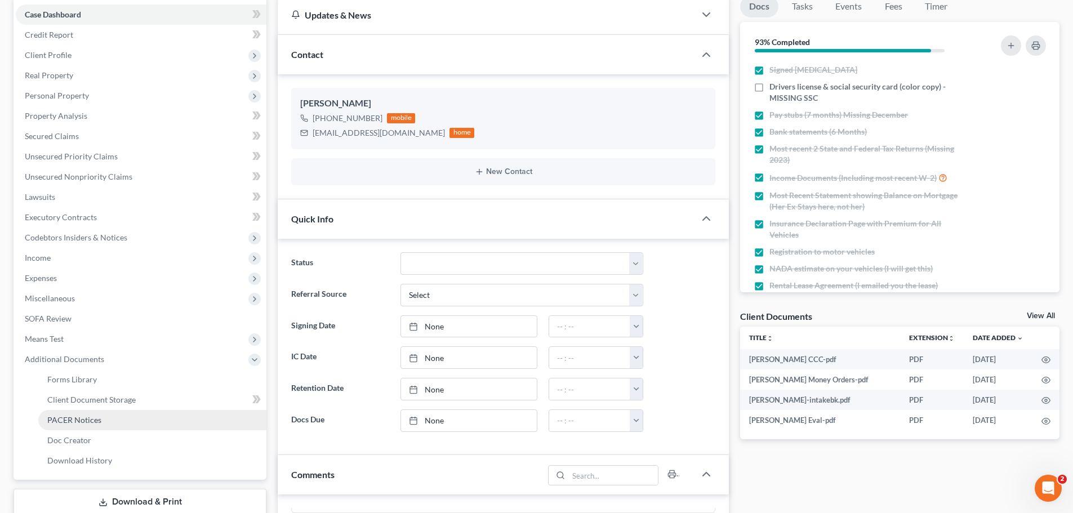
click at [75, 419] on span "PACER Notices" at bounding box center [74, 420] width 54 height 10
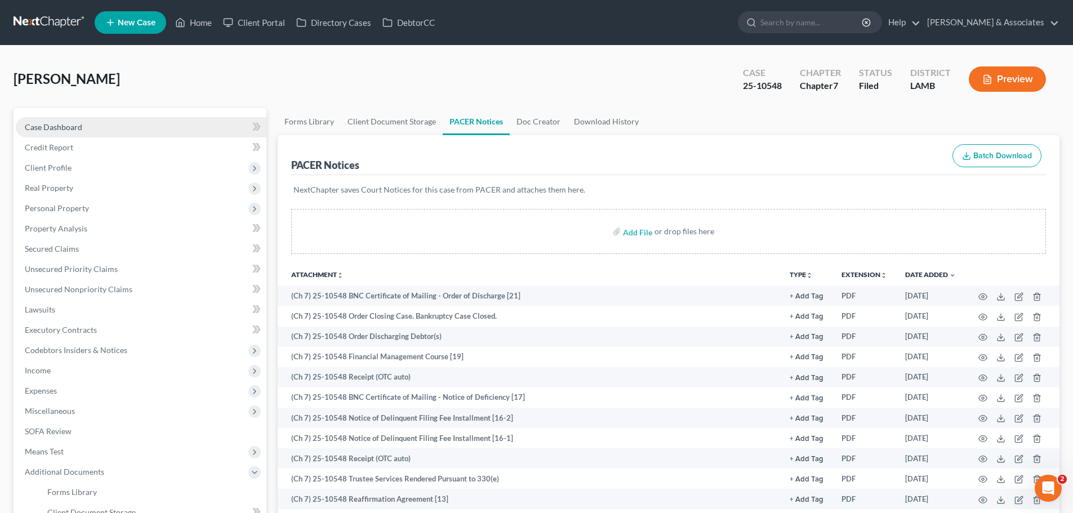
click at [62, 129] on span "Case Dashboard" at bounding box center [53, 127] width 57 height 10
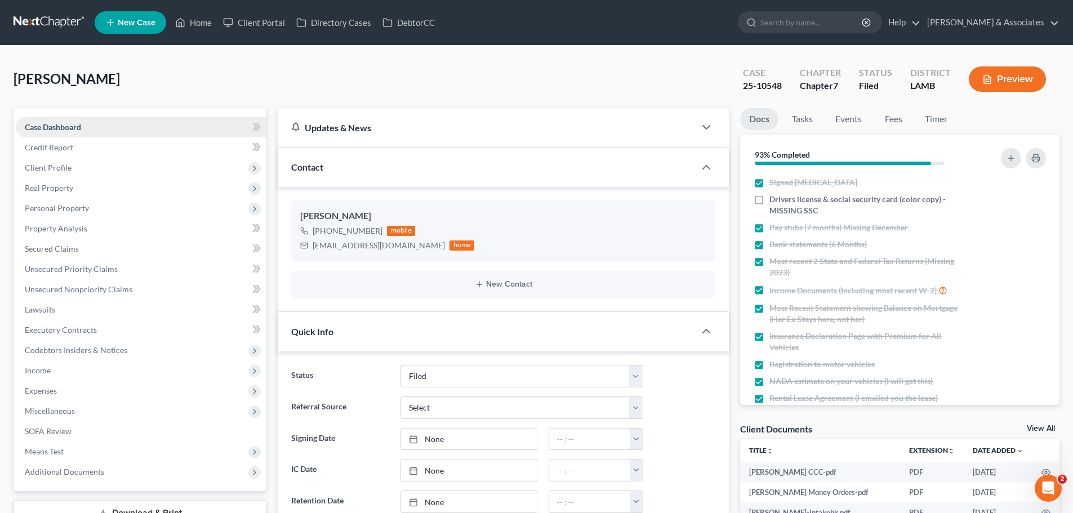
scroll to position [275, 0]
click at [503, 368] on select "Amended Plan Needed Awaiting Income Closed Confirmed Discharged Dismissed Docs …" at bounding box center [521, 376] width 243 height 23
select select "2"
click at [400, 365] on select "Amended Plan Needed Awaiting Income Closed Confirmed Discharged Dismissed Docs …" at bounding box center [521, 376] width 243 height 23
drag, startPoint x: 201, startPoint y: 22, endPoint x: 764, endPoint y: 83, distance: 565.8
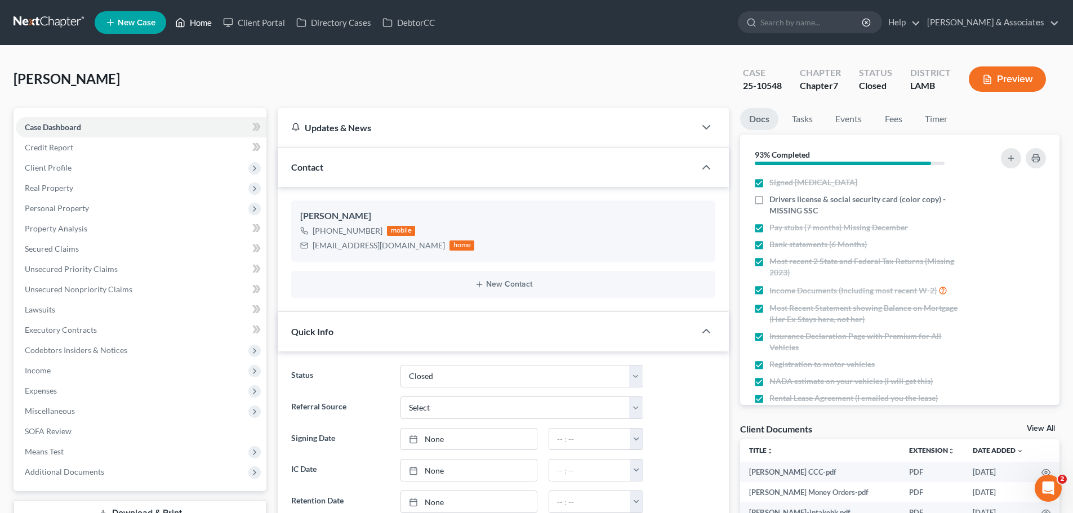
click at [201, 22] on link "Home" at bounding box center [193, 22] width 48 height 20
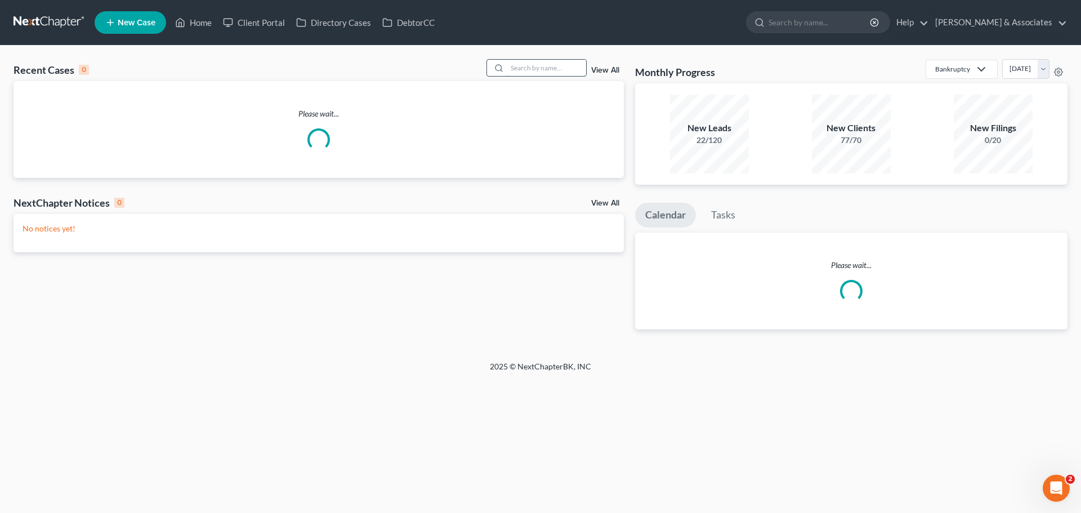
click at [569, 63] on input "search" at bounding box center [546, 68] width 79 height 16
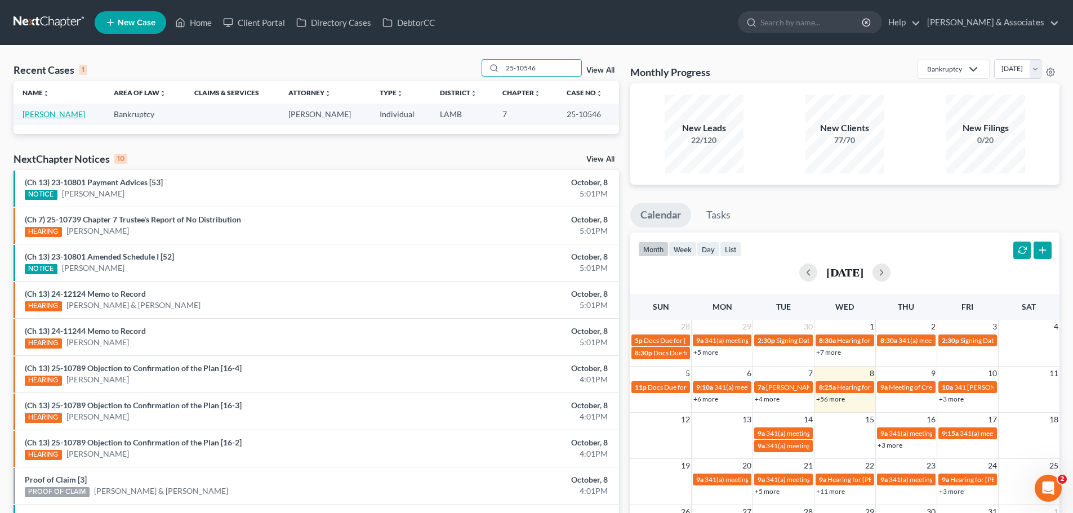
type input "25-10546"
click at [49, 115] on link "[PERSON_NAME]" at bounding box center [54, 114] width 62 height 10
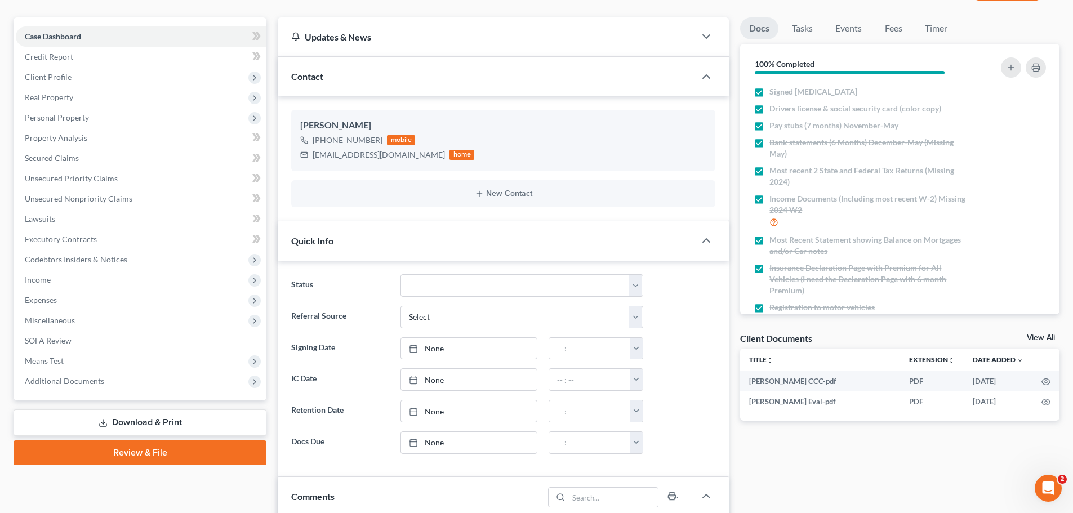
scroll to position [113, 0]
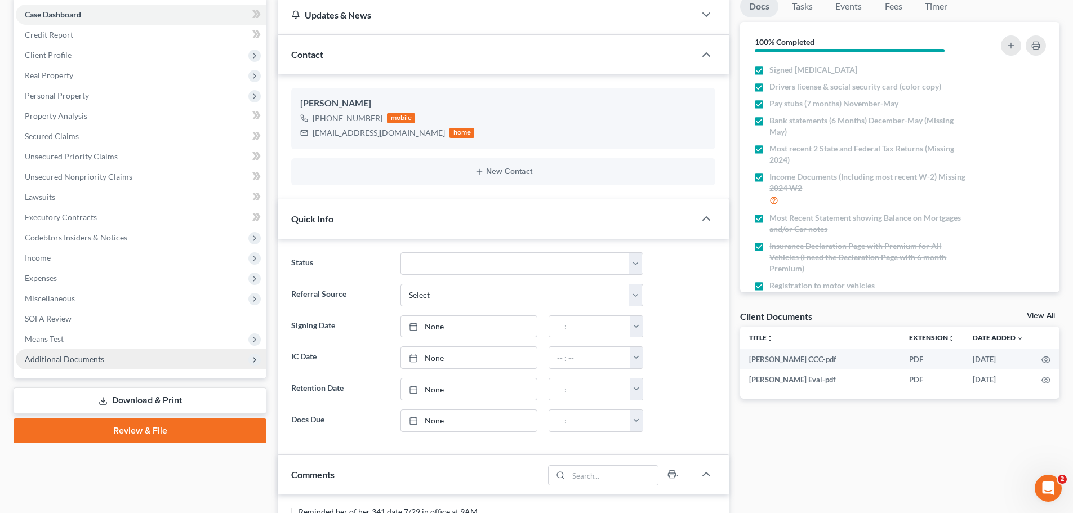
click at [74, 359] on span "Additional Documents" at bounding box center [64, 359] width 79 height 10
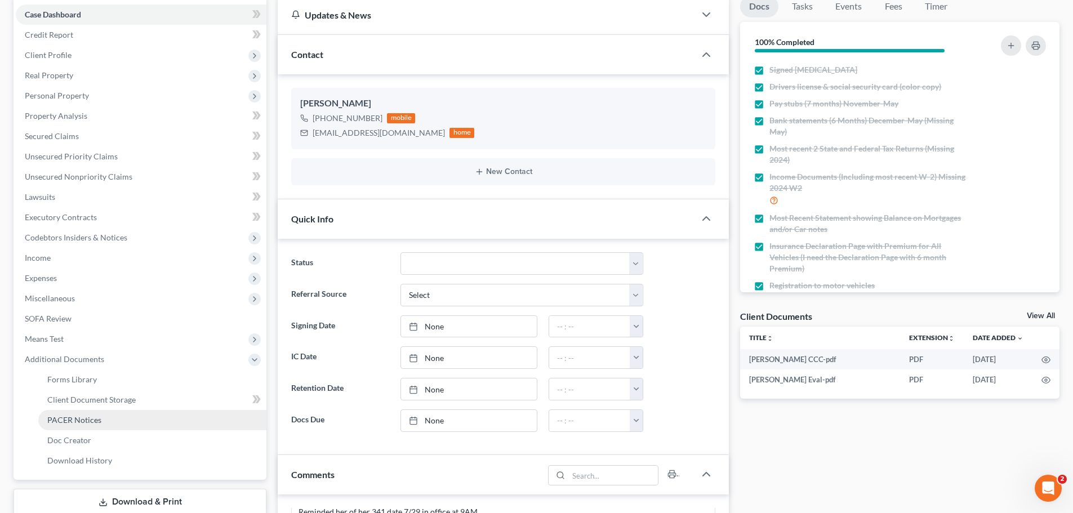
click at [78, 419] on span "PACER Notices" at bounding box center [74, 420] width 54 height 10
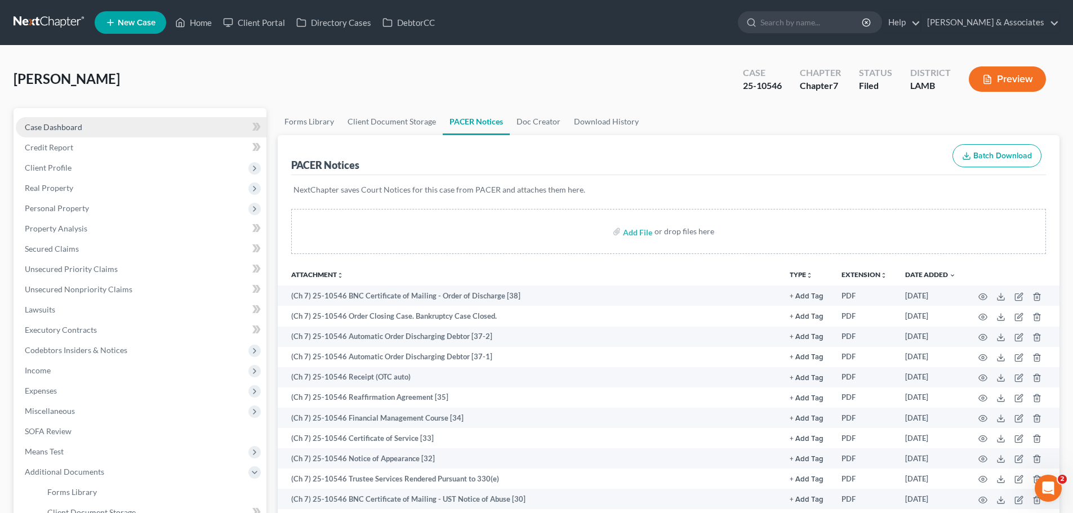
click at [70, 130] on span "Case Dashboard" at bounding box center [53, 127] width 57 height 10
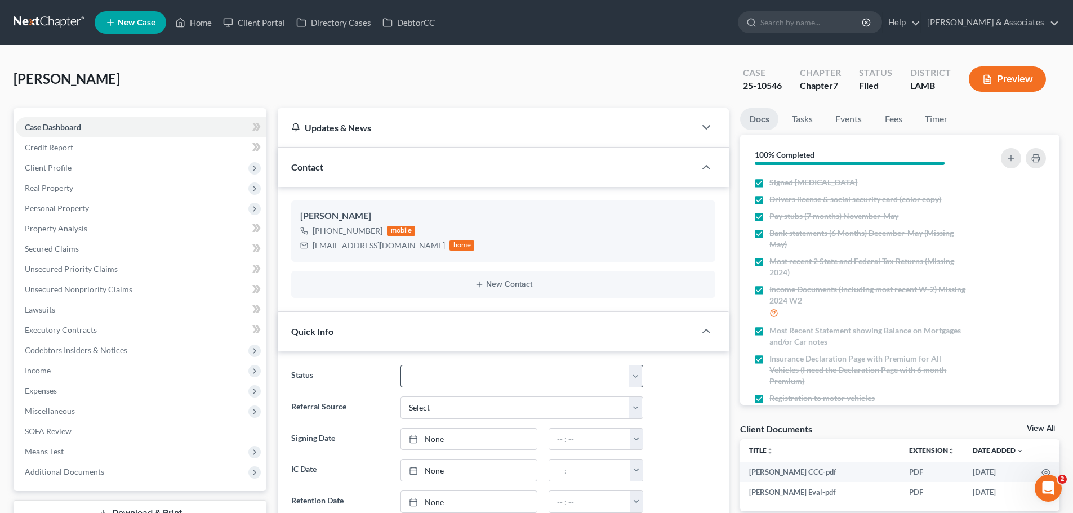
scroll to position [1686, 0]
drag, startPoint x: 471, startPoint y: 374, endPoint x: 471, endPoint y: 365, distance: 9.6
click at [471, 374] on select "Amended Plan Needed Awaiting Income Closed Confirmed Discharged Dismissed Docs …" at bounding box center [521, 376] width 243 height 23
select select "2"
click at [400, 365] on select "Amended Plan Needed Awaiting Income Closed Confirmed Discharged Dismissed Docs …" at bounding box center [521, 376] width 243 height 23
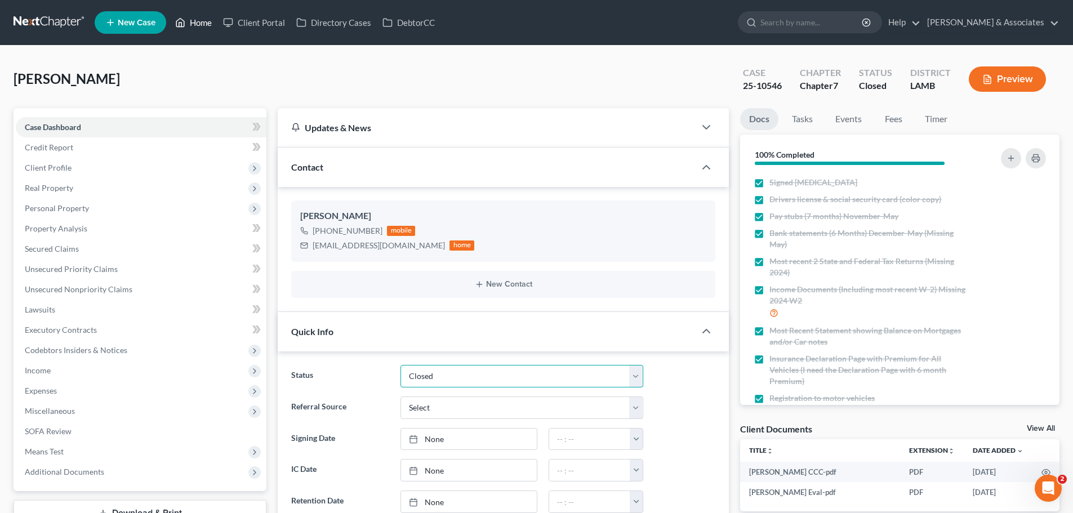
scroll to position [327, 0]
click at [191, 20] on link "Home" at bounding box center [193, 22] width 48 height 20
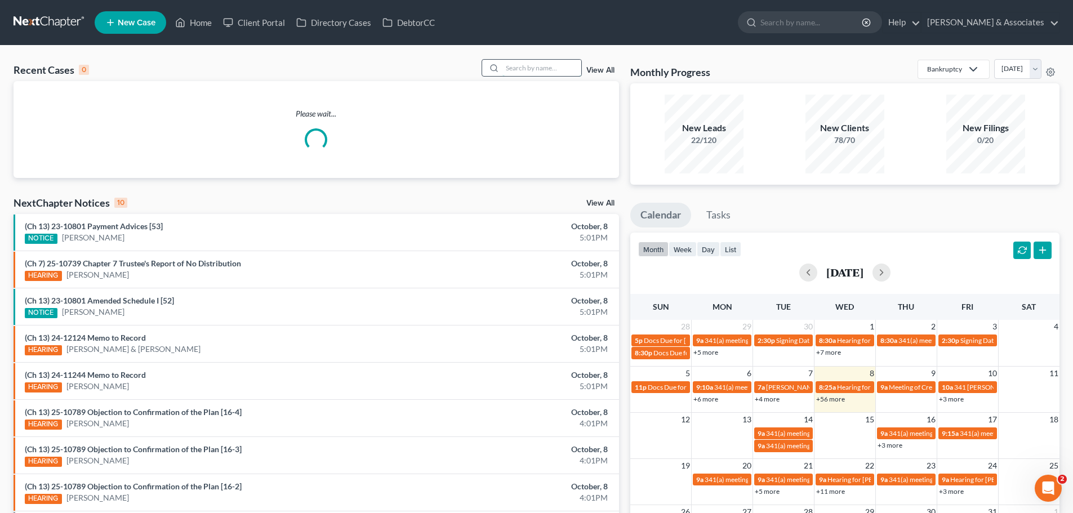
click at [528, 69] on input "search" at bounding box center [541, 68] width 79 height 16
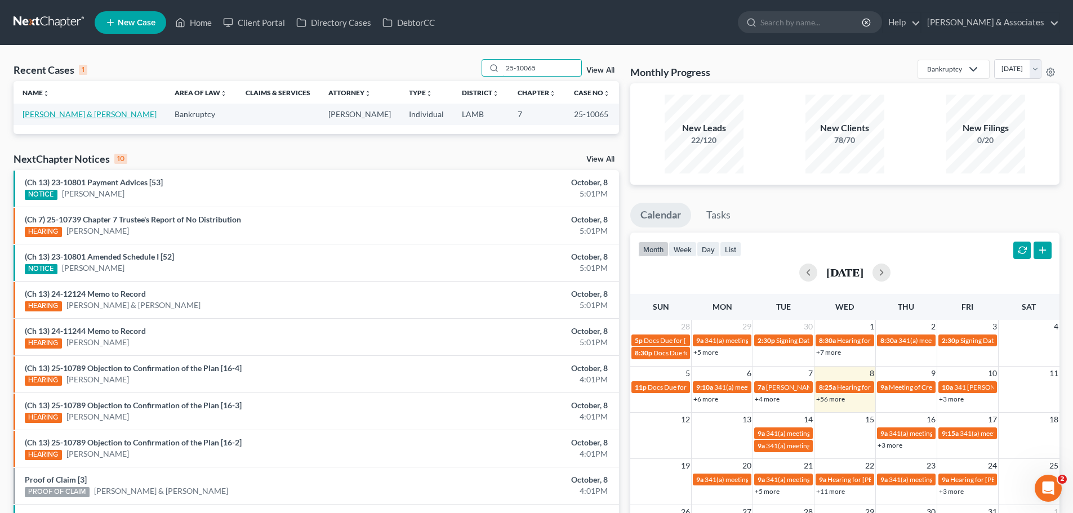
type input "25-10065"
click at [56, 113] on link "Wright, Brian & Hannah" at bounding box center [90, 114] width 134 height 10
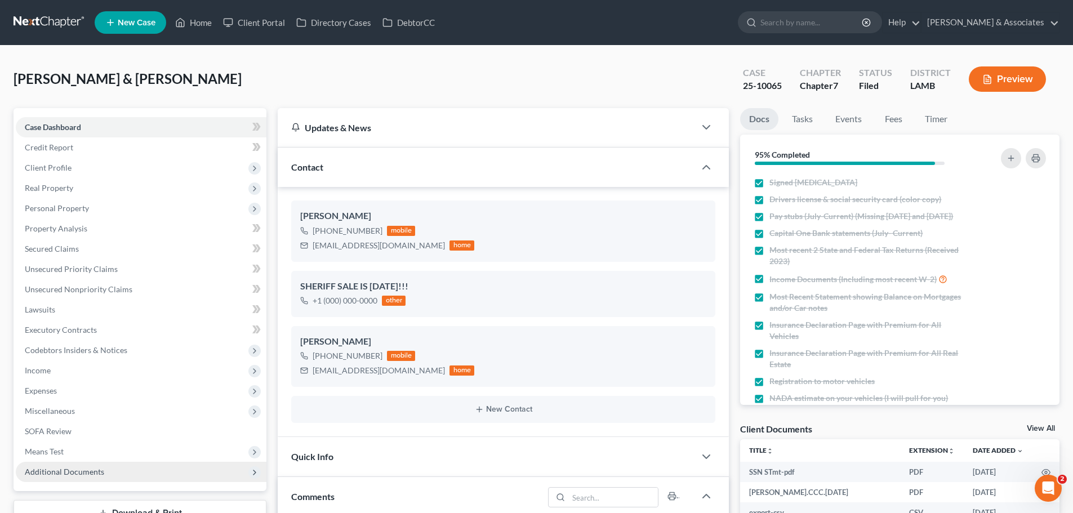
click at [53, 472] on span "Additional Documents" at bounding box center [64, 472] width 79 height 10
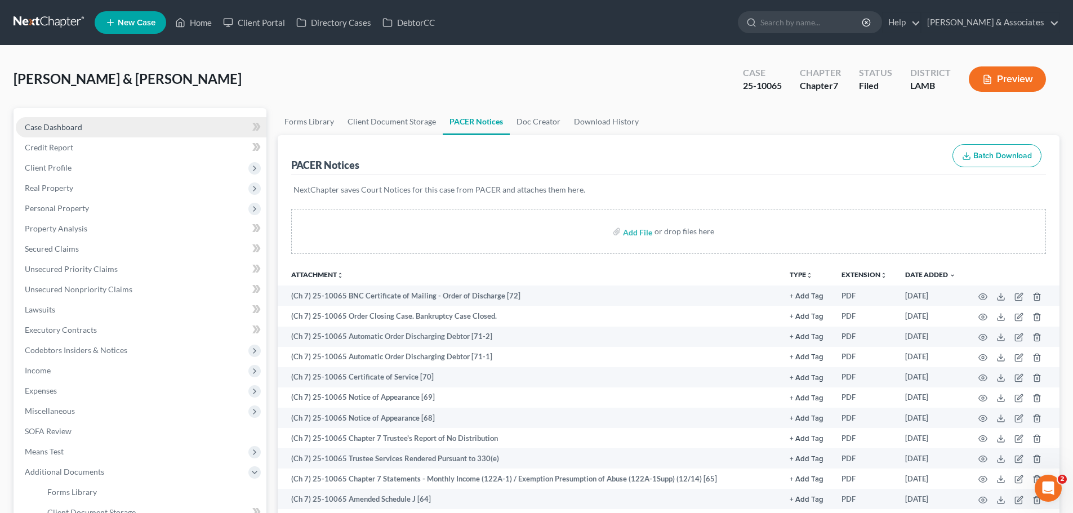
click at [55, 127] on span "Case Dashboard" at bounding box center [53, 127] width 57 height 10
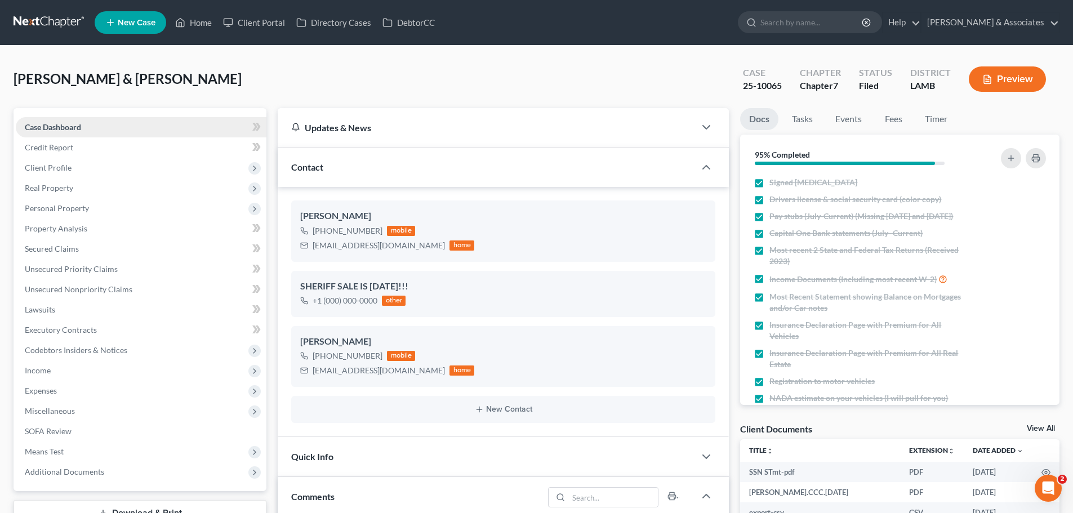
scroll to position [3131, 0]
click at [706, 456] on icon "button" at bounding box center [706, 457] width 14 height 14
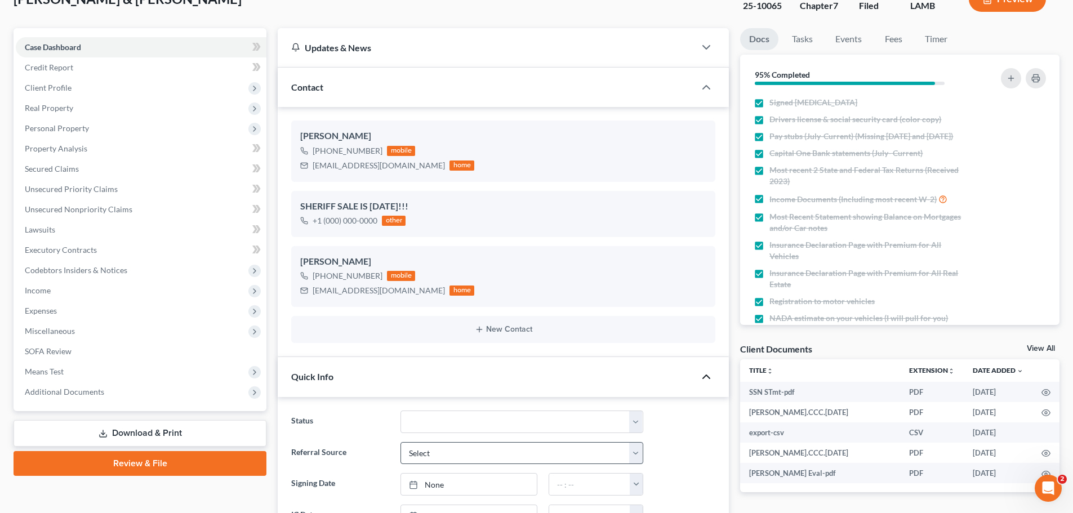
scroll to position [113, 0]
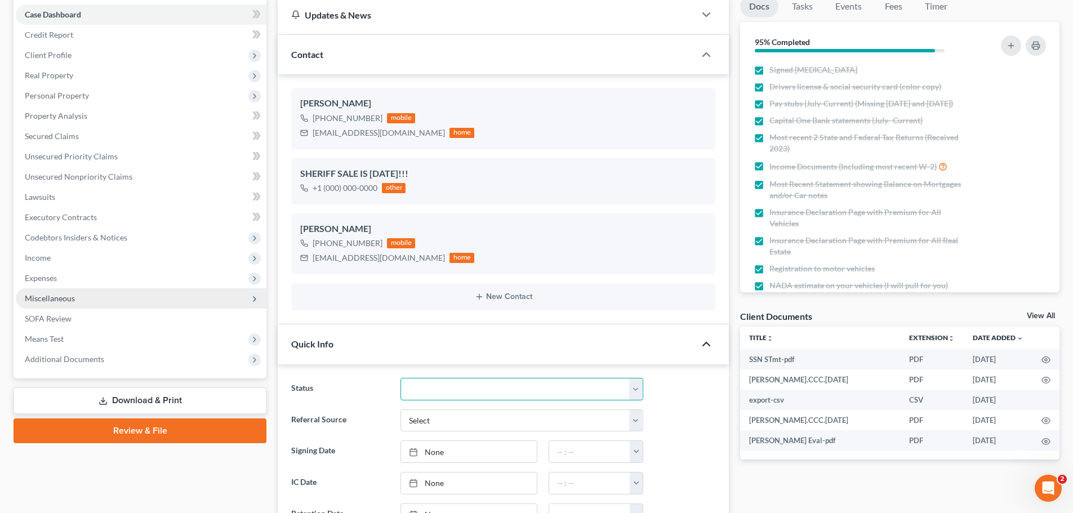
drag, startPoint x: 440, startPoint y: 391, endPoint x: 32, endPoint y: 298, distance: 419.2
click at [440, 391] on select "Amended Plan Needed Awaiting Income Closed Confirmed Discharged Dismissed Docs …" at bounding box center [521, 389] width 243 height 23
select select "2"
click at [400, 378] on select "Amended Plan Needed Awaiting Income Closed Confirmed Discharged Dismissed Docs …" at bounding box center [521, 389] width 243 height 23
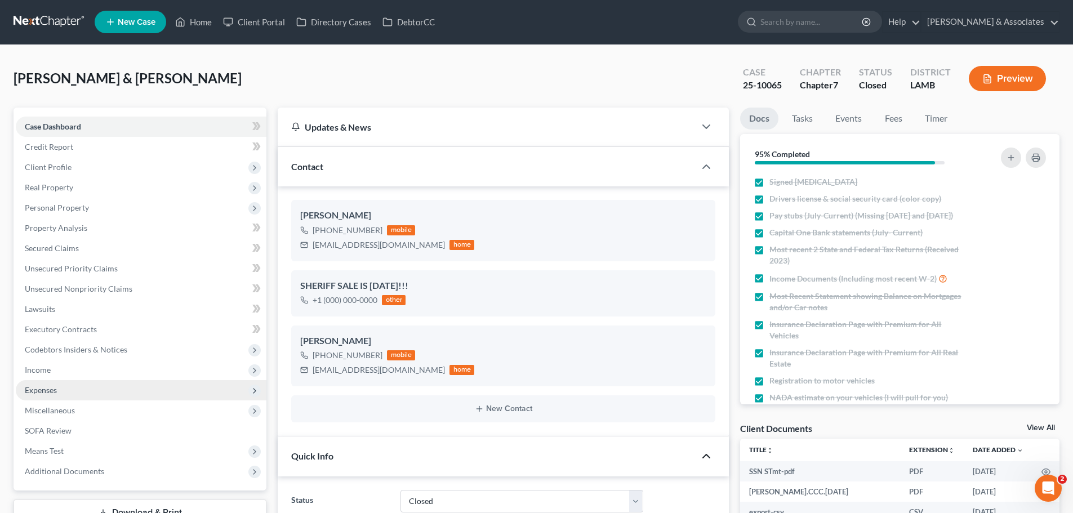
scroll to position [0, 0]
drag, startPoint x: 203, startPoint y: 18, endPoint x: 682, endPoint y: 73, distance: 482.9
click at [203, 18] on link "Home" at bounding box center [193, 22] width 48 height 20
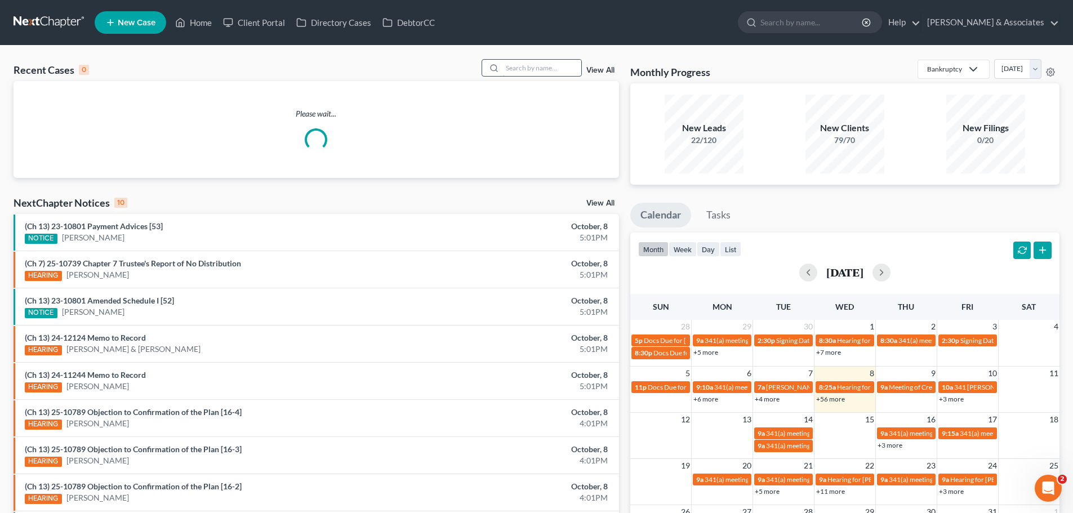
click at [529, 66] on input "search" at bounding box center [541, 68] width 79 height 16
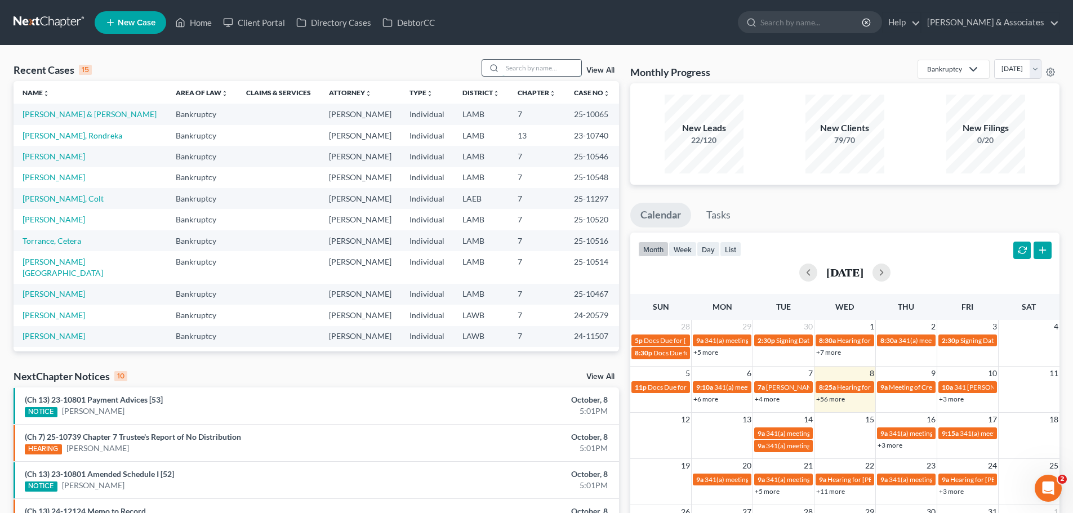
click at [515, 66] on input "search" at bounding box center [541, 68] width 79 height 16
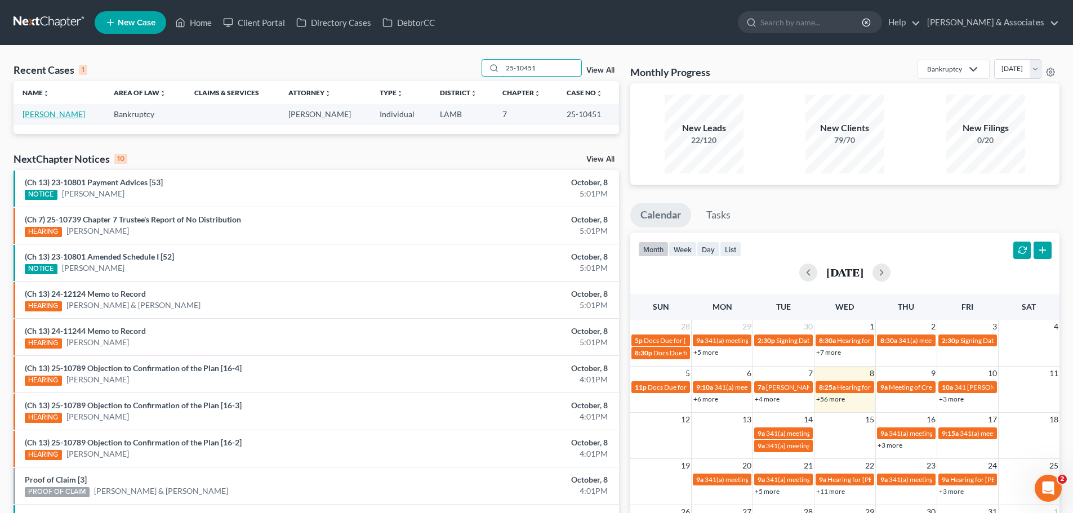
type input "25-10451"
click at [45, 117] on link "Sanchez, Brandon" at bounding box center [54, 114] width 62 height 10
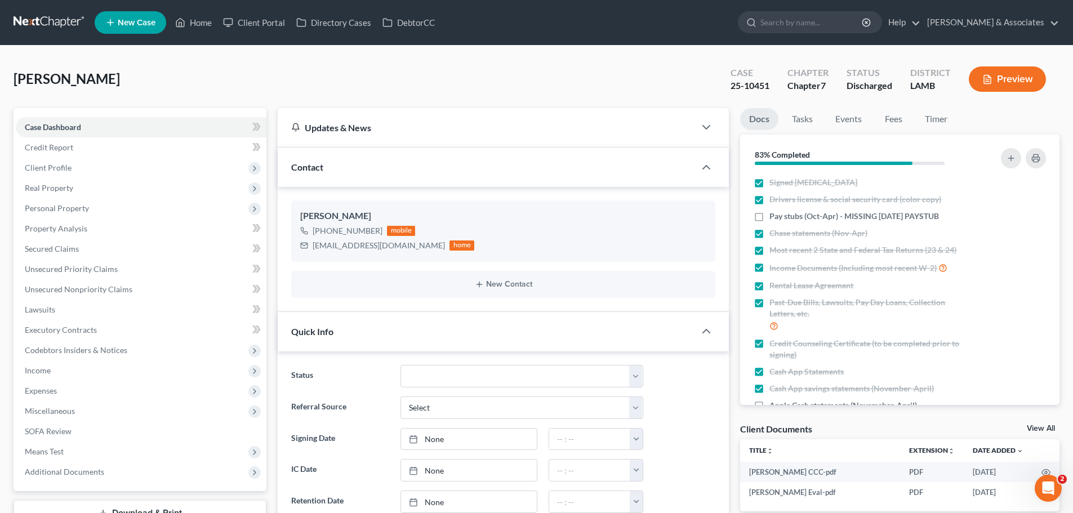
scroll to position [1460, 0]
click at [66, 470] on span "Additional Documents" at bounding box center [64, 472] width 79 height 10
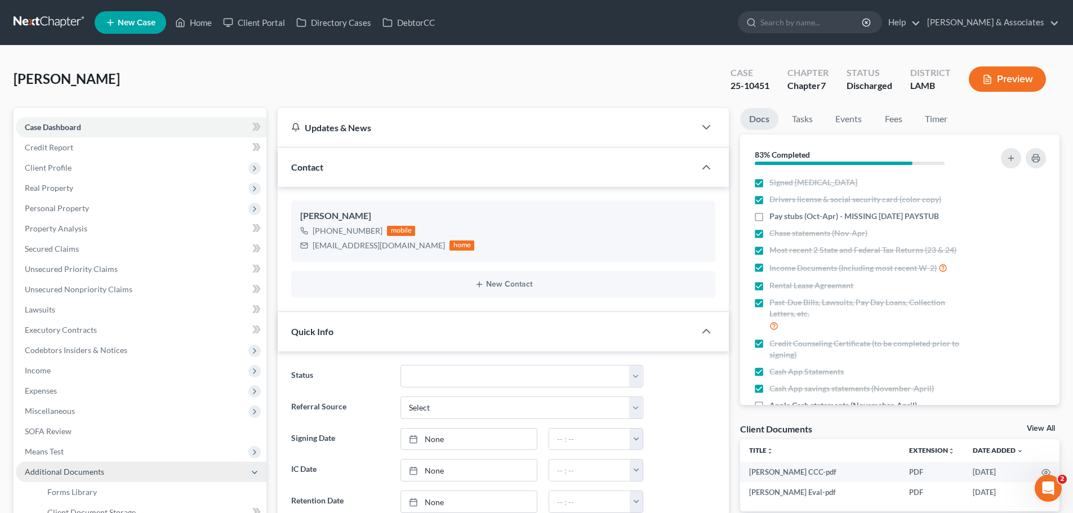
scroll to position [169, 0]
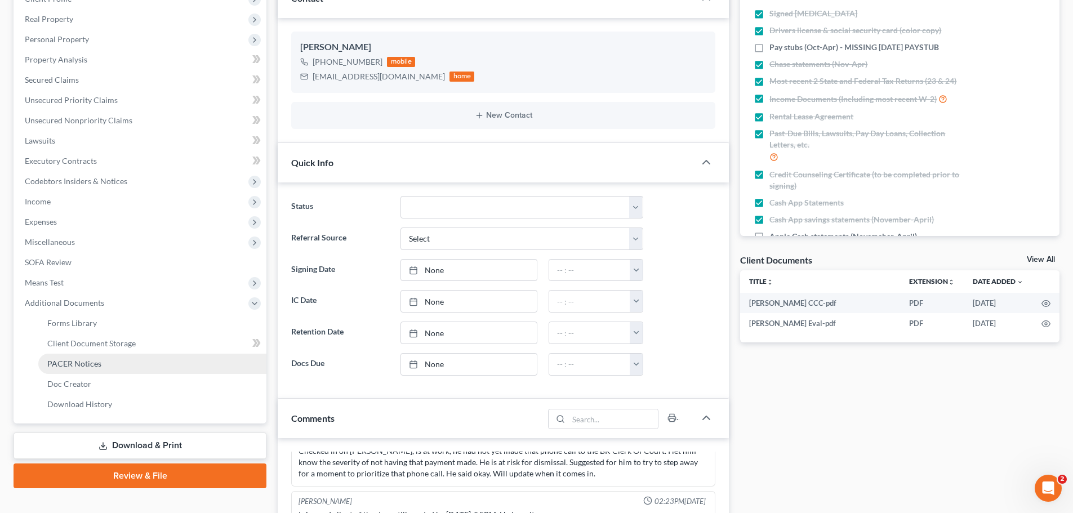
click at [78, 365] on span "PACER Notices" at bounding box center [74, 364] width 54 height 10
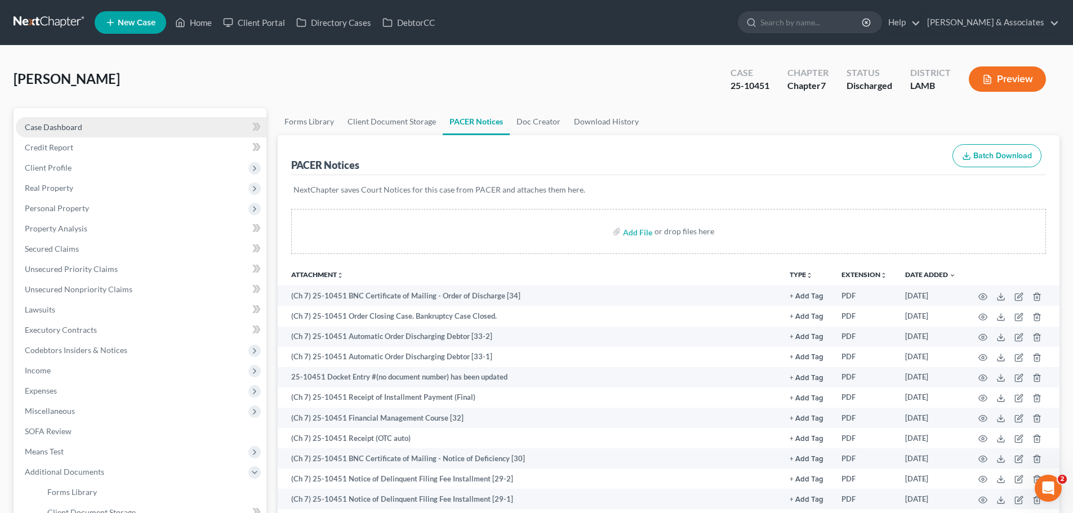
click at [53, 125] on span "Case Dashboard" at bounding box center [53, 127] width 57 height 10
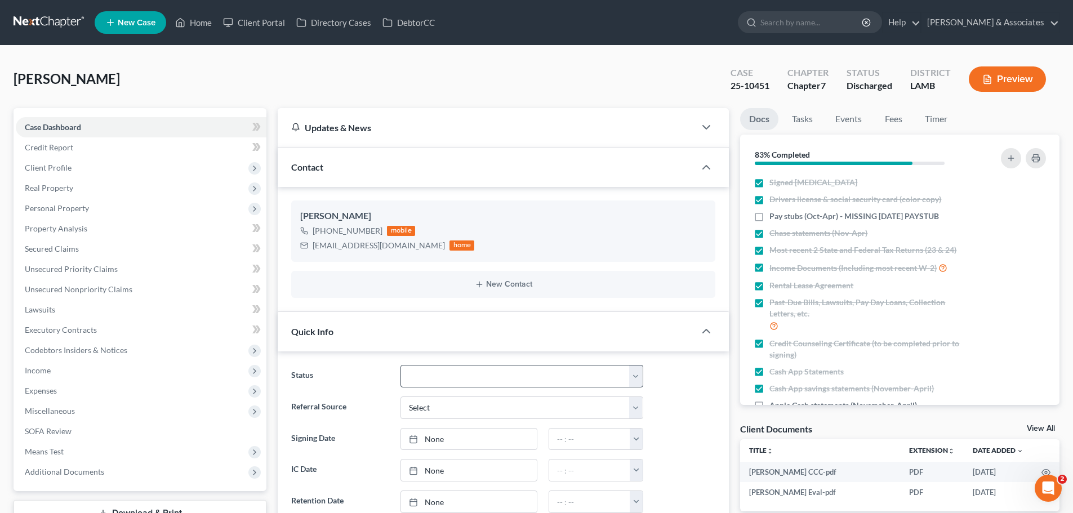
scroll to position [1460, 0]
click at [429, 373] on select "Amended Plan Needed Awaiting Income Closed Confirmed Discharged Dismissed Docs …" at bounding box center [521, 376] width 243 height 23
select select "2"
click at [400, 365] on select "Amended Plan Needed Awaiting Income Closed Confirmed Discharged Dismissed Docs …" at bounding box center [521, 376] width 243 height 23
click at [199, 23] on link "Home" at bounding box center [193, 22] width 48 height 20
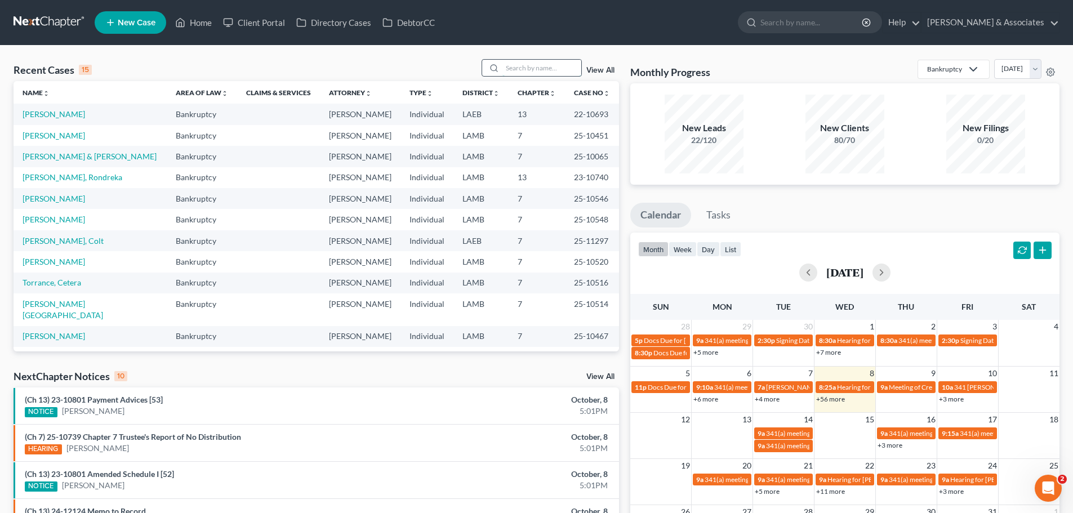
click at [549, 68] on input "search" at bounding box center [541, 68] width 79 height 16
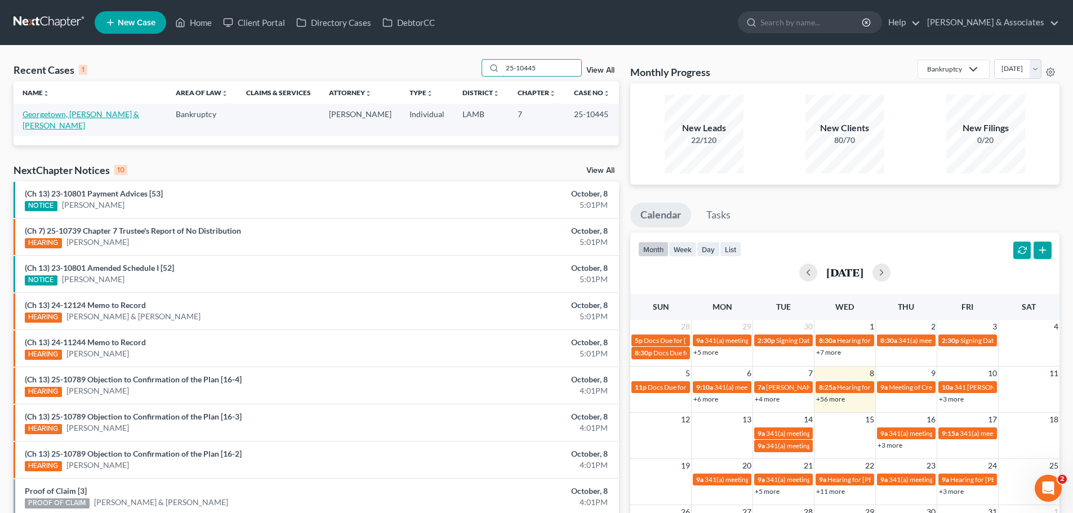
type input "25-10445"
click at [62, 115] on link "Georgetown, Oliver & Stevens, Stacey" at bounding box center [81, 119] width 117 height 21
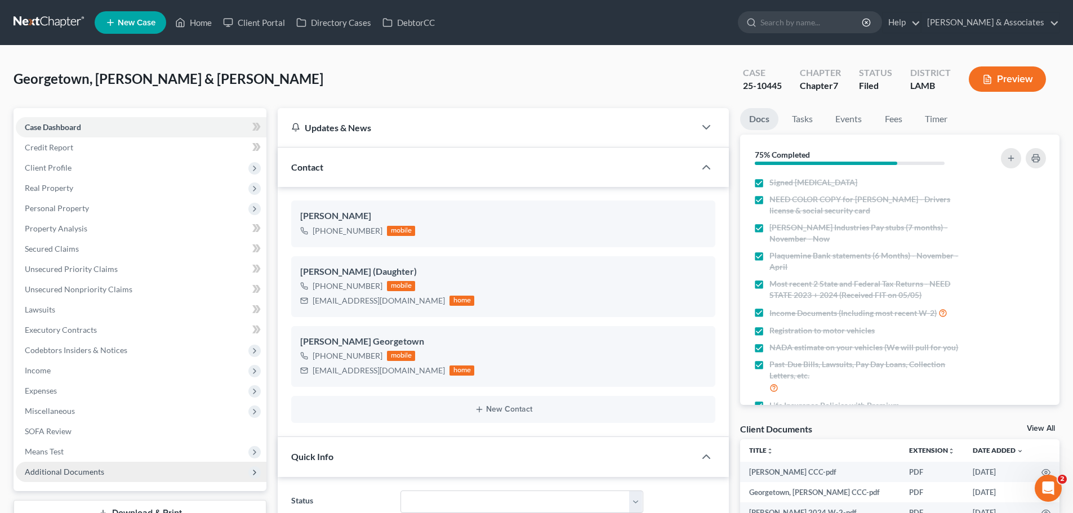
click at [70, 467] on span "Additional Documents" at bounding box center [64, 472] width 79 height 10
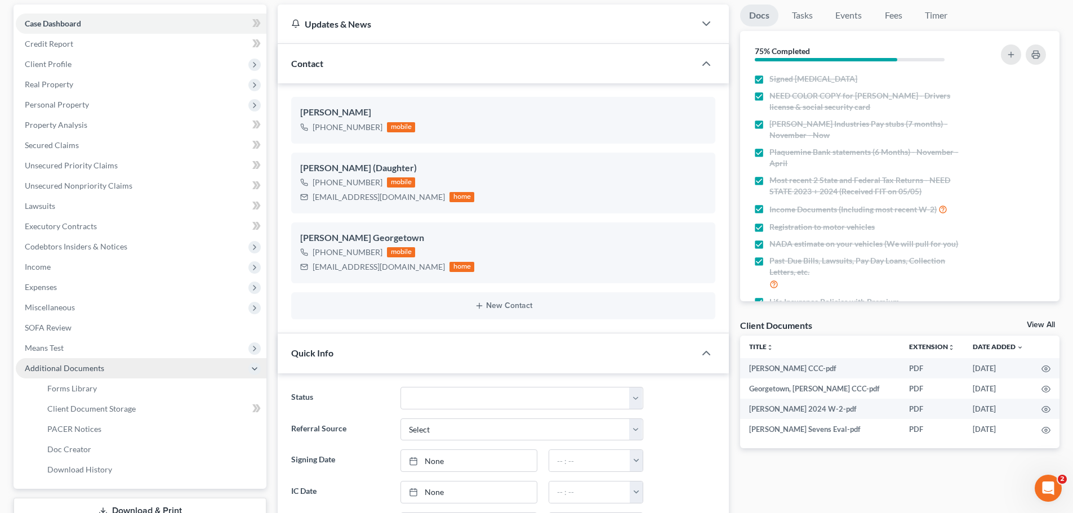
scroll to position [113, 0]
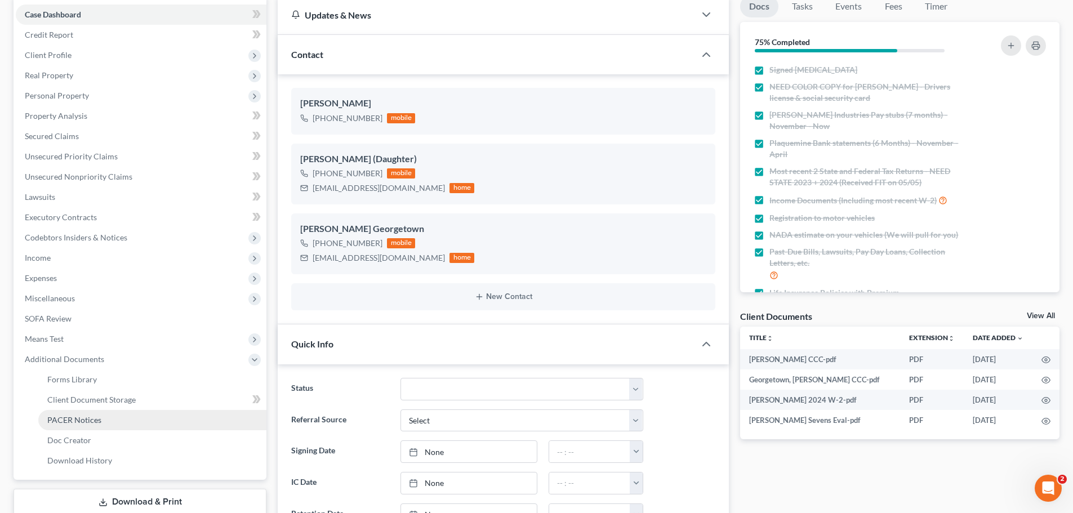
click at [73, 418] on span "PACER Notices" at bounding box center [74, 420] width 54 height 10
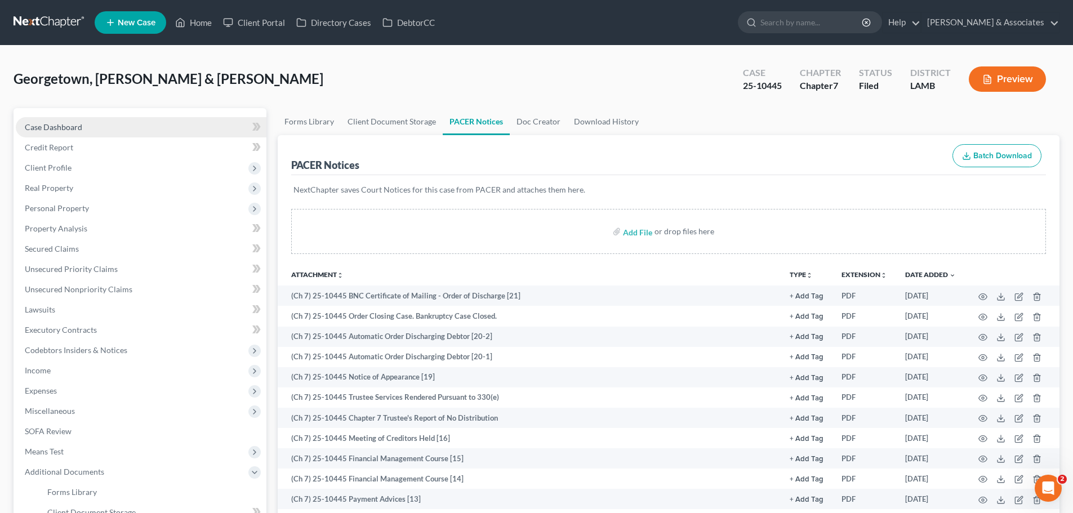
click at [45, 127] on span "Case Dashboard" at bounding box center [53, 127] width 57 height 10
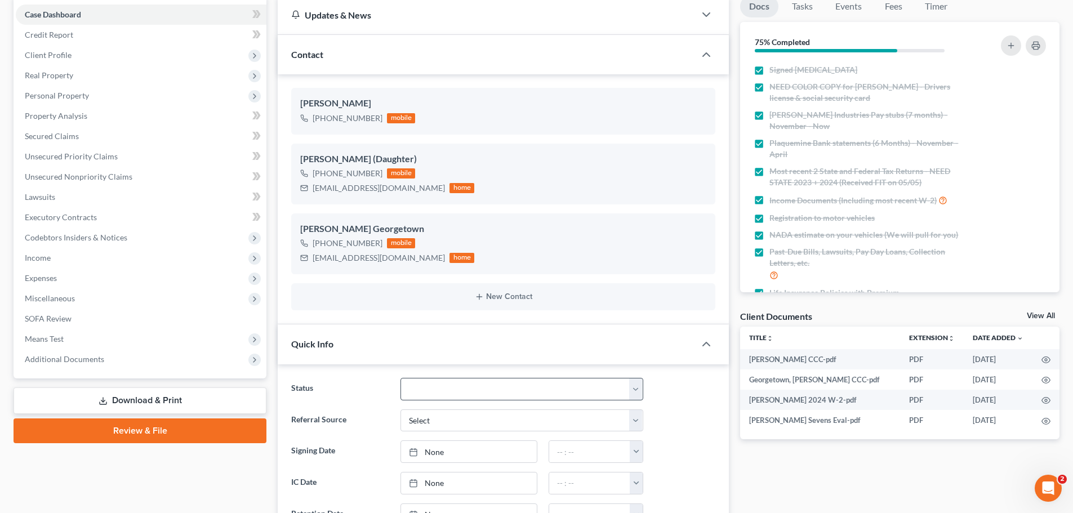
scroll to position [446, 0]
drag, startPoint x: 441, startPoint y: 391, endPoint x: 444, endPoint y: 383, distance: 8.4
click at [441, 391] on select "Amended Plan Needed Awaiting Income Closed Confirmed Discharged Dismissed Docs …" at bounding box center [521, 389] width 243 height 23
select select "2"
click at [400, 378] on select "Amended Plan Needed Awaiting Income Closed Confirmed Discharged Dismissed Docs …" at bounding box center [521, 389] width 243 height 23
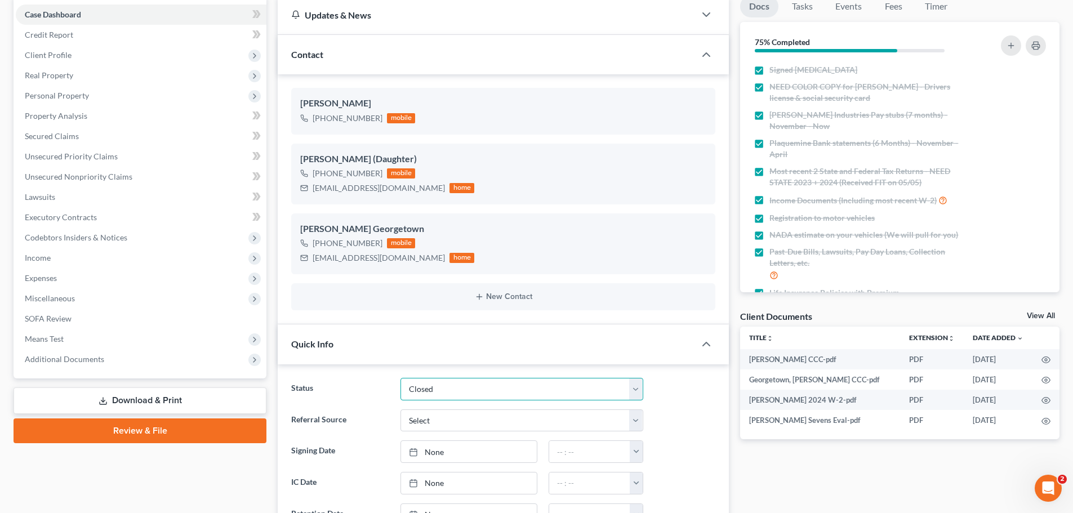
scroll to position [0, 0]
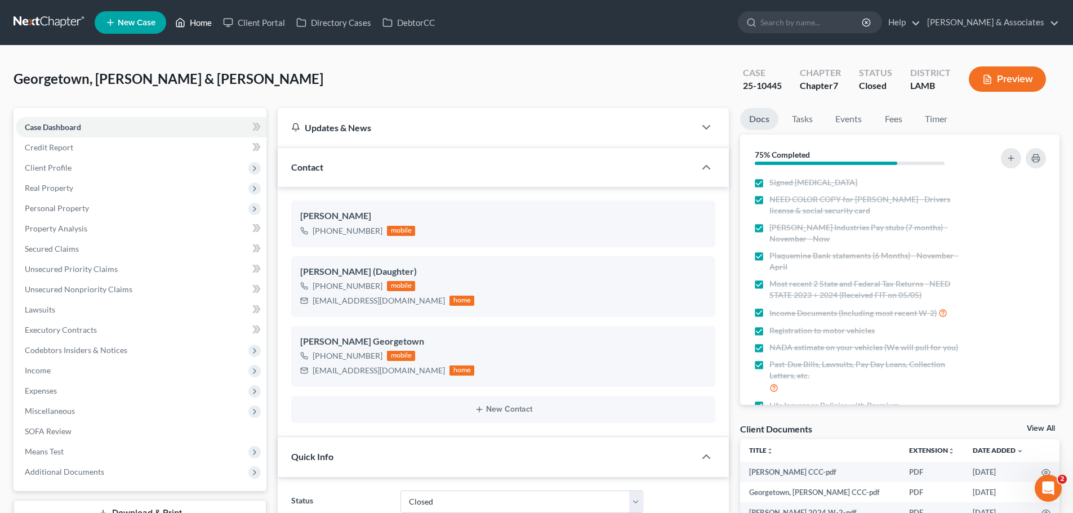
click at [199, 21] on link "Home" at bounding box center [193, 22] width 48 height 20
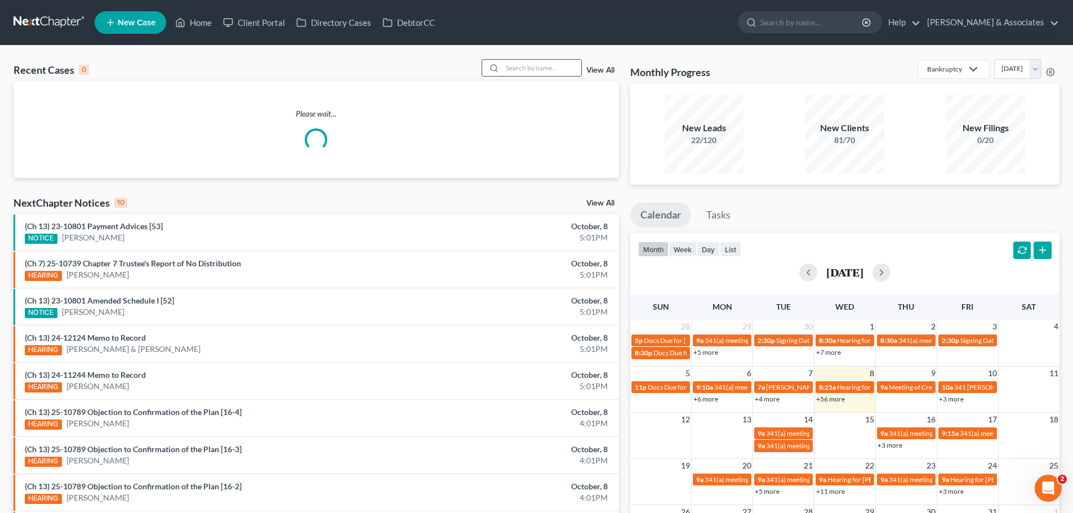
click at [514, 63] on input "search" at bounding box center [541, 68] width 79 height 16
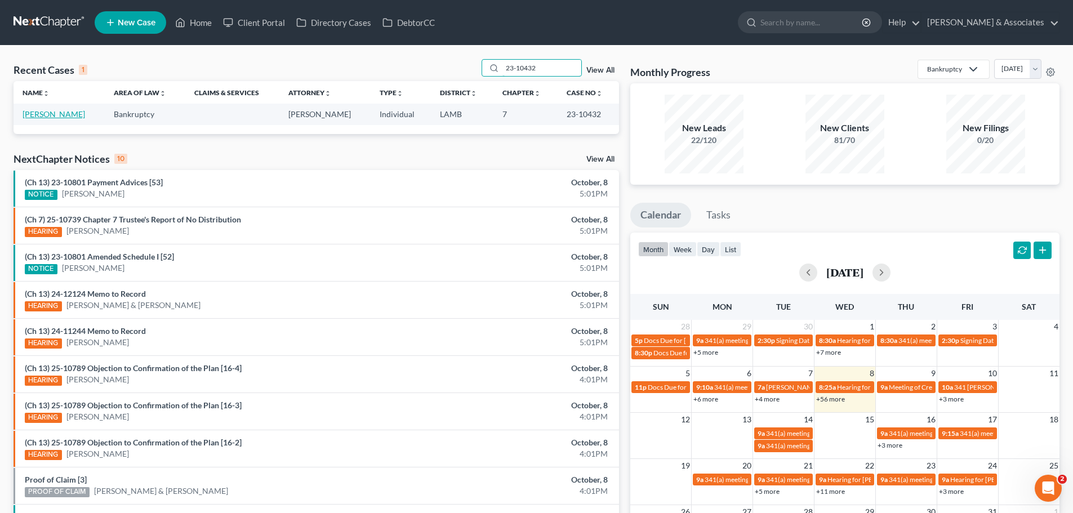
type input "23-10432"
click at [50, 117] on link "Patterson, Michele" at bounding box center [54, 114] width 62 height 10
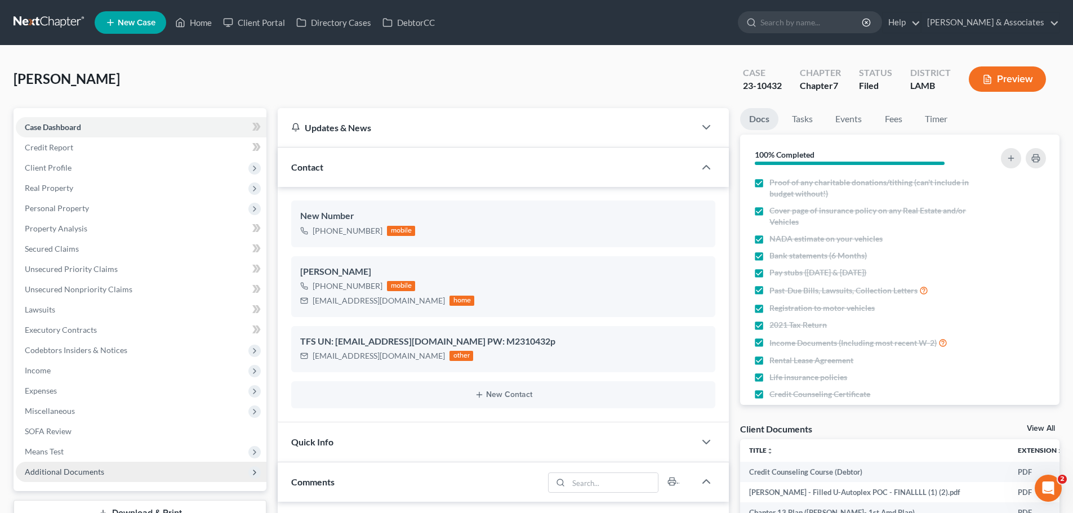
click at [44, 470] on span "Additional Documents" at bounding box center [64, 472] width 79 height 10
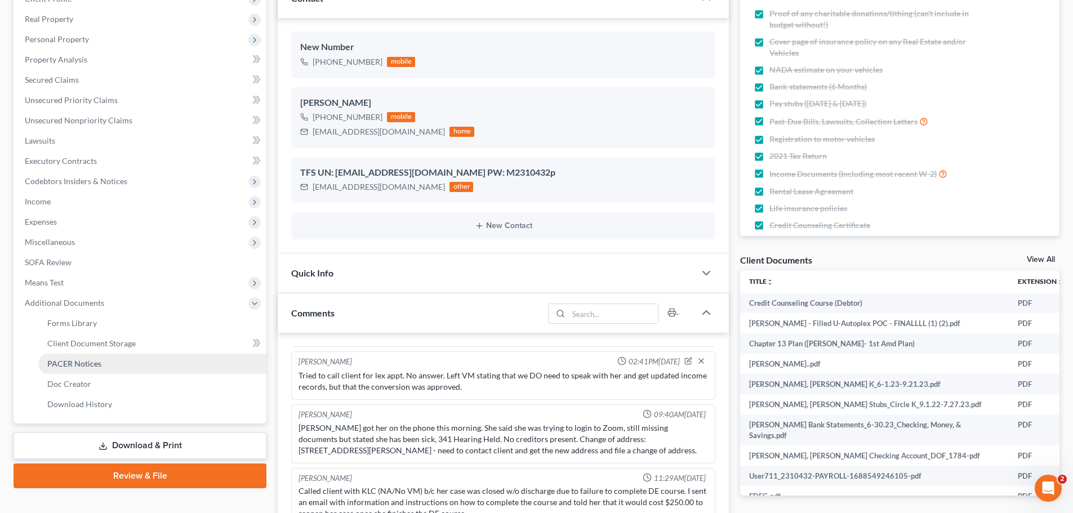
scroll to position [1260, 0]
click at [77, 363] on span "PACER Notices" at bounding box center [74, 364] width 54 height 10
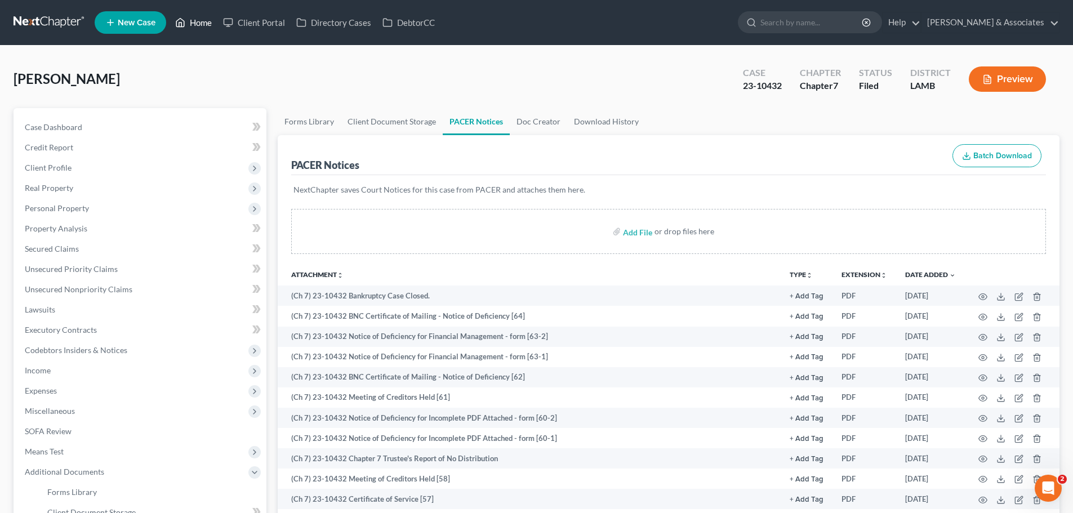
click at [206, 19] on link "Home" at bounding box center [193, 22] width 48 height 20
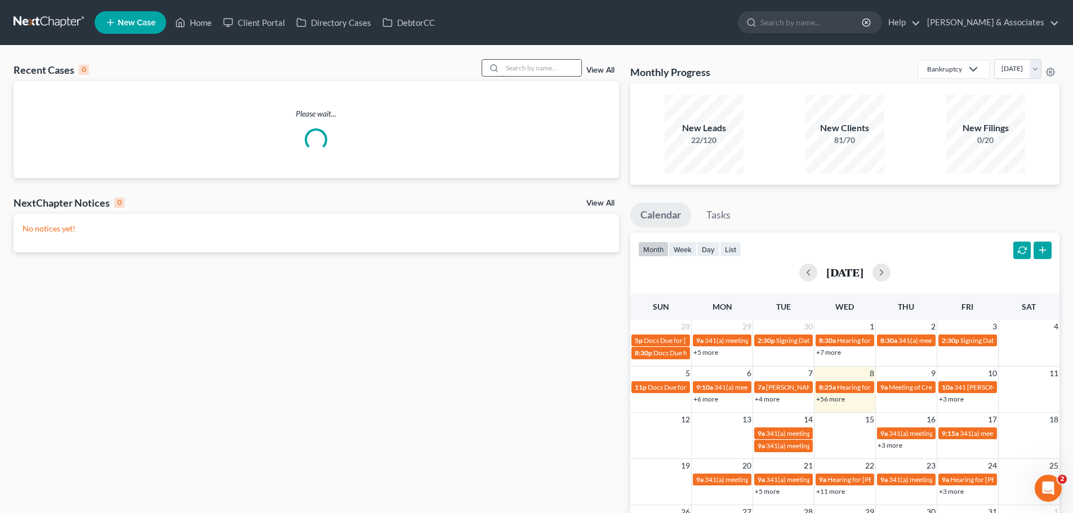
click at [522, 67] on input "search" at bounding box center [541, 68] width 79 height 16
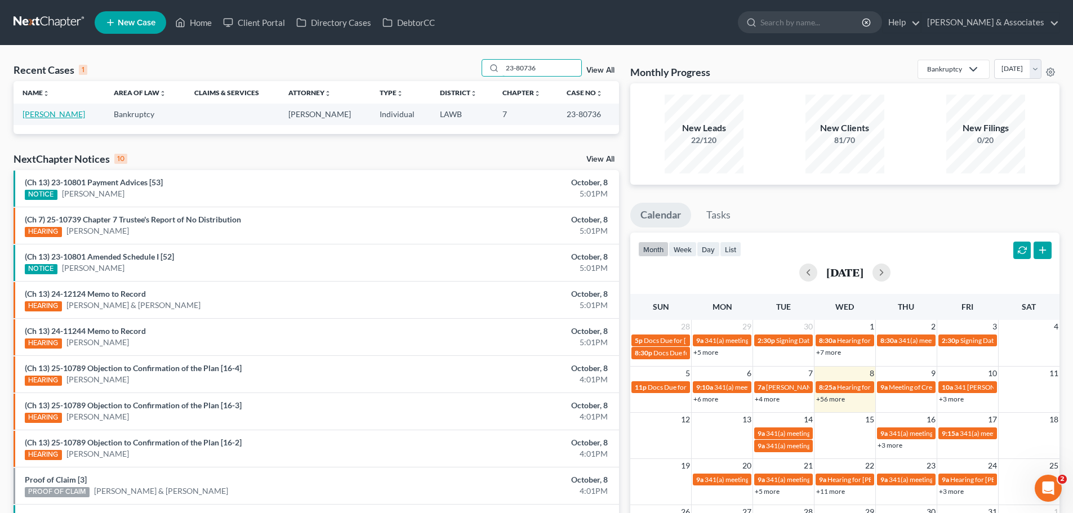
type input "23-80736"
click at [51, 115] on link "Sumbler, Kathie" at bounding box center [54, 114] width 62 height 10
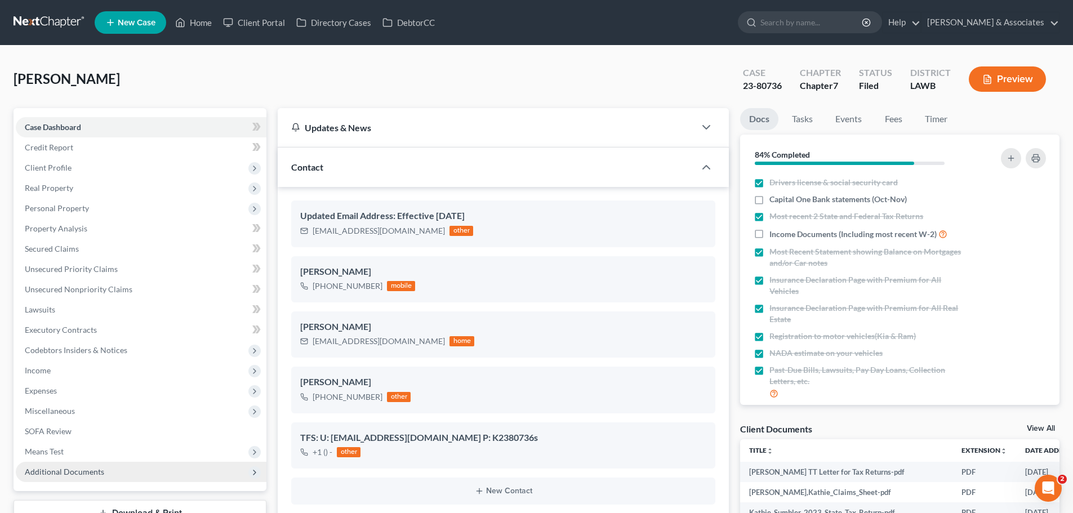
click at [50, 474] on span "Additional Documents" at bounding box center [64, 472] width 79 height 10
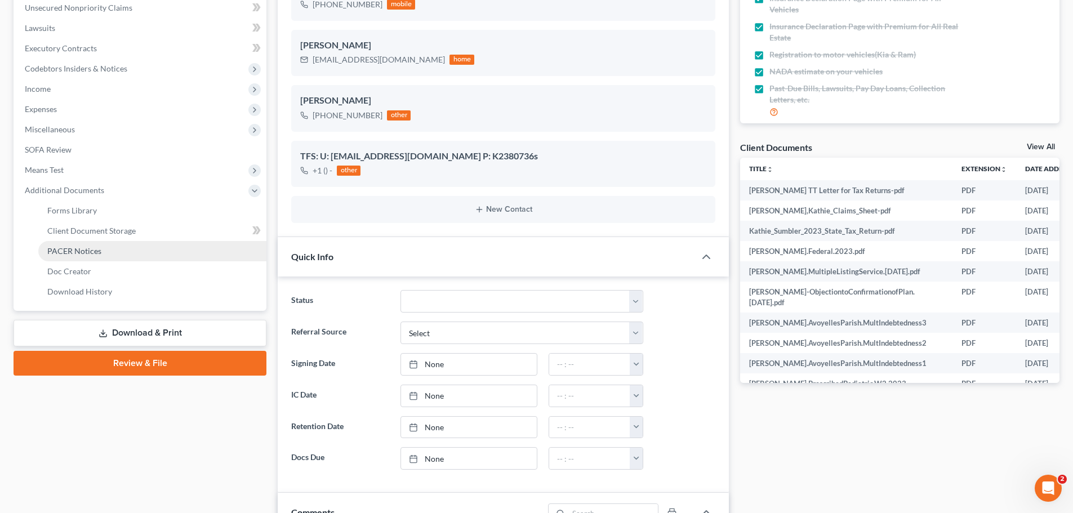
scroll to position [1944, 0]
click at [79, 248] on span "PACER Notices" at bounding box center [74, 251] width 54 height 10
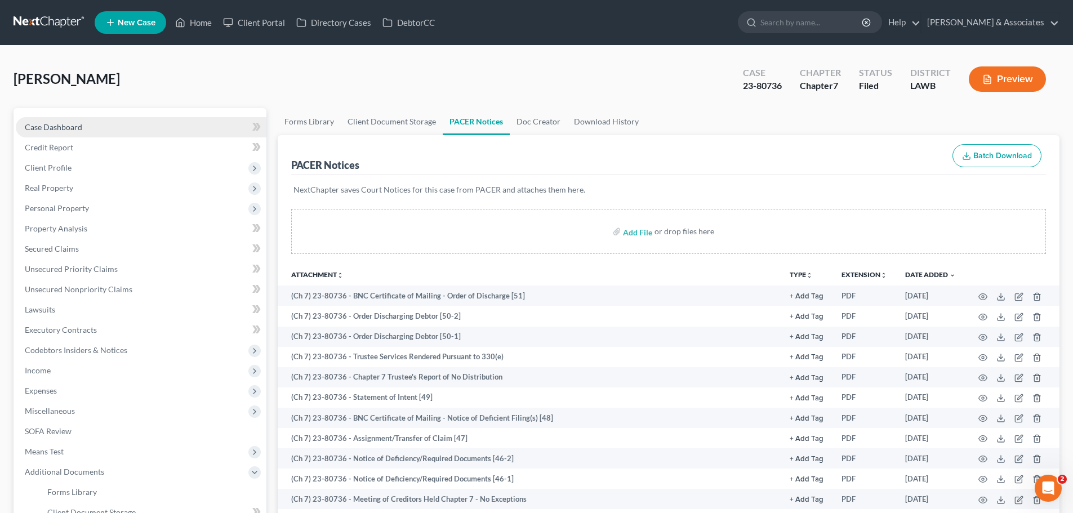
click at [65, 125] on span "Case Dashboard" at bounding box center [53, 127] width 57 height 10
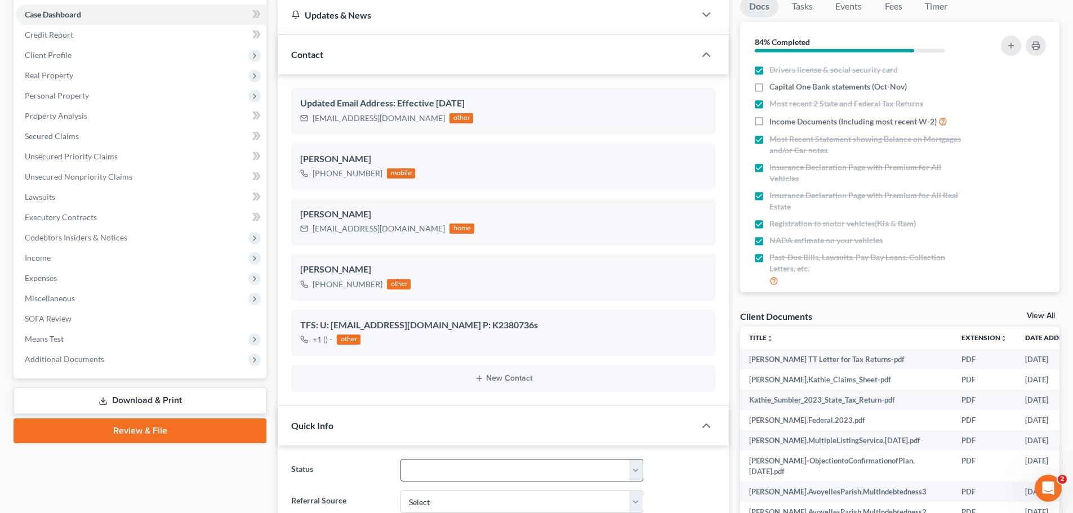
scroll to position [1944, 0]
drag, startPoint x: 591, startPoint y: 472, endPoint x: 580, endPoint y: 461, distance: 16.3
click at [591, 472] on select "Amended Plan Needed Awaiting Income Closed Confirmed Discharged Dismissed Docs …" at bounding box center [521, 470] width 243 height 23
select select "4"
click at [400, 459] on select "Amended Plan Needed Awaiting Income Closed Confirmed Discharged Dismissed Docs …" at bounding box center [521, 470] width 243 height 23
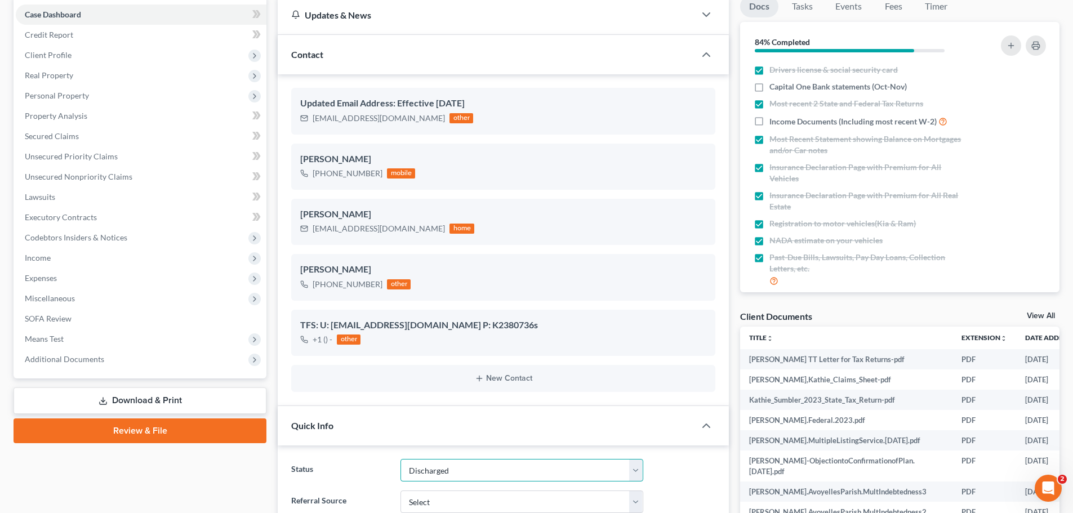
scroll to position [0, 0]
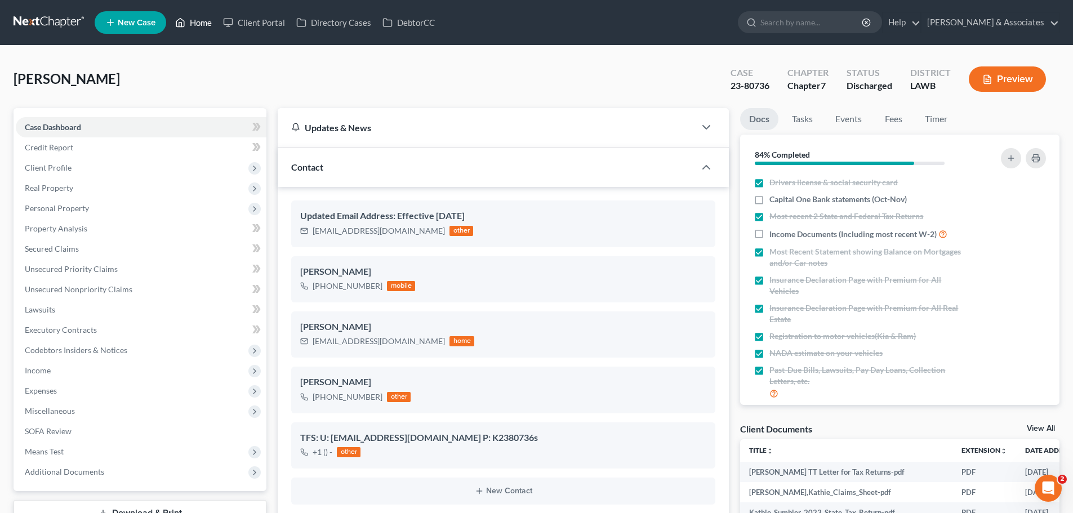
drag, startPoint x: 197, startPoint y: 23, endPoint x: 257, endPoint y: 256, distance: 240.2
click at [197, 23] on link "Home" at bounding box center [193, 22] width 48 height 20
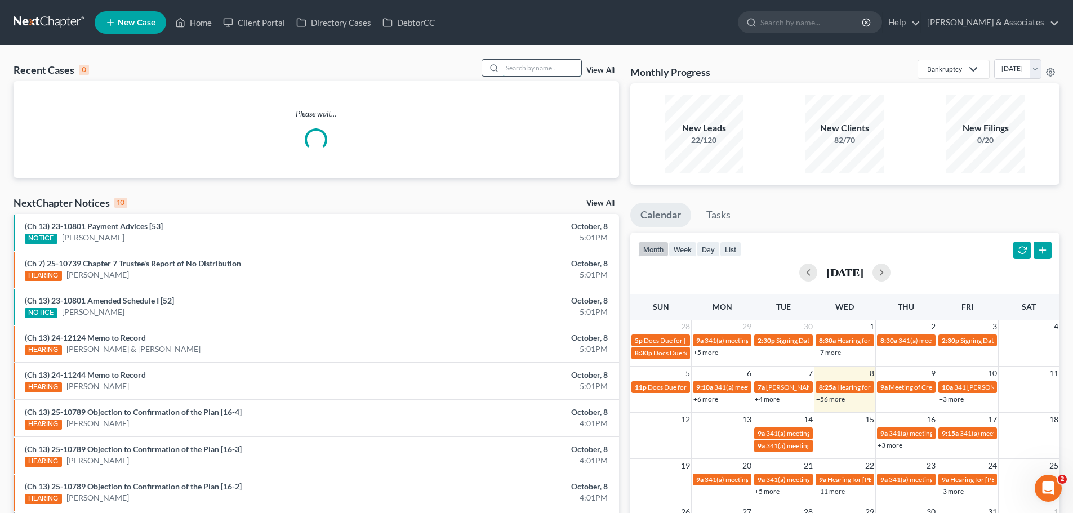
click at [515, 72] on input "search" at bounding box center [541, 68] width 79 height 16
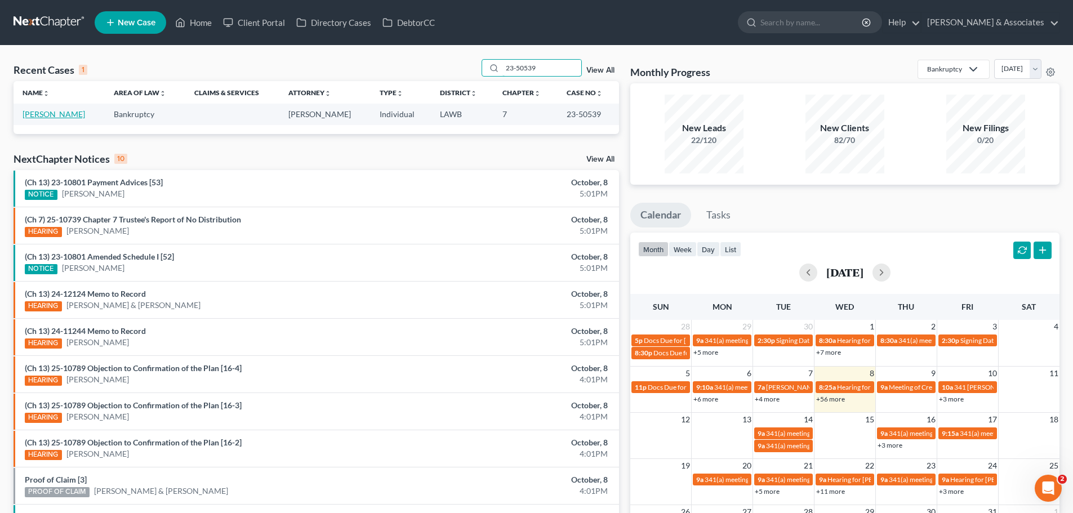
type input "23-50539"
click at [61, 113] on link "Holland, Christopher" at bounding box center [54, 114] width 62 height 10
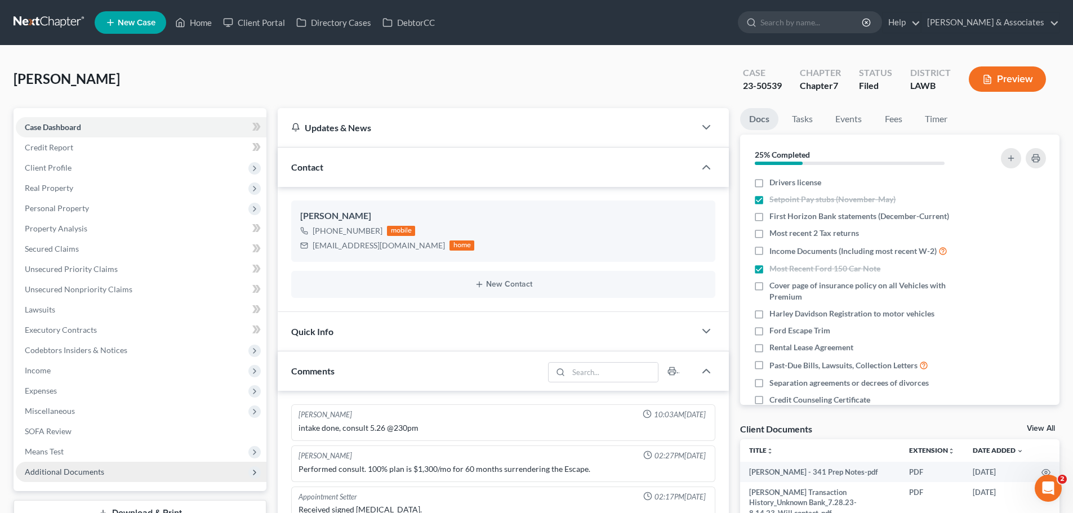
click at [84, 475] on span "Additional Documents" at bounding box center [64, 472] width 79 height 10
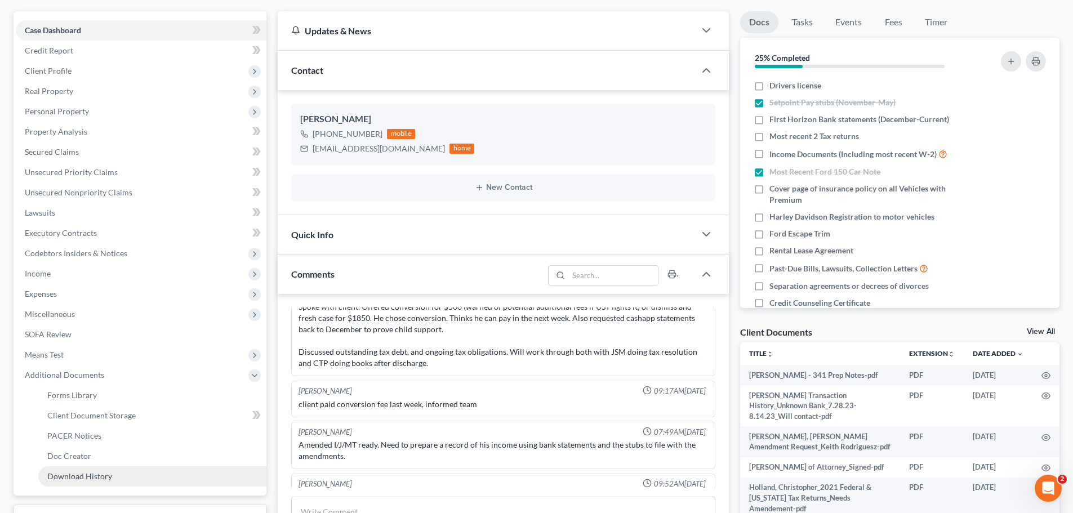
scroll to position [113, 0]
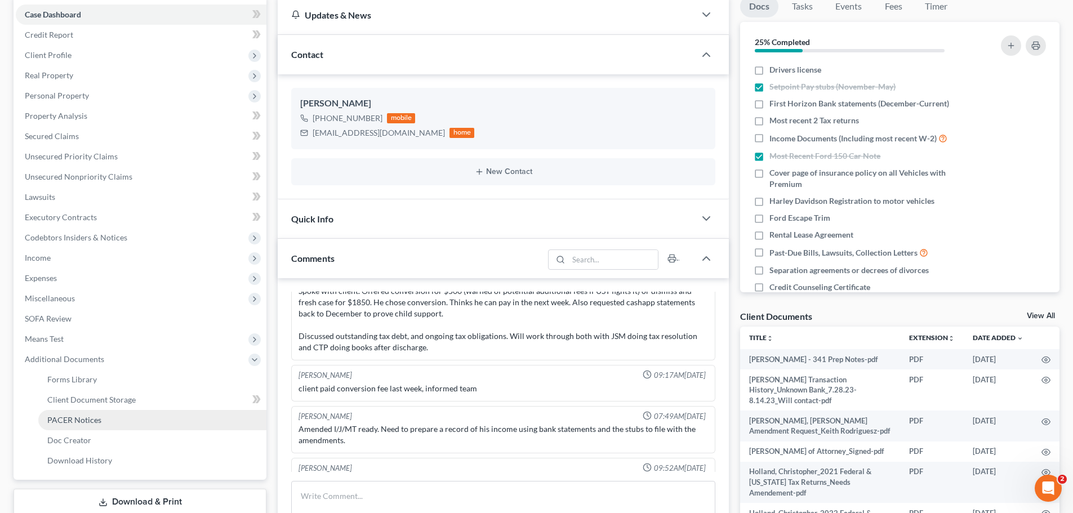
click at [84, 418] on span "PACER Notices" at bounding box center [74, 420] width 54 height 10
